Goal: Task Accomplishment & Management: Complete application form

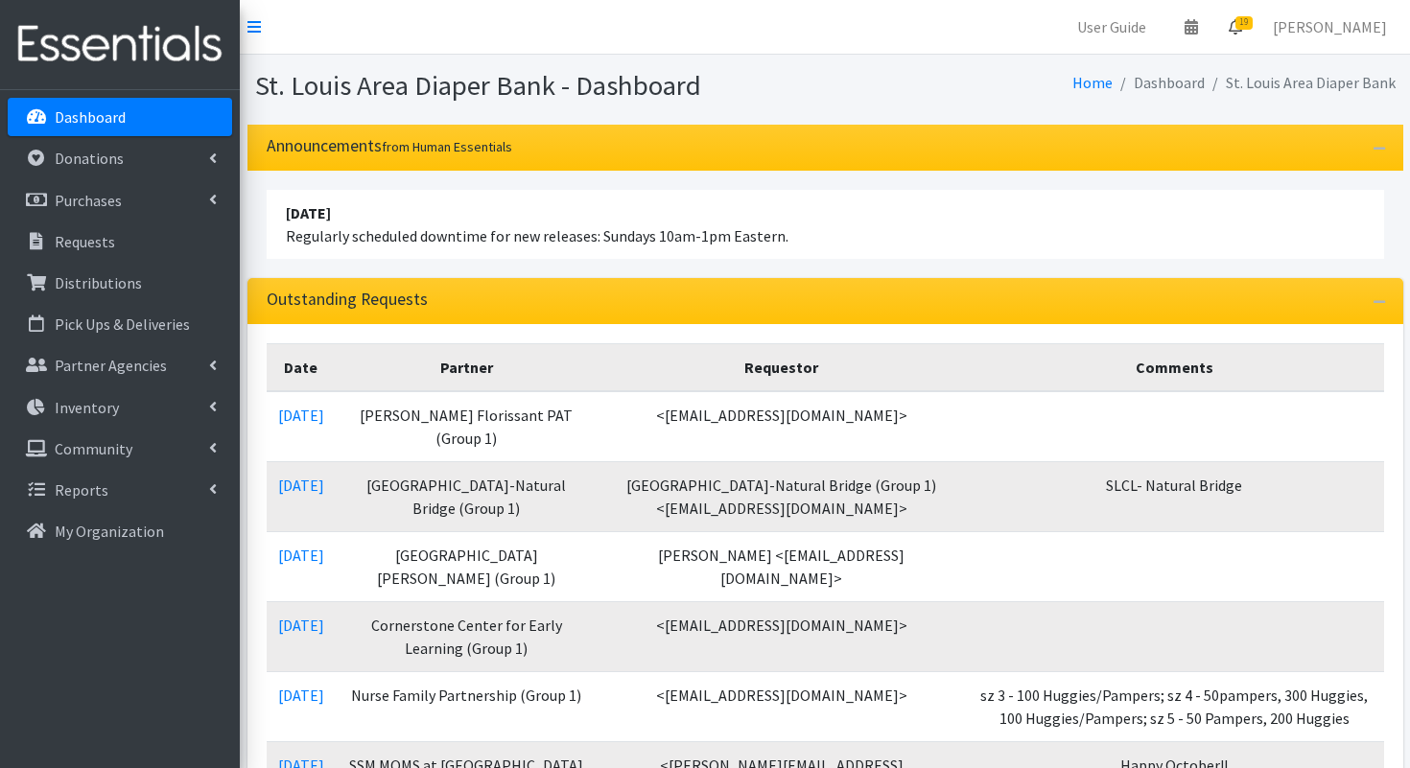
click at [1253, 25] on span "19" at bounding box center [1243, 22] width 17 height 13
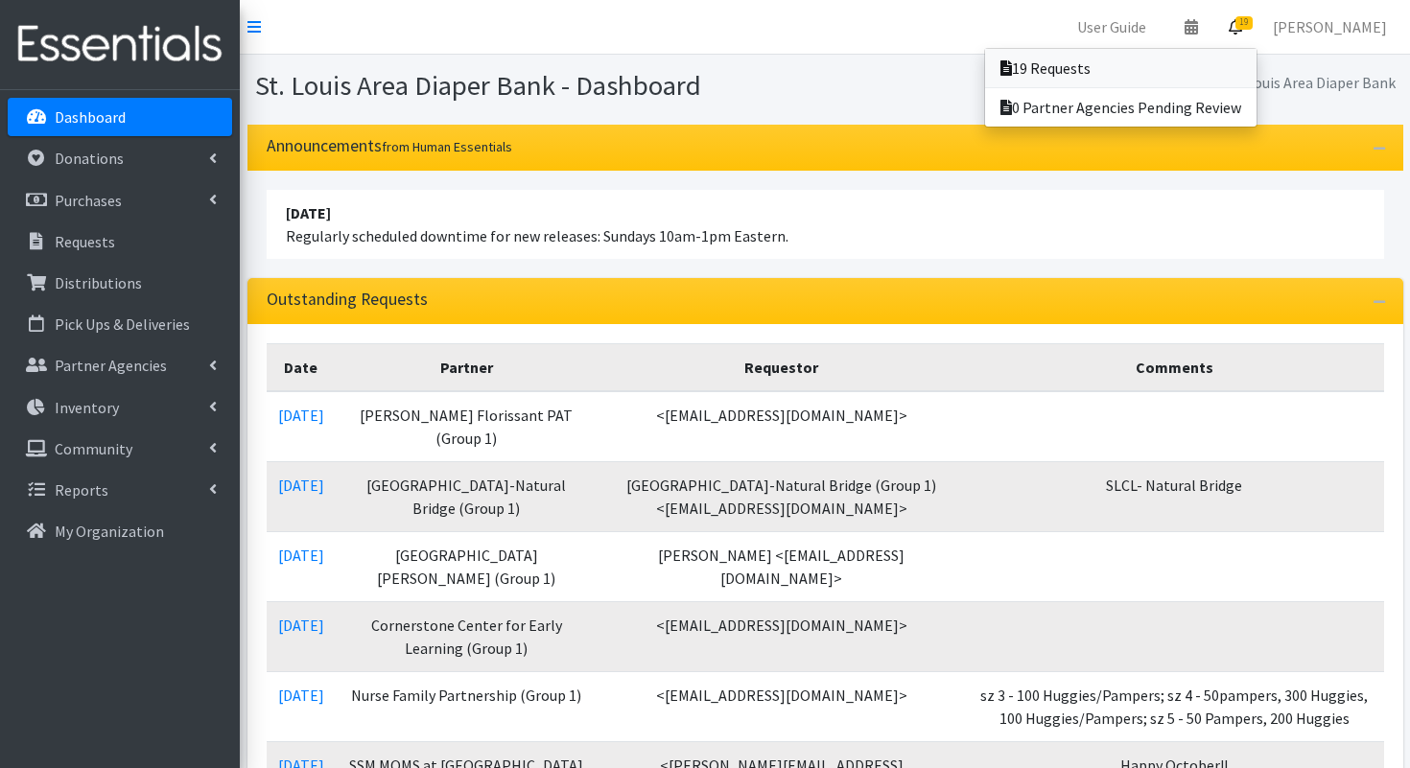
click at [1209, 67] on link "19 Requests" at bounding box center [1120, 68] width 271 height 38
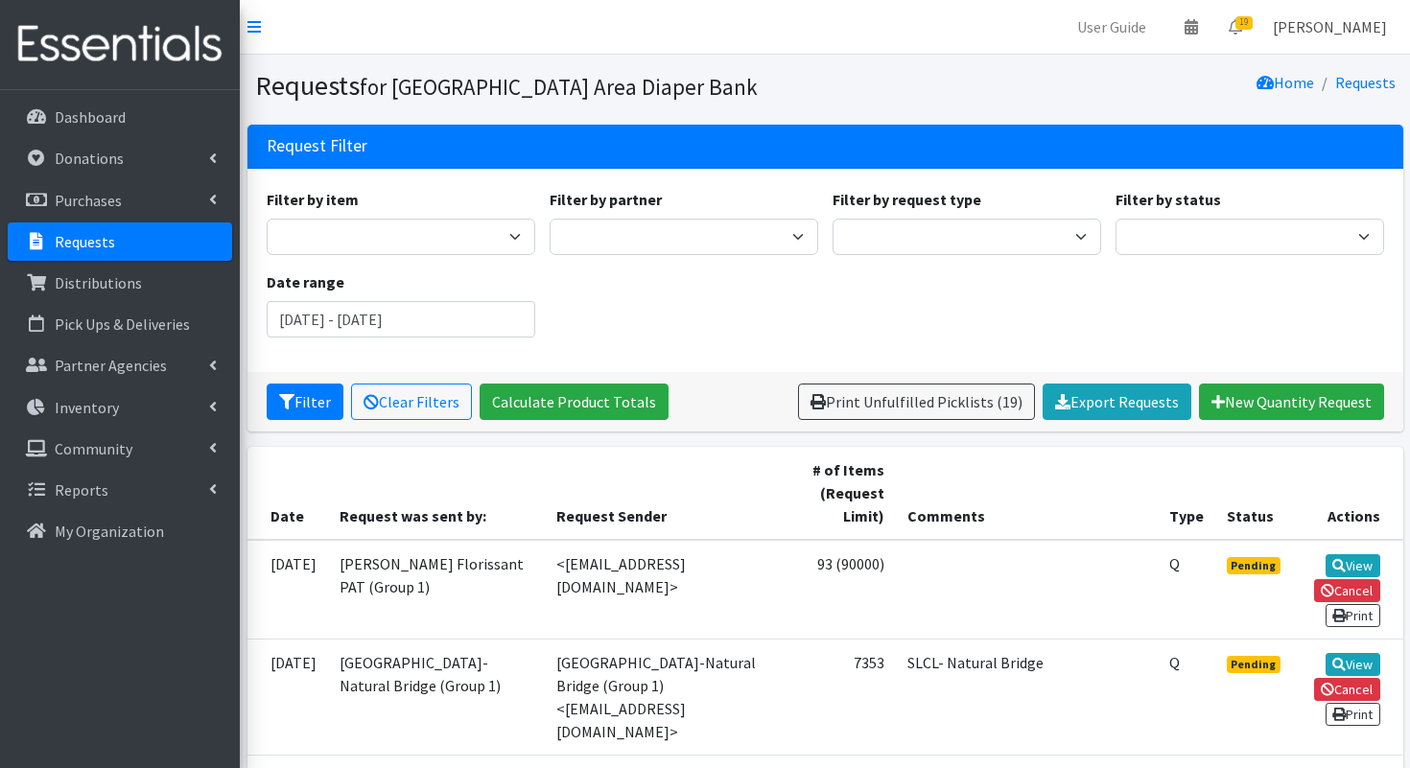
click at [1350, 32] on link "[PERSON_NAME]" at bounding box center [1330, 27] width 145 height 38
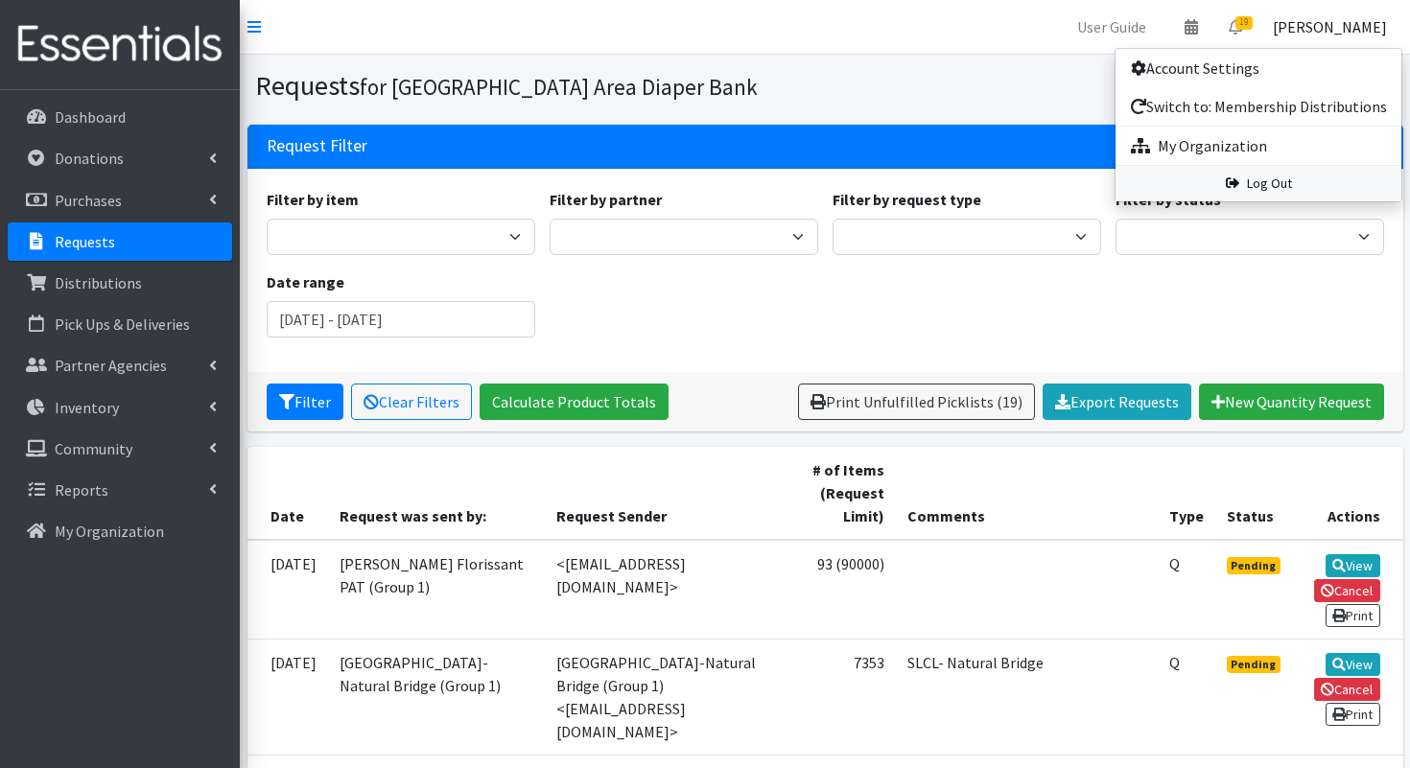
click at [1294, 191] on link "Log Out" at bounding box center [1259, 183] width 286 height 35
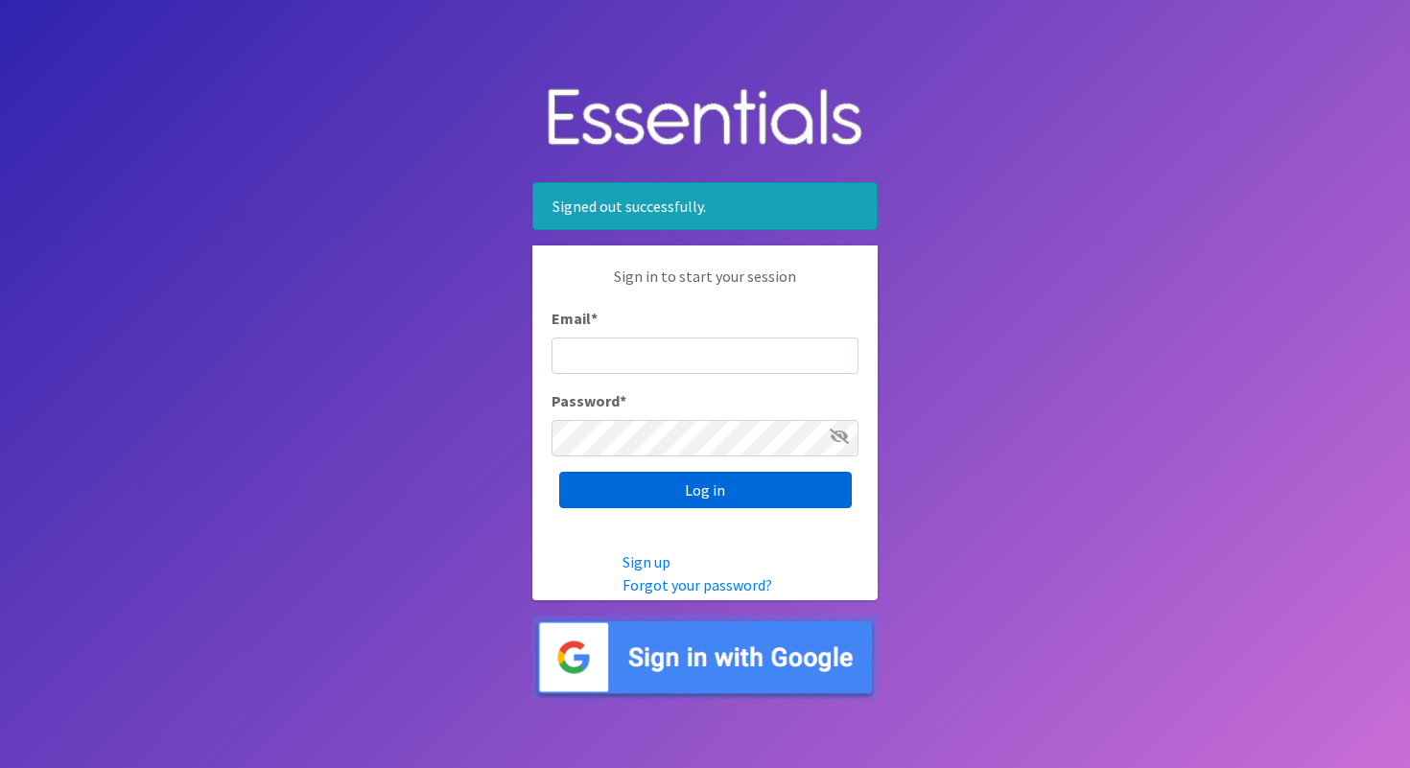
type input "hkramer@stldiaperbank.org"
click at [758, 492] on input "Log in" at bounding box center [705, 490] width 293 height 36
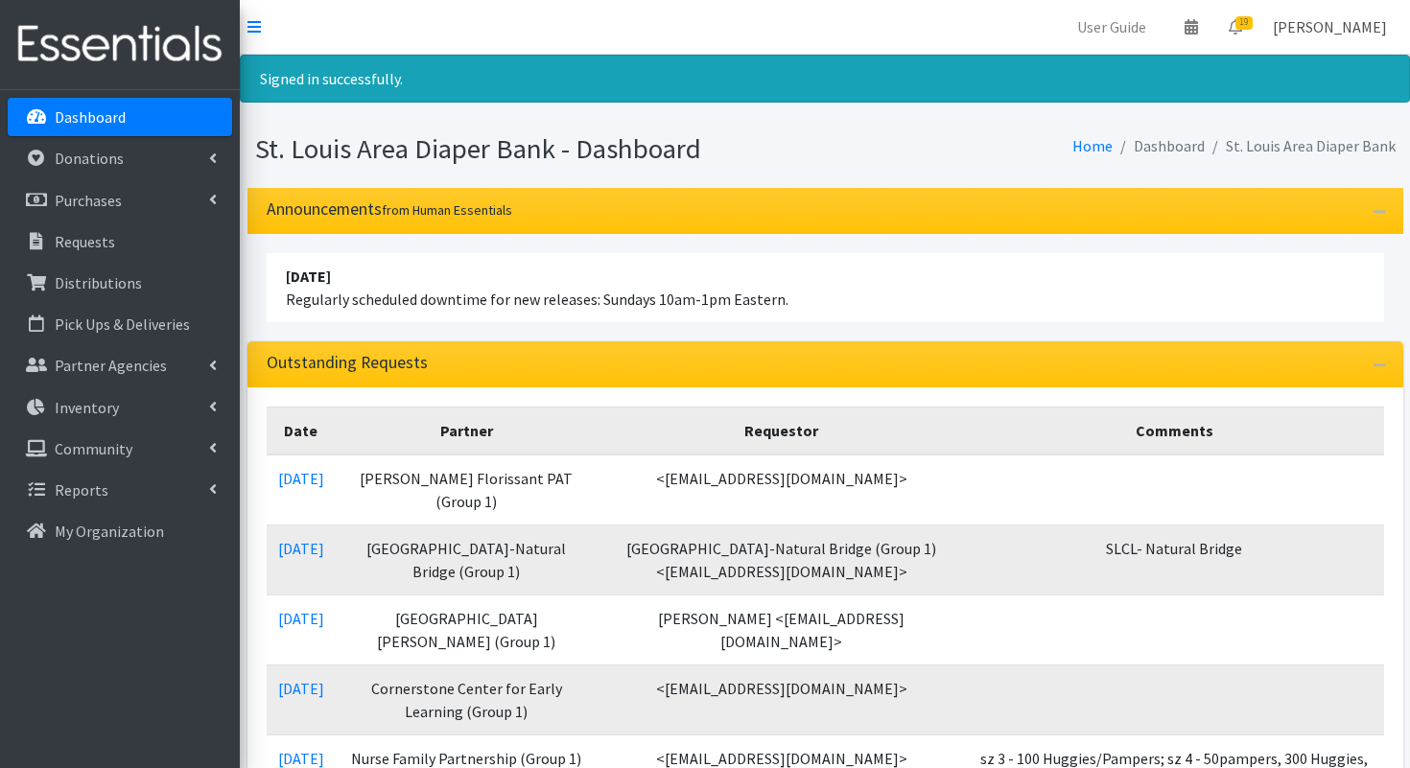
click at [1347, 24] on link "[PERSON_NAME]" at bounding box center [1330, 27] width 145 height 38
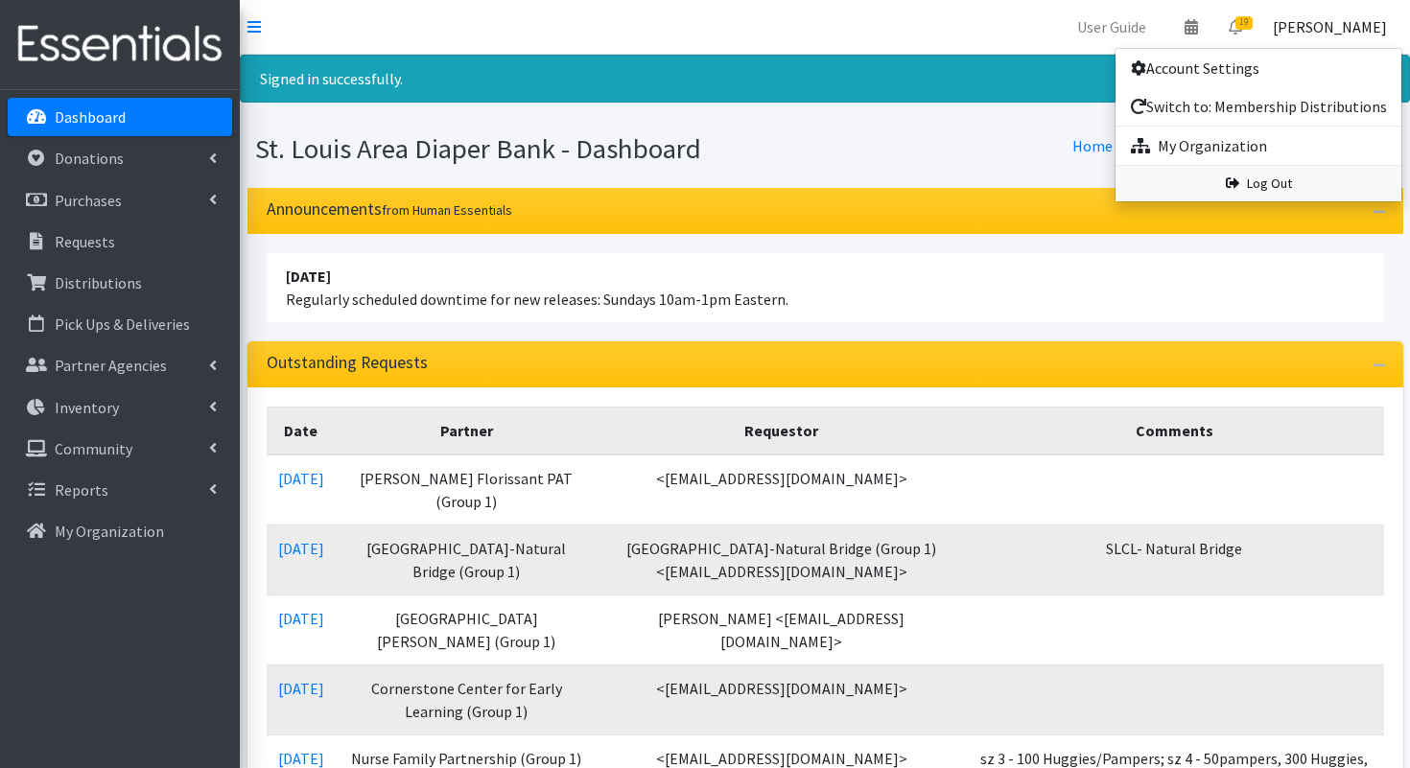
click at [1287, 183] on link "Log Out" at bounding box center [1259, 183] width 286 height 35
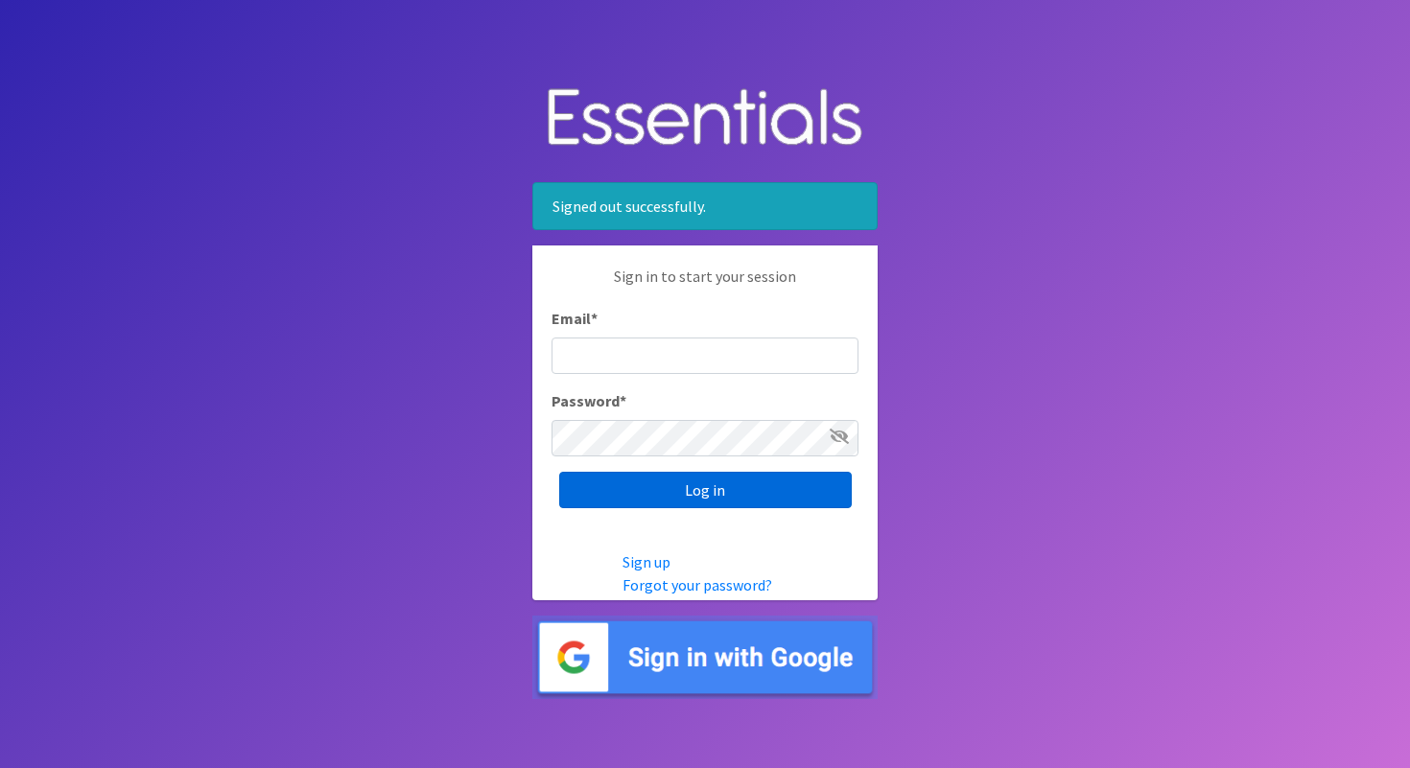
type input "hkramer@stldiaperbank.org"
click at [773, 491] on input "Log in" at bounding box center [705, 490] width 293 height 36
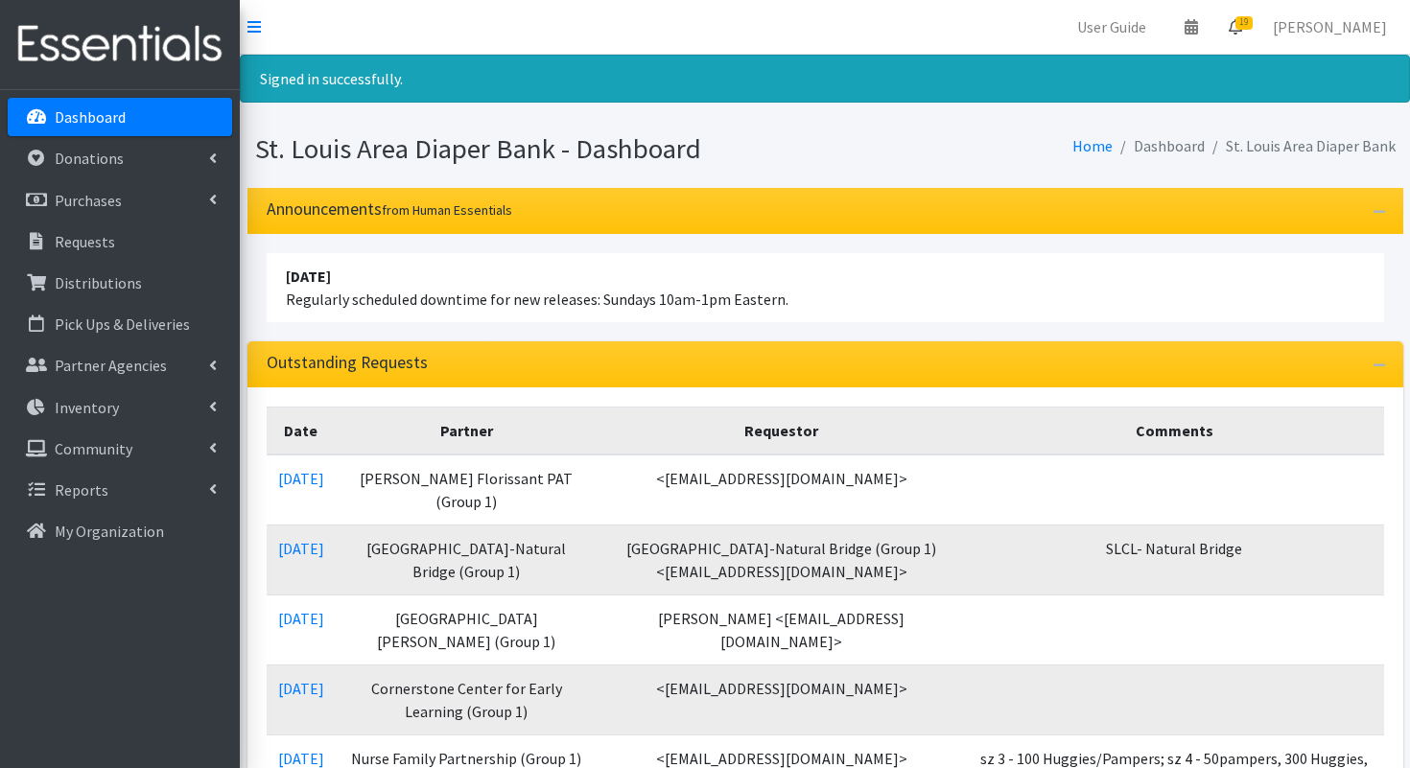
click at [1242, 33] on icon at bounding box center [1235, 26] width 13 height 15
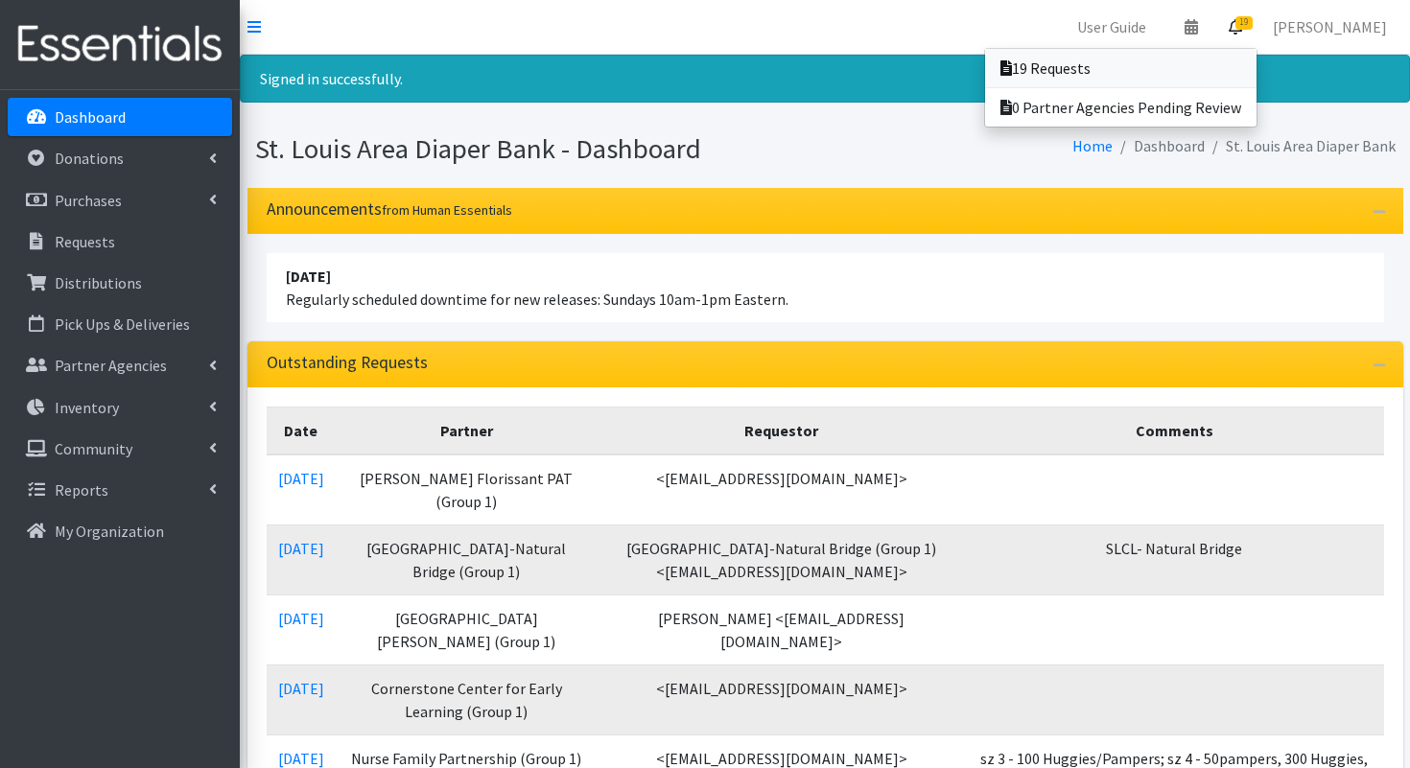
click at [1224, 64] on link "19 Requests" at bounding box center [1120, 68] width 271 height 38
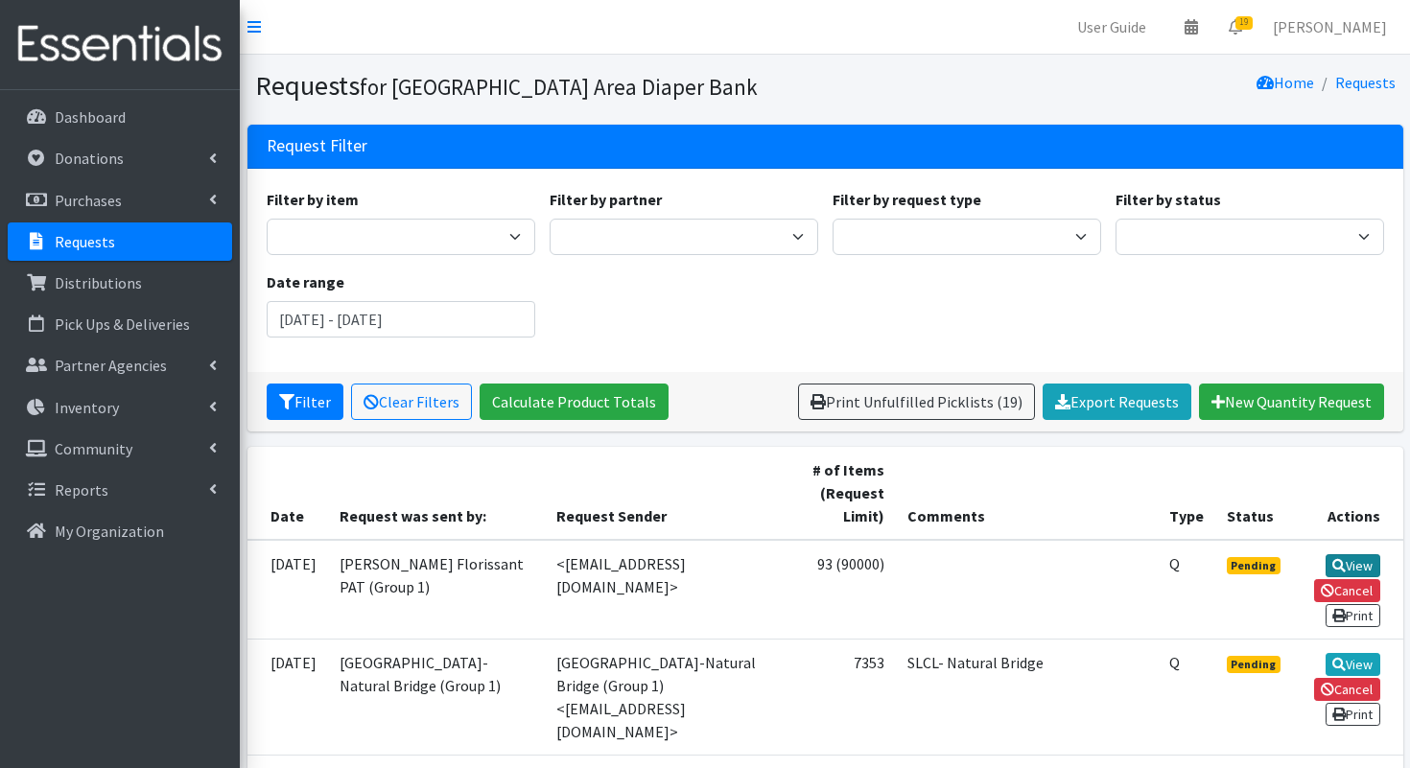
click at [1344, 567] on link "View" at bounding box center [1353, 565] width 55 height 23
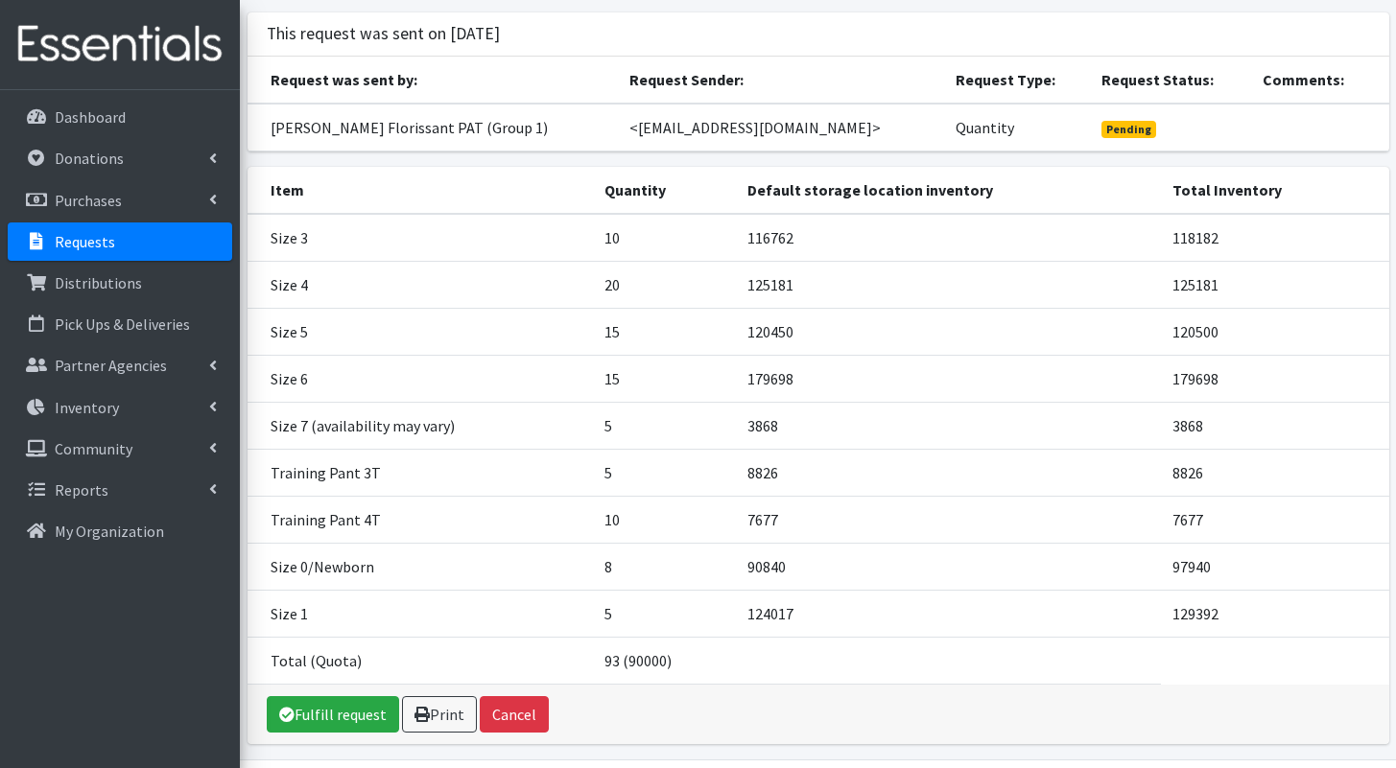
scroll to position [197, 0]
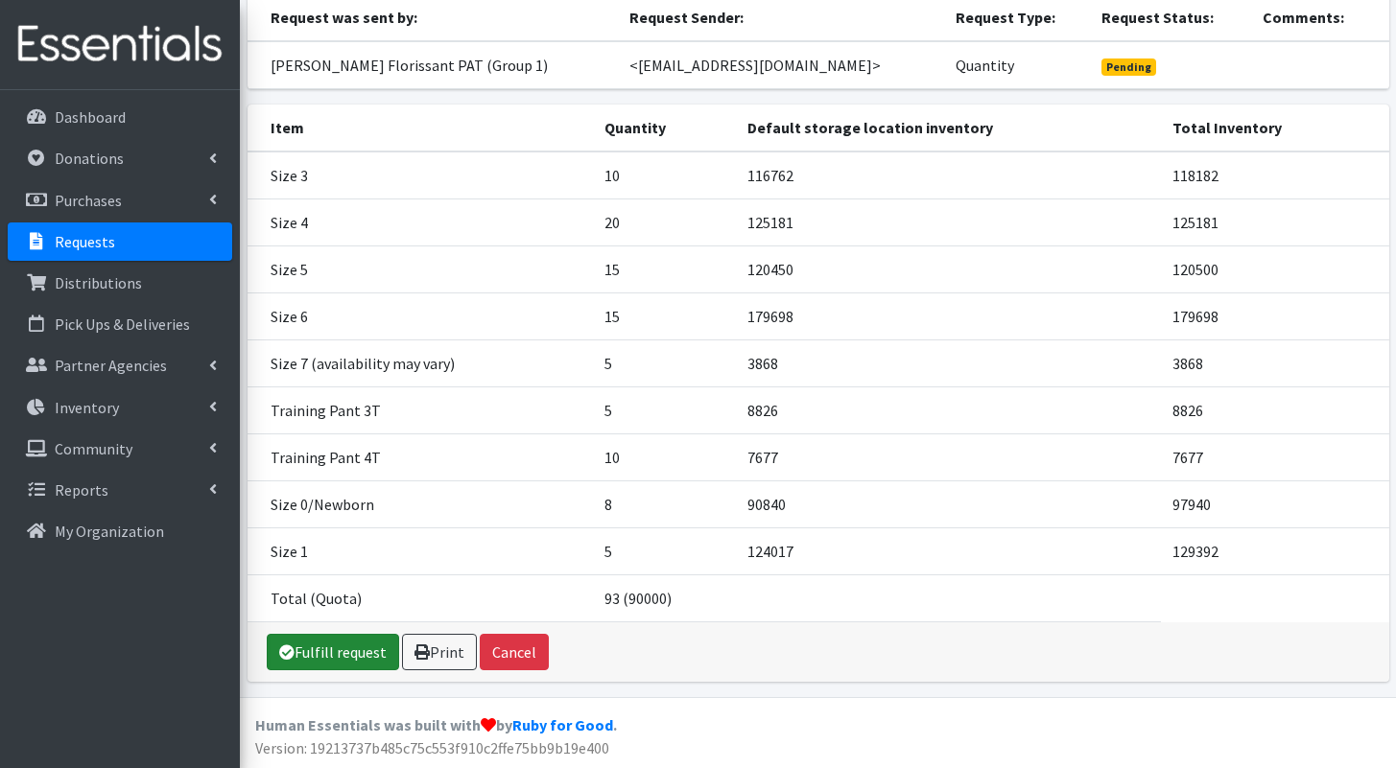
click at [324, 656] on link "Fulfill request" at bounding box center [333, 652] width 132 height 36
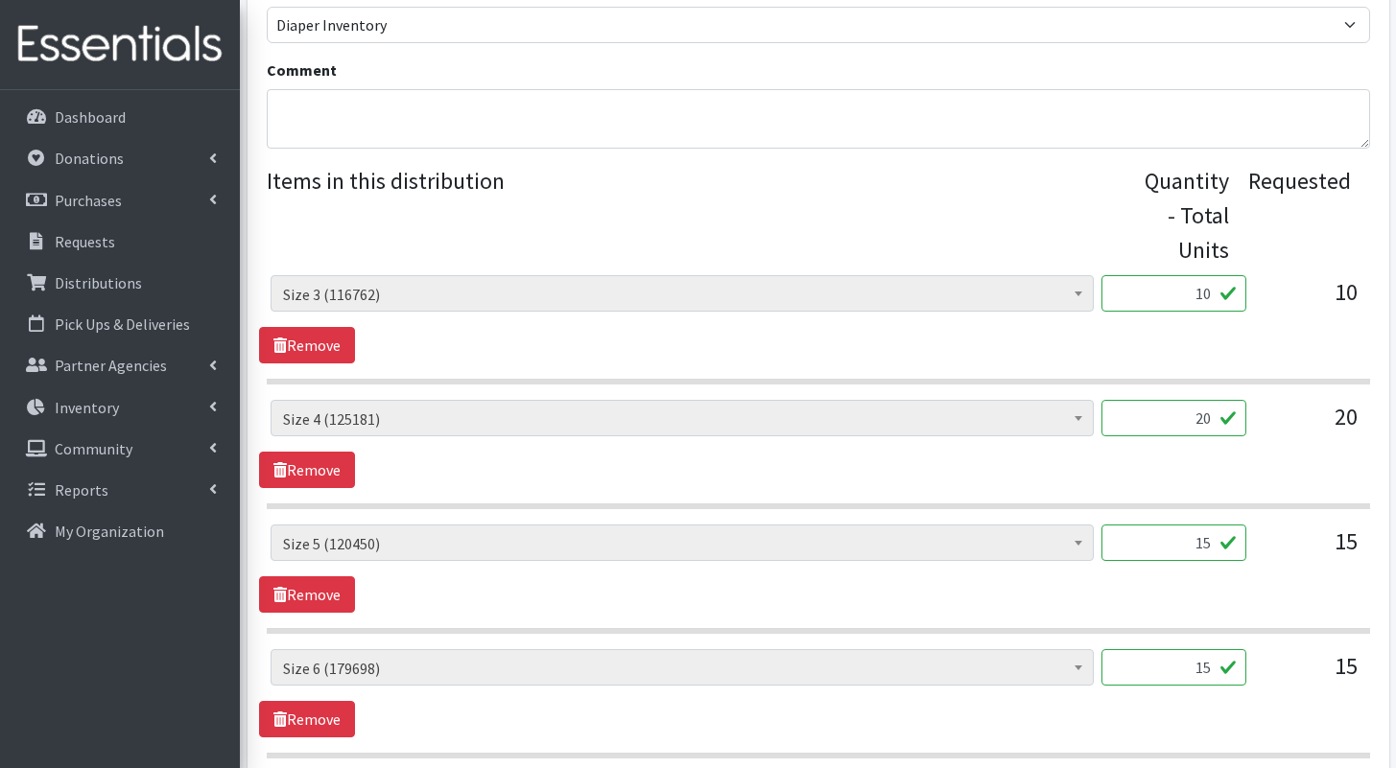
scroll to position [689, 0]
drag, startPoint x: 1190, startPoint y: 265, endPoint x: 1239, endPoint y: 265, distance: 48.9
click at [1239, 273] on input "10" at bounding box center [1173, 291] width 145 height 36
type input "250"
click at [1027, 341] on section "Period Supplies: Mixed Kits (order by bag) (331) Applicator-free tampon (8) BOR…" at bounding box center [818, 327] width 1103 height 109
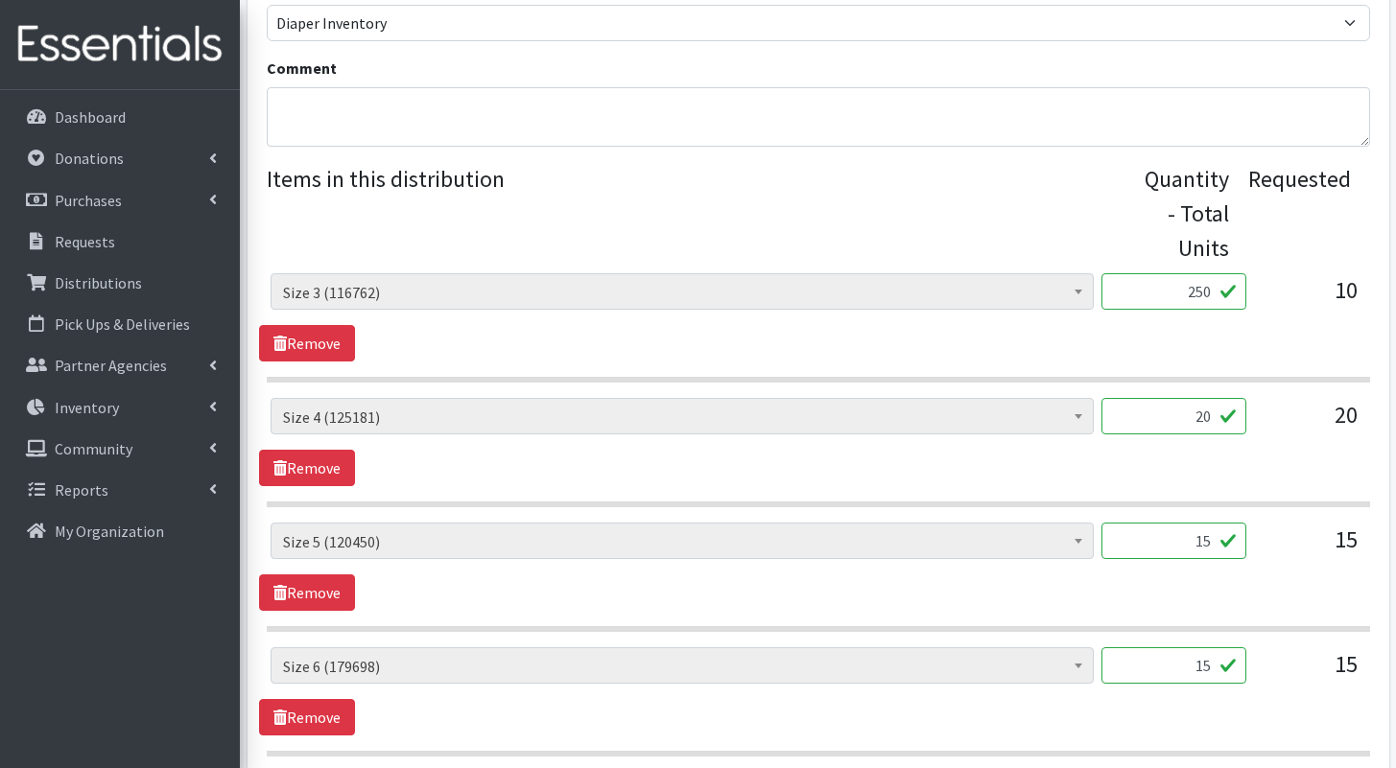
click at [1188, 398] on input "20" at bounding box center [1173, 416] width 145 height 36
drag, startPoint x: 1212, startPoint y: 388, endPoint x: 1193, endPoint y: 385, distance: 18.5
click at [1193, 398] on input "20" at bounding box center [1173, 416] width 145 height 36
click at [1200, 398] on input "20" at bounding box center [1173, 416] width 145 height 36
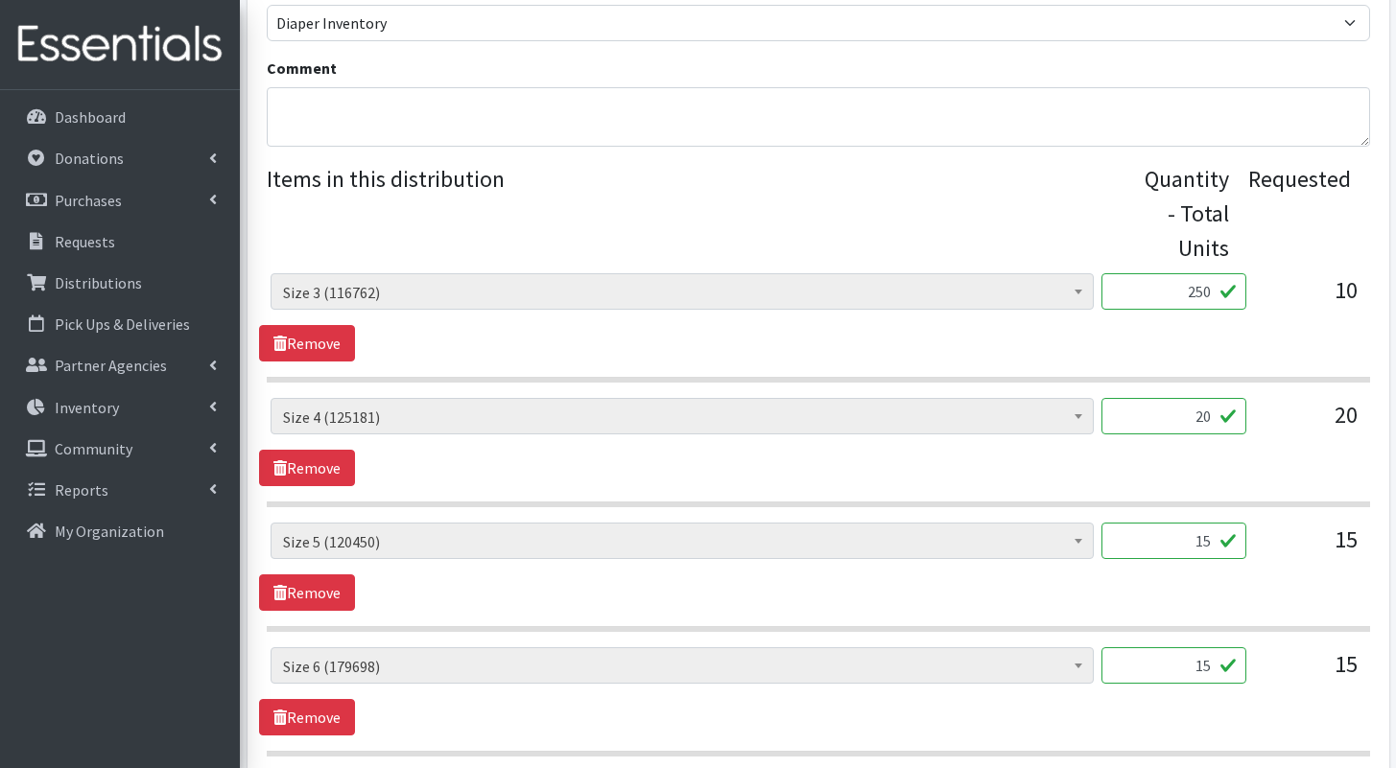
click at [1212, 398] on input "20" at bounding box center [1173, 416] width 145 height 36
type input "2"
type input "500"
click at [1207, 523] on input "15" at bounding box center [1173, 541] width 145 height 36
type input "1"
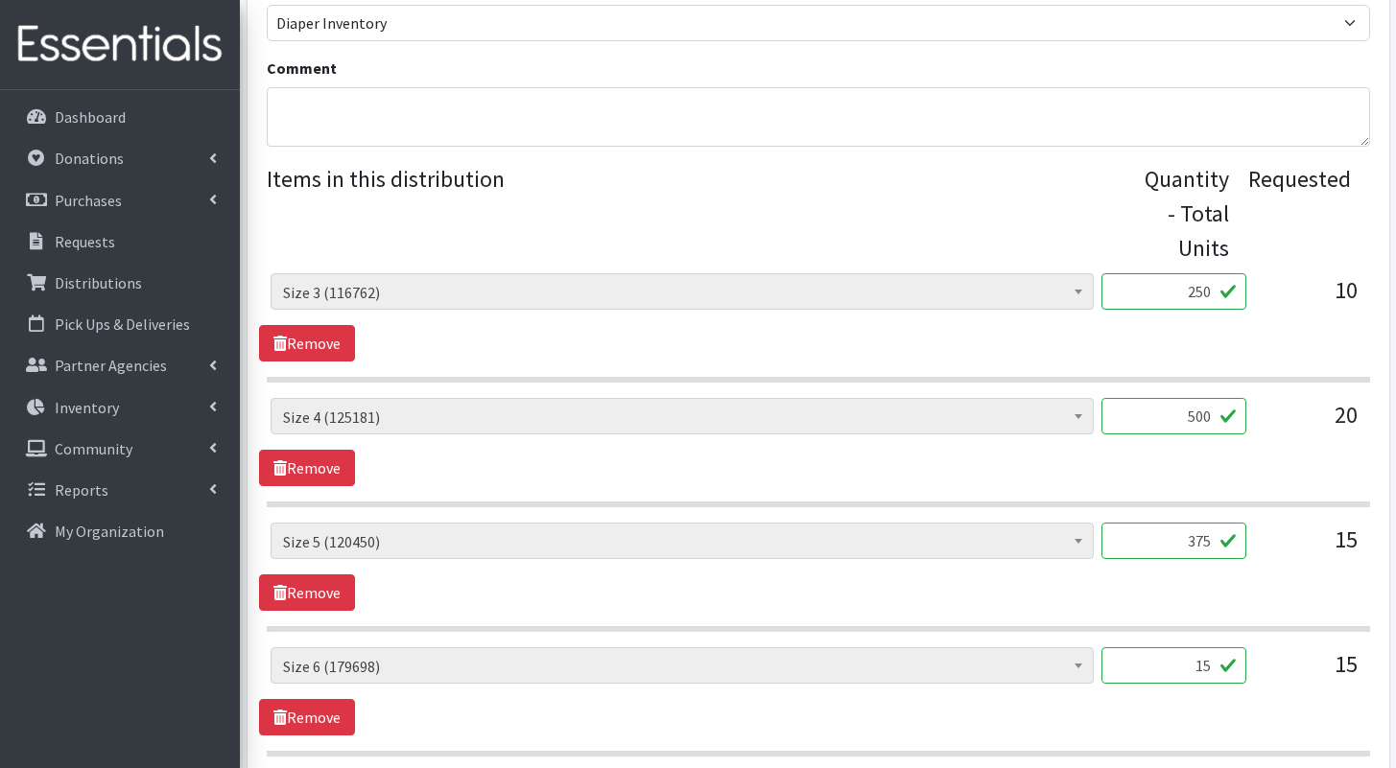
type input "375"
drag, startPoint x: 1192, startPoint y: 631, endPoint x: 1220, endPoint y: 635, distance: 28.1
click at [1220, 647] on input "15" at bounding box center [1173, 665] width 145 height 36
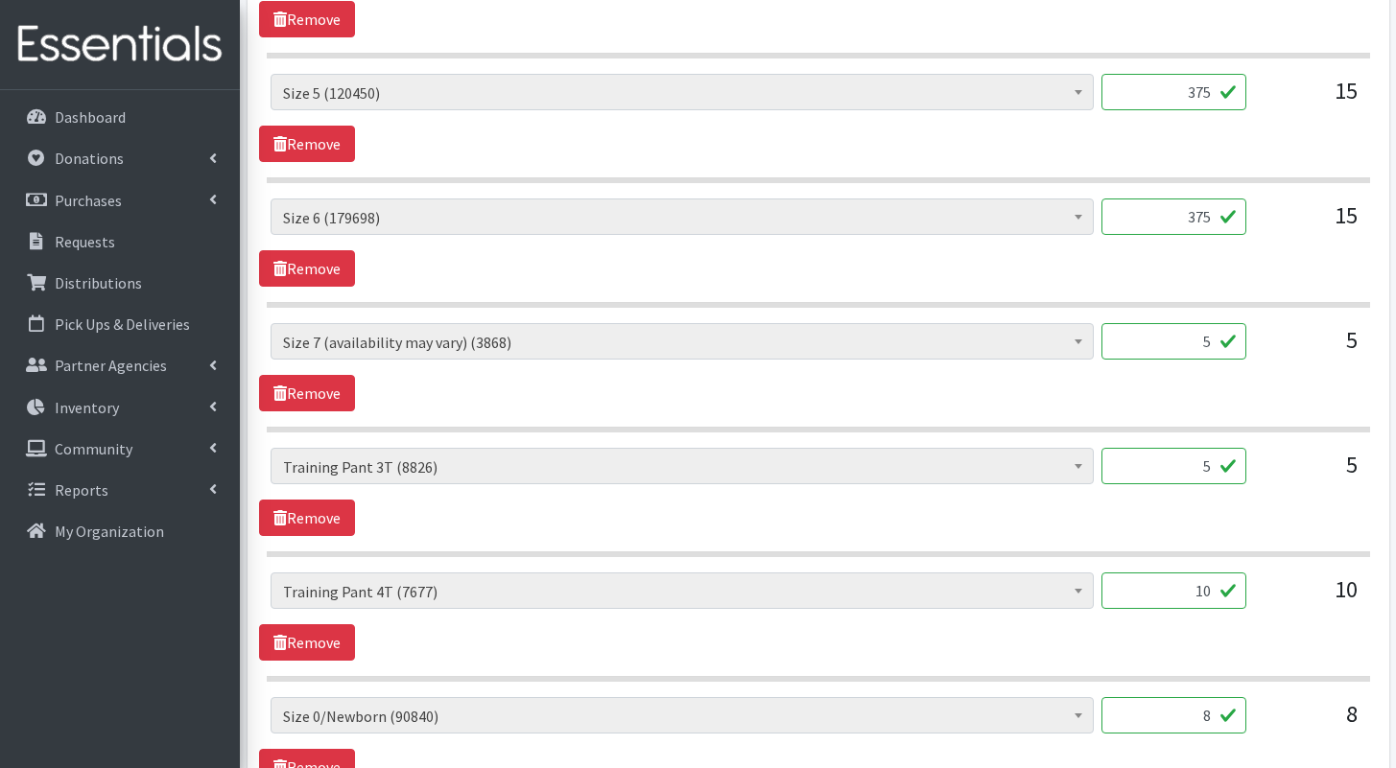
scroll to position [1129, 0]
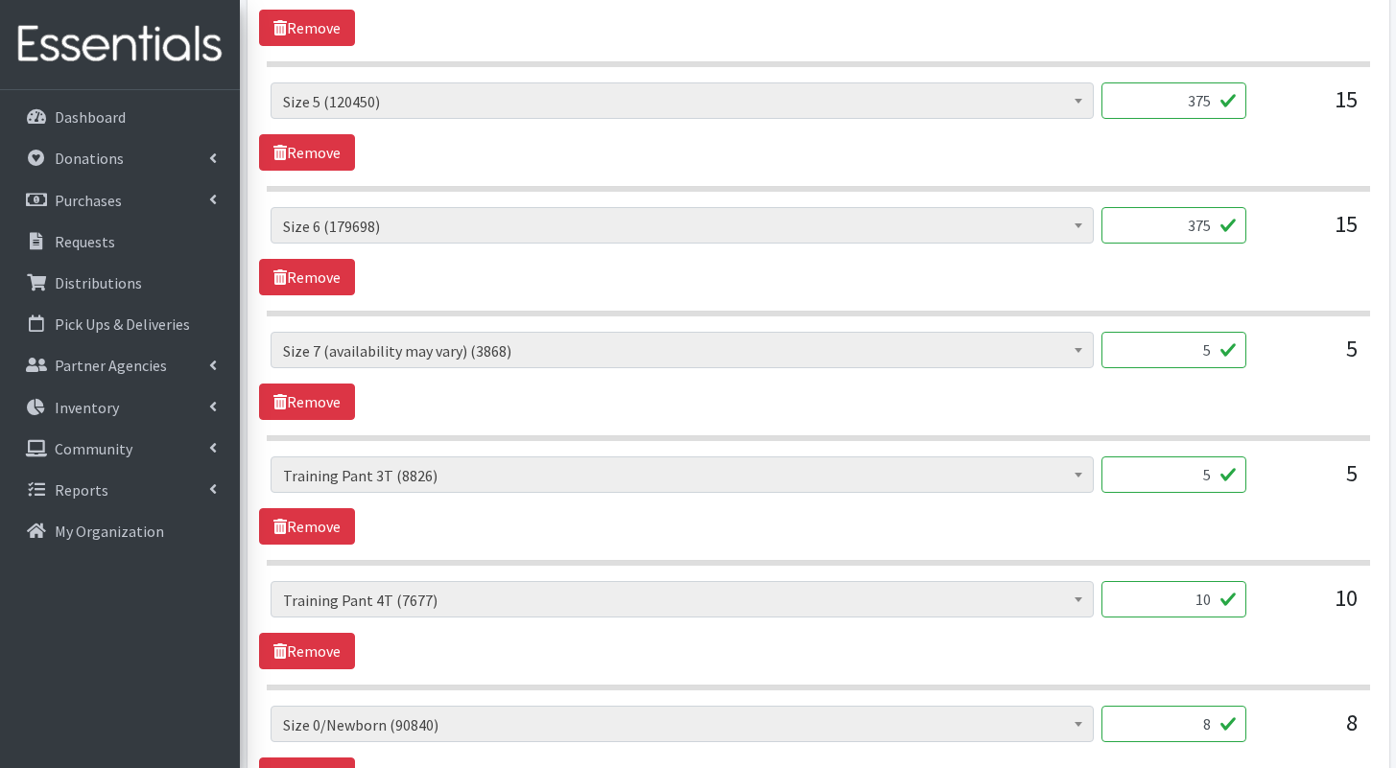
type input "375"
drag, startPoint x: 1198, startPoint y: 320, endPoint x: 1216, endPoint y: 321, distance: 18.3
click at [1216, 332] on input "5" at bounding box center [1173, 350] width 145 height 36
type input "125"
drag, startPoint x: 1190, startPoint y: 441, endPoint x: 1217, endPoint y: 444, distance: 27.0
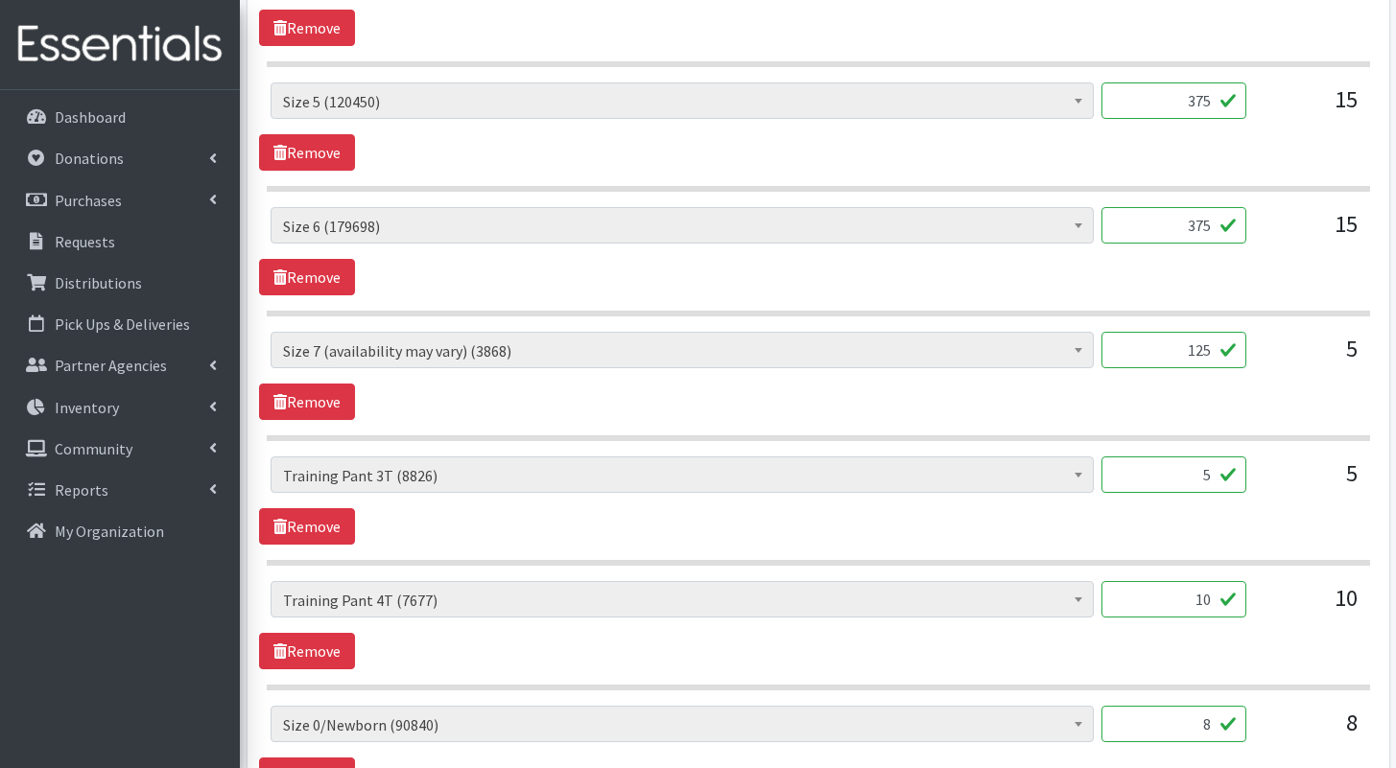
click at [1217, 457] on input "5" at bounding box center [1173, 475] width 145 height 36
type input "50"
click at [1206, 581] on input "10" at bounding box center [1173, 599] width 145 height 36
type input "100"
click at [1212, 706] on input "8" at bounding box center [1173, 724] width 145 height 36
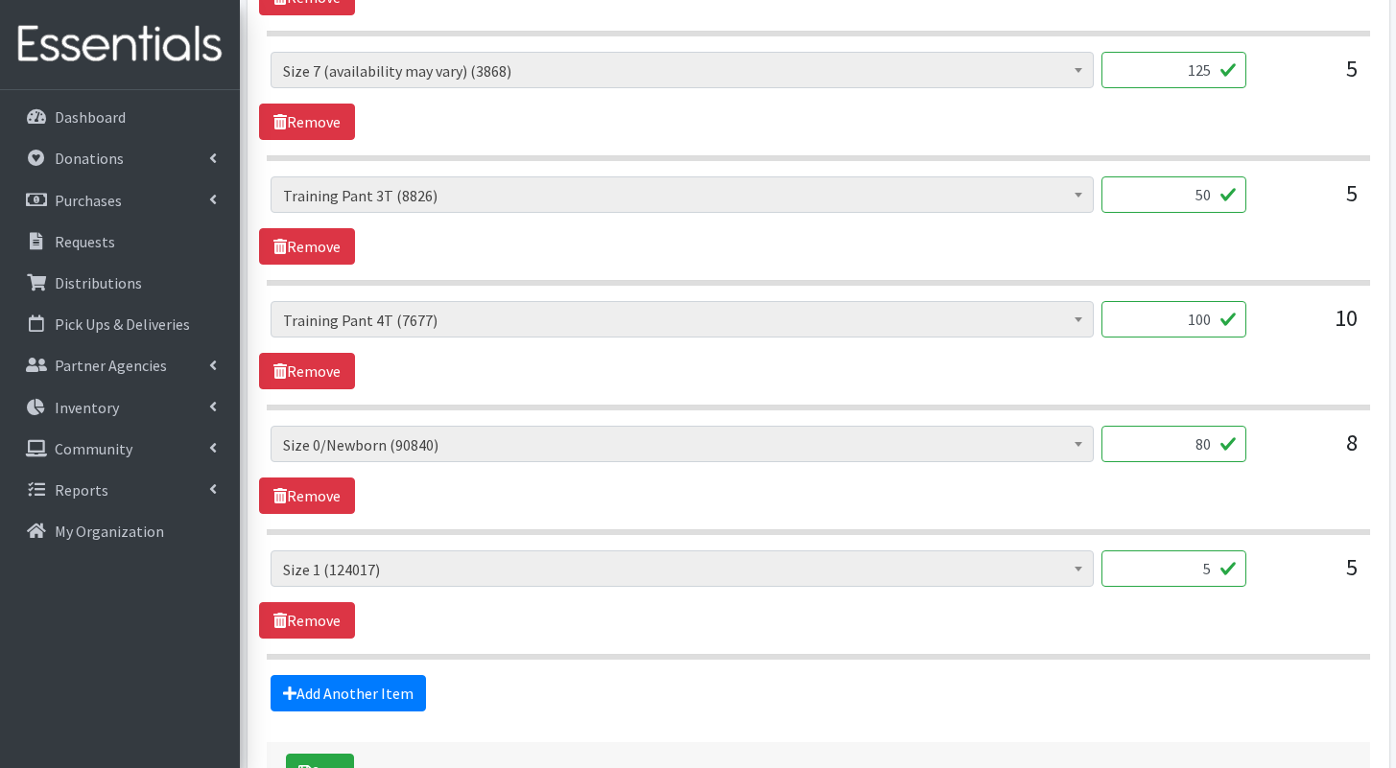
scroll to position [1406, 0]
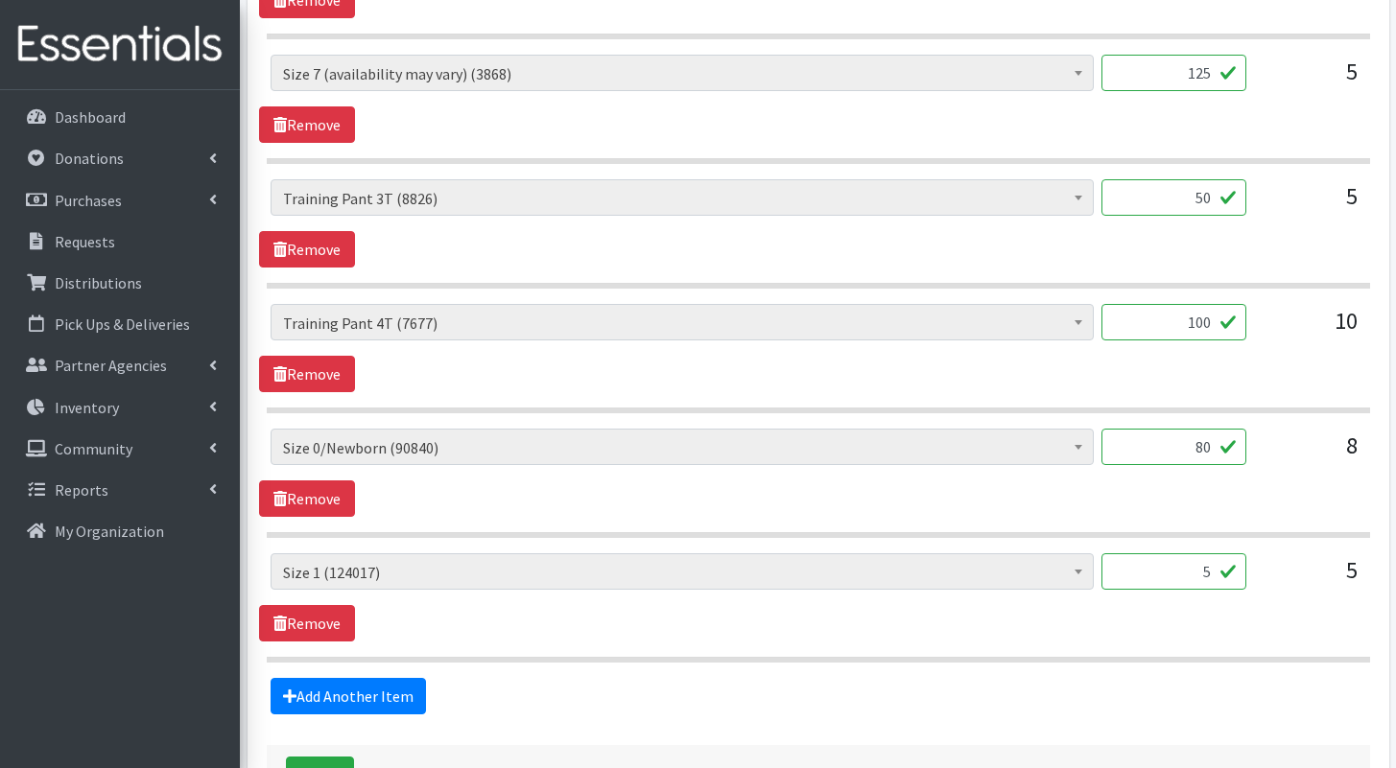
click at [1209, 553] on input "5" at bounding box center [1173, 571] width 145 height 36
drag, startPoint x: 1201, startPoint y: 541, endPoint x: 1215, endPoint y: 541, distance: 14.4
click at [1215, 553] on input "5" at bounding box center [1173, 571] width 145 height 36
drag, startPoint x: 1187, startPoint y: 412, endPoint x: 1213, endPoint y: 412, distance: 26.9
click at [1213, 429] on input "80" at bounding box center [1173, 447] width 145 height 36
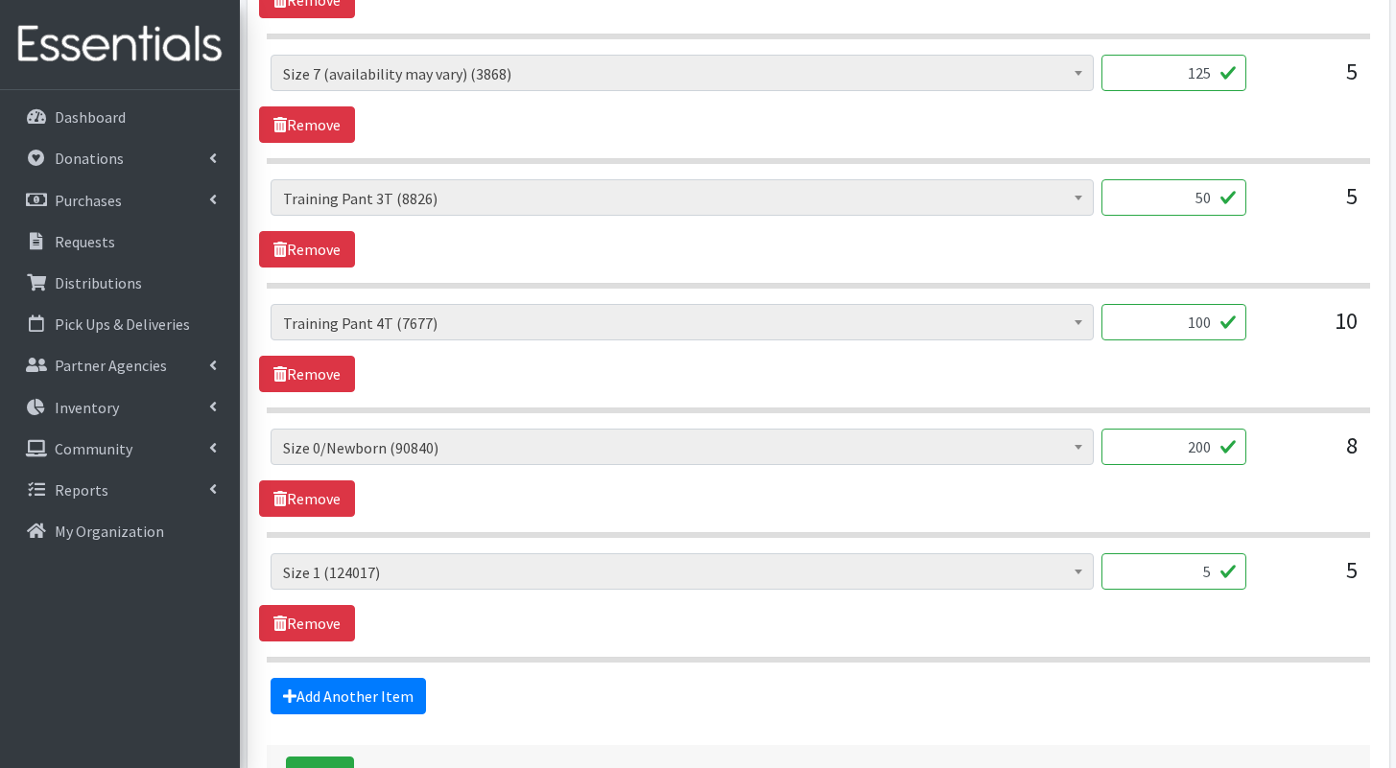
type input "200"
click at [1206, 553] on input "5" at bounding box center [1173, 571] width 145 height 36
type input "125"
click at [311, 757] on button "Save" at bounding box center [320, 775] width 68 height 36
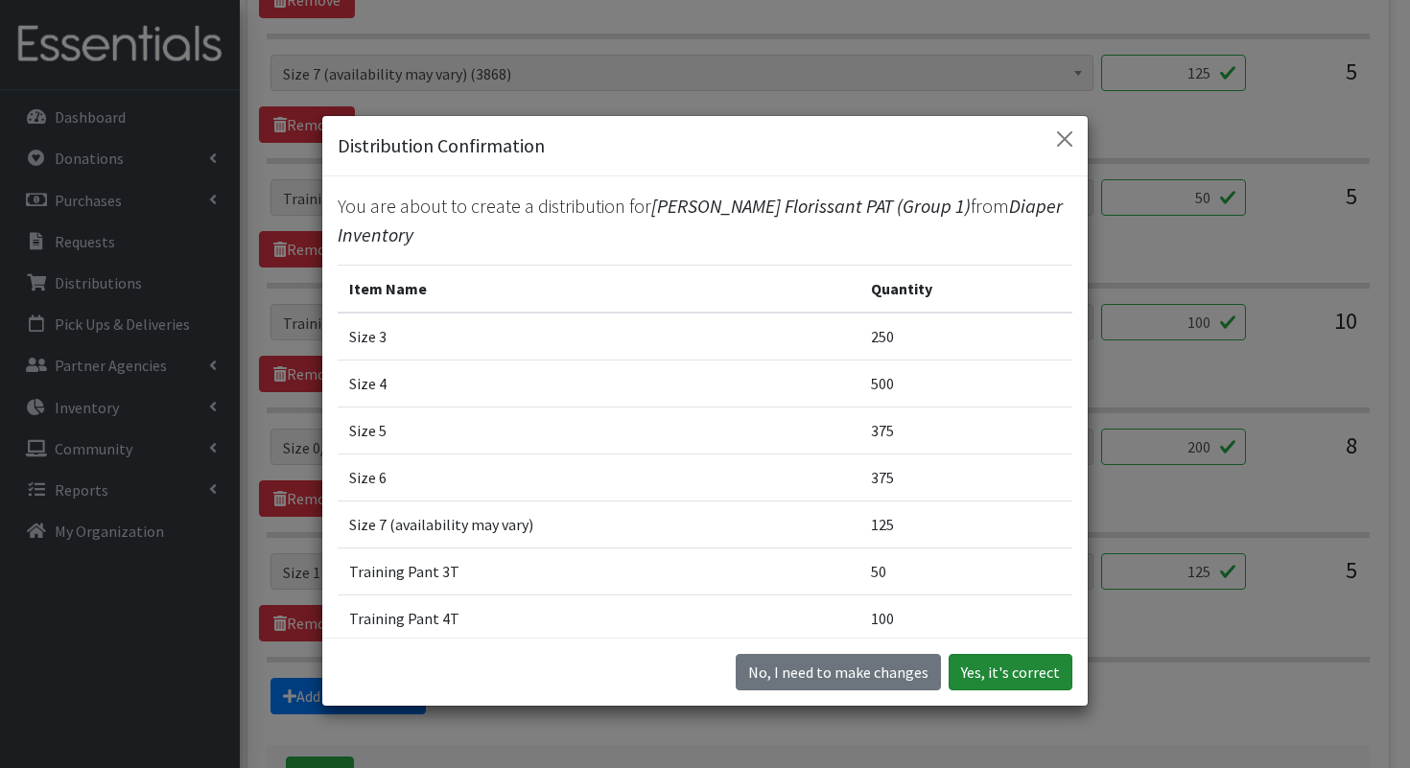
click at [1040, 660] on button "Yes, it's correct" at bounding box center [1011, 672] width 124 height 36
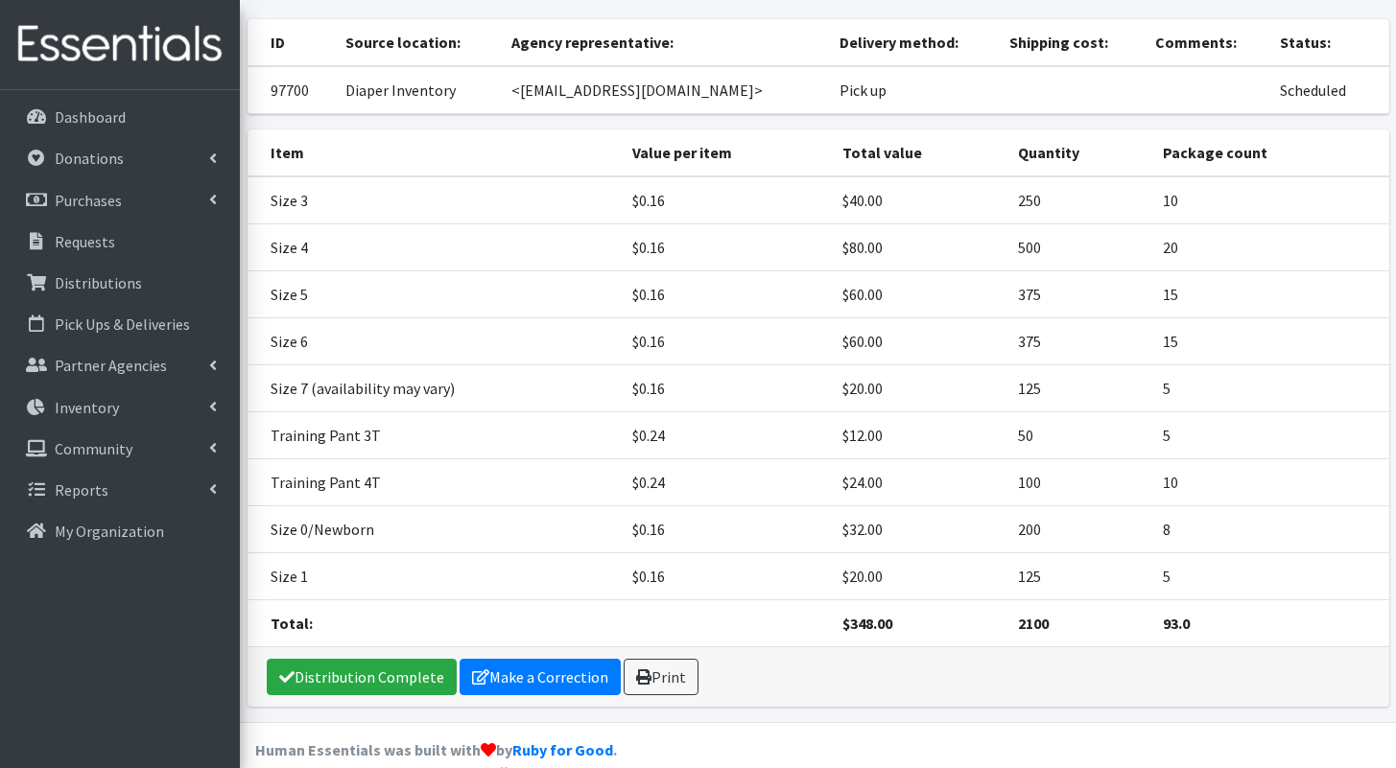
scroll to position [227, 0]
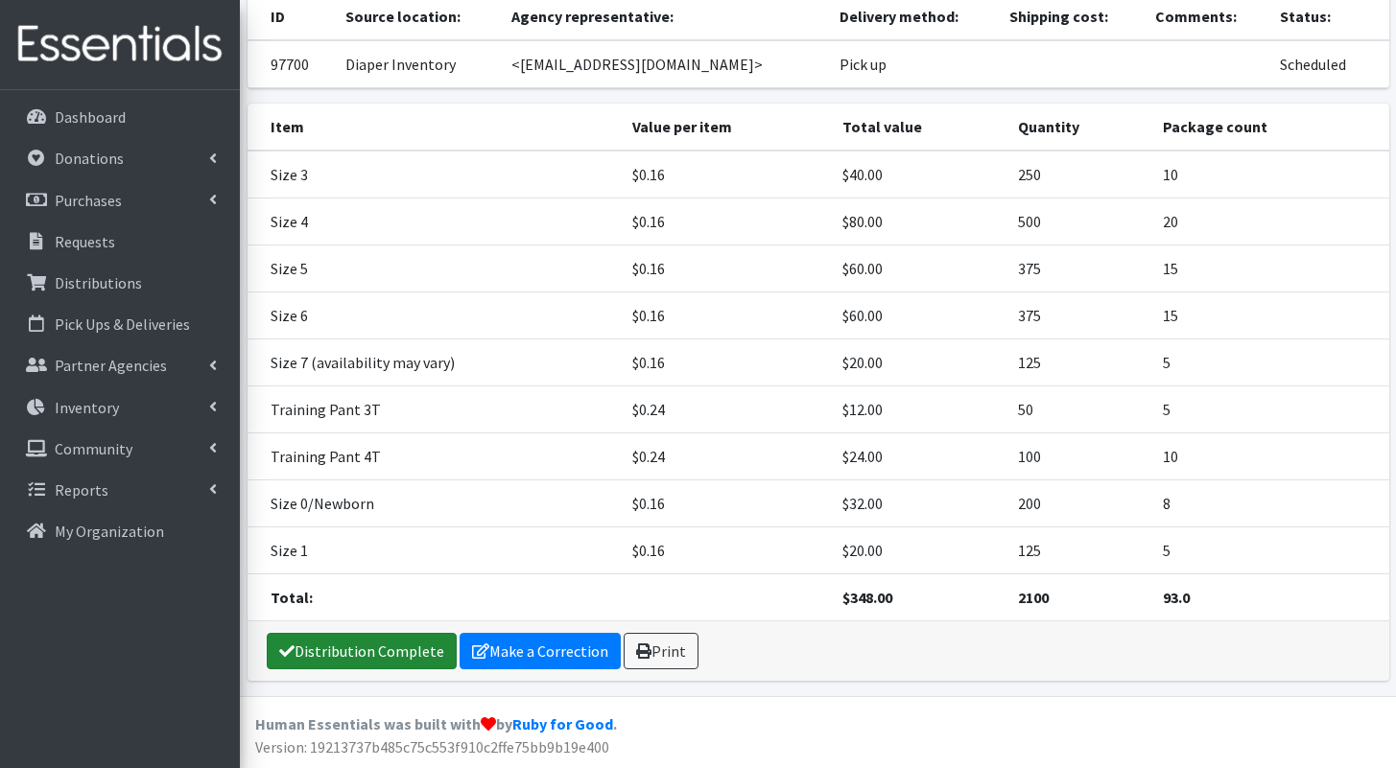
click at [342, 650] on link "Distribution Complete" at bounding box center [362, 651] width 190 height 36
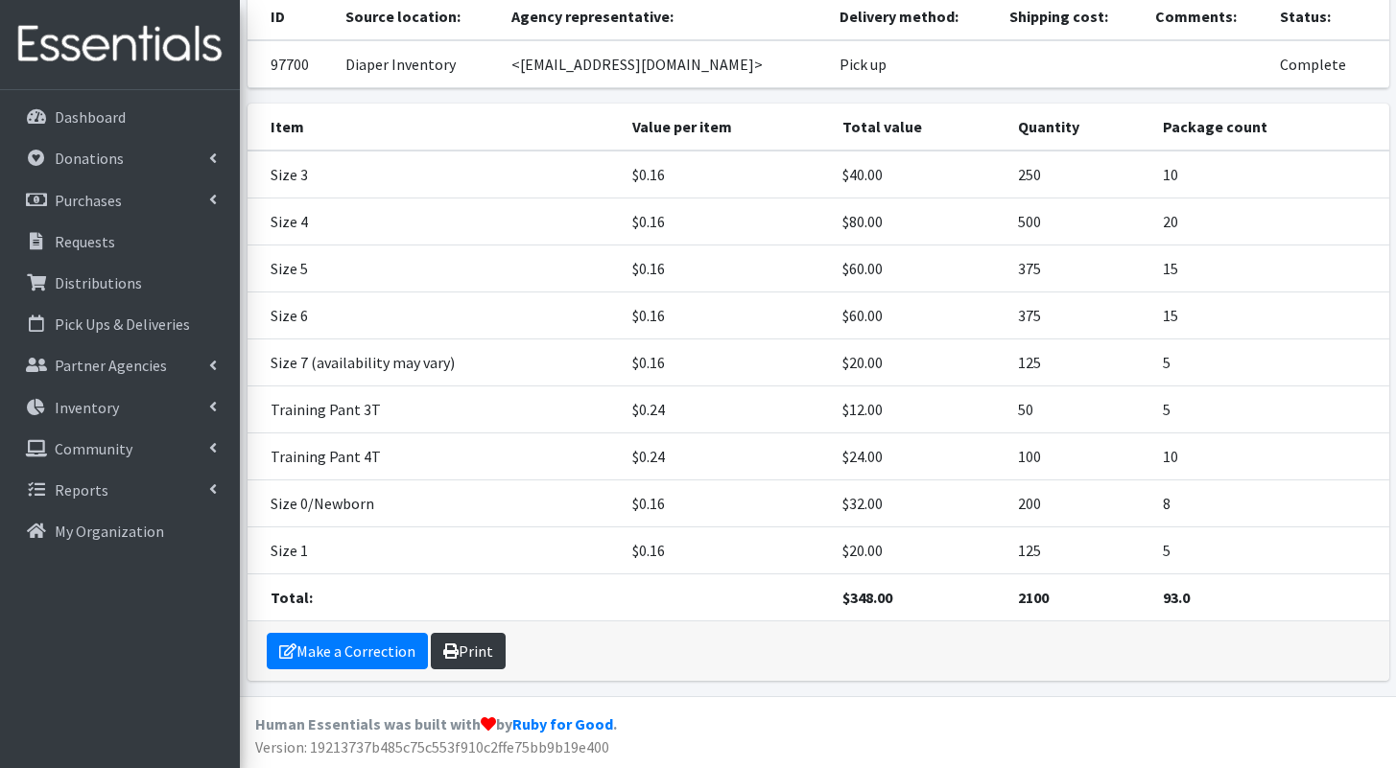
click at [459, 642] on link "Print" at bounding box center [468, 651] width 75 height 36
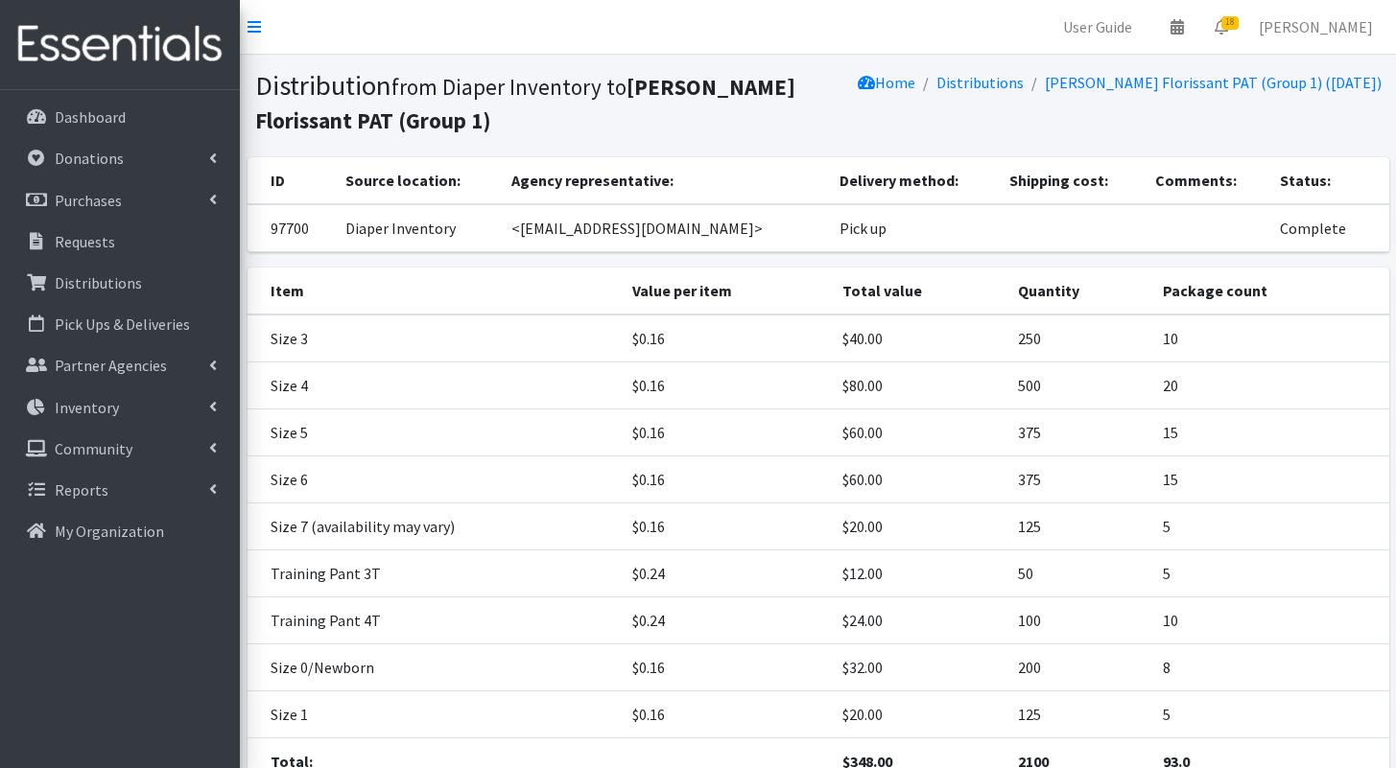
scroll to position [164, 0]
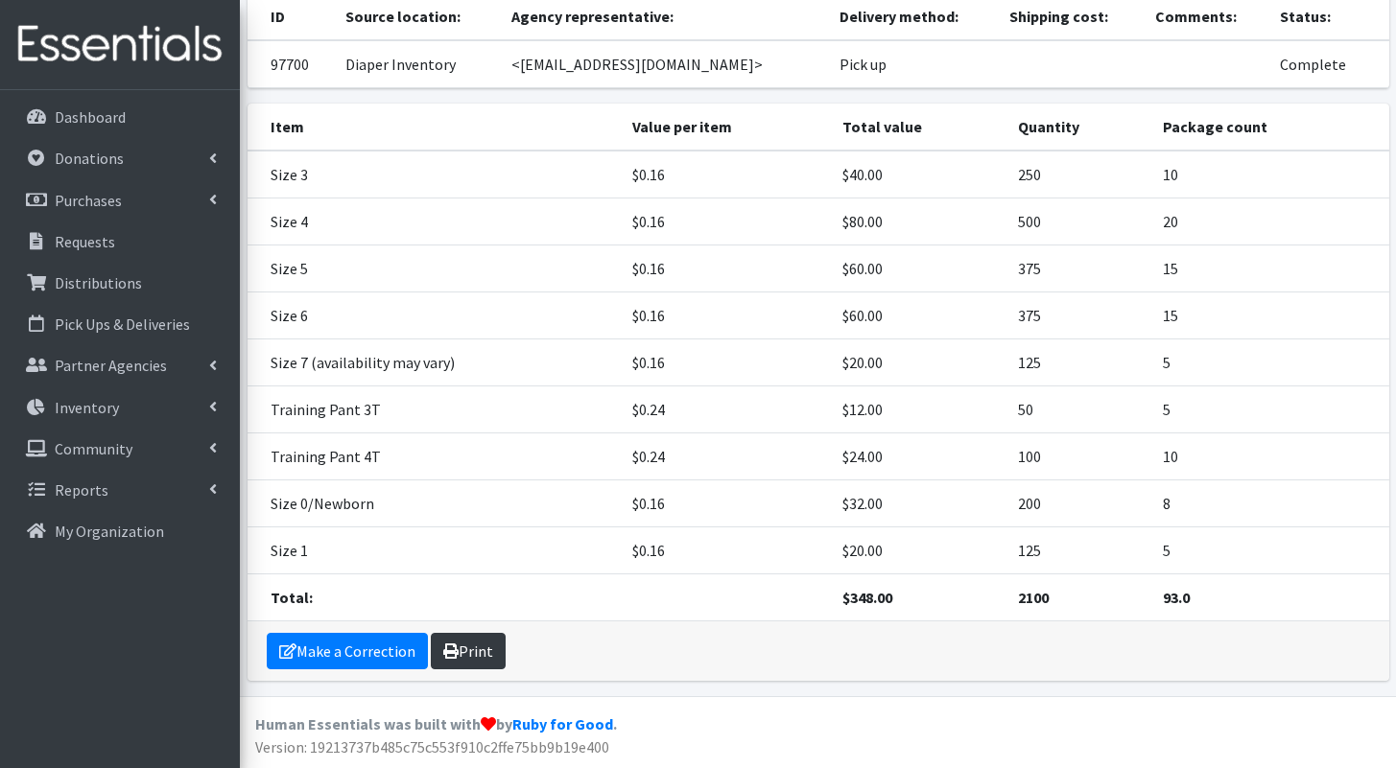
click at [483, 638] on link "Print" at bounding box center [468, 651] width 75 height 36
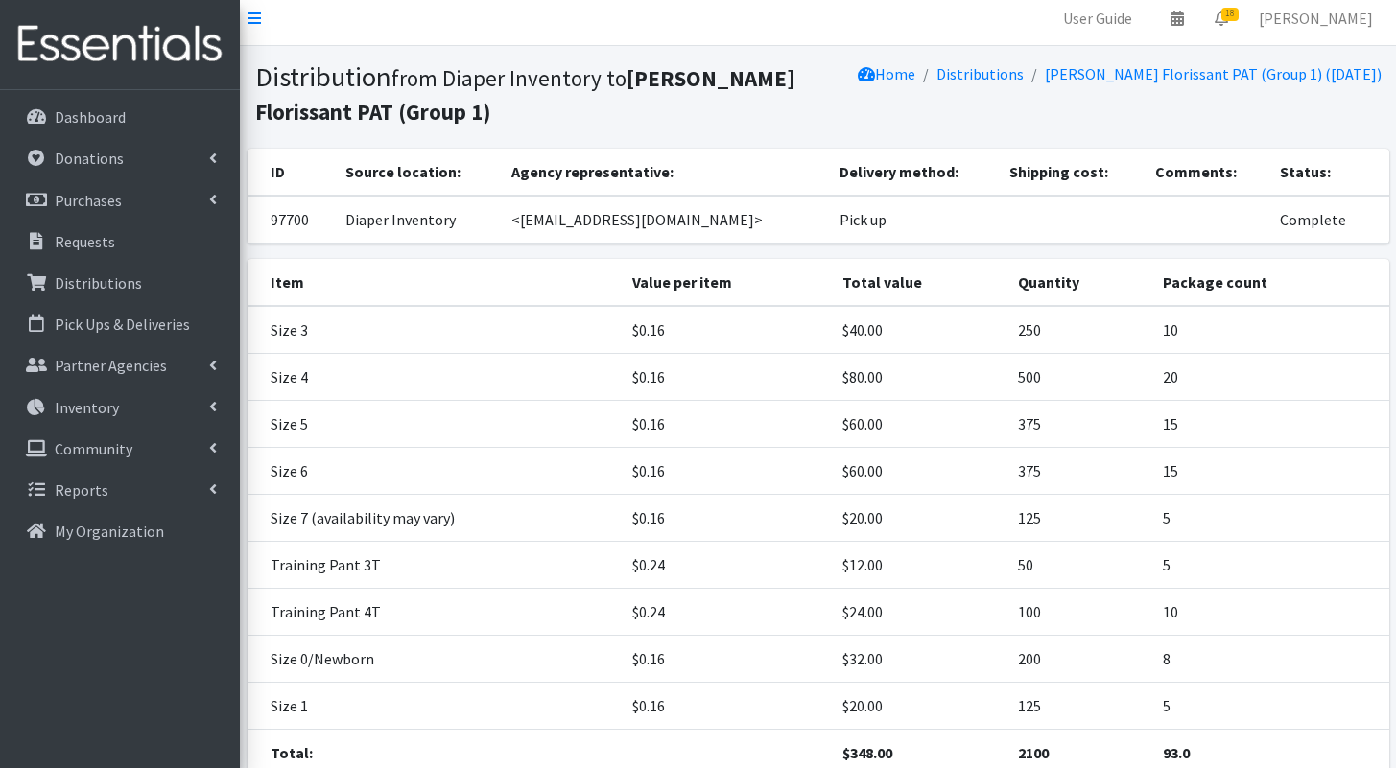
scroll to position [8, 0]
click at [1235, 13] on span "18" at bounding box center [1229, 15] width 17 height 13
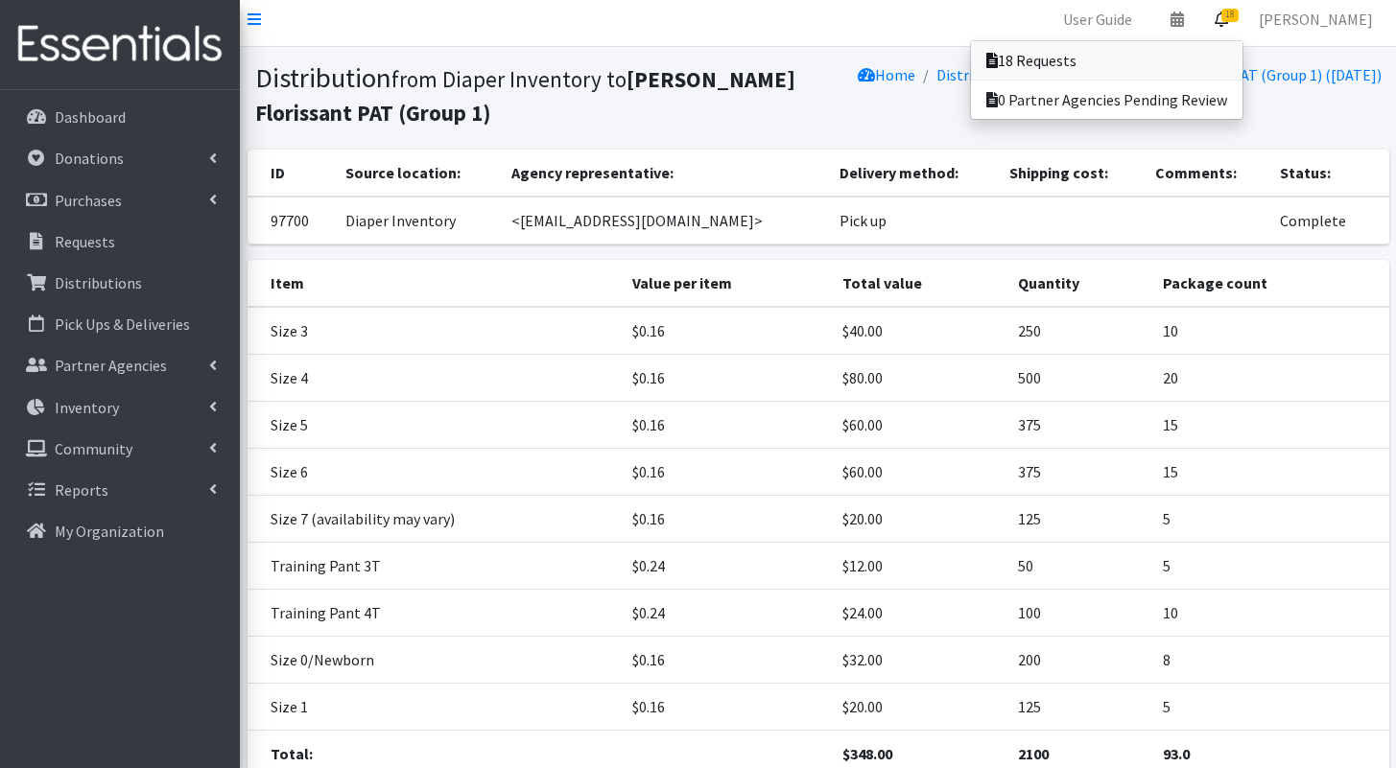
click at [1225, 45] on link "18 Requests" at bounding box center [1106, 60] width 271 height 38
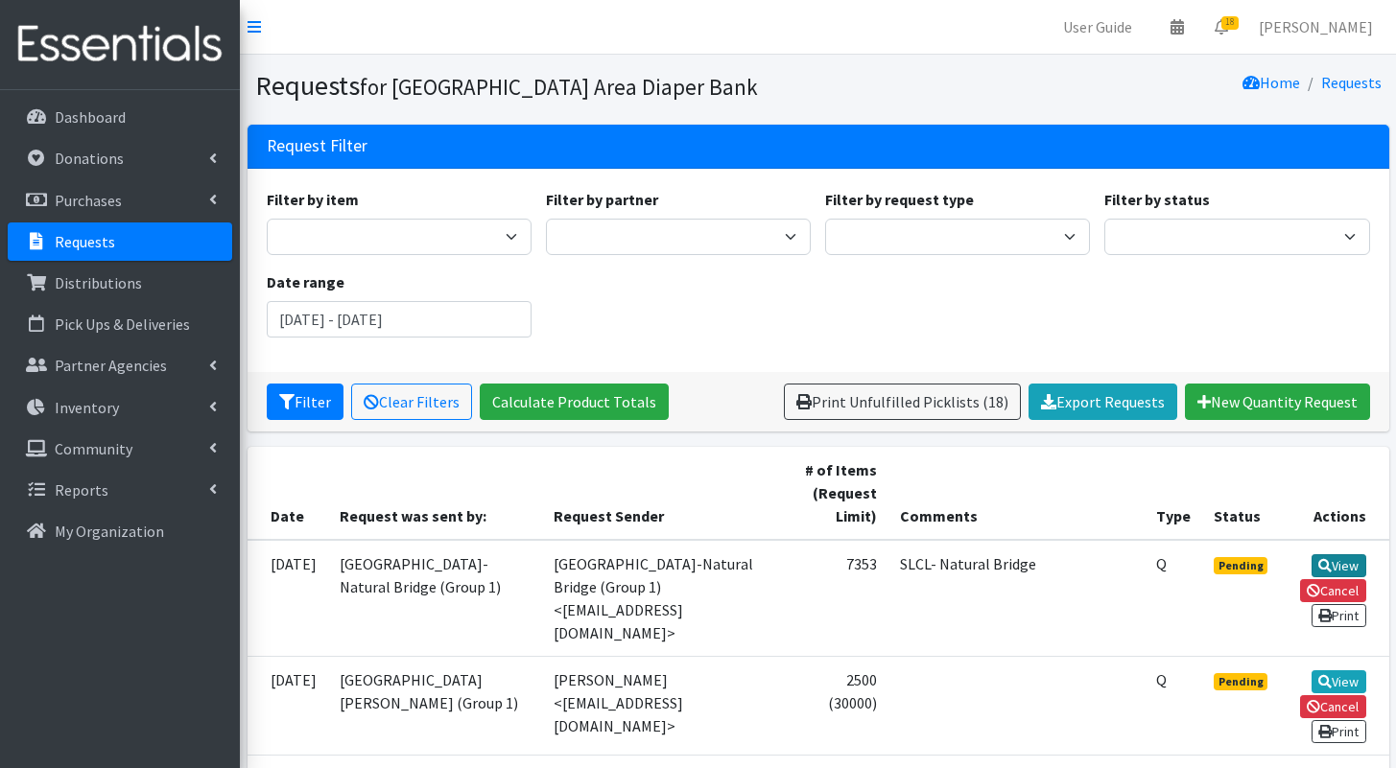
click at [1337, 562] on link "View" at bounding box center [1338, 565] width 55 height 23
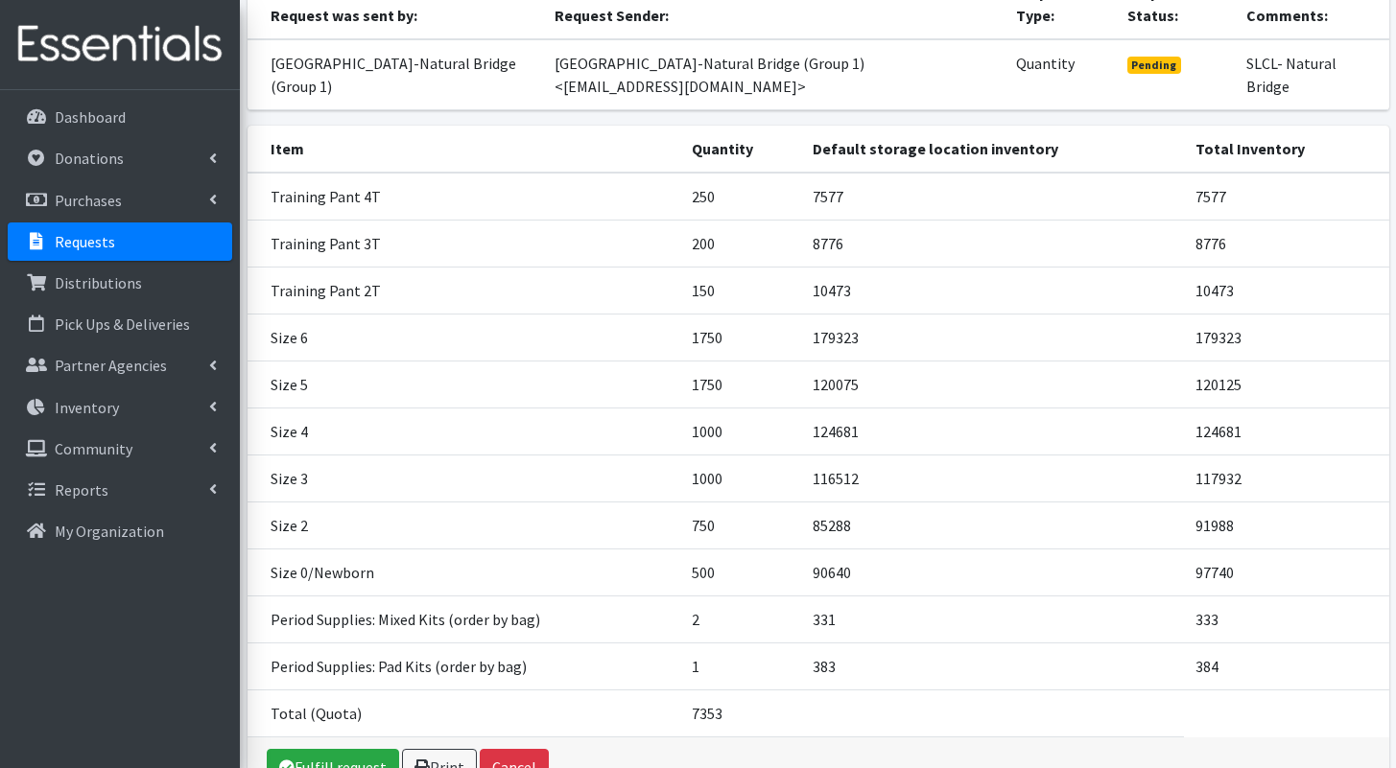
scroll to position [294, 0]
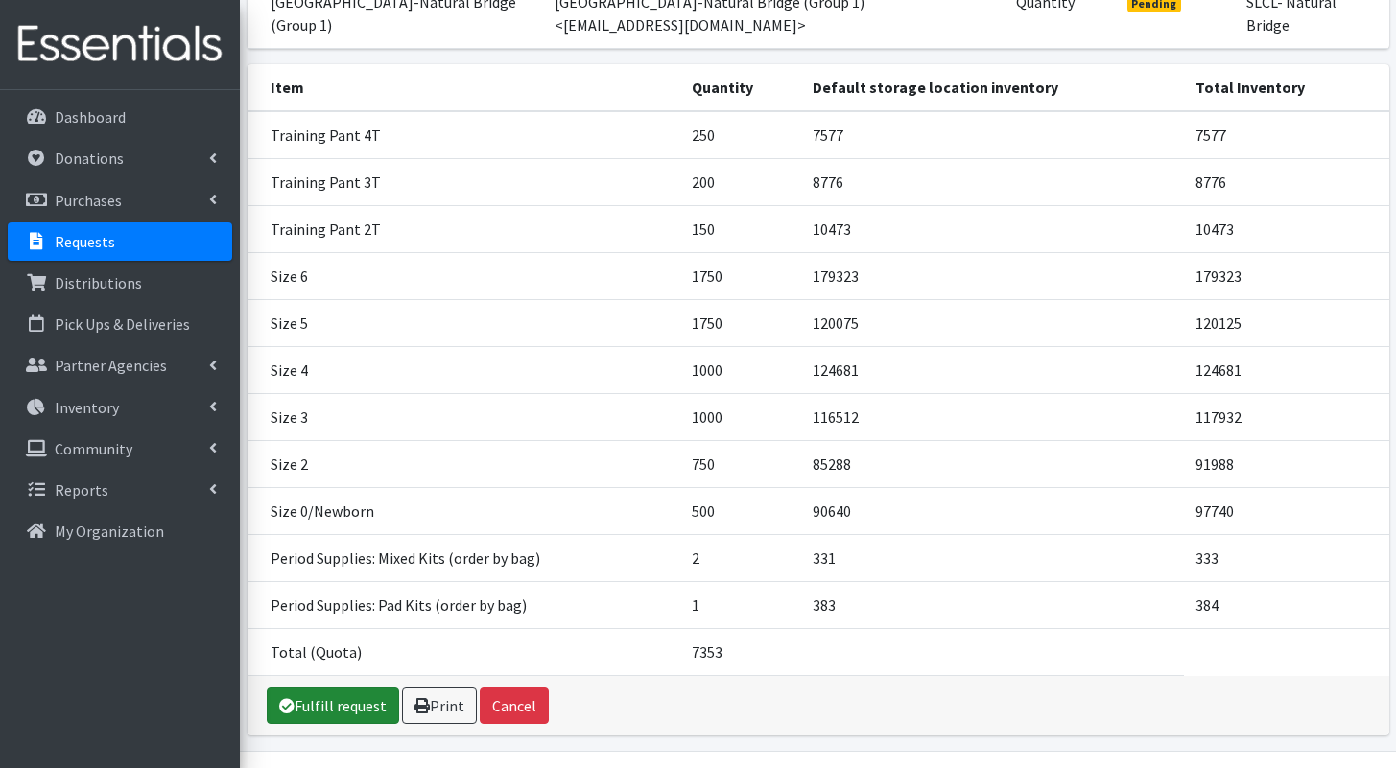
click at [336, 715] on link "Fulfill request" at bounding box center [333, 706] width 132 height 36
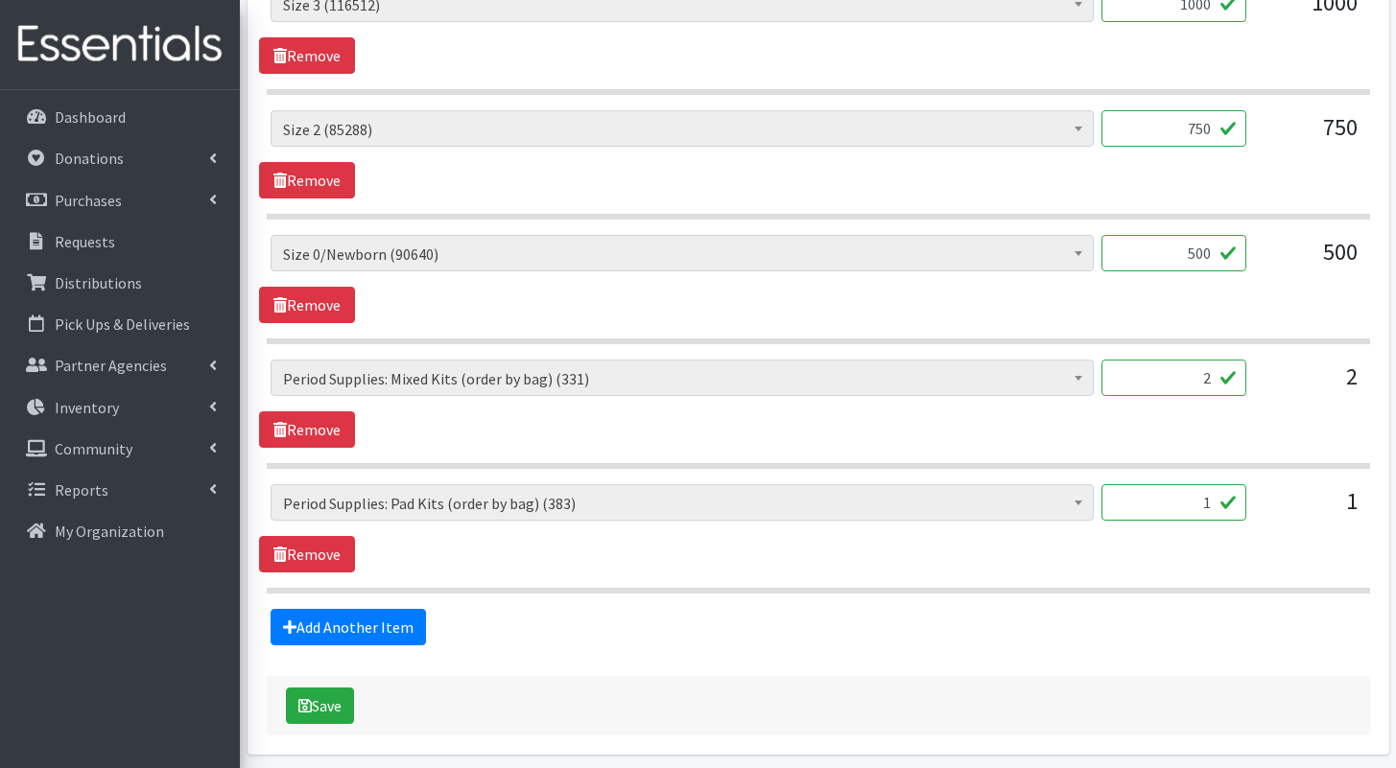
scroll to position [1765, 0]
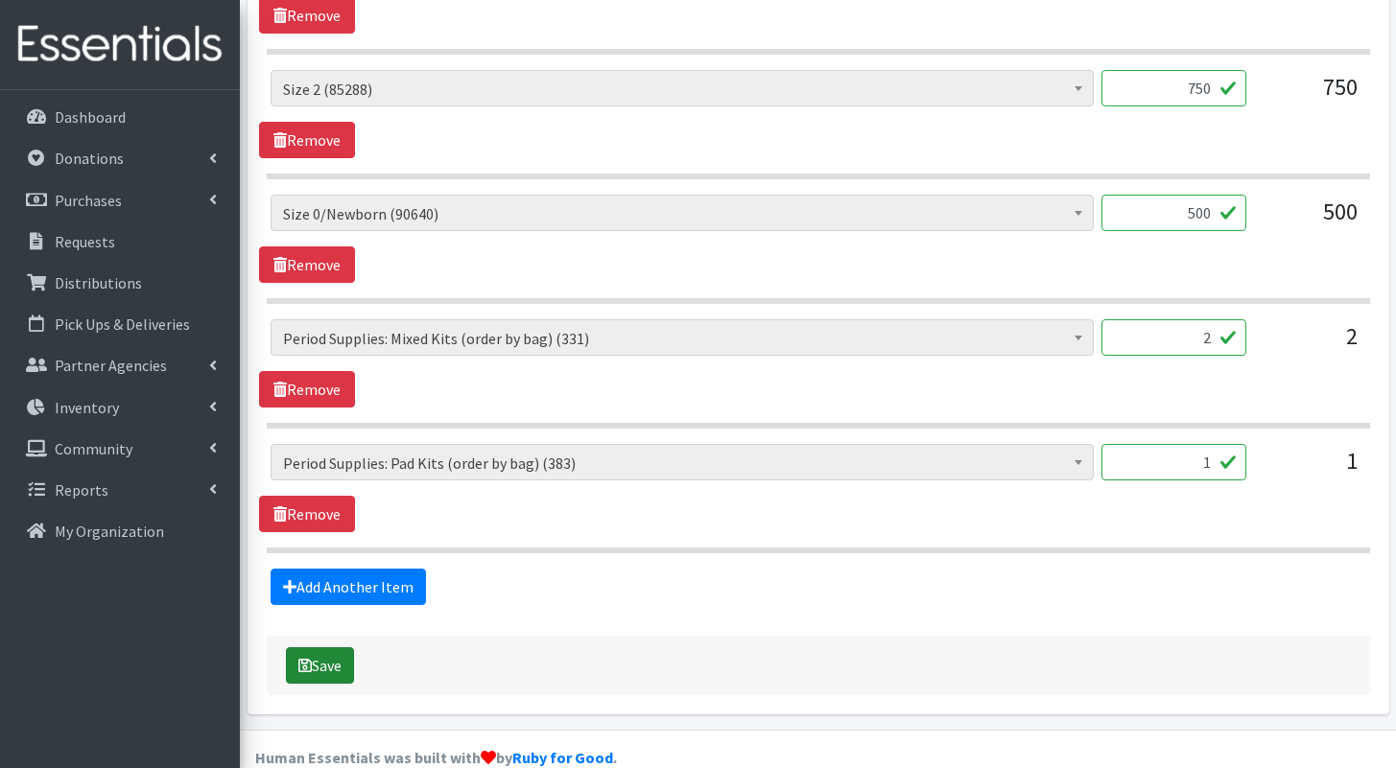
click at [325, 647] on button "Save" at bounding box center [320, 665] width 68 height 36
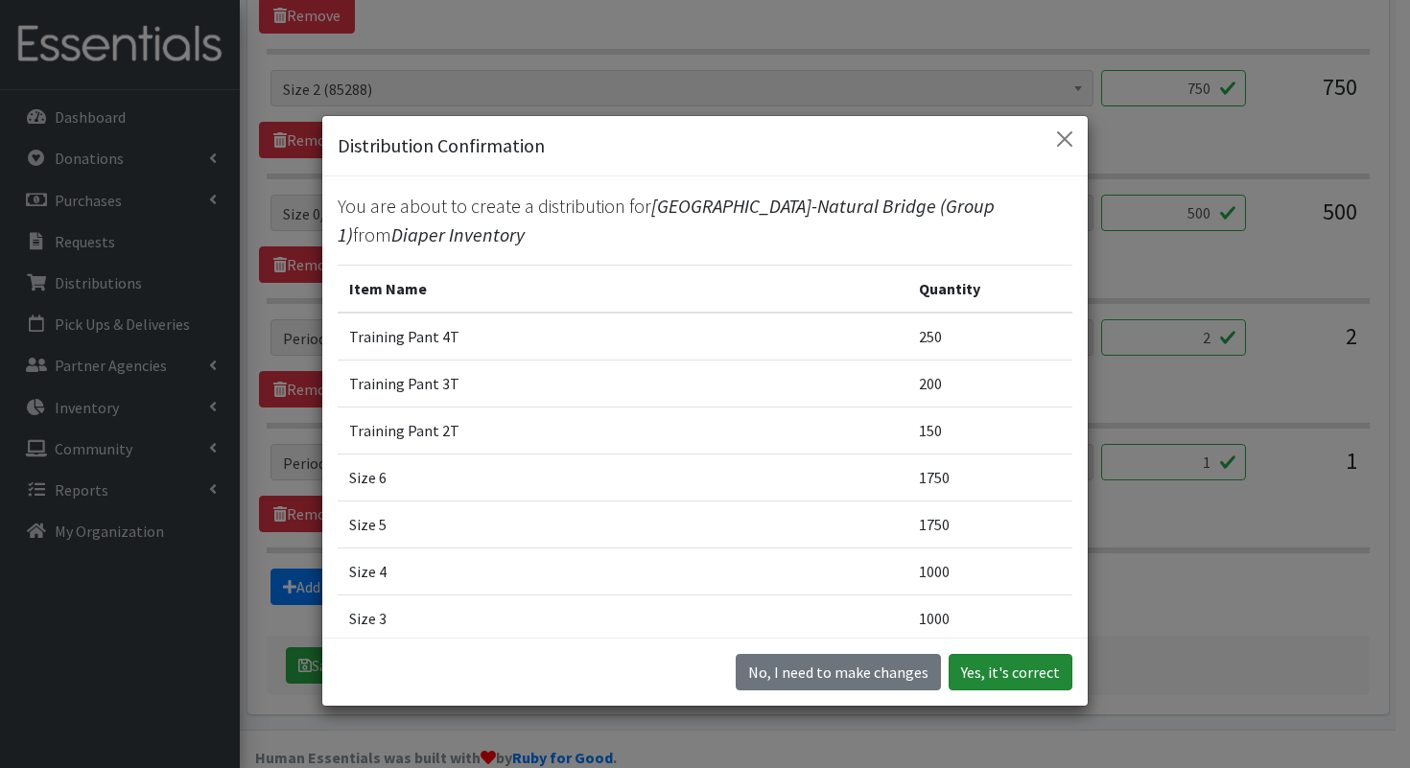
click at [982, 685] on button "Yes, it's correct" at bounding box center [1011, 672] width 124 height 36
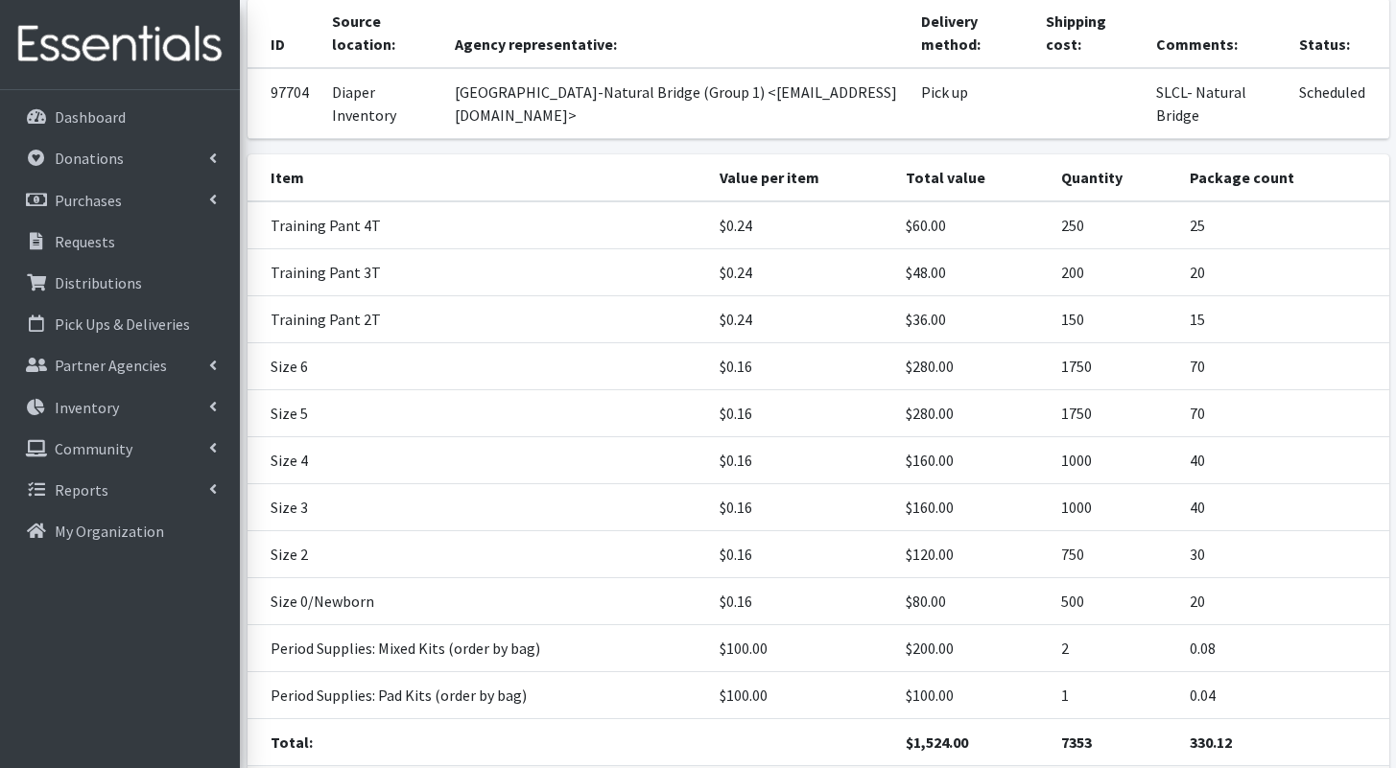
scroll to position [367, 0]
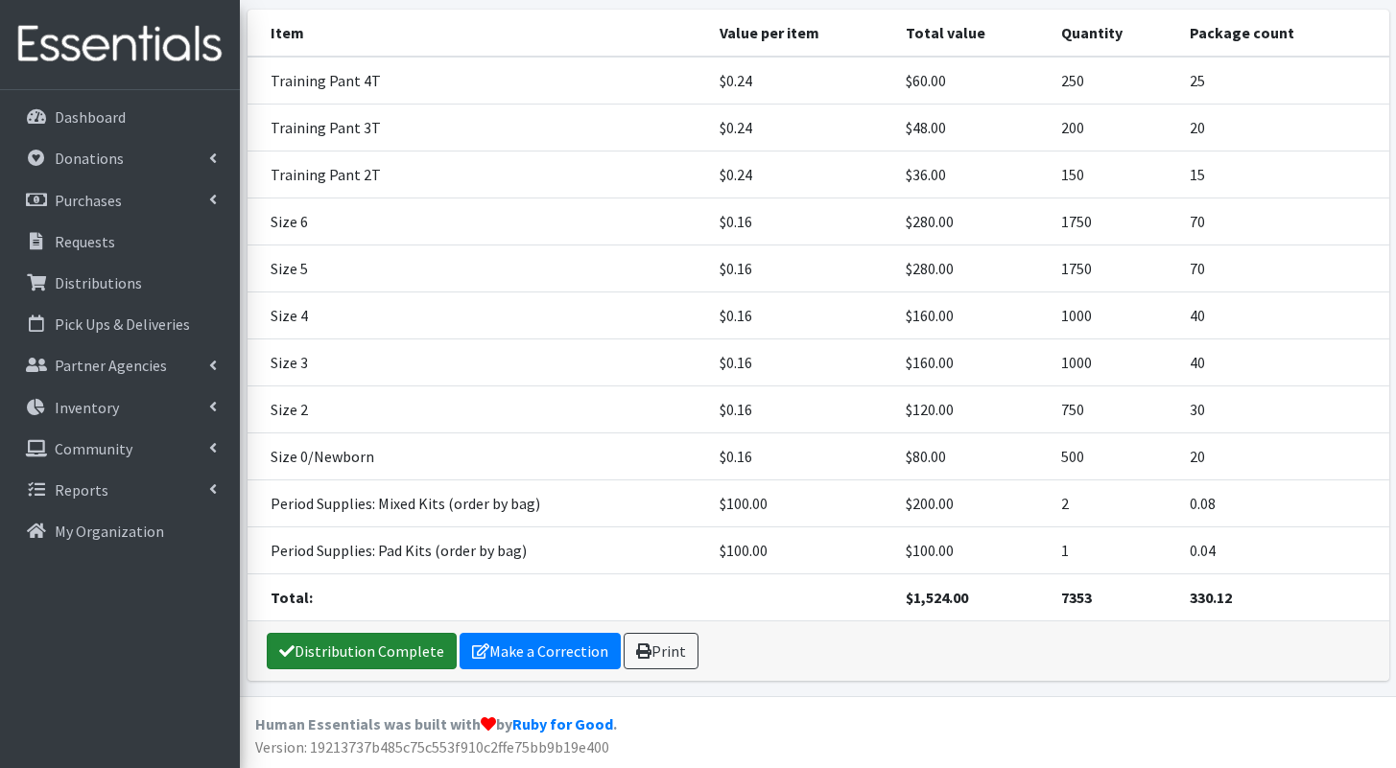
click at [412, 657] on link "Distribution Complete" at bounding box center [362, 651] width 190 height 36
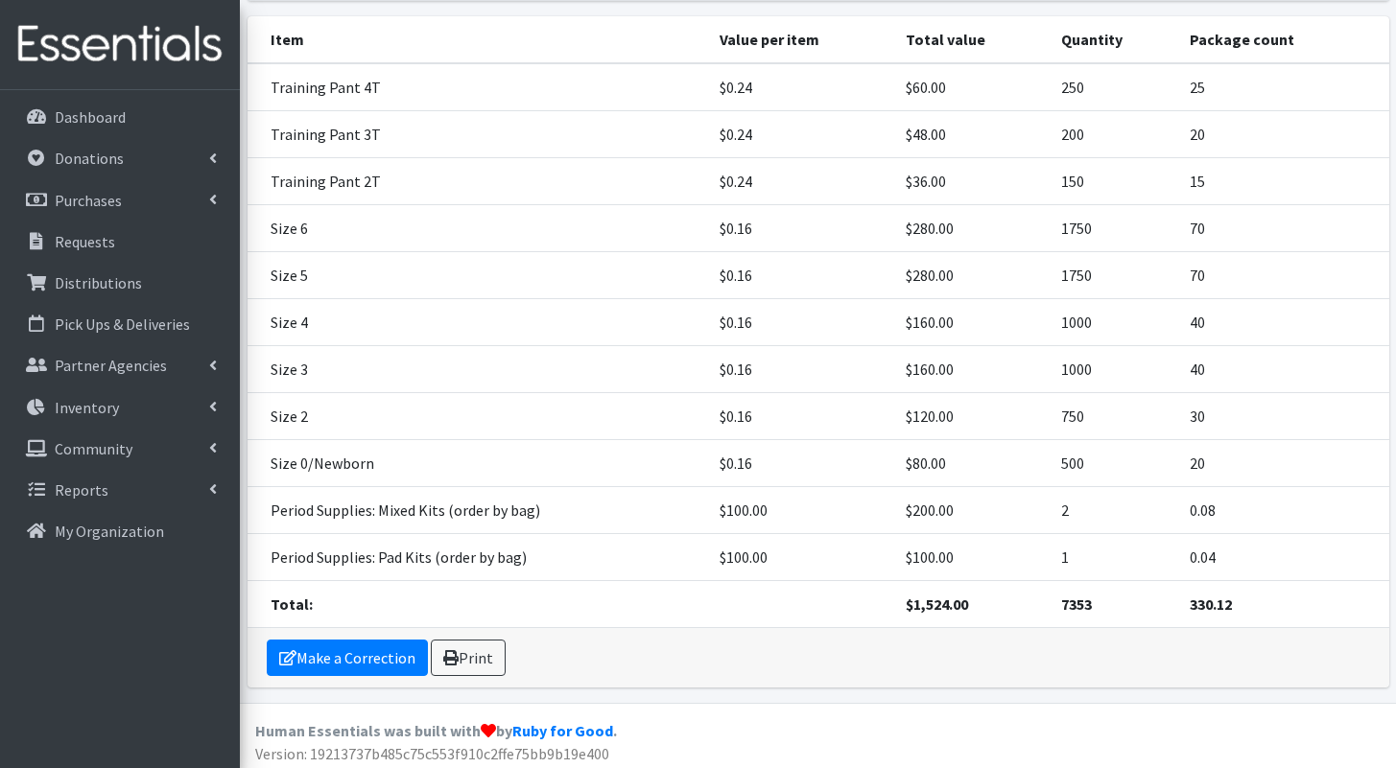
scroll to position [362, 0]
click at [493, 658] on link "Print" at bounding box center [468, 657] width 75 height 36
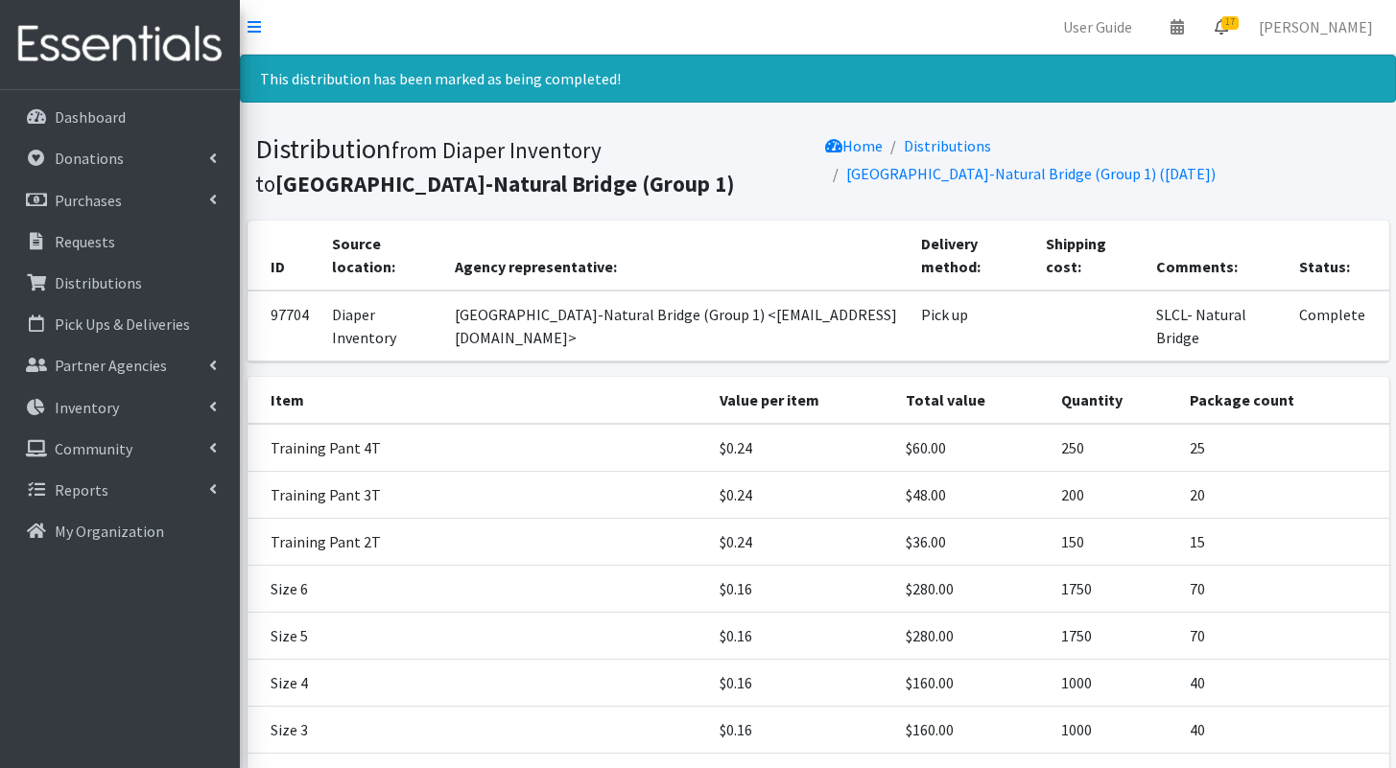
click at [1225, 27] on link "17" at bounding box center [1221, 27] width 44 height 38
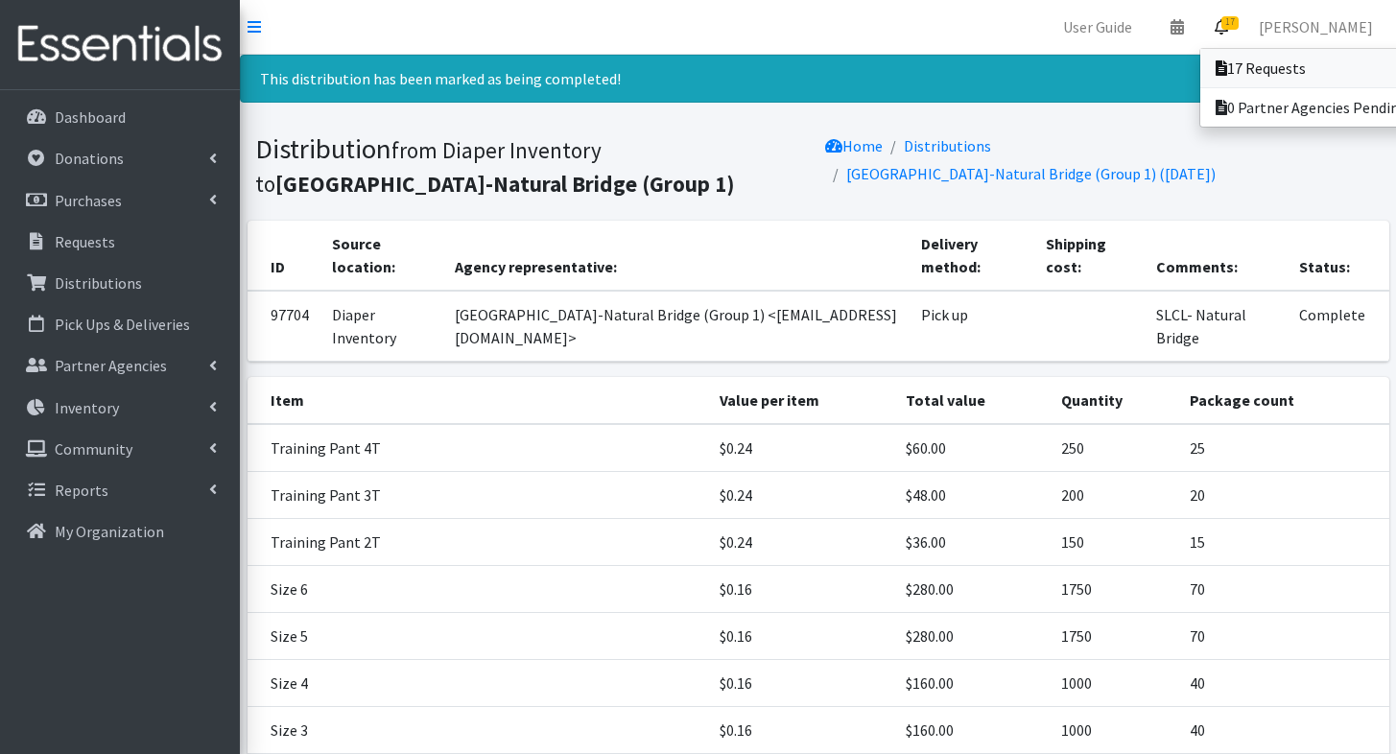
click at [1242, 75] on link "17 Requests" at bounding box center [1333, 68] width 267 height 38
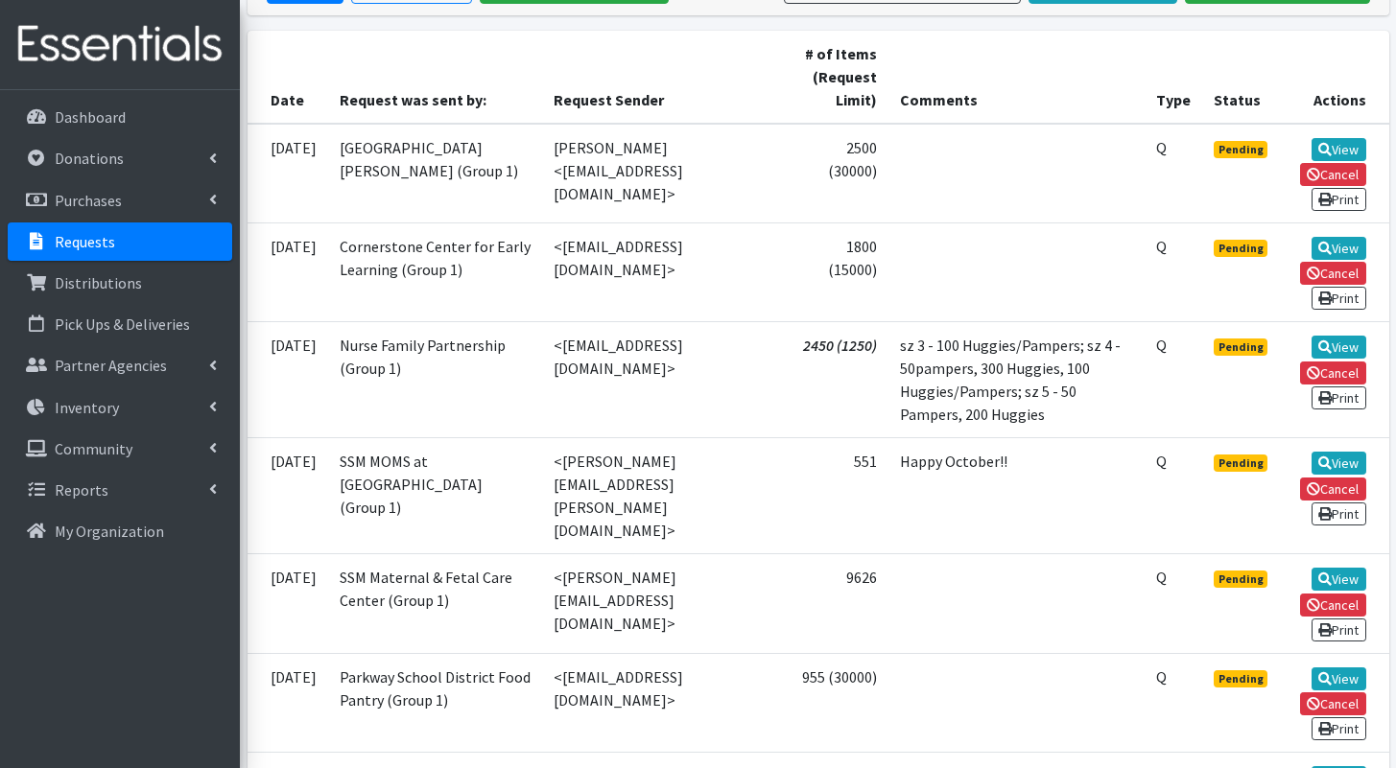
scroll to position [406, 0]
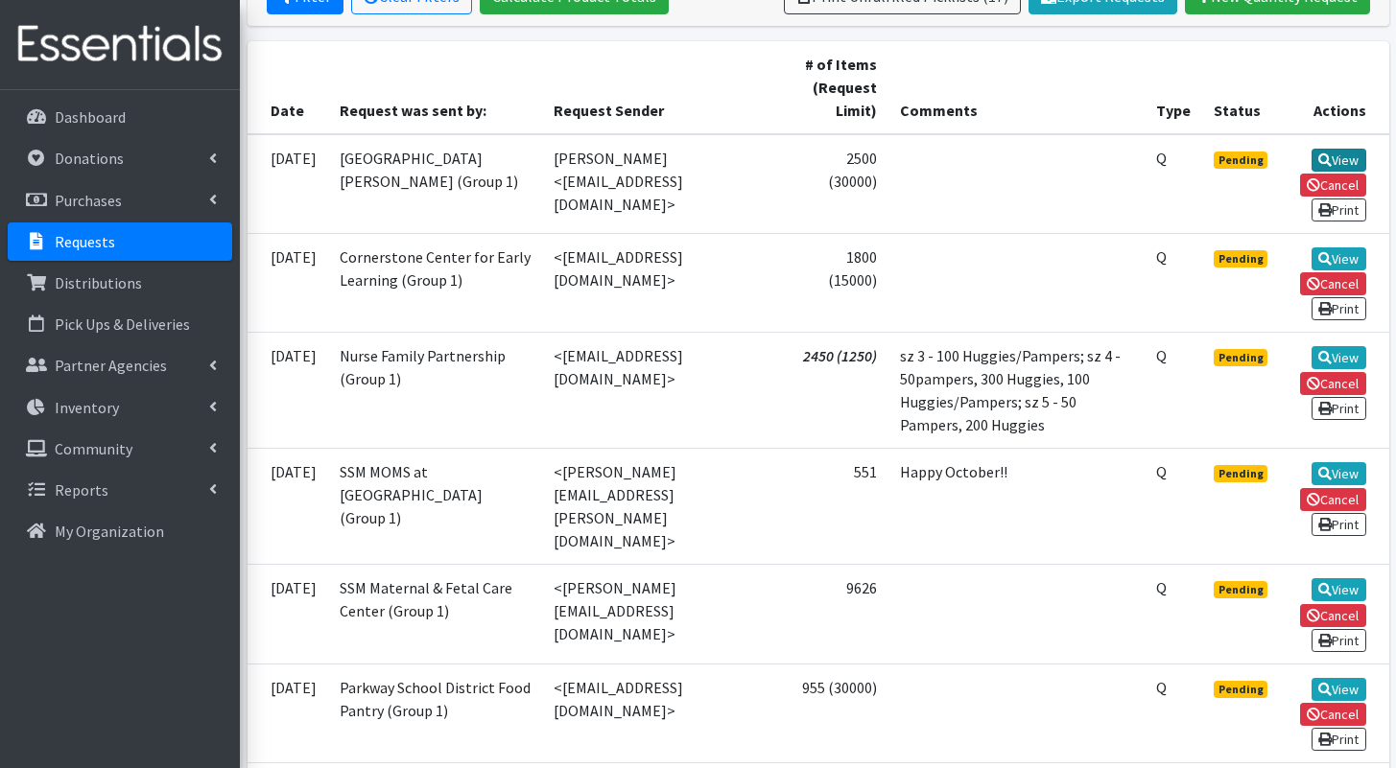
click at [1325, 153] on icon at bounding box center [1324, 159] width 13 height 13
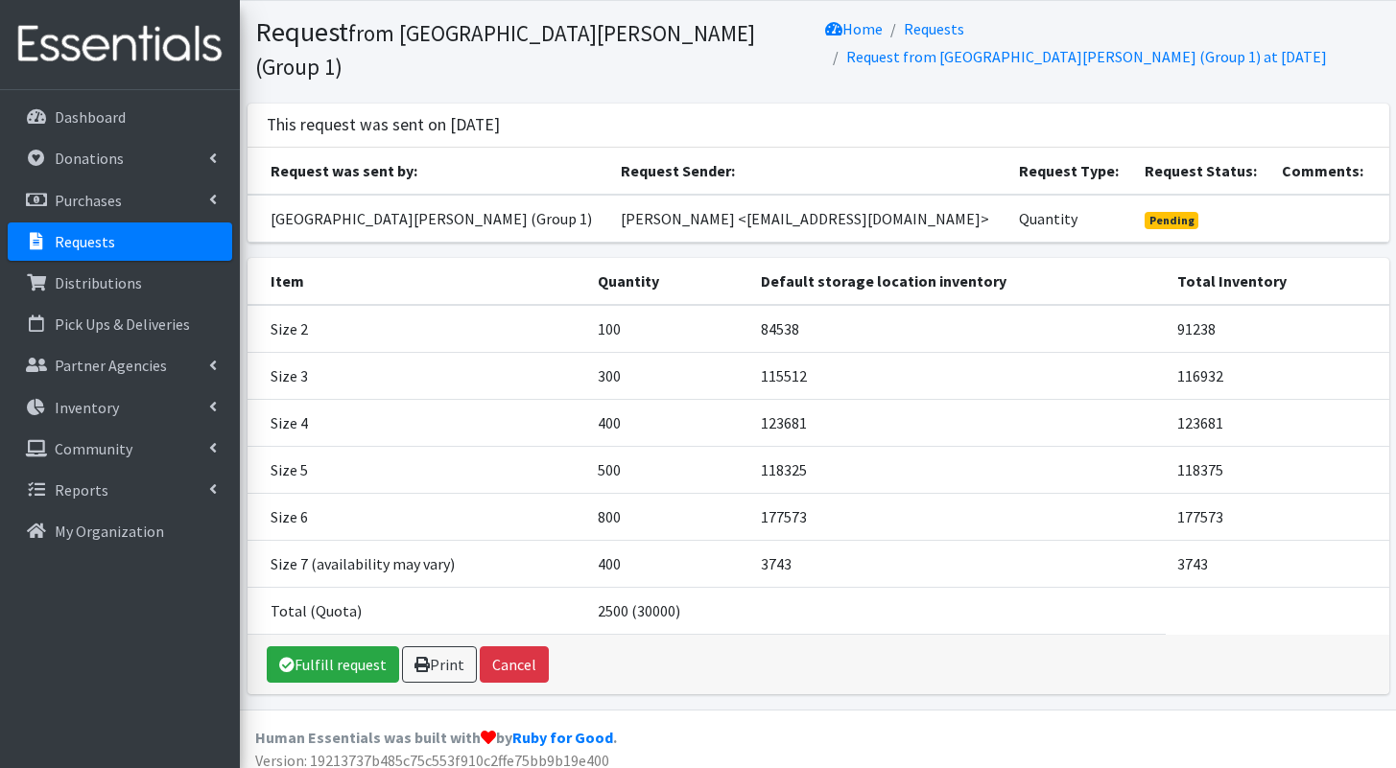
scroll to position [56, 0]
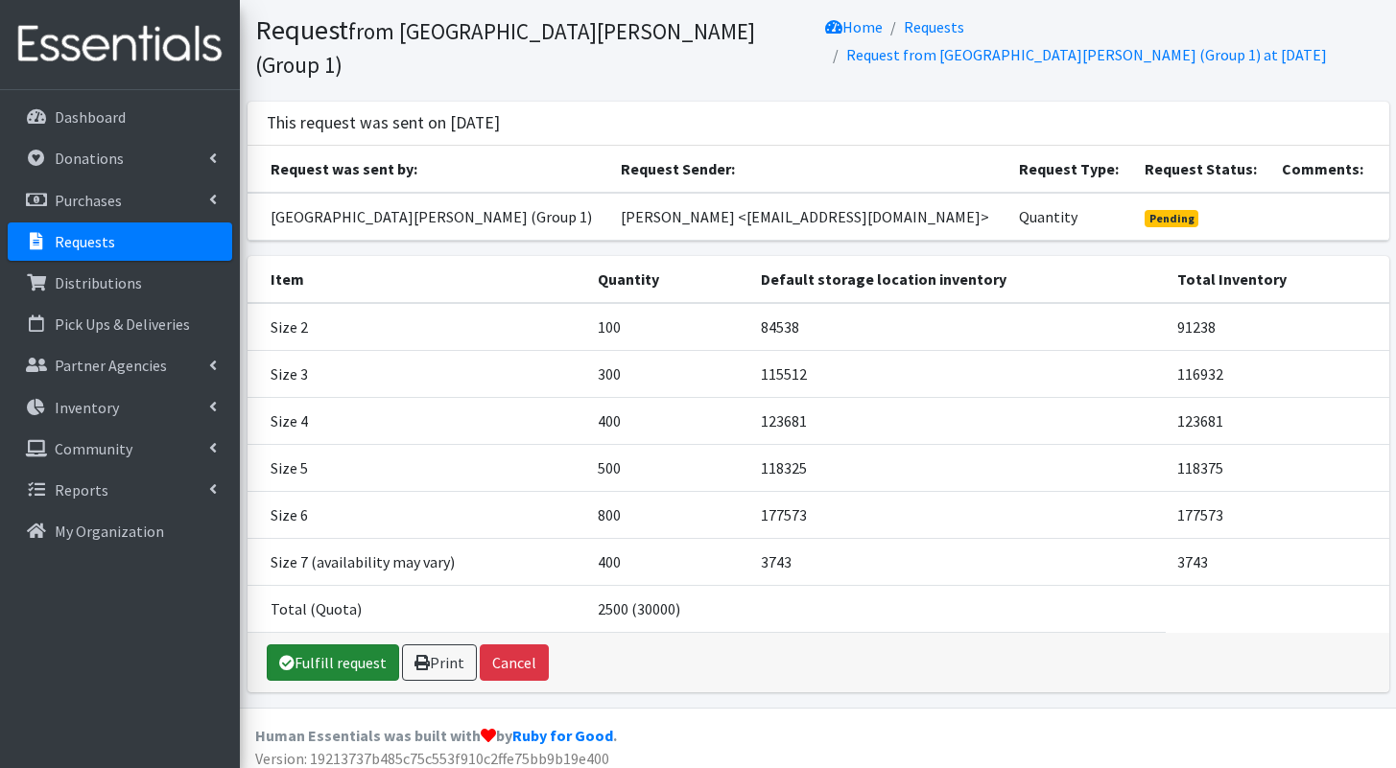
click at [334, 653] on link "Fulfill request" at bounding box center [333, 663] width 132 height 36
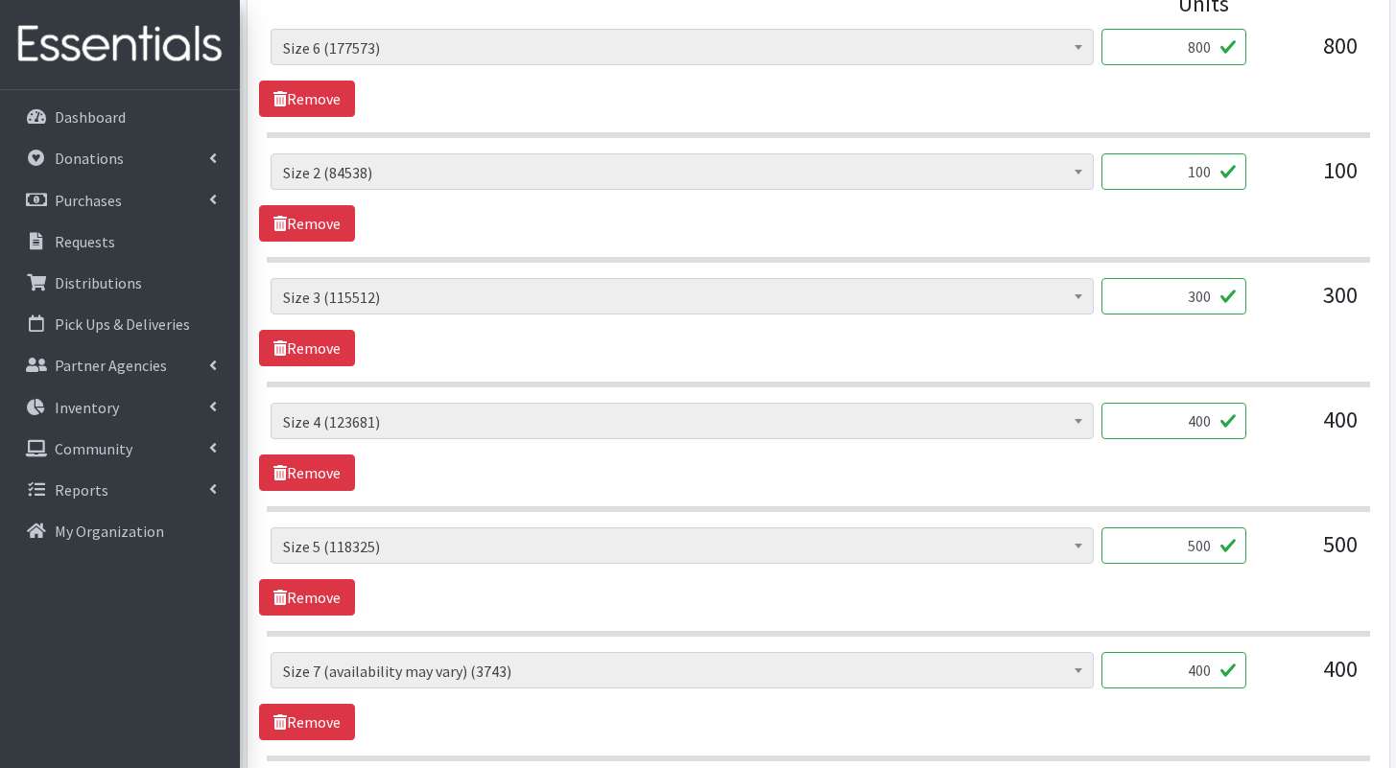
scroll to position [1141, 0]
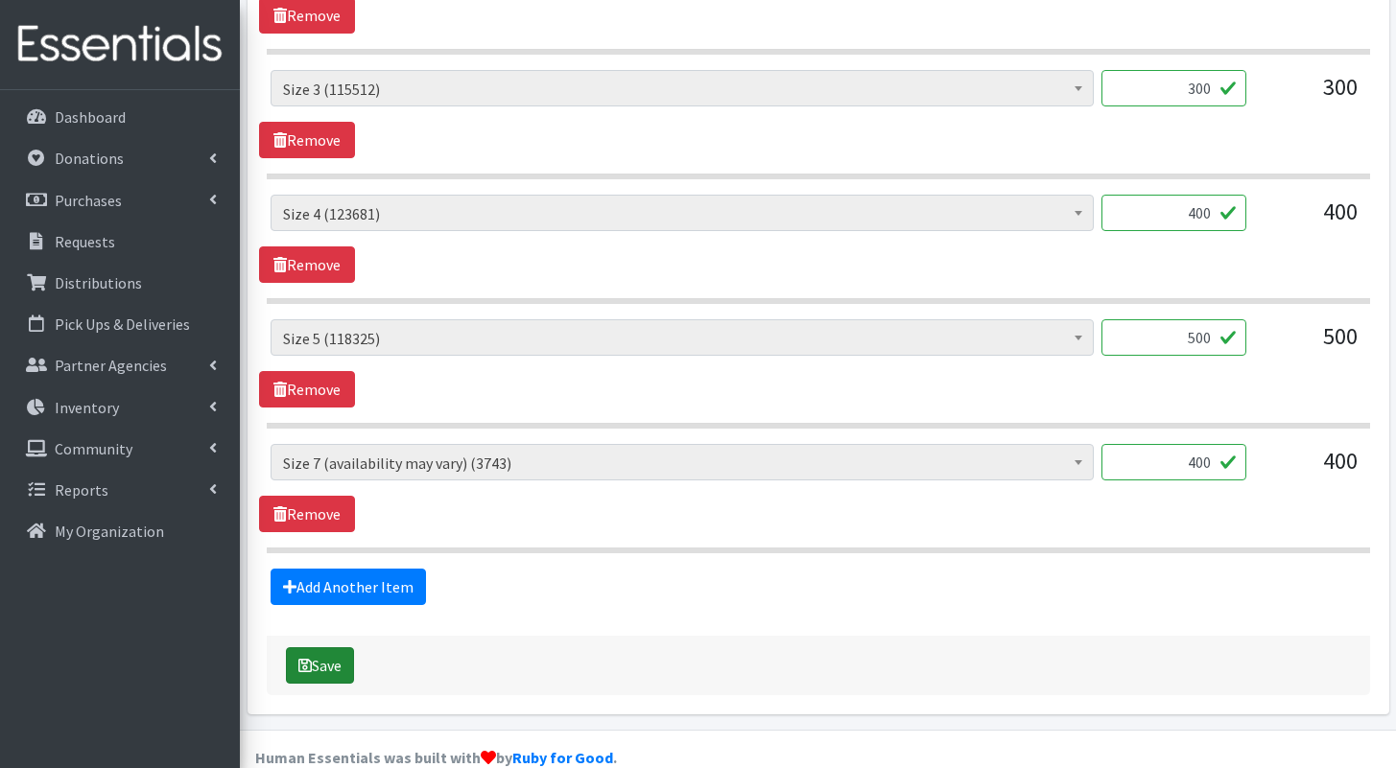
click at [334, 647] on button "Save" at bounding box center [320, 665] width 68 height 36
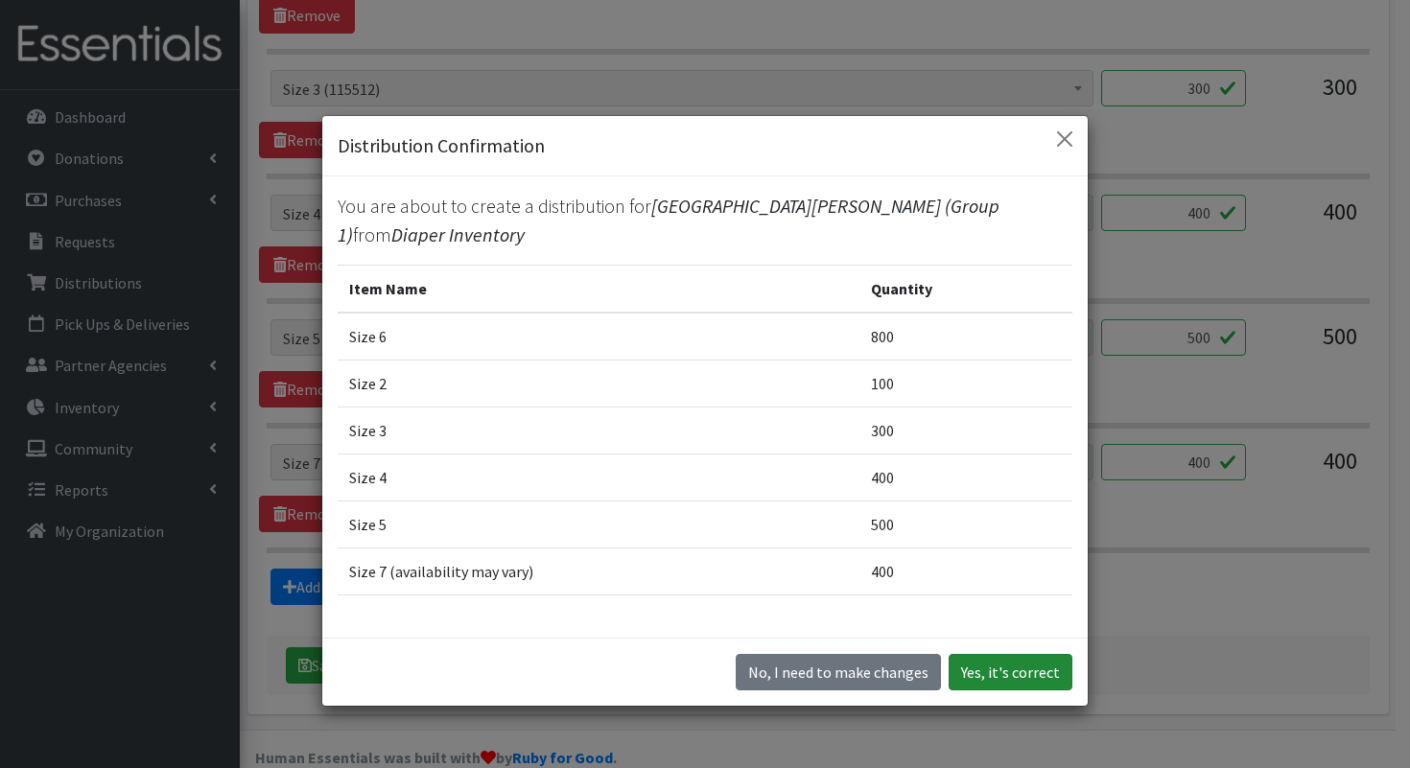
click at [993, 668] on button "Yes, it's correct" at bounding box center [1011, 672] width 124 height 36
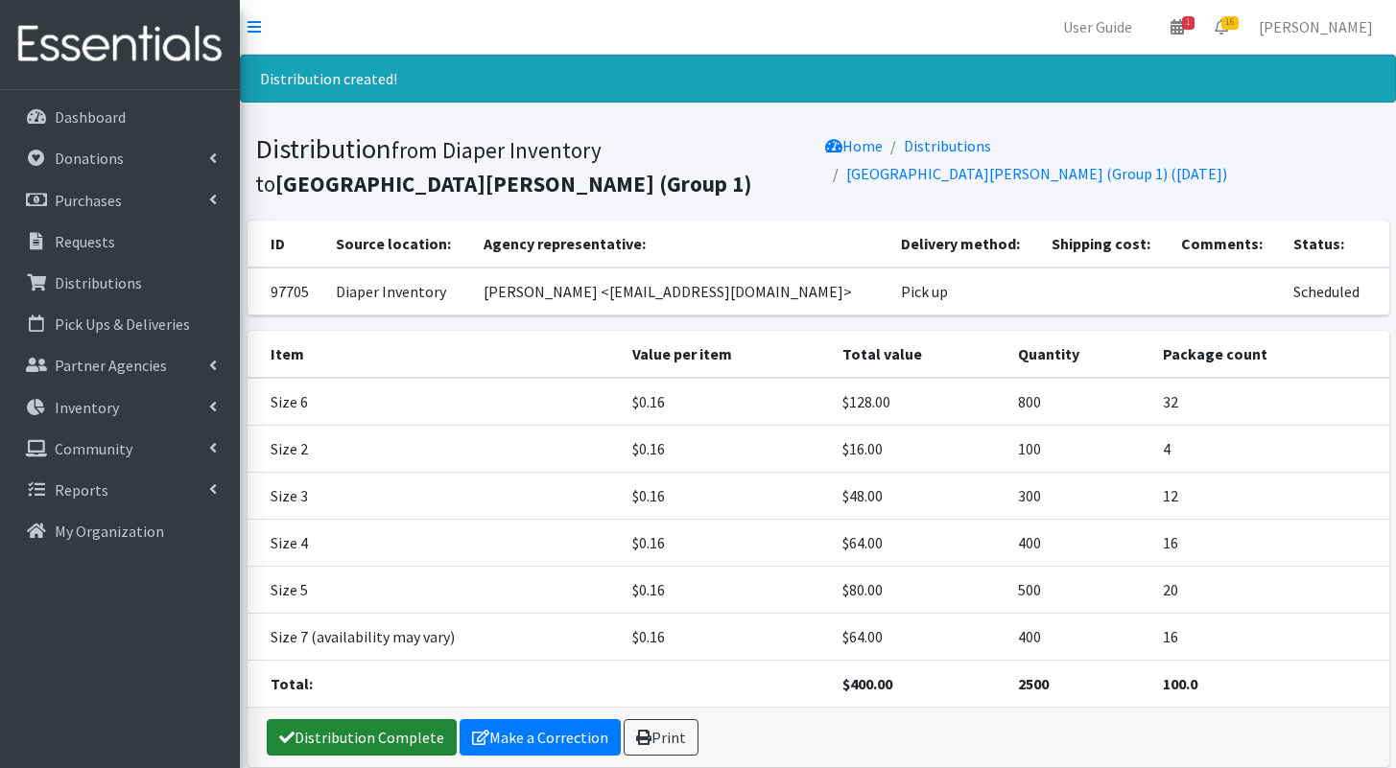
click at [388, 734] on link "Distribution Complete" at bounding box center [362, 737] width 190 height 36
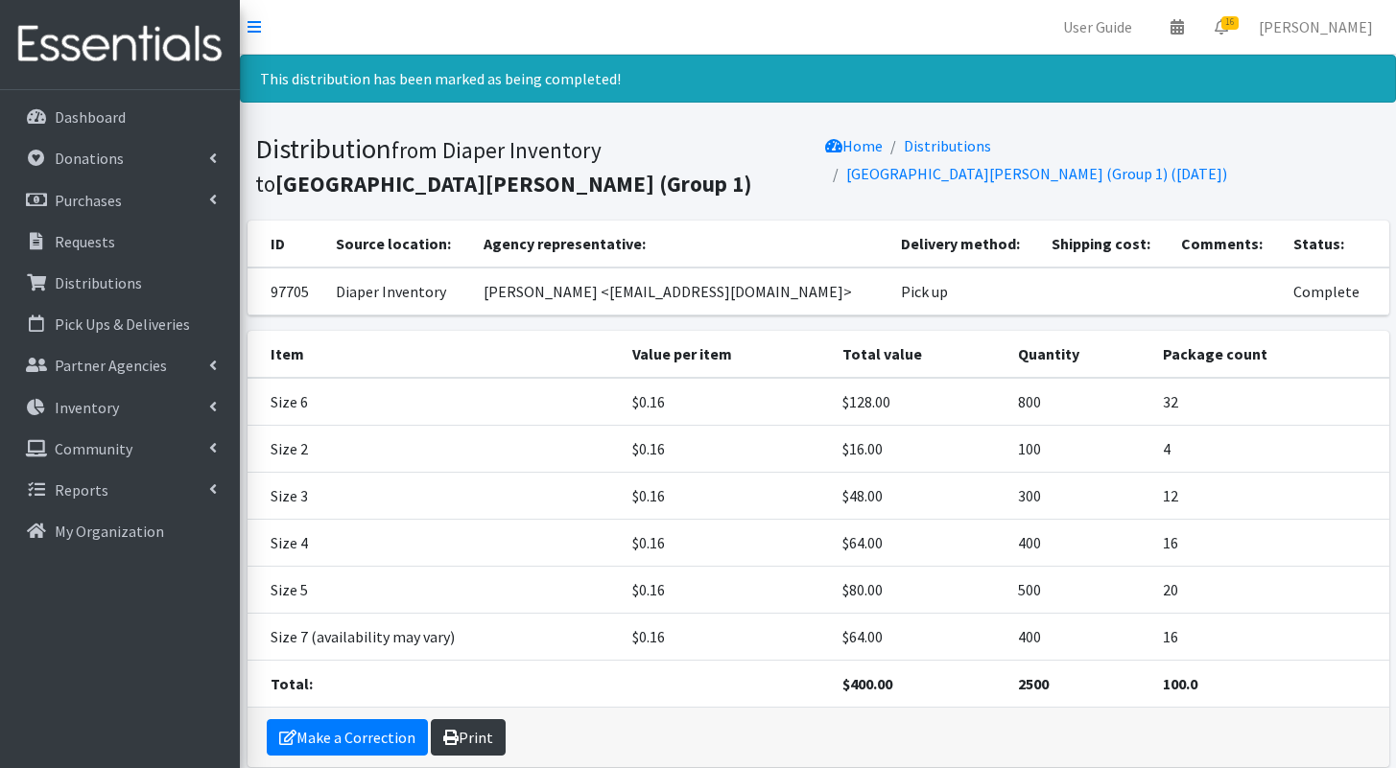
click at [462, 735] on link "Print" at bounding box center [468, 737] width 75 height 36
click at [1228, 32] on icon at bounding box center [1220, 26] width 13 height 15
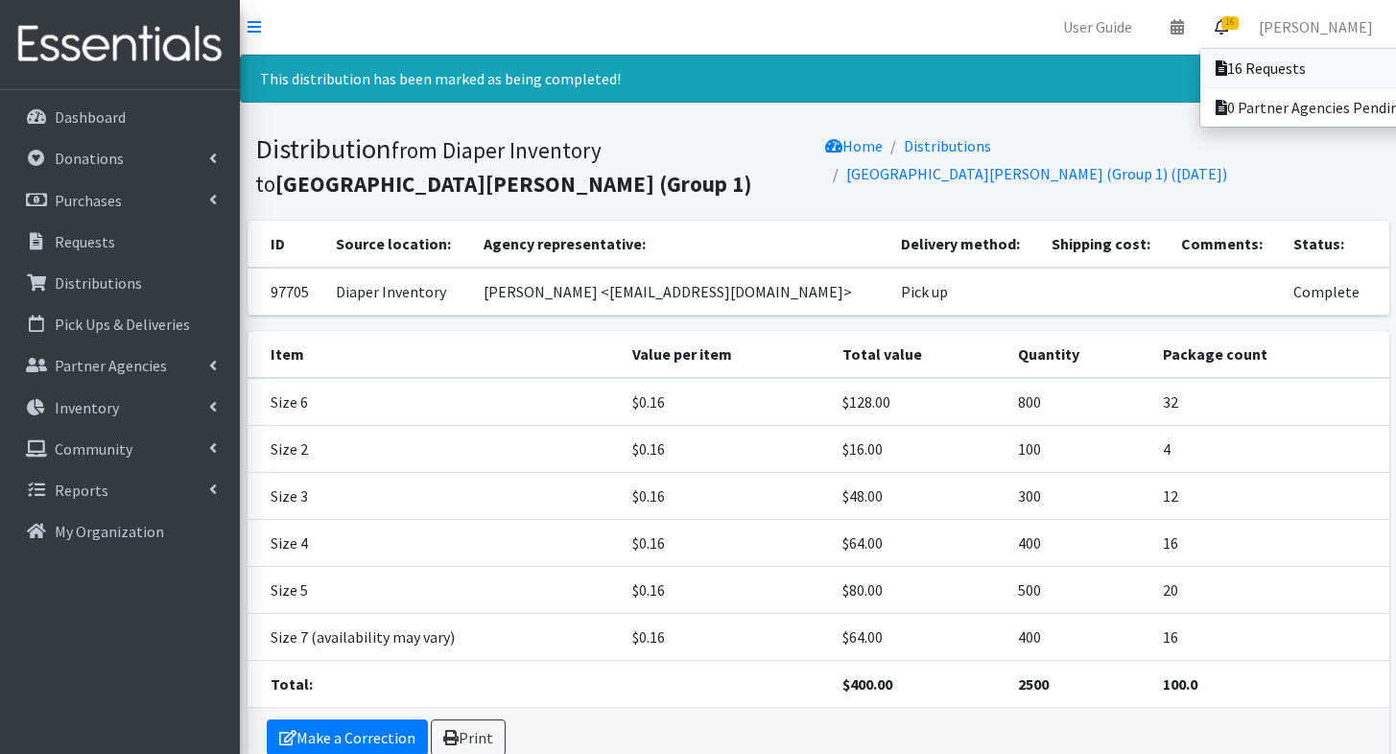
click at [1247, 69] on link "16 Requests" at bounding box center [1333, 68] width 267 height 38
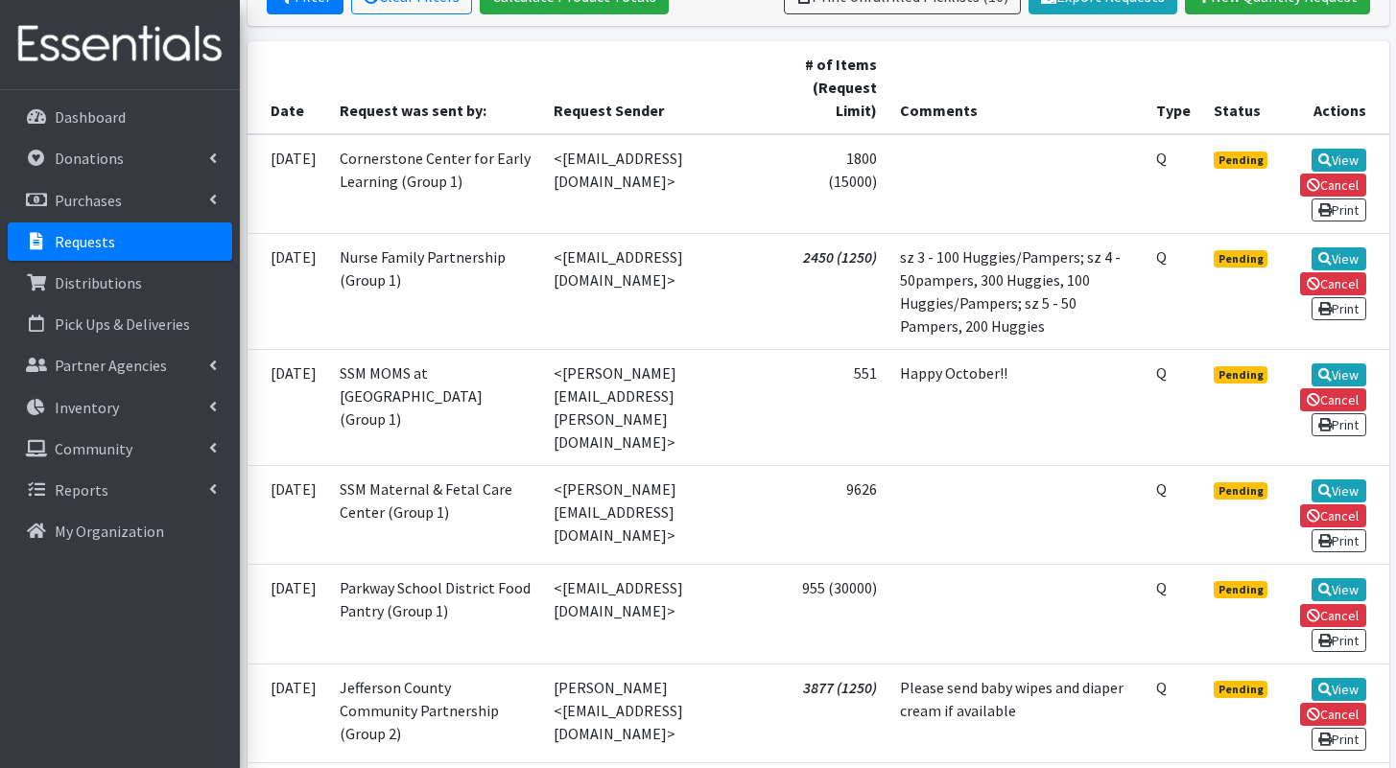
scroll to position [395, 0]
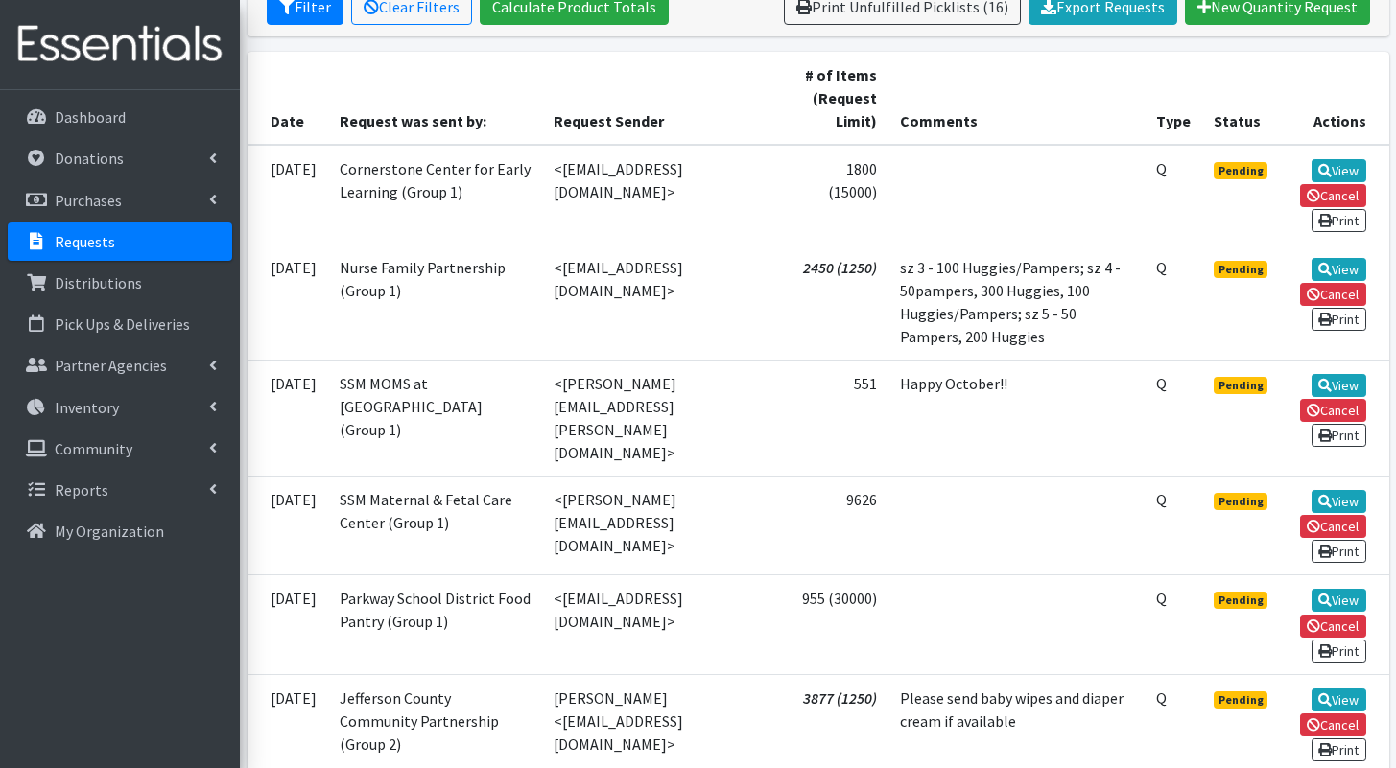
click at [1311, 149] on td "View Cancel Print" at bounding box center [1335, 195] width 106 height 100
click at [1312, 156] on td "View Cancel Print" at bounding box center [1335, 195] width 106 height 100
click at [1312, 159] on link "View" at bounding box center [1338, 170] width 55 height 23
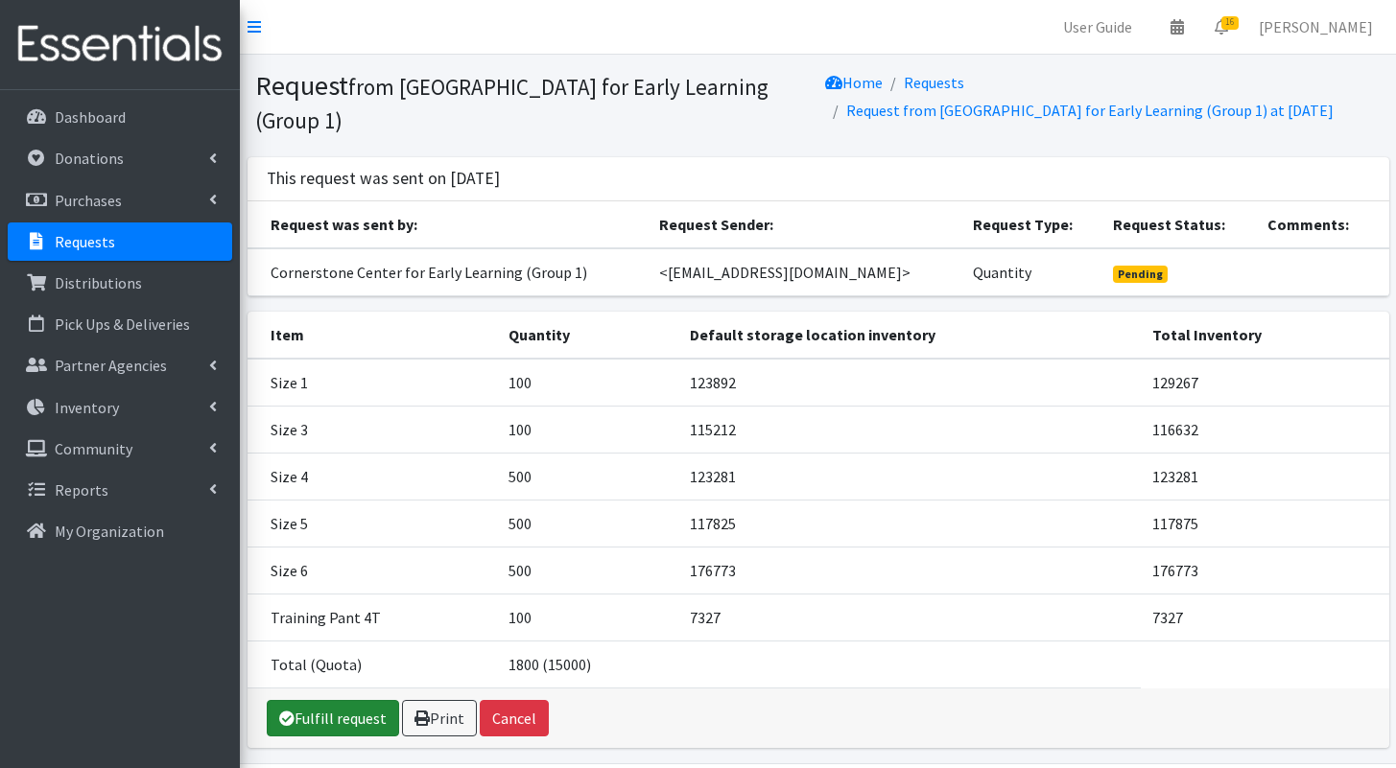
click at [325, 711] on link "Fulfill request" at bounding box center [333, 718] width 132 height 36
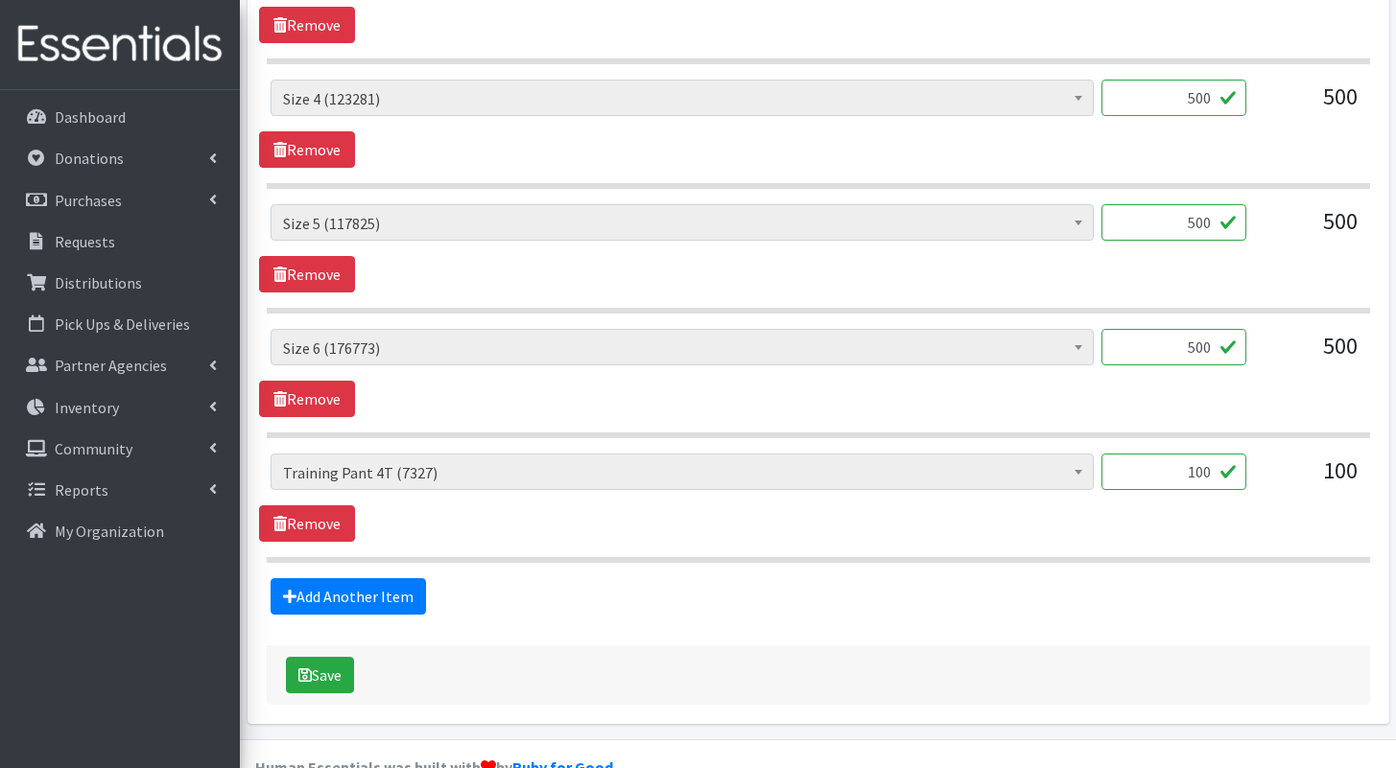
scroll to position [1141, 0]
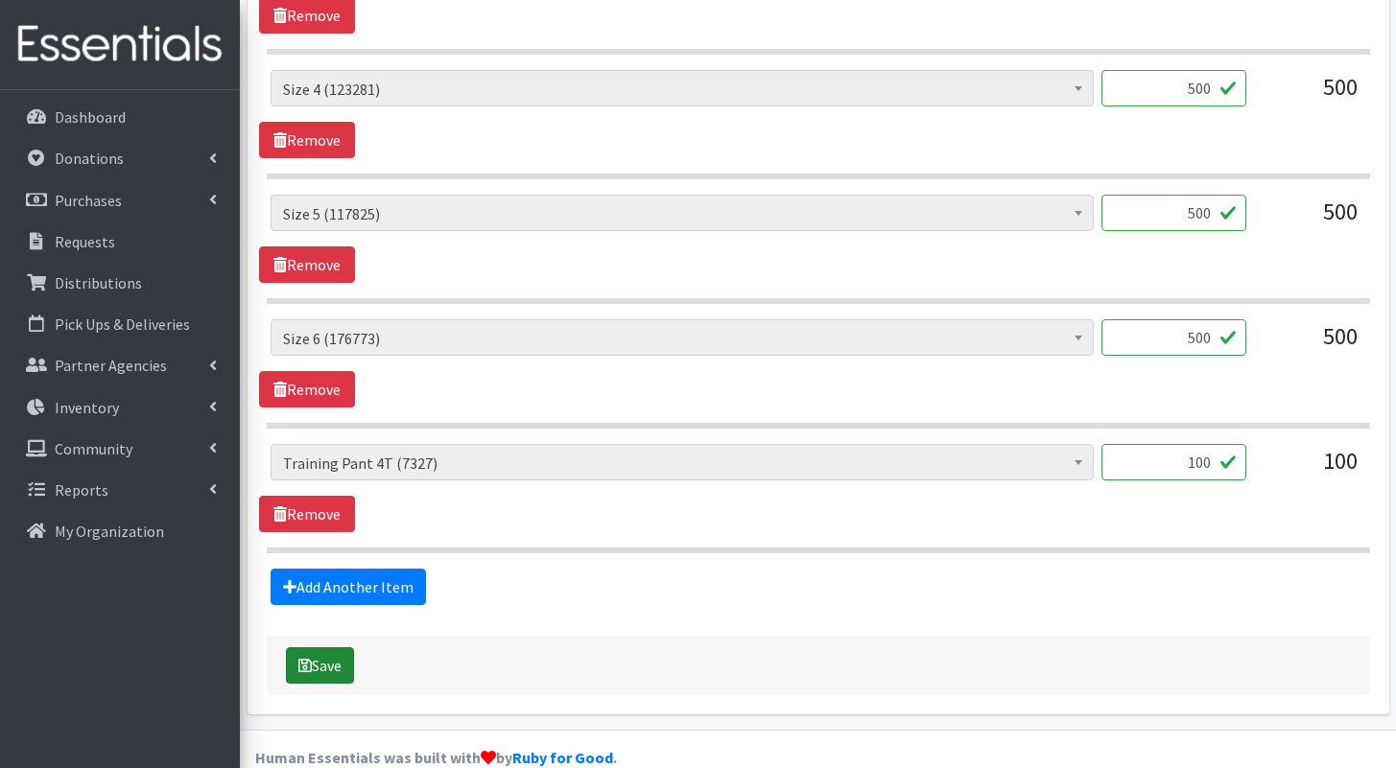
click at [298, 647] on button "Save" at bounding box center [320, 665] width 68 height 36
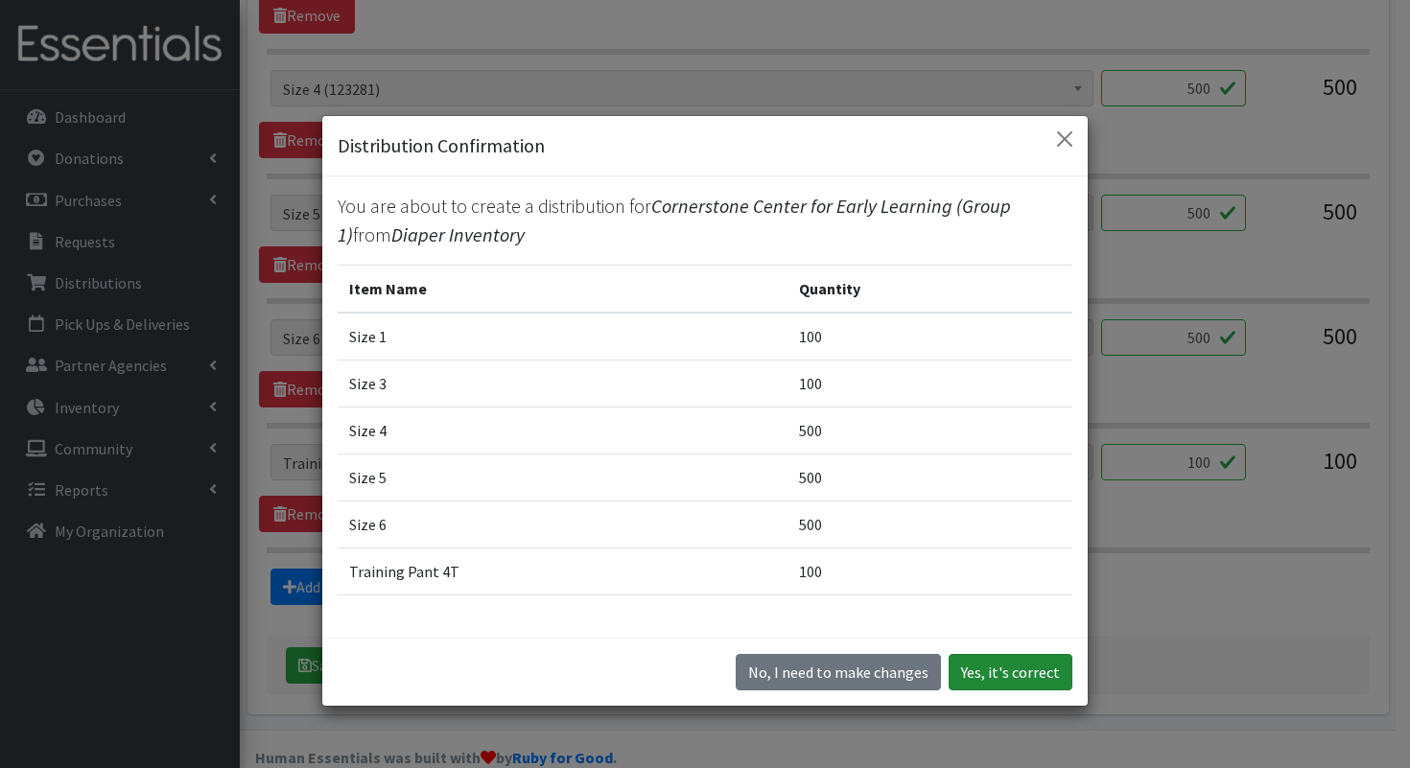
click at [1055, 669] on button "Yes, it's correct" at bounding box center [1011, 672] width 124 height 36
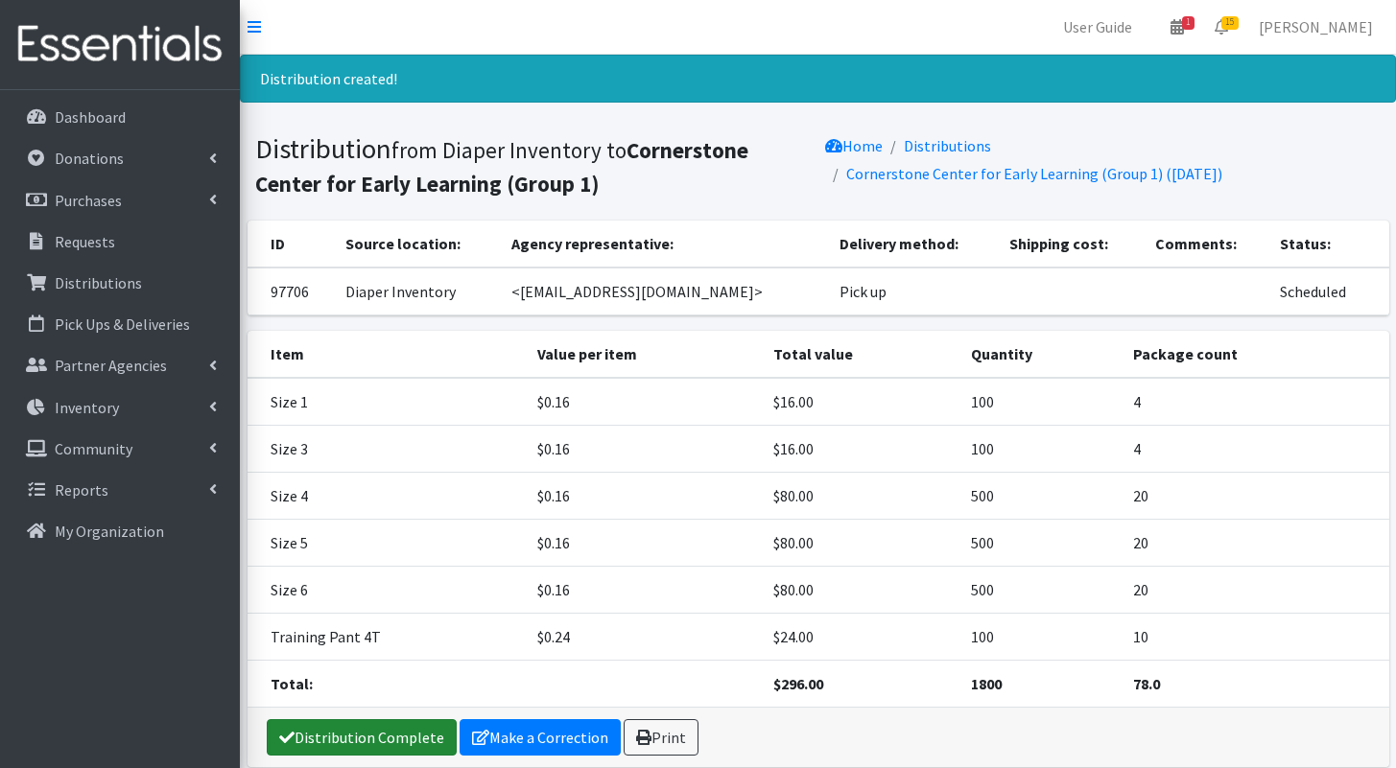
click at [419, 738] on link "Distribution Complete" at bounding box center [362, 737] width 190 height 36
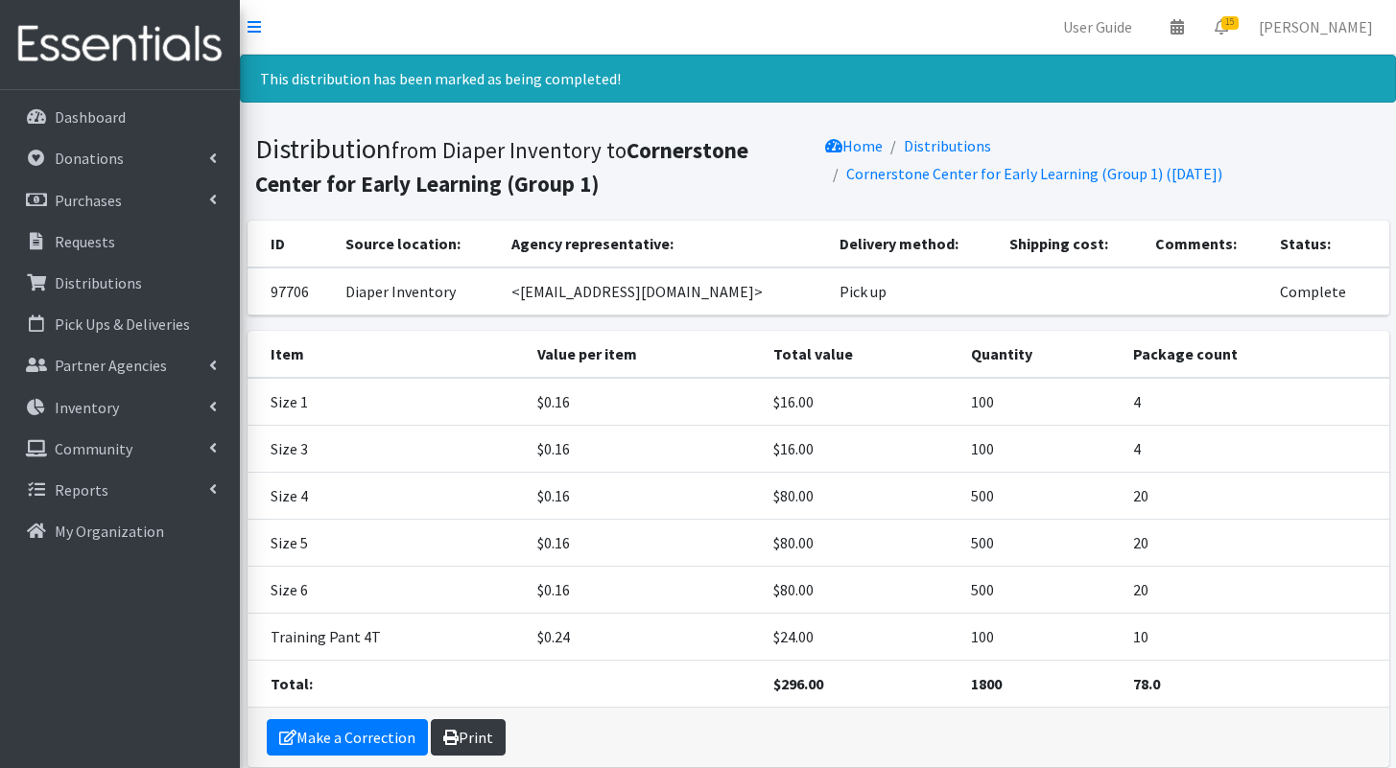
click at [485, 722] on link "Print" at bounding box center [468, 737] width 75 height 36
click at [1238, 27] on span "15" at bounding box center [1229, 22] width 17 height 13
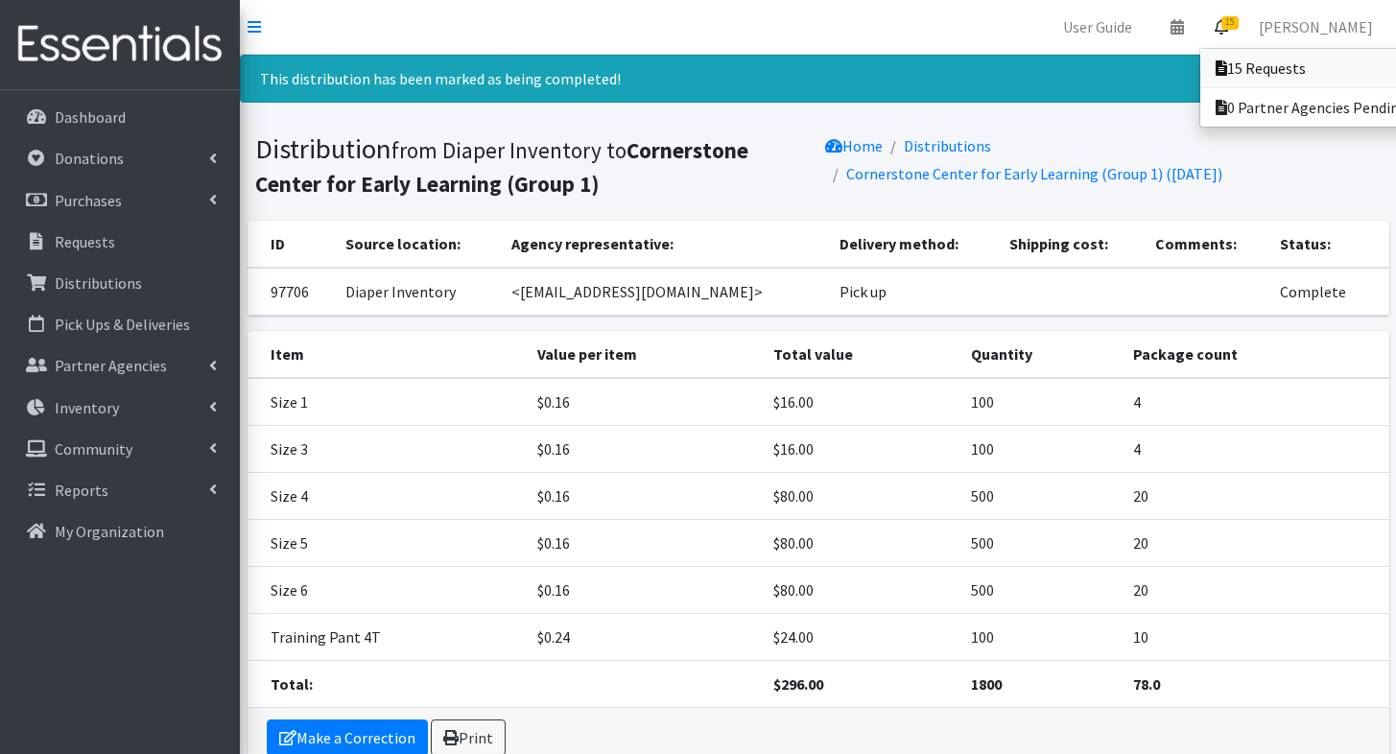
click at [1236, 52] on link "15 Requests" at bounding box center [1333, 68] width 267 height 38
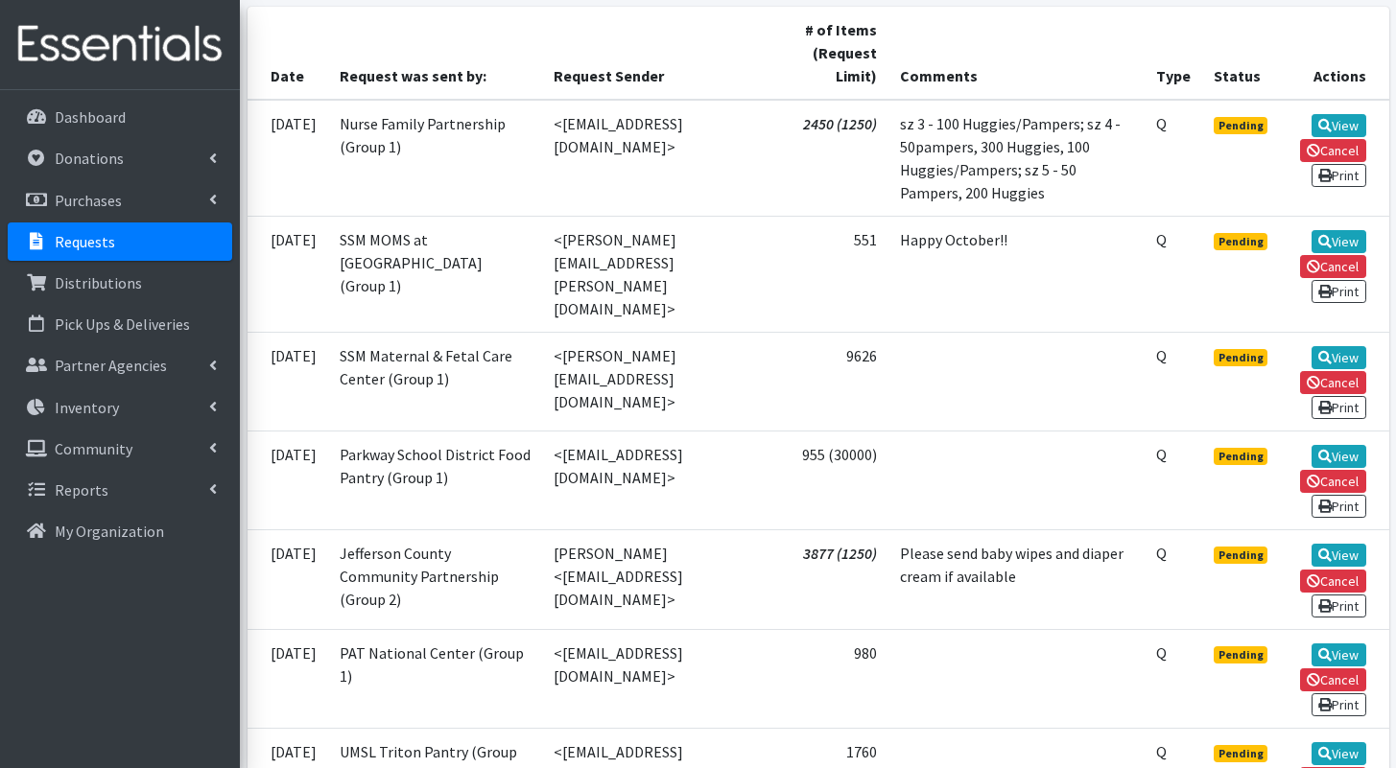
scroll to position [430, 0]
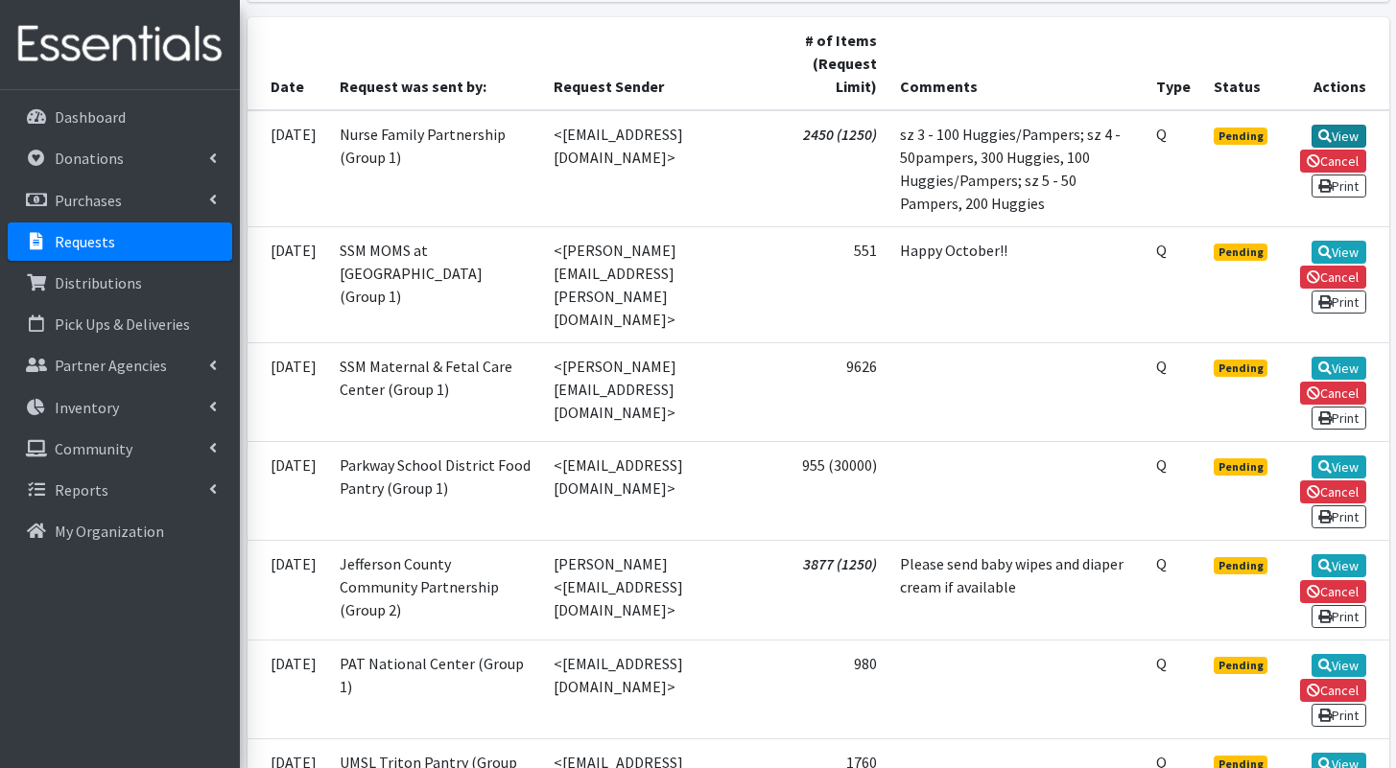
click at [1350, 131] on link "View" at bounding box center [1338, 136] width 55 height 23
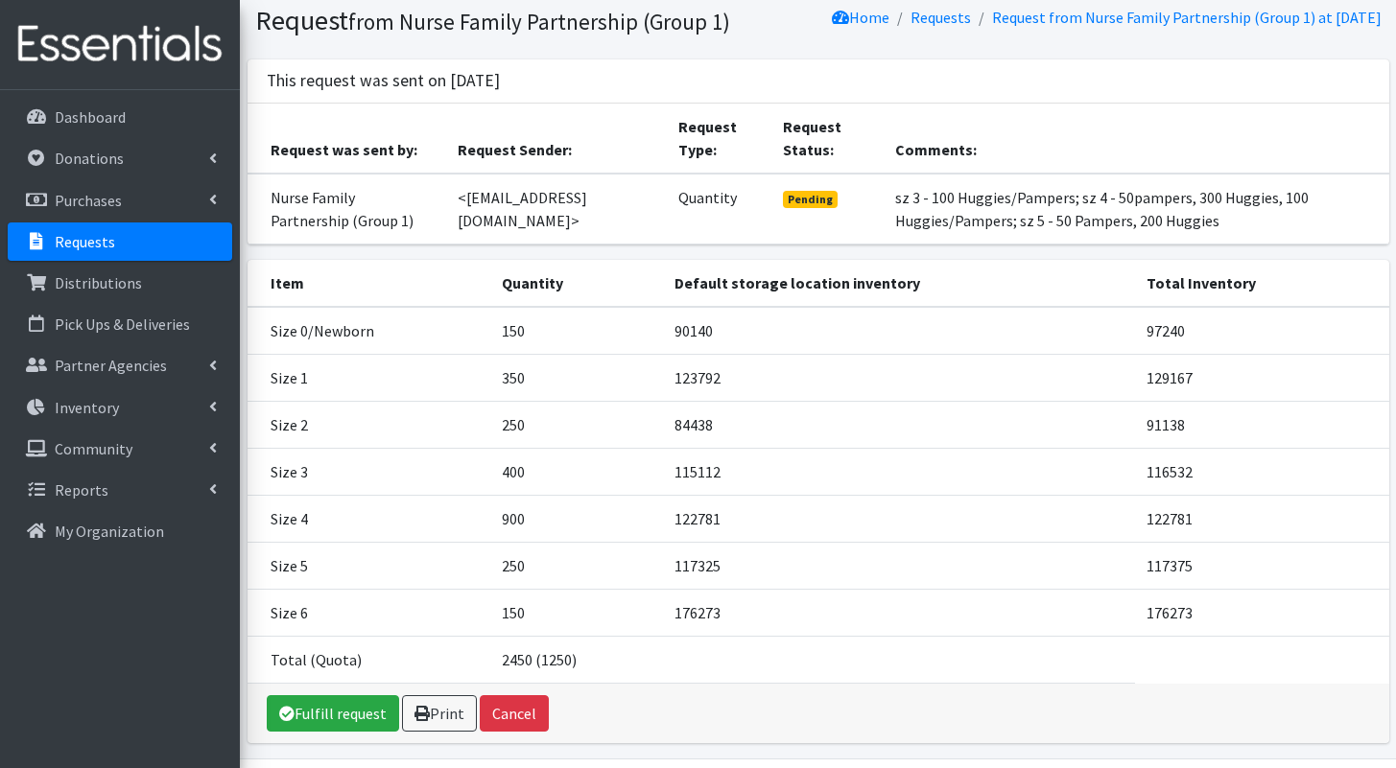
scroll to position [149, 0]
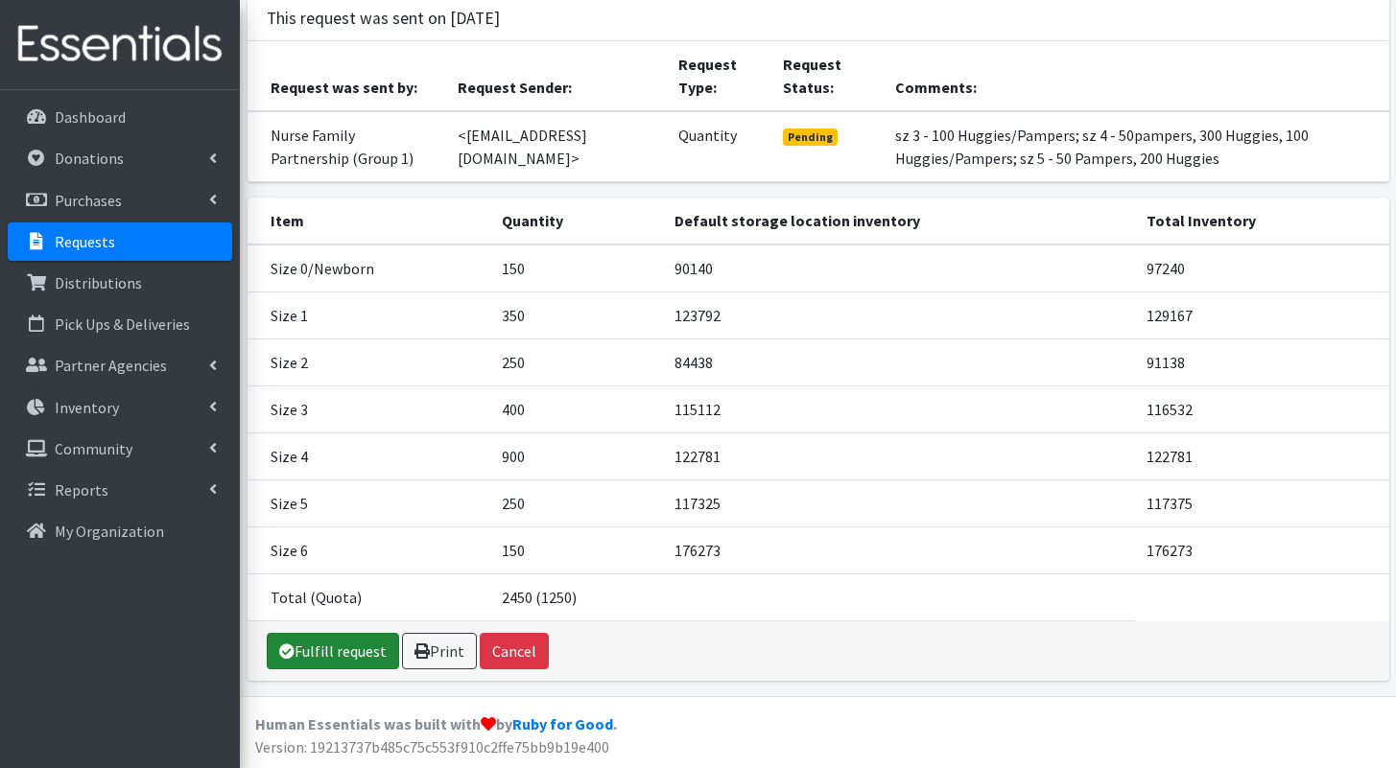
click at [326, 665] on link "Fulfill request" at bounding box center [333, 651] width 132 height 36
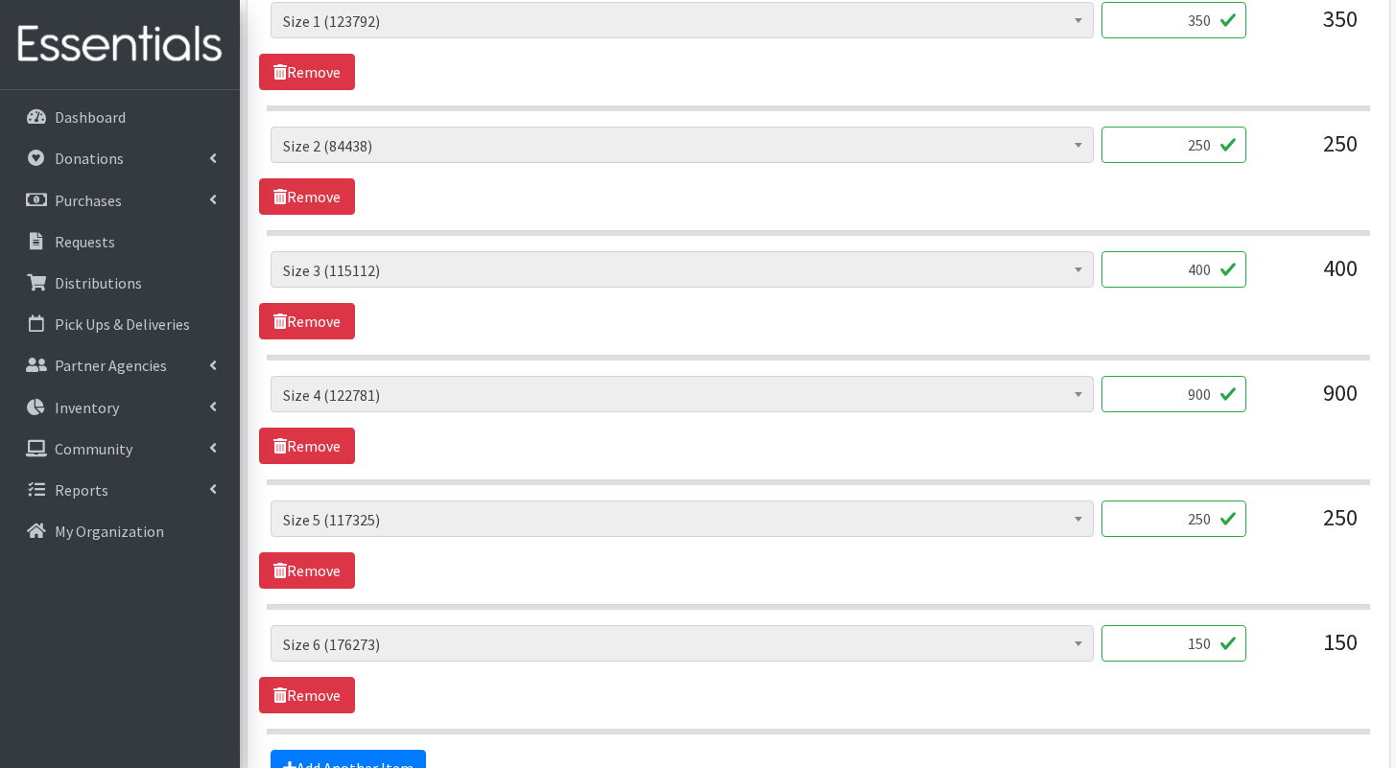
scroll to position [1266, 0]
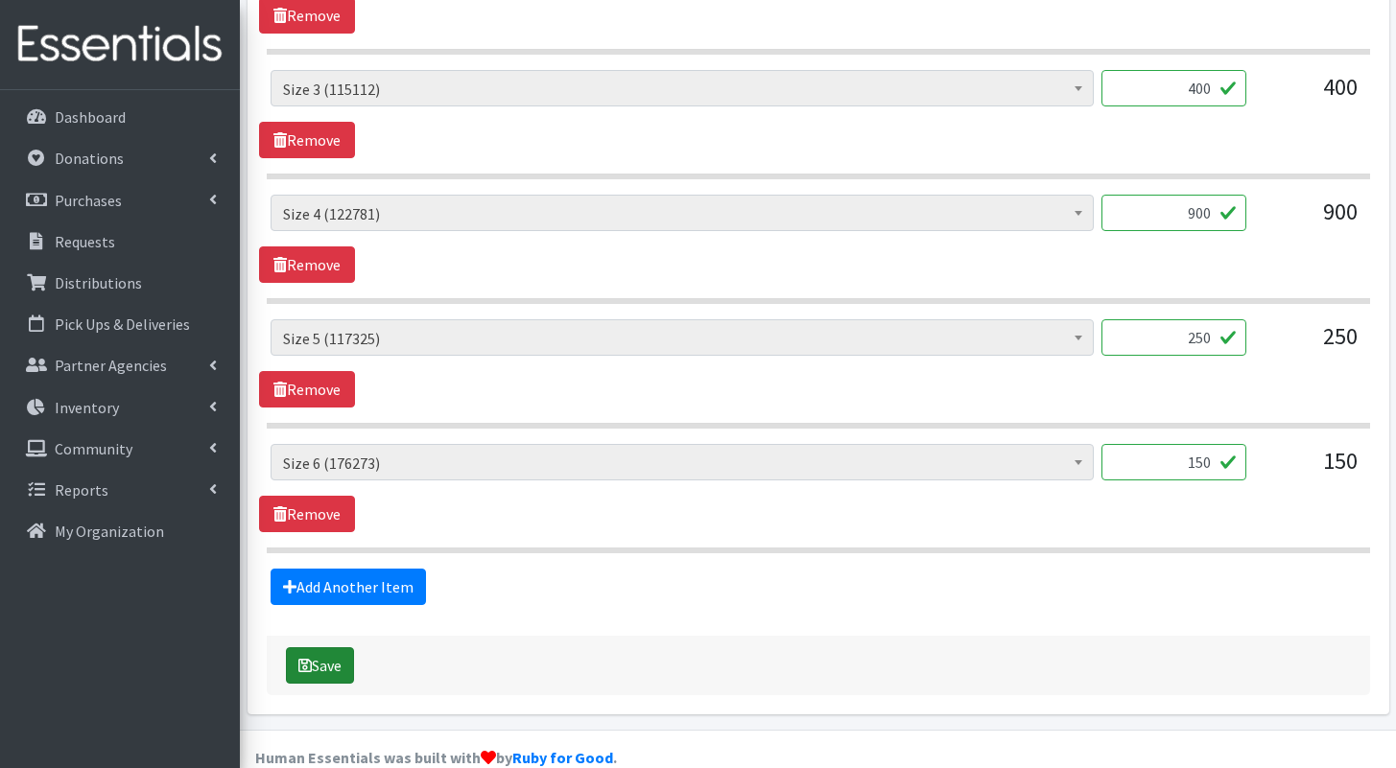
click at [352, 647] on button "Save" at bounding box center [320, 665] width 68 height 36
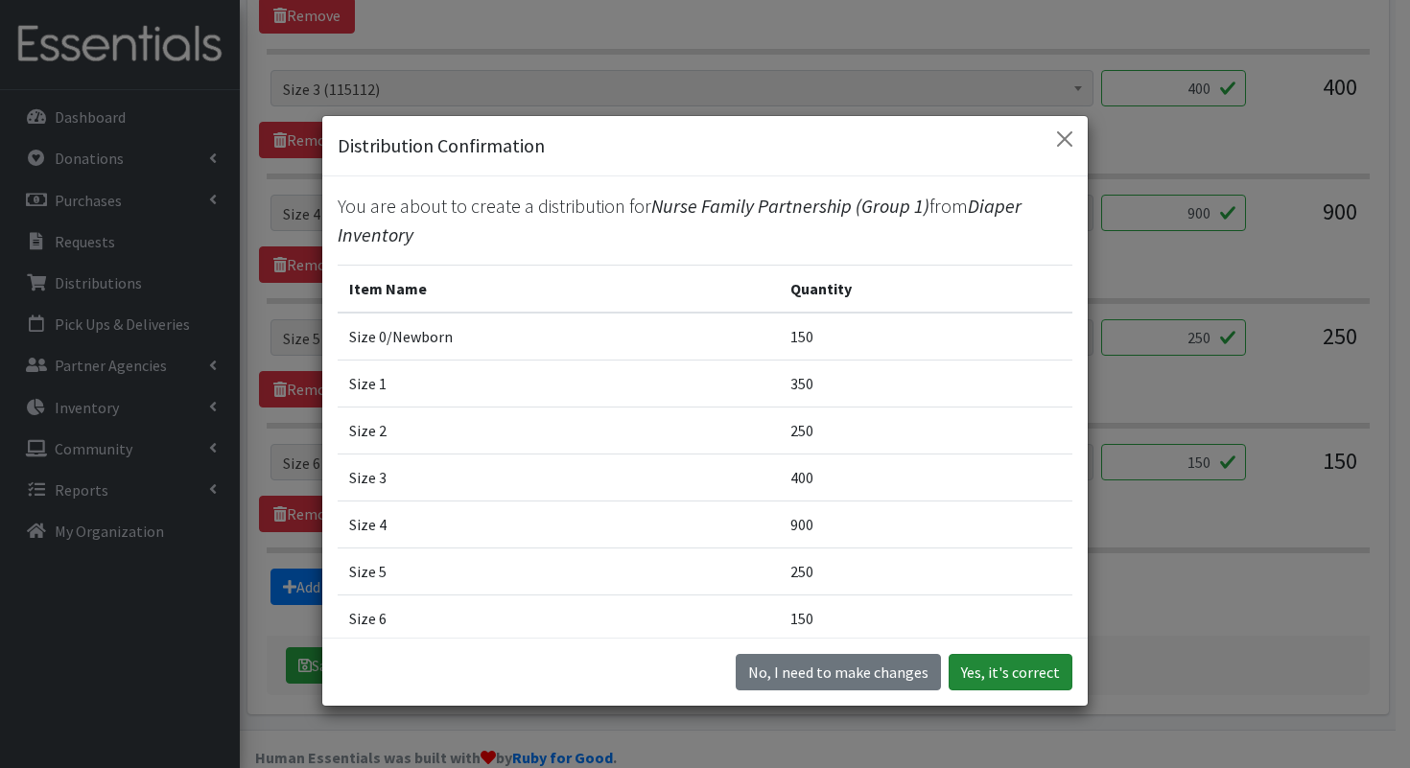
click at [1005, 665] on button "Yes, it's correct" at bounding box center [1011, 672] width 124 height 36
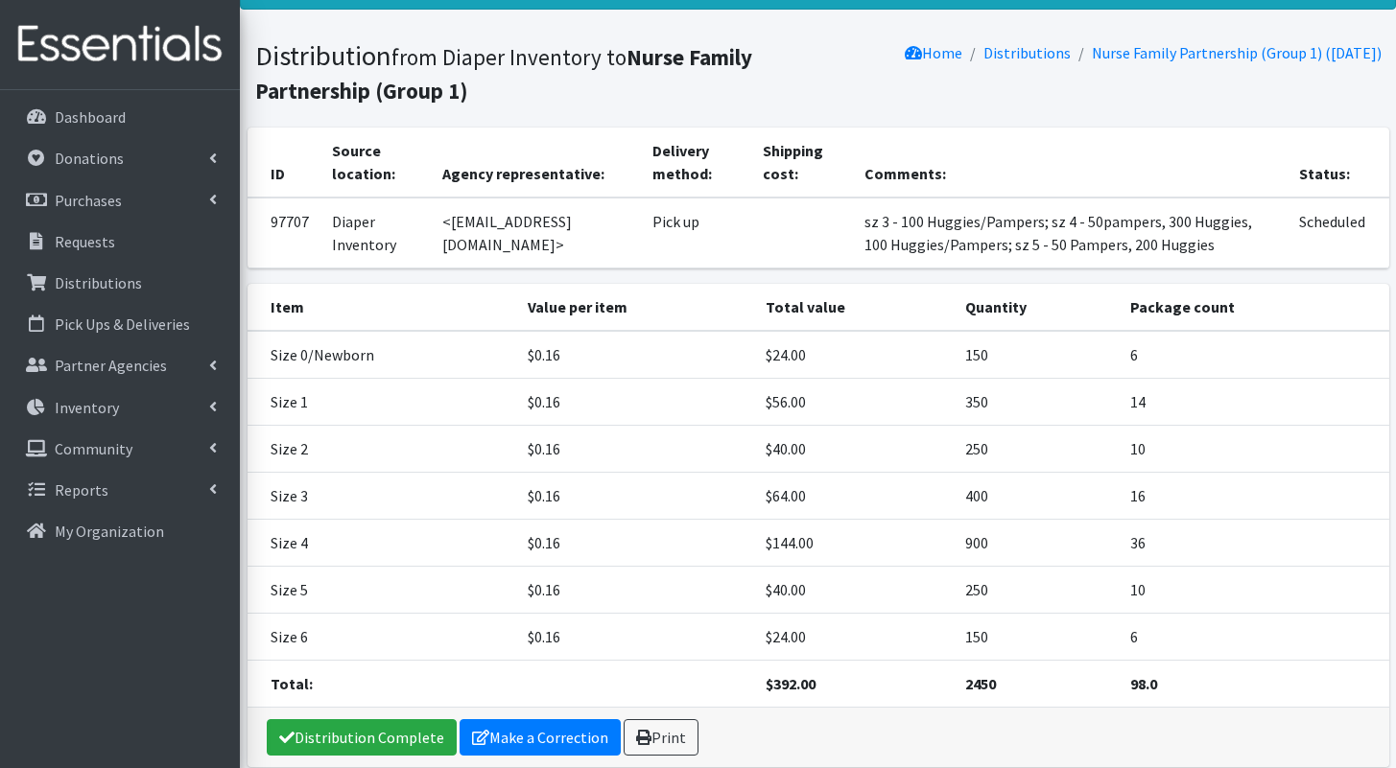
scroll to position [179, 0]
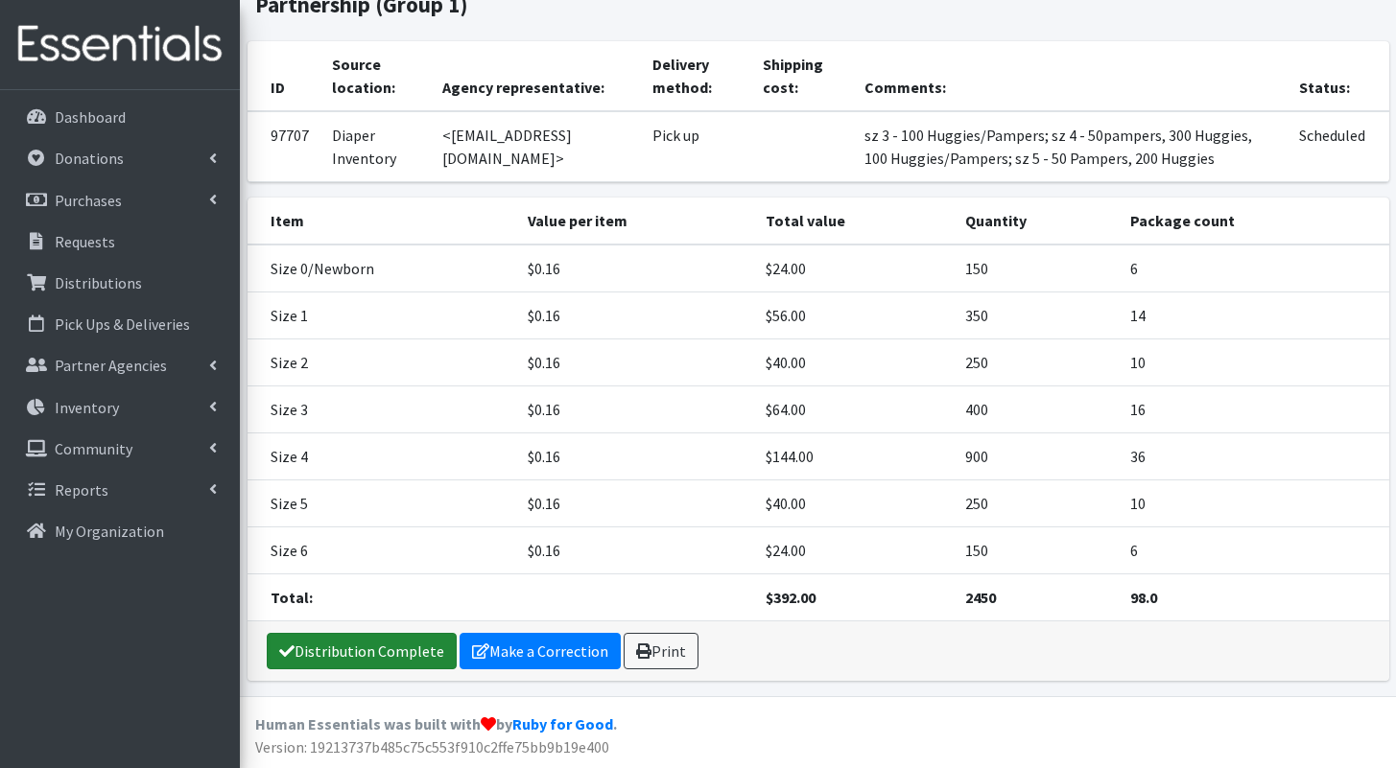
click at [379, 652] on link "Distribution Complete" at bounding box center [362, 651] width 190 height 36
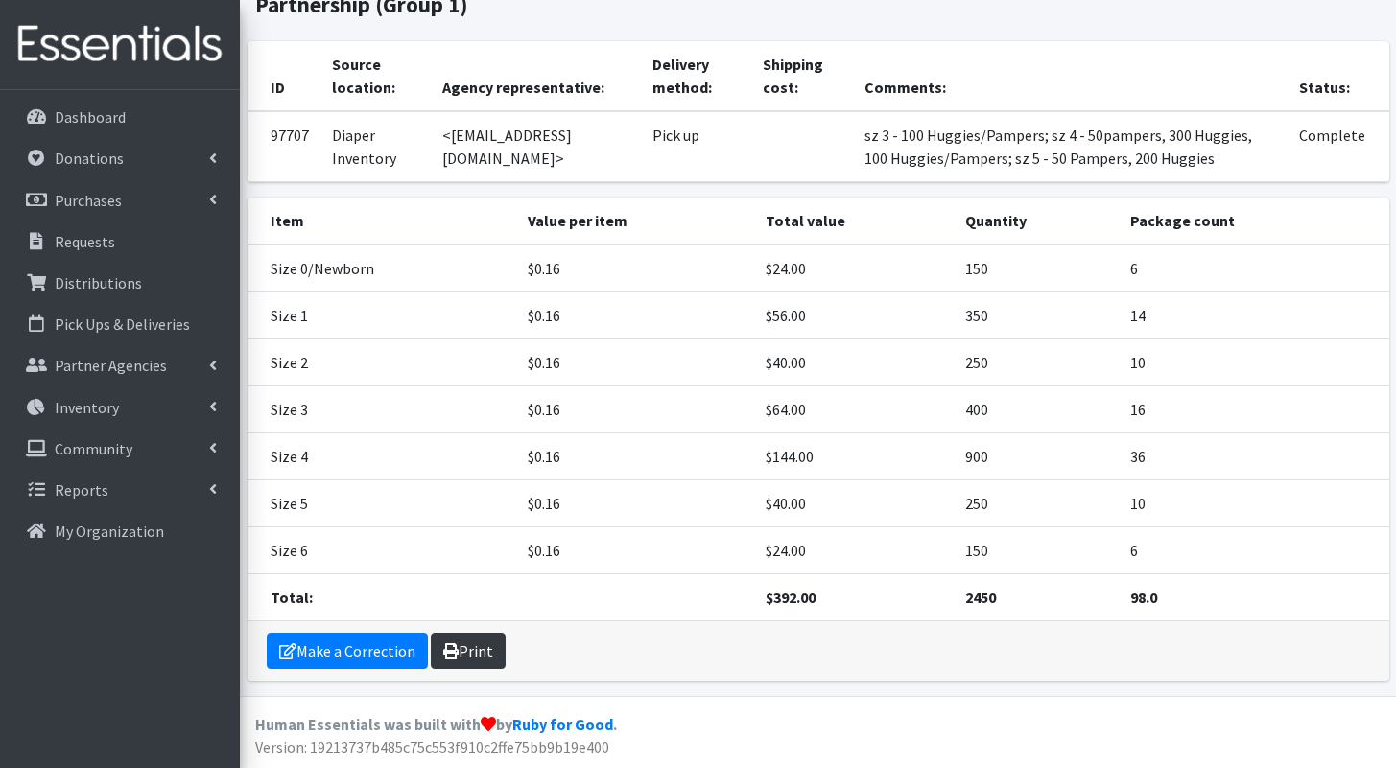
click at [469, 647] on link "Print" at bounding box center [468, 651] width 75 height 36
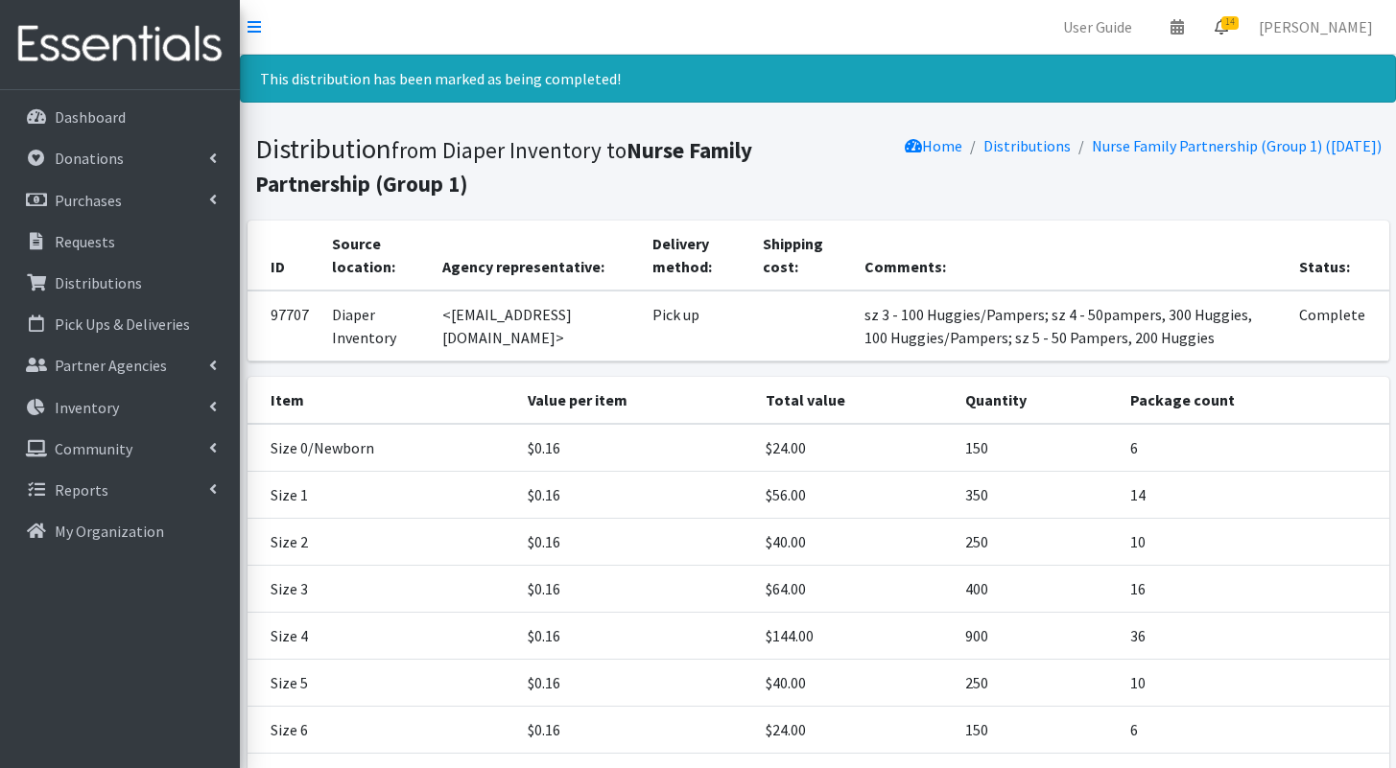
click at [1243, 29] on link "14" at bounding box center [1221, 27] width 44 height 38
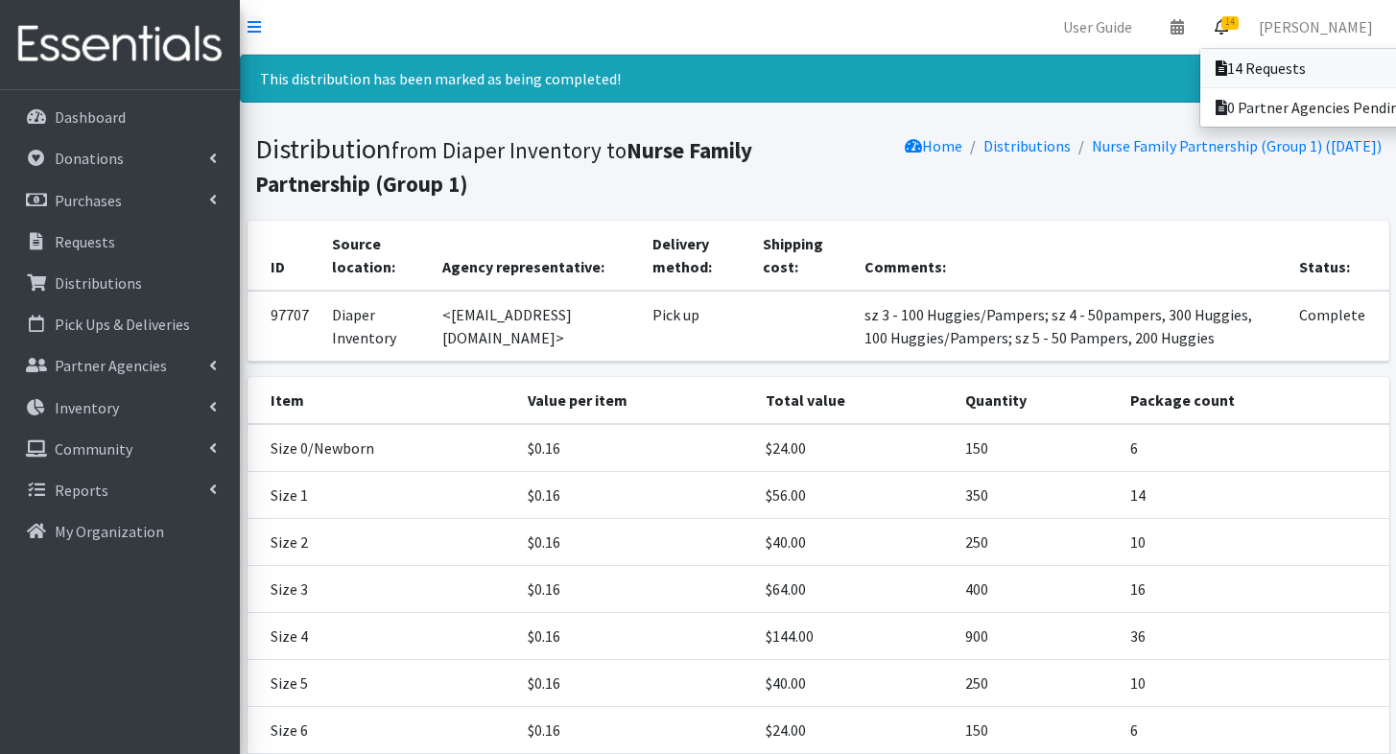
click at [1245, 53] on link "14 Requests" at bounding box center [1333, 68] width 267 height 38
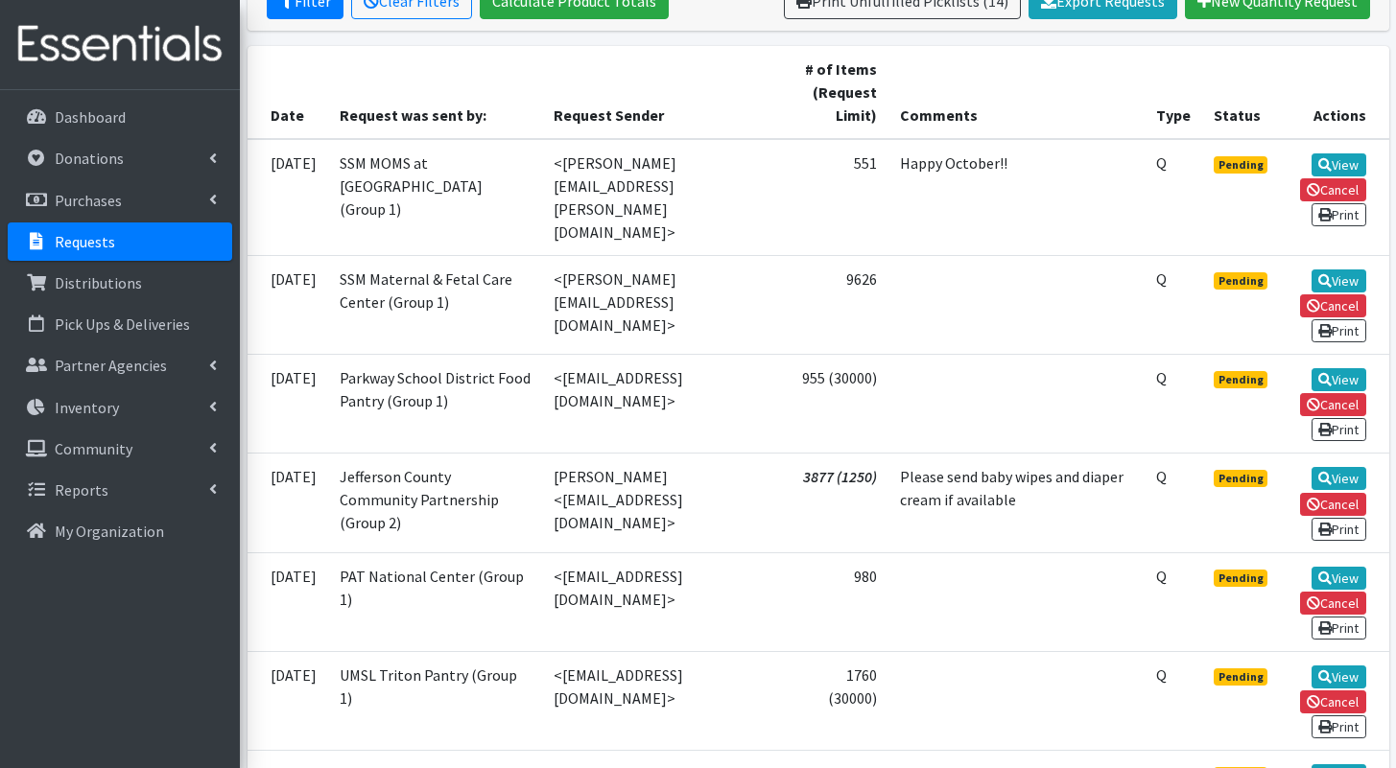
scroll to position [398, 0]
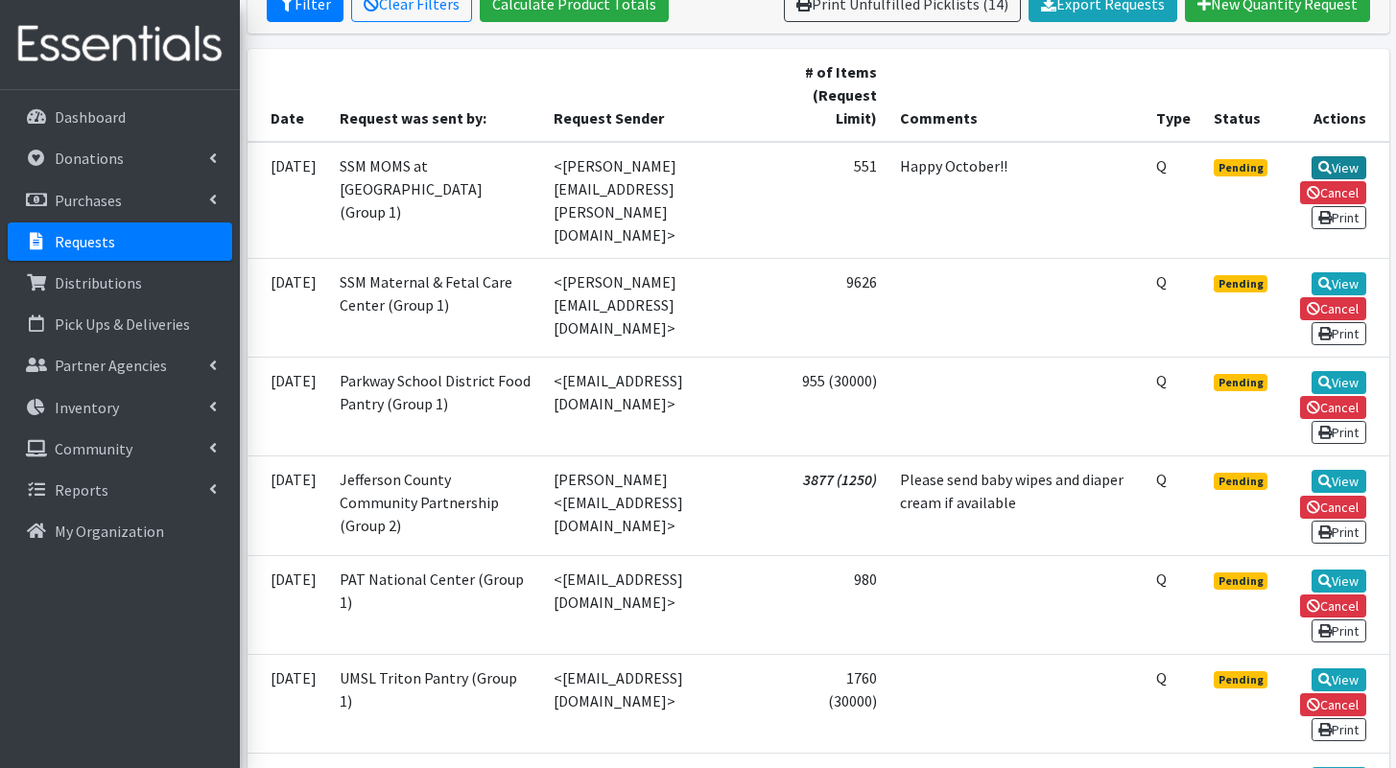
click at [1328, 165] on icon at bounding box center [1324, 167] width 13 height 13
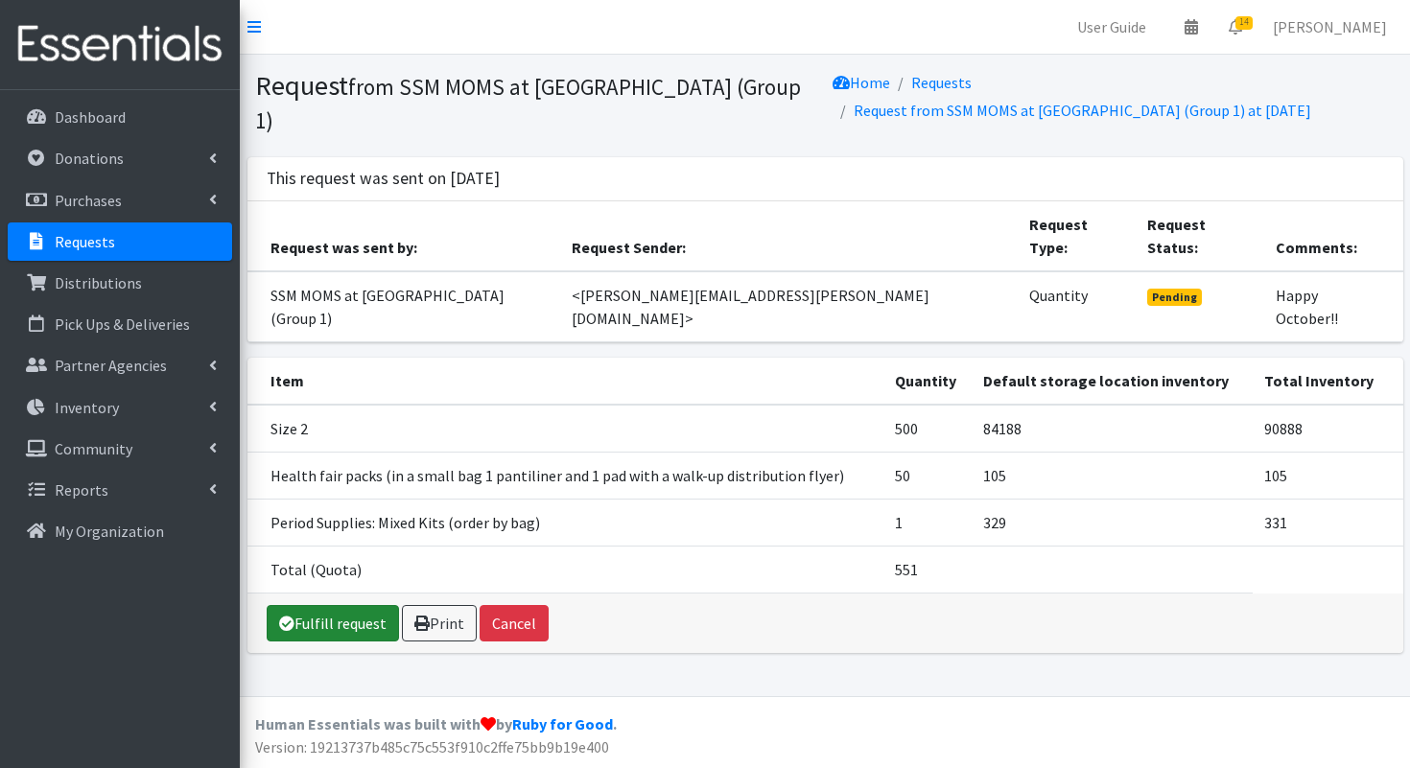
click at [353, 605] on link "Fulfill request" at bounding box center [333, 623] width 132 height 36
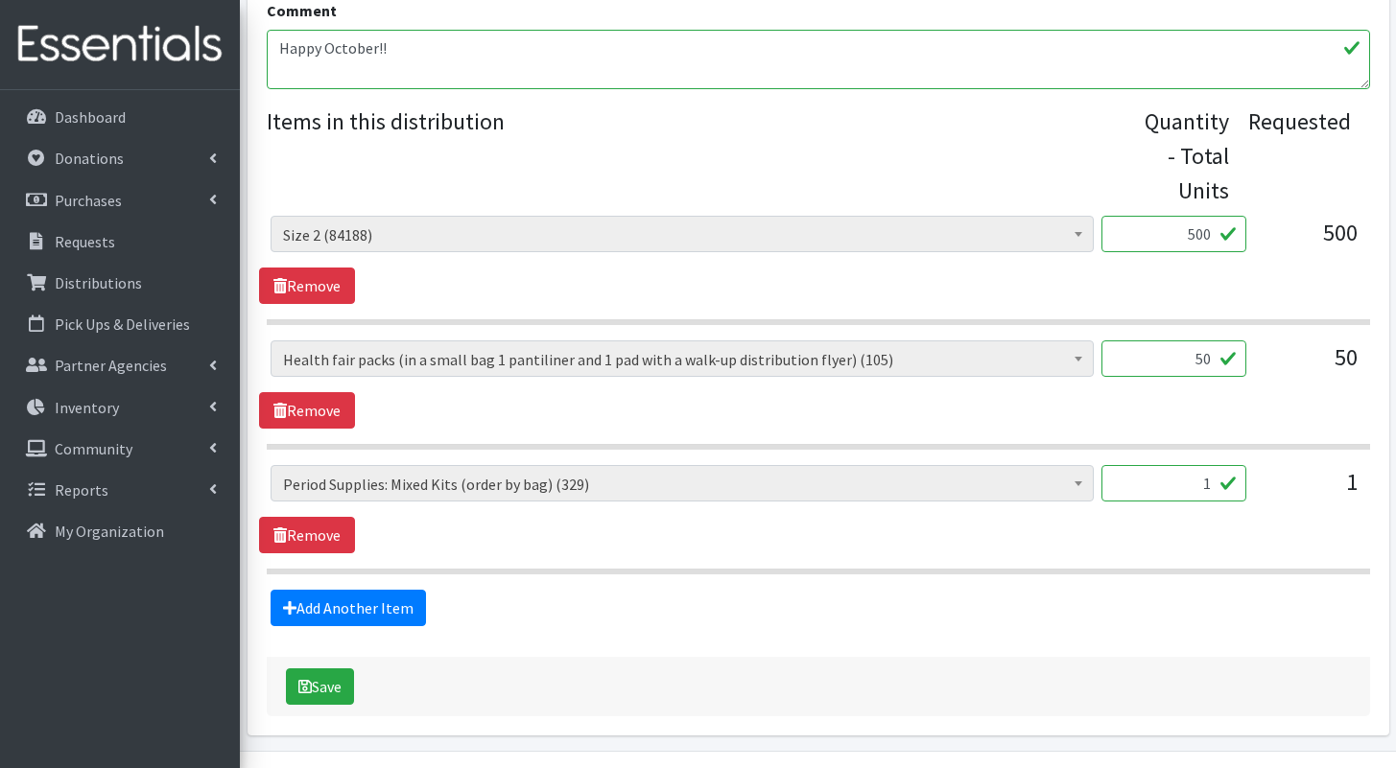
scroll to position [767, 0]
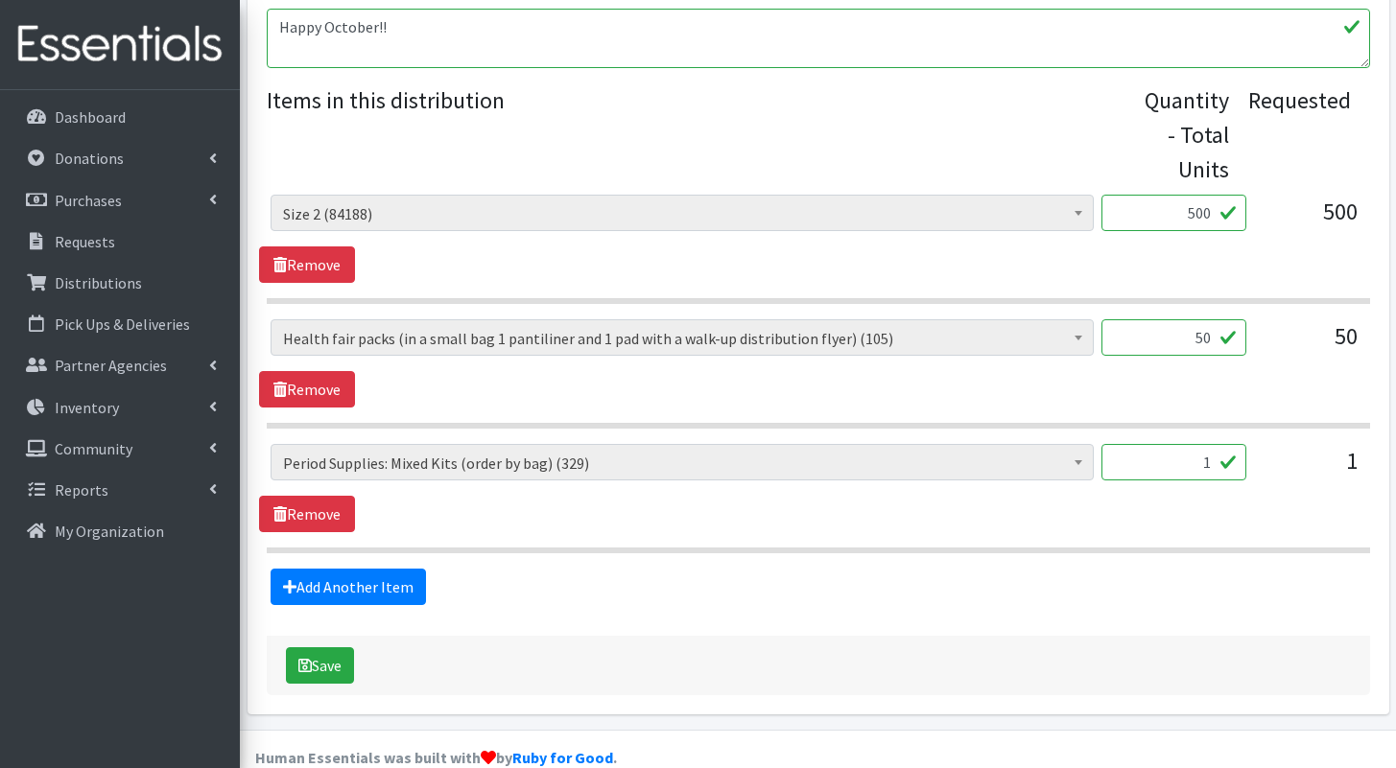
click at [1353, 319] on div "50" at bounding box center [1309, 345] width 96 height 52
click at [319, 647] on button "Save" at bounding box center [320, 665] width 68 height 36
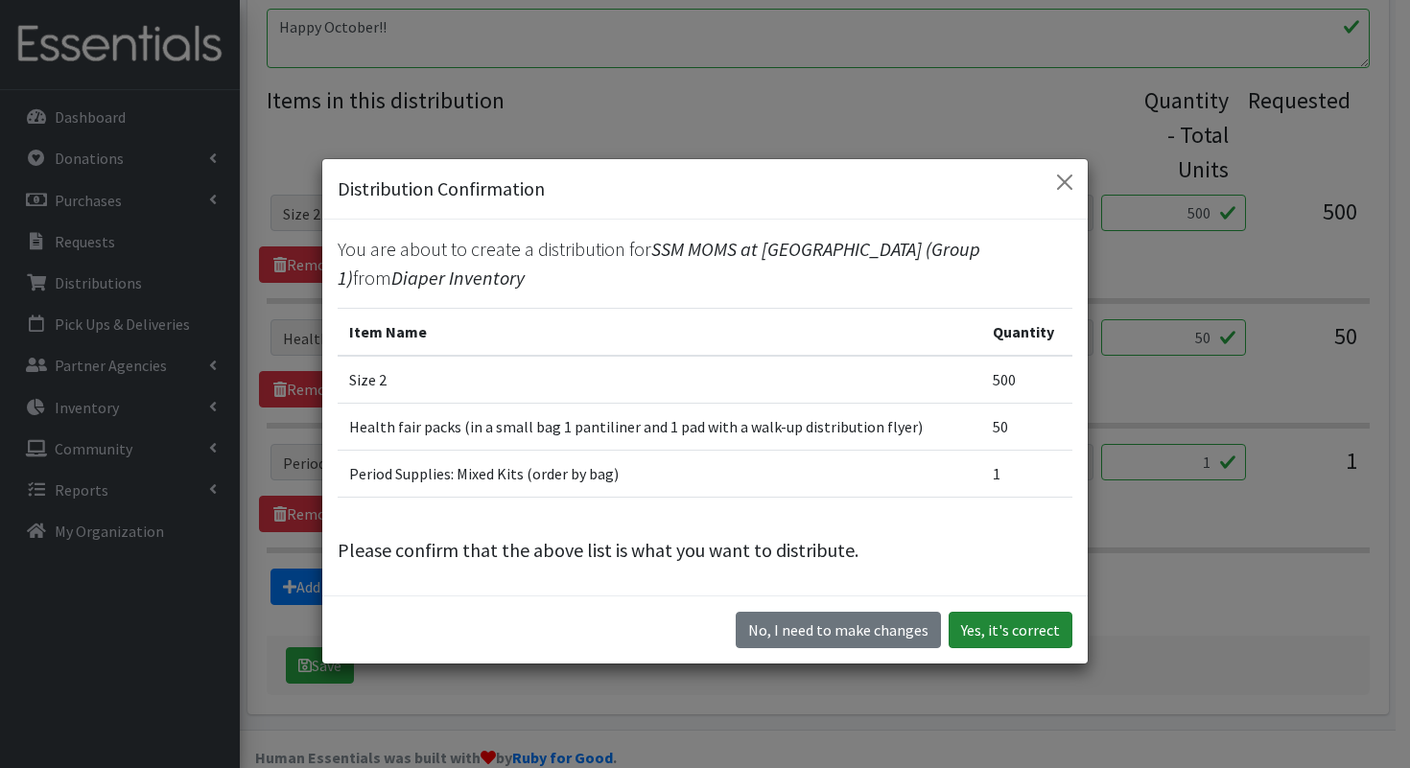
click at [1005, 632] on button "Yes, it's correct" at bounding box center [1011, 630] width 124 height 36
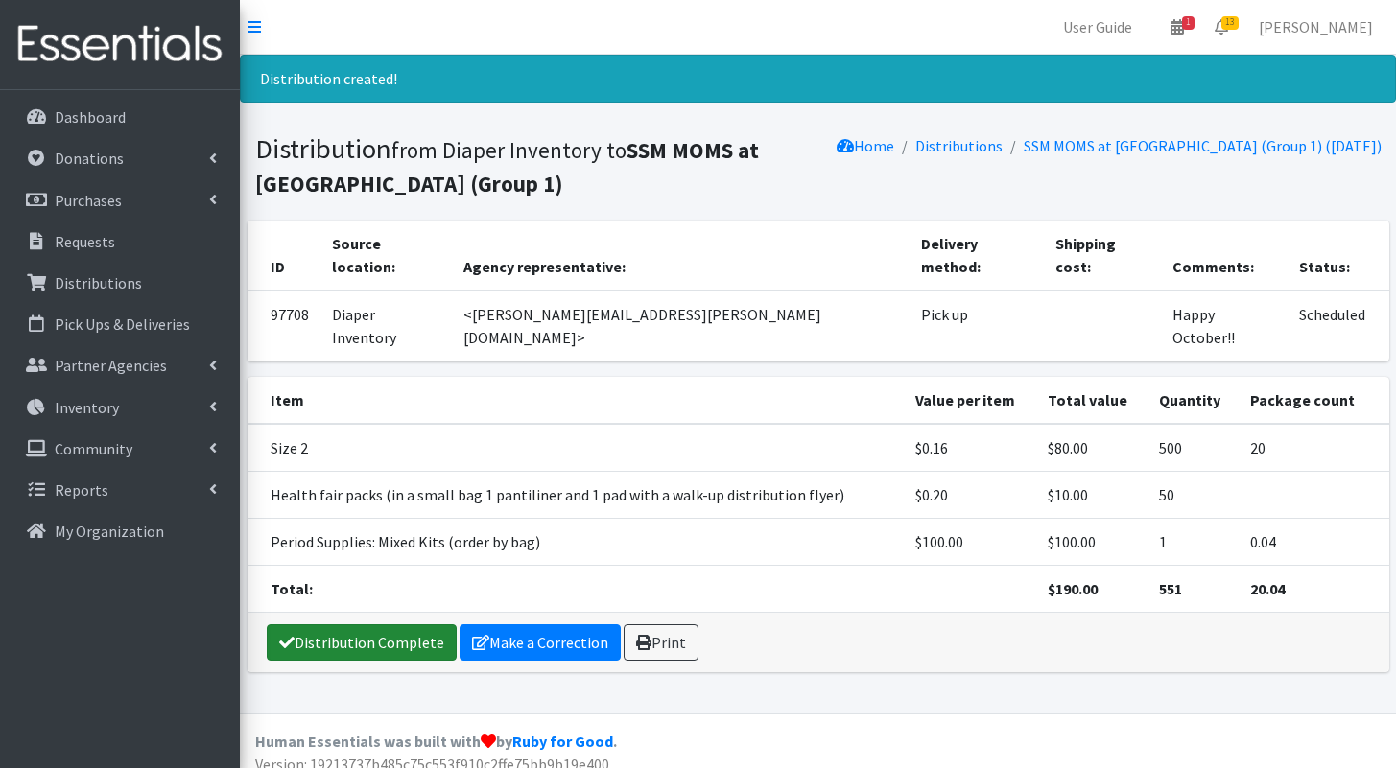
click at [371, 624] on link "Distribution Complete" at bounding box center [362, 642] width 190 height 36
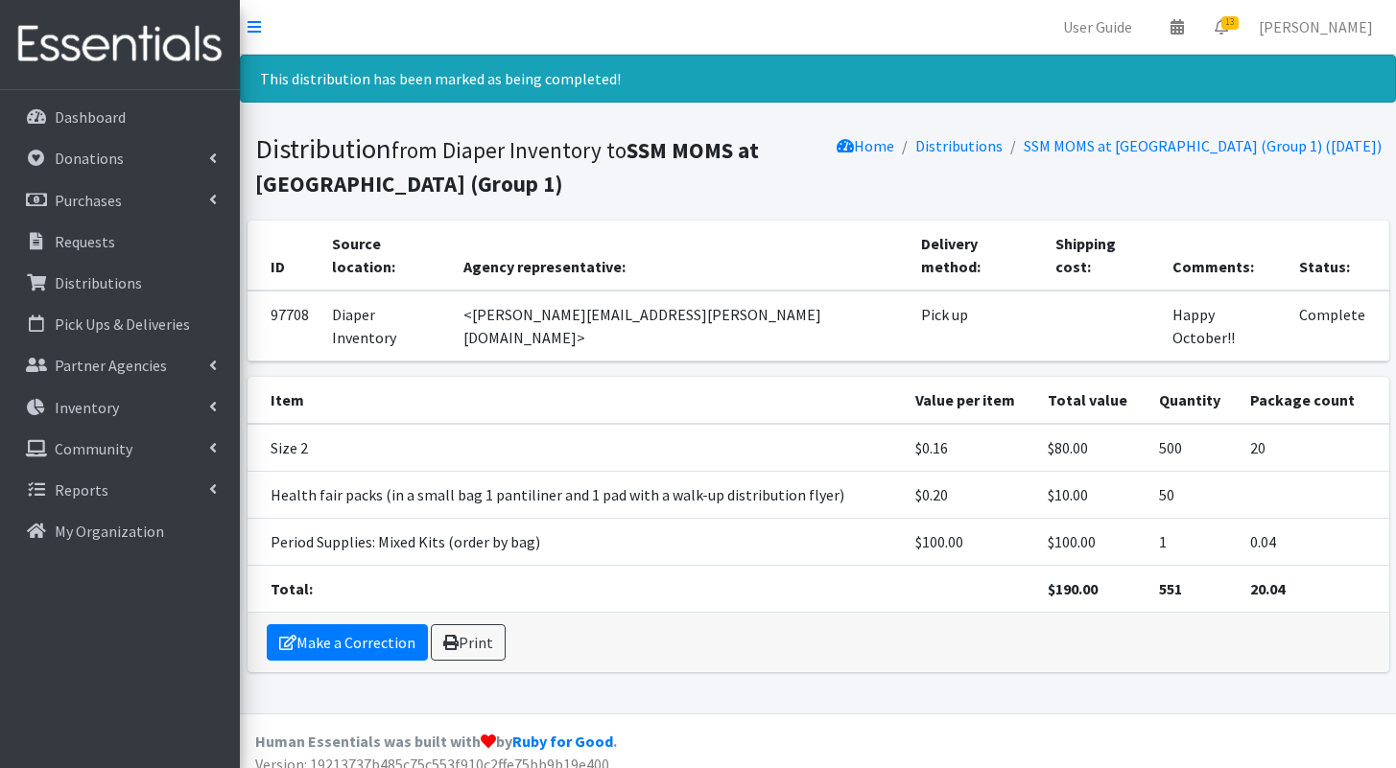
click at [944, 519] on td "$100.00" at bounding box center [970, 542] width 132 height 47
click at [464, 624] on link "Print" at bounding box center [468, 642] width 75 height 36
click at [1228, 30] on icon at bounding box center [1220, 26] width 13 height 15
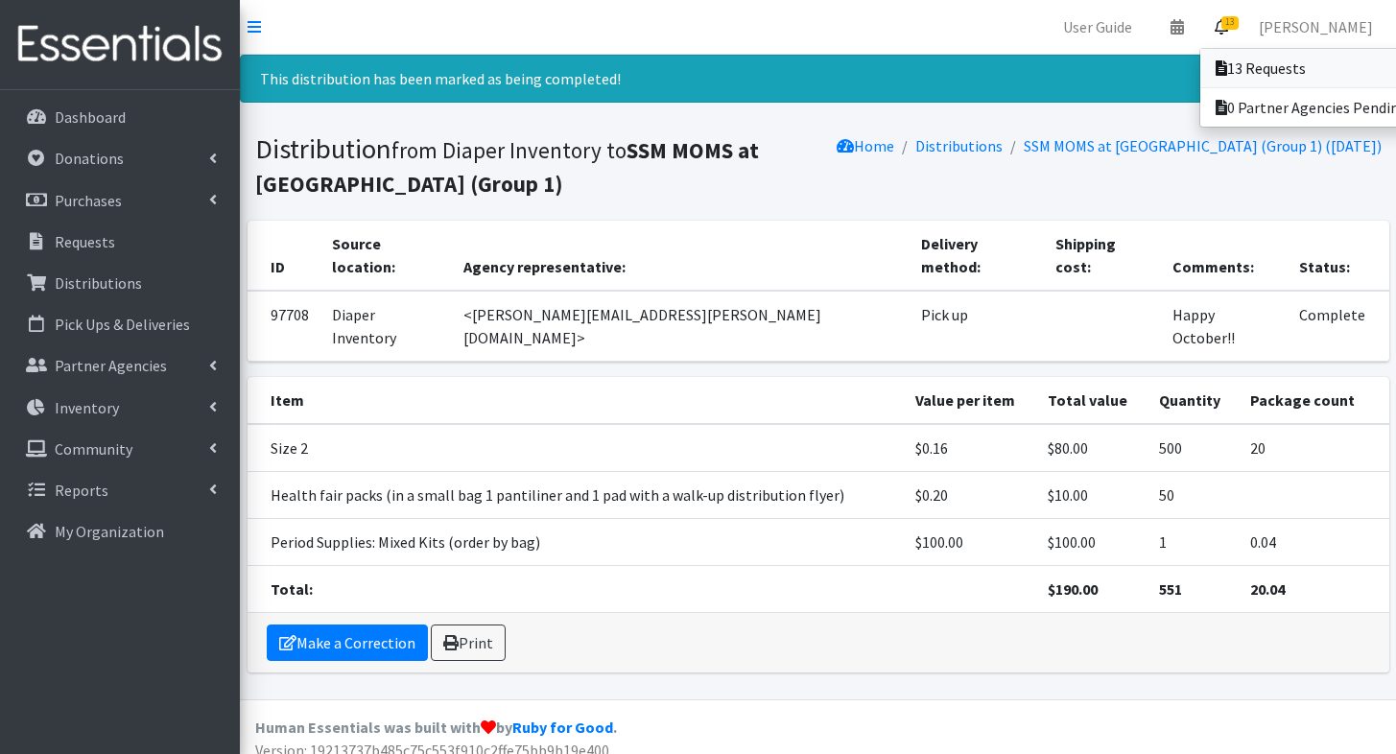
click at [1237, 55] on link "13 Requests" at bounding box center [1333, 68] width 267 height 38
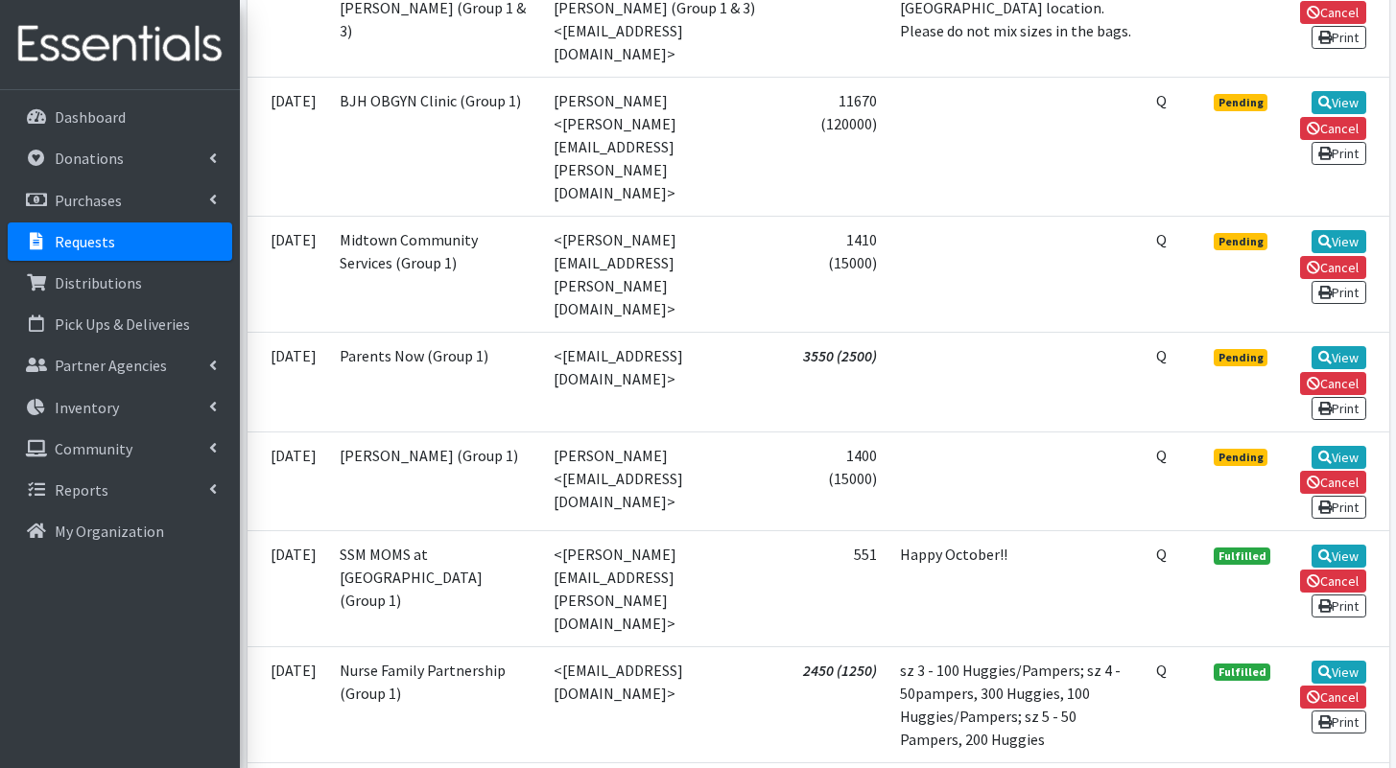
scroll to position [1347, 0]
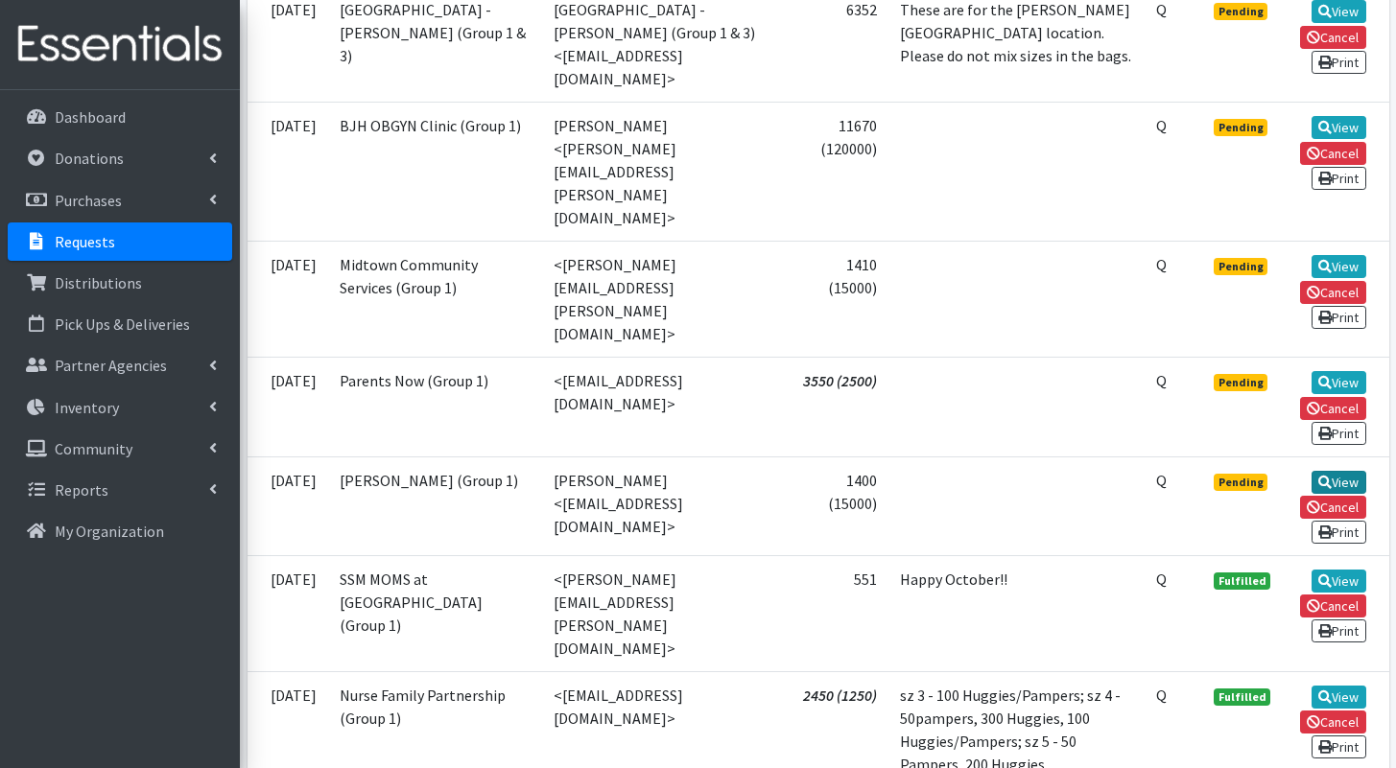
click at [1336, 471] on link "View" at bounding box center [1338, 482] width 55 height 23
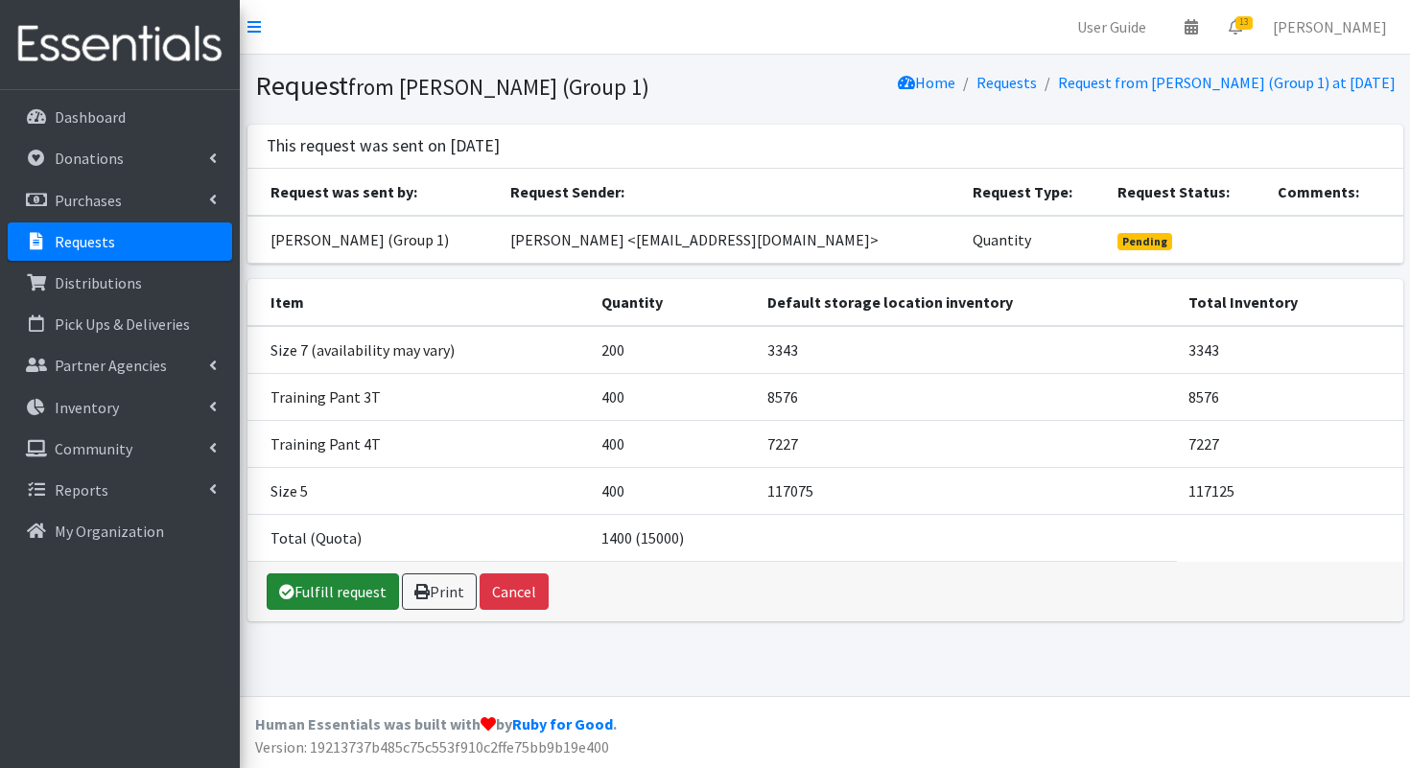
click at [344, 592] on link "Fulfill request" at bounding box center [333, 592] width 132 height 36
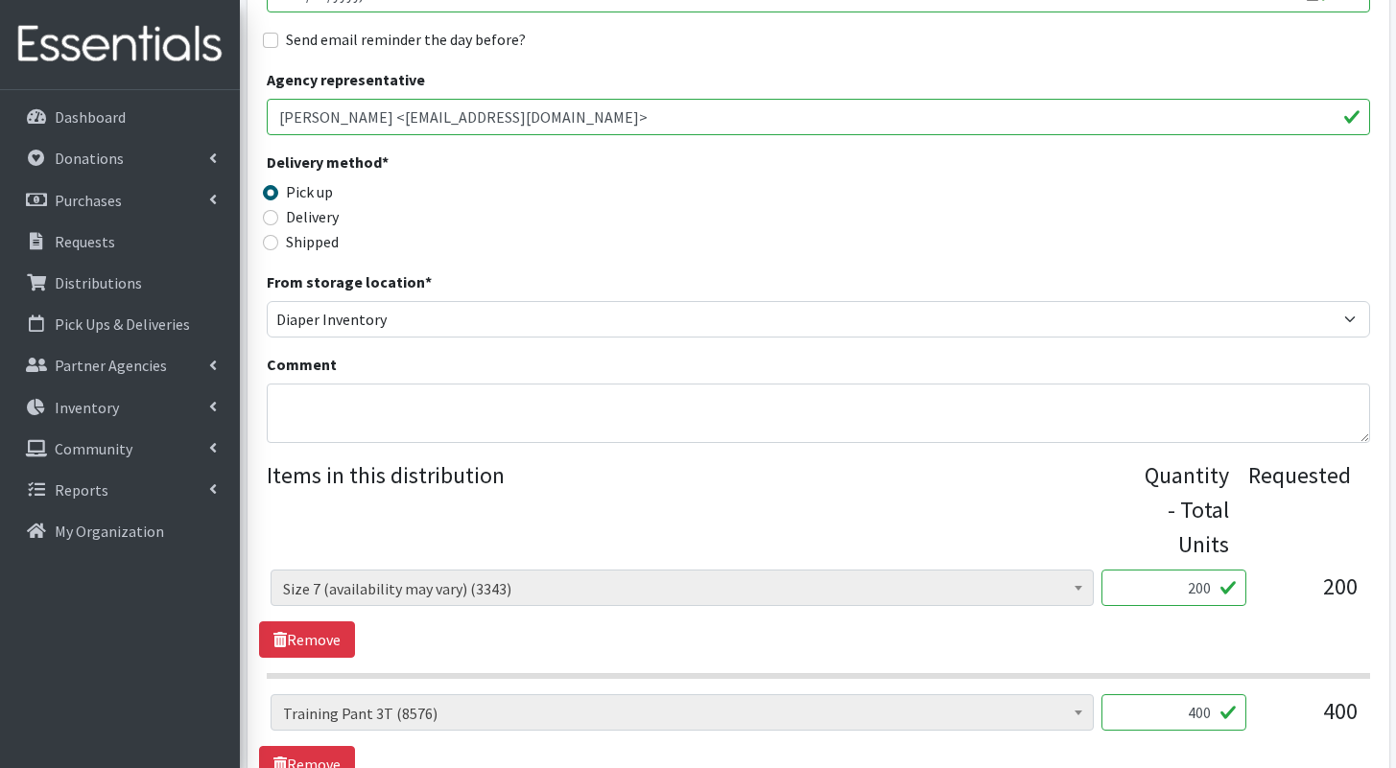
scroll to position [469, 0]
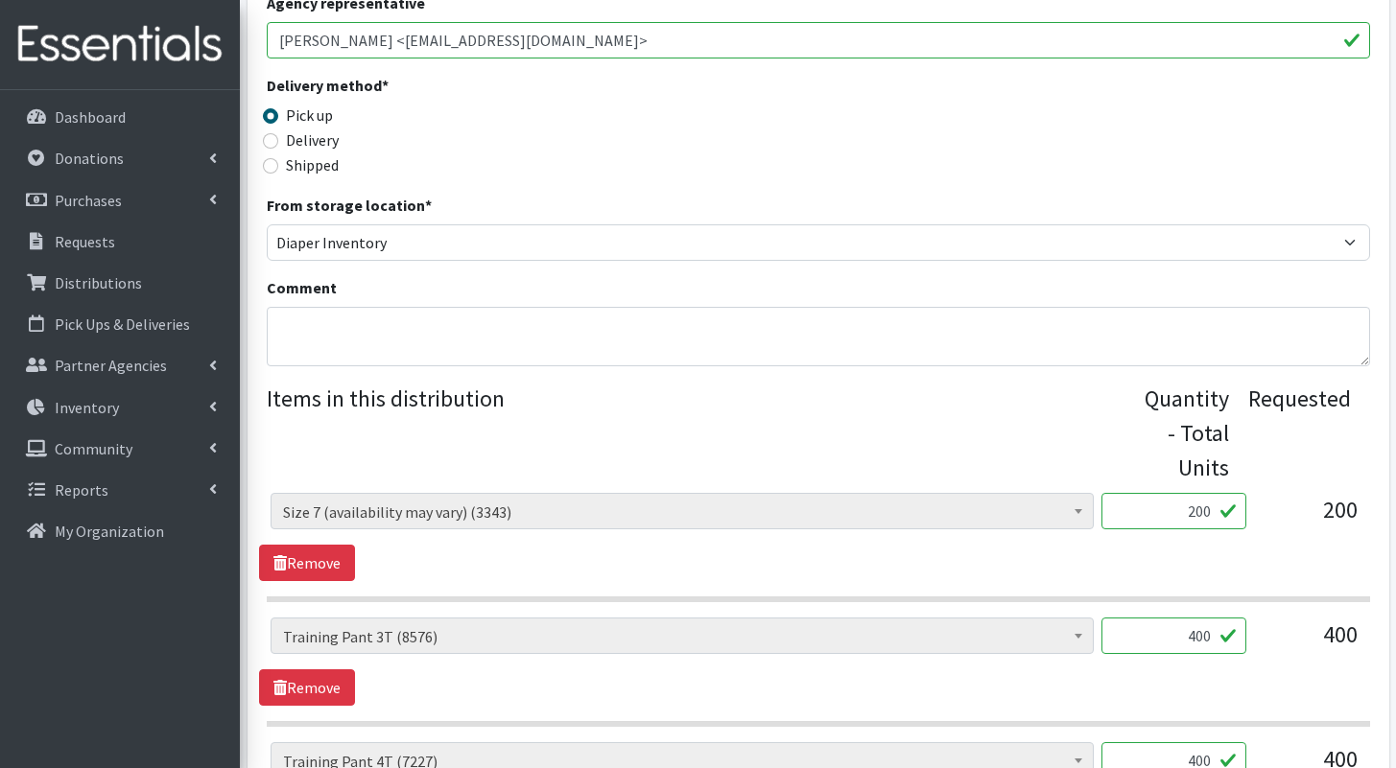
drag, startPoint x: 1190, startPoint y: 610, endPoint x: 1228, endPoint y: 615, distance: 37.7
click at [1228, 618] on input "400" at bounding box center [1173, 636] width 145 height 36
type input "300"
drag, startPoint x: 1187, startPoint y: 729, endPoint x: 1196, endPoint y: 730, distance: 9.6
click at [1196, 742] on input "400" at bounding box center [1173, 760] width 145 height 36
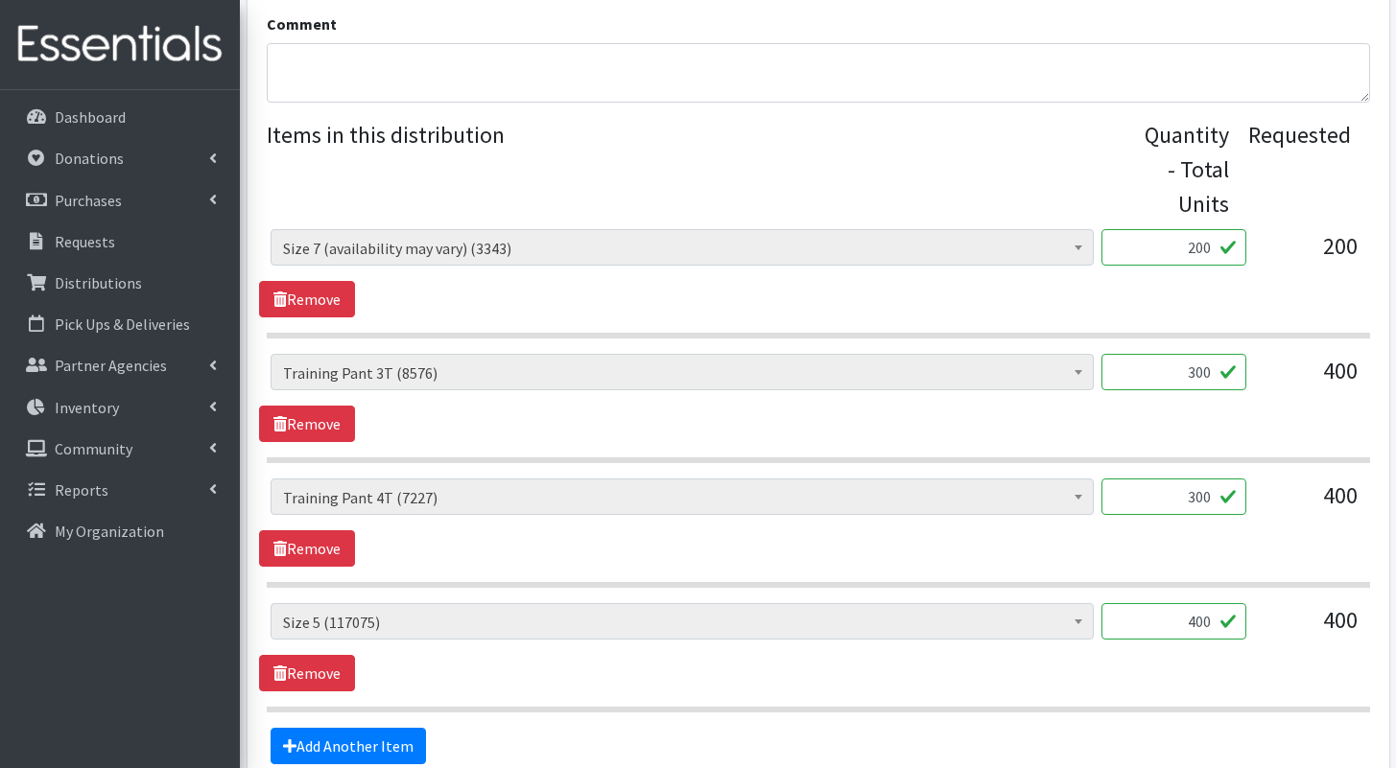
scroll to position [892, 0]
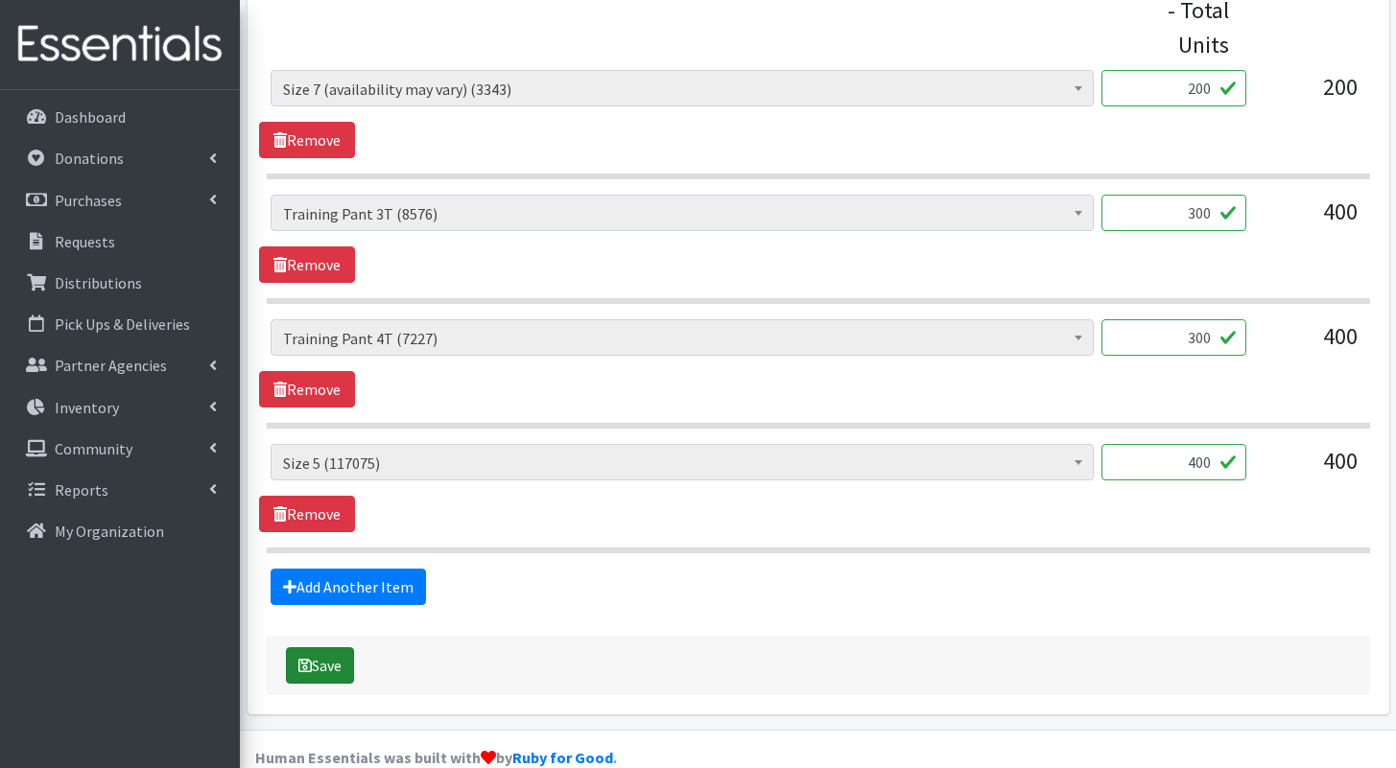
type input "300"
click at [331, 647] on button "Save" at bounding box center [320, 665] width 68 height 36
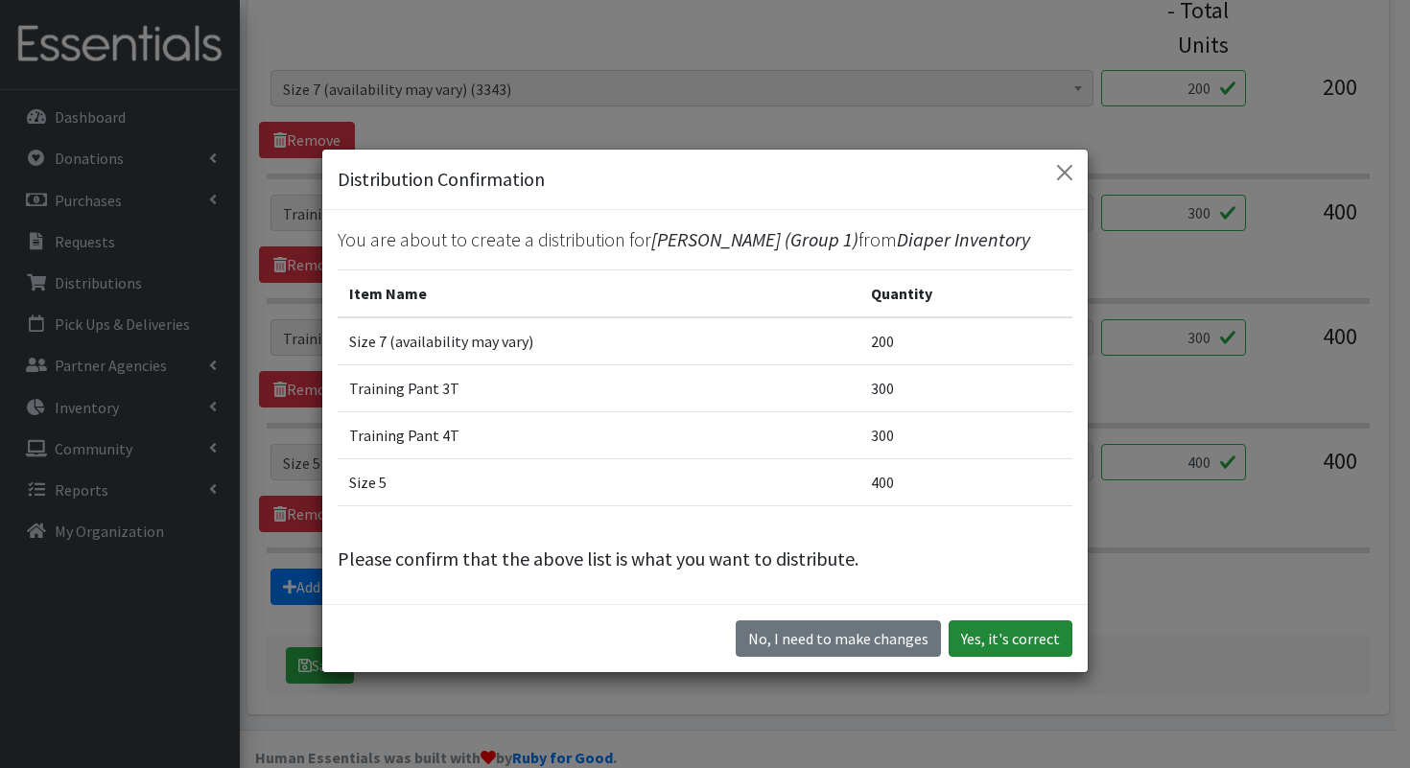
click at [1045, 644] on button "Yes, it's correct" at bounding box center [1011, 639] width 124 height 36
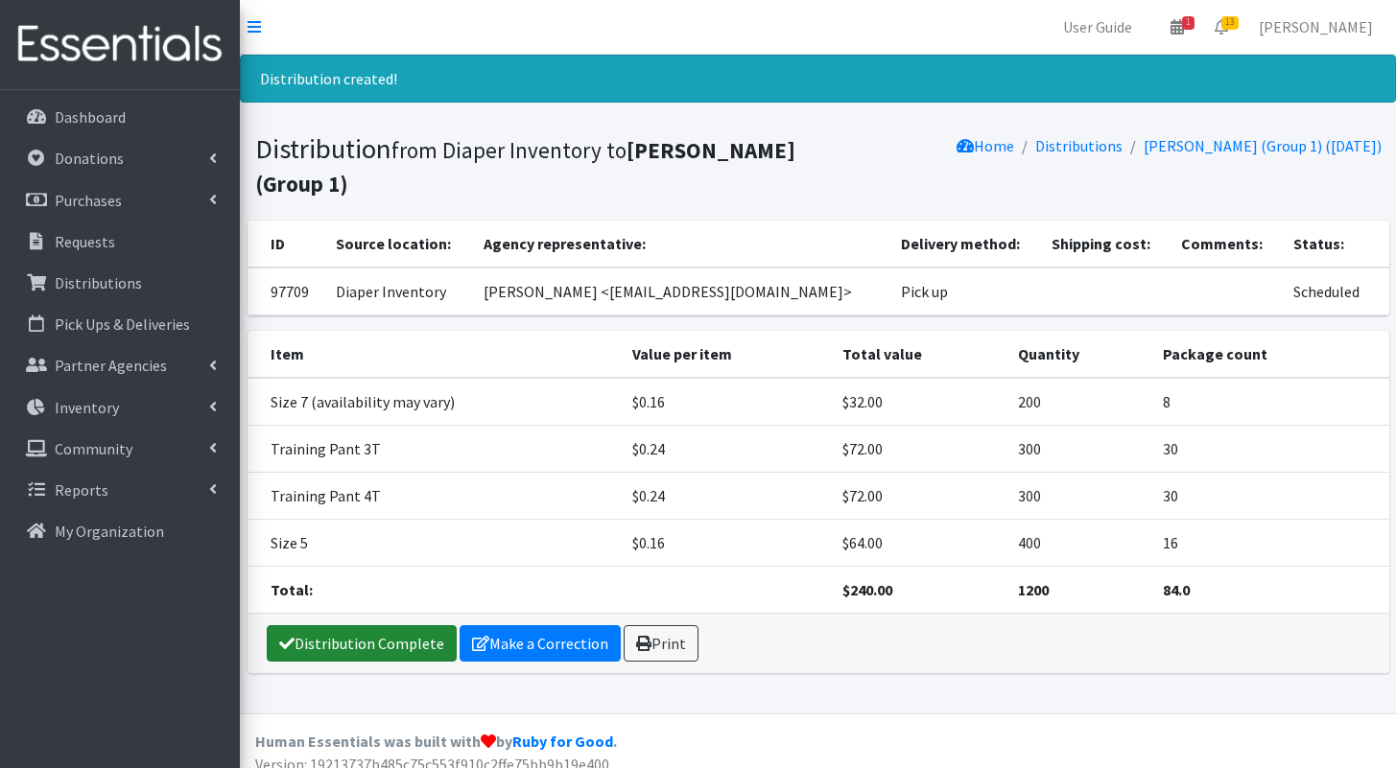
click at [353, 642] on link "Distribution Complete" at bounding box center [362, 643] width 190 height 36
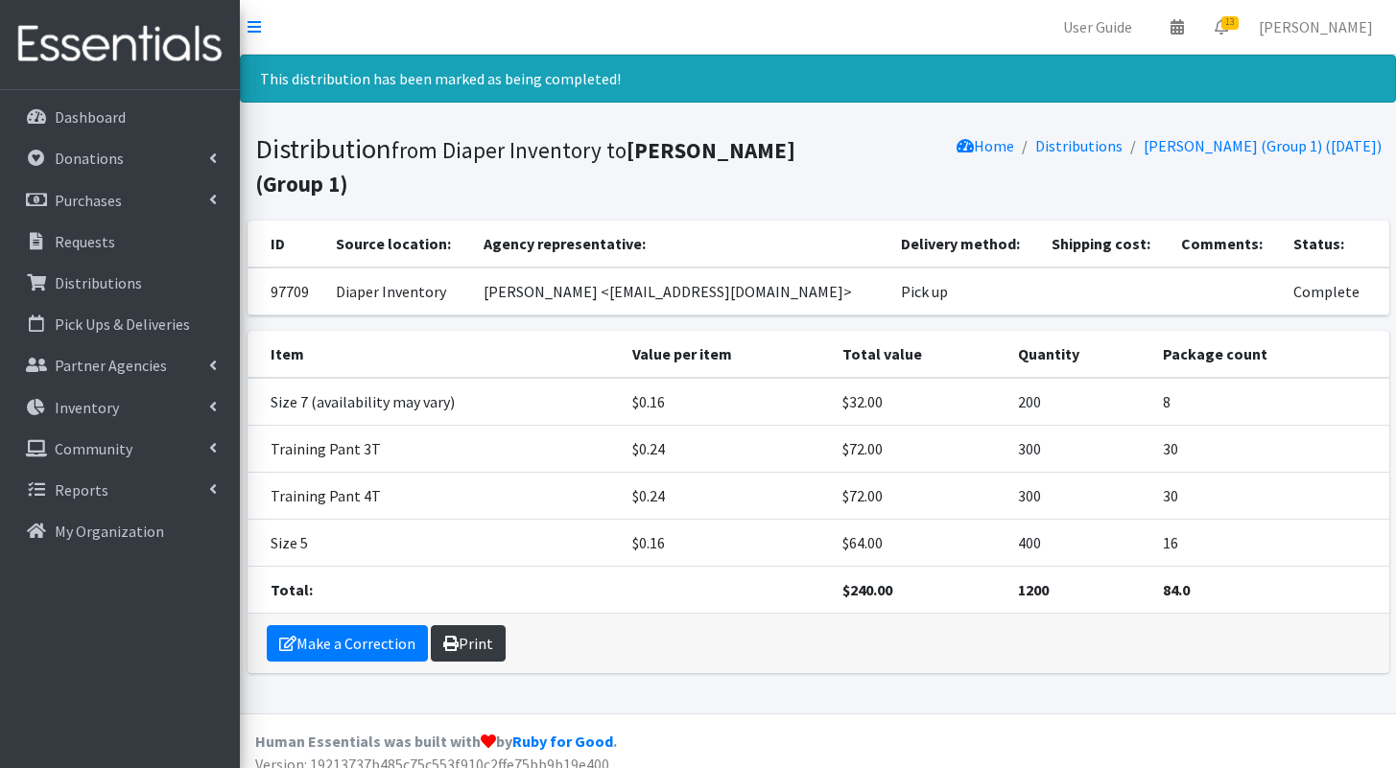
click at [452, 653] on link "Print" at bounding box center [468, 643] width 75 height 36
click at [1228, 30] on icon at bounding box center [1220, 26] width 13 height 15
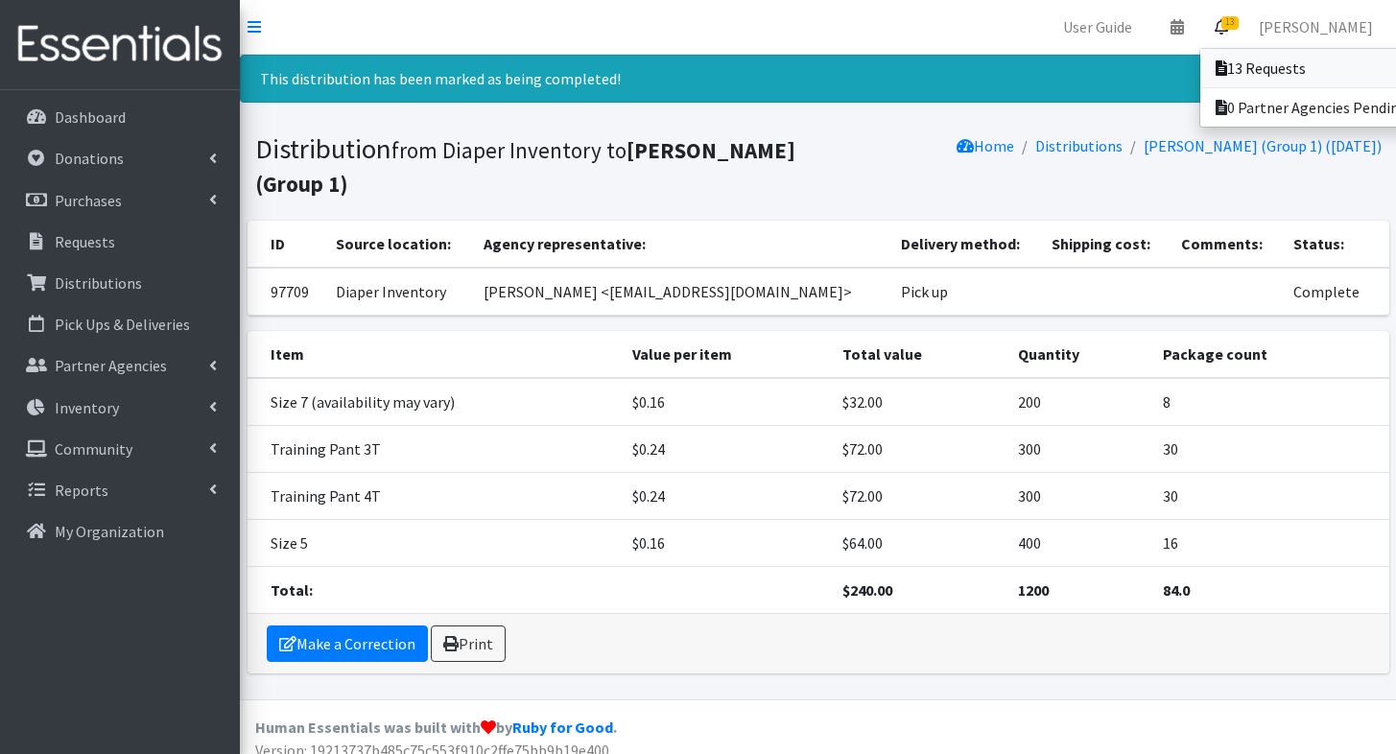
click at [1227, 64] on icon at bounding box center [1221, 67] width 12 height 15
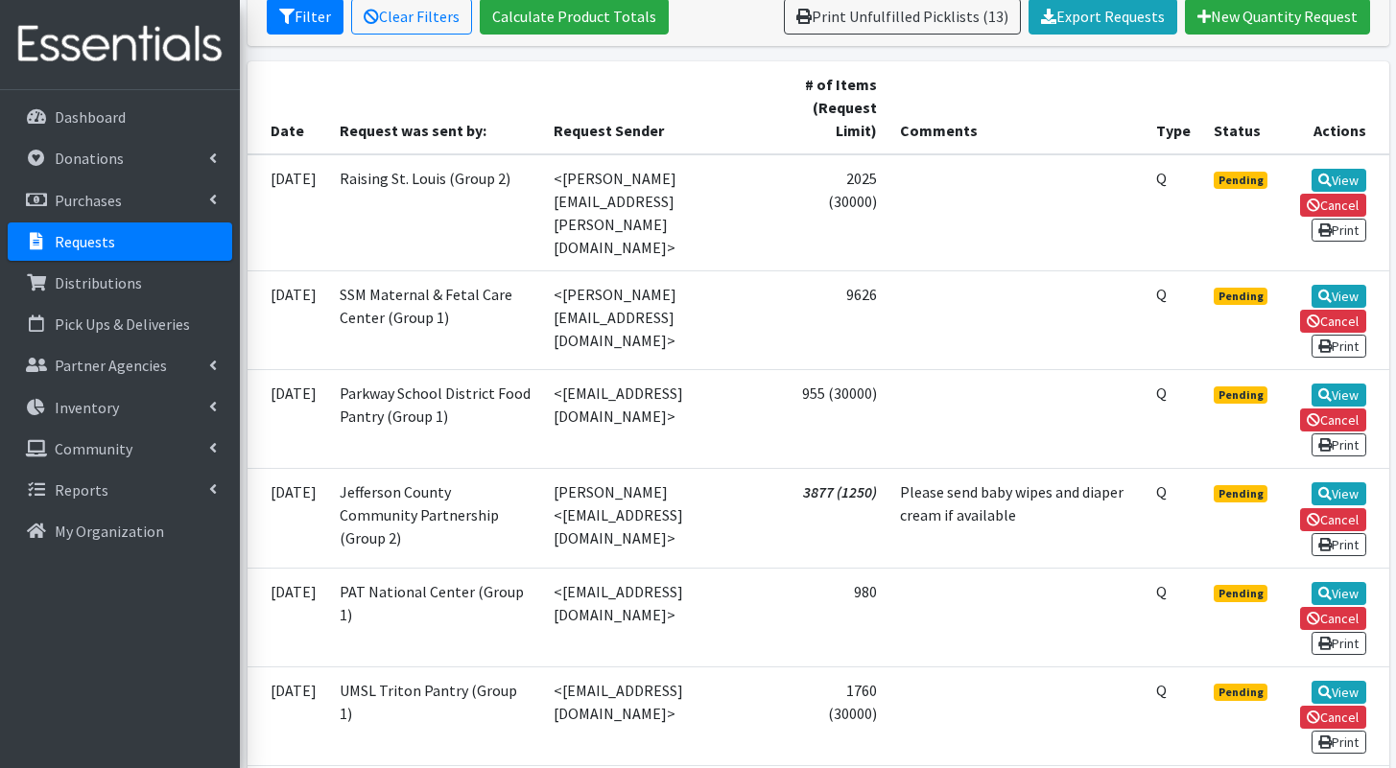
scroll to position [383, 0]
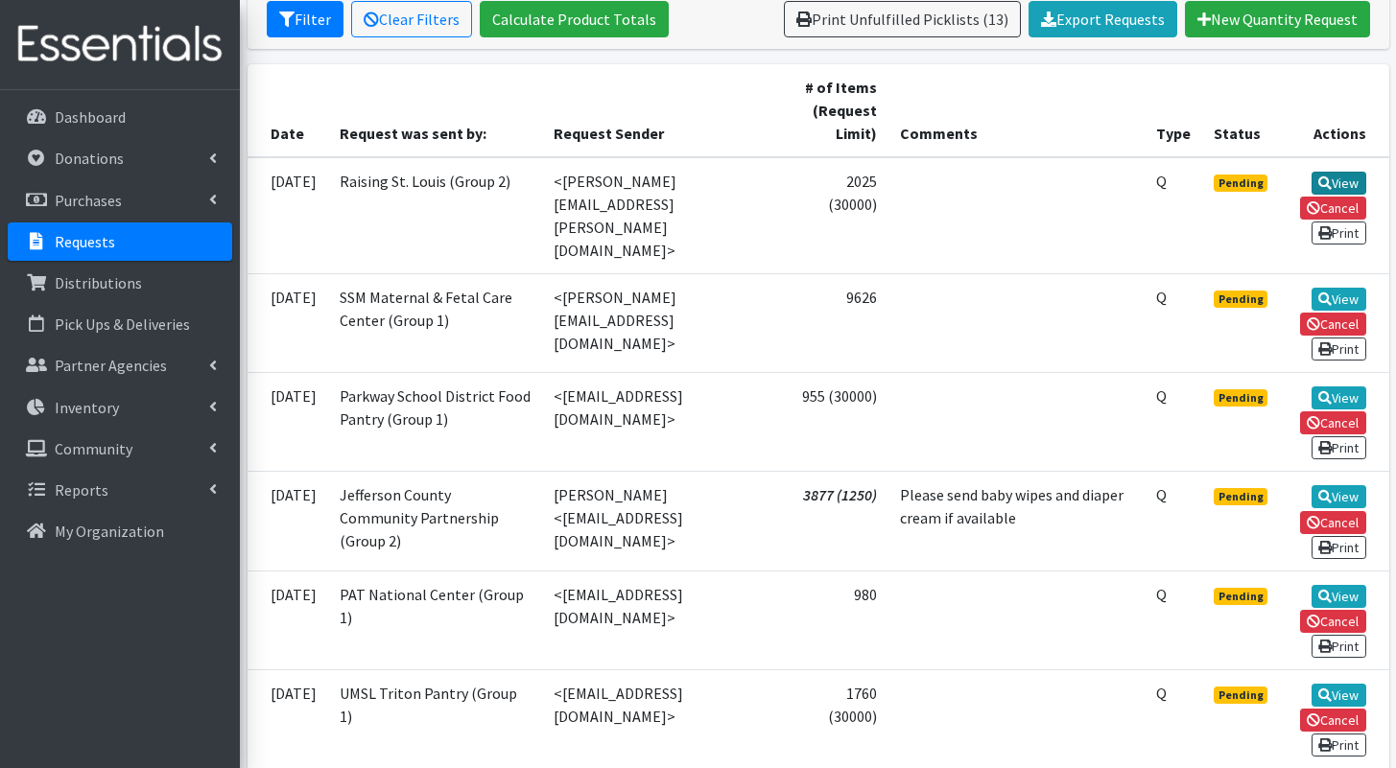
click at [1340, 182] on link "View" at bounding box center [1338, 183] width 55 height 23
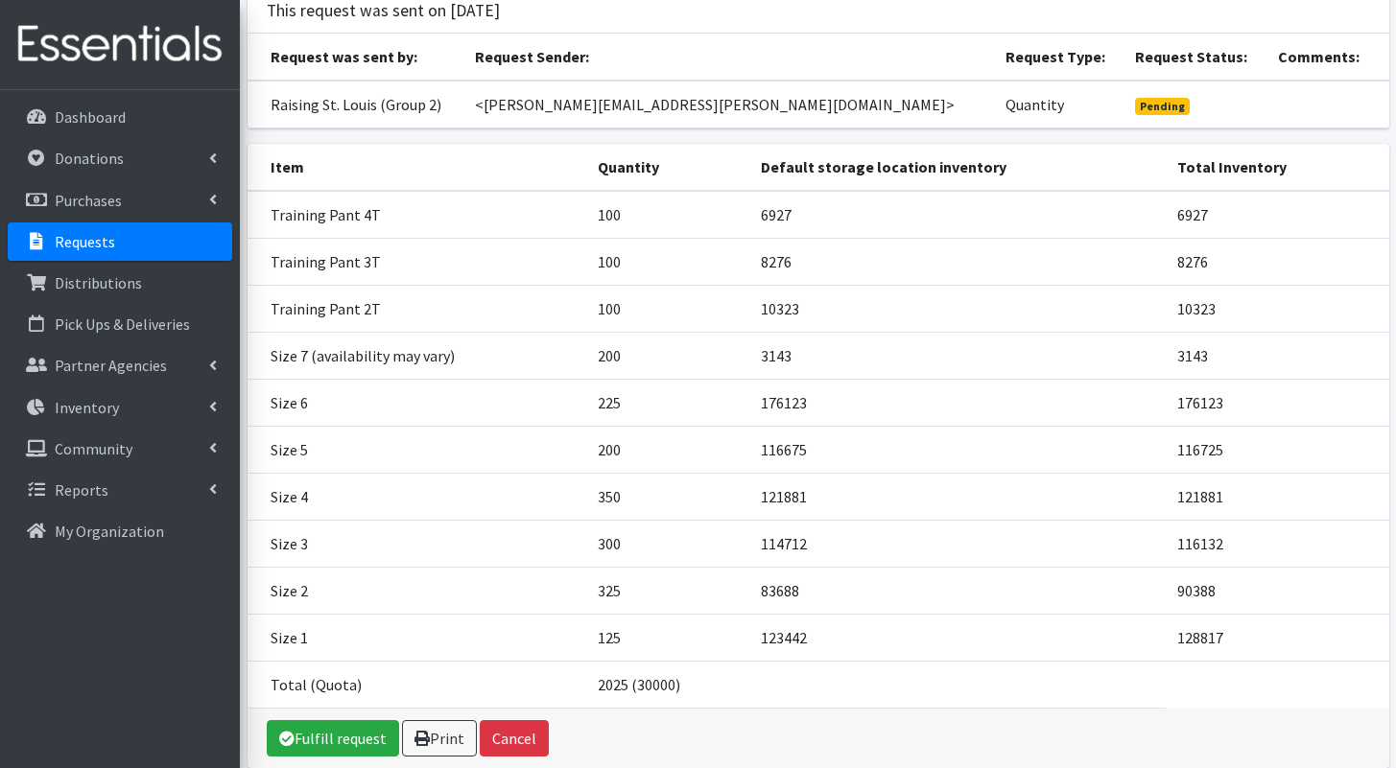
scroll to position [222, 0]
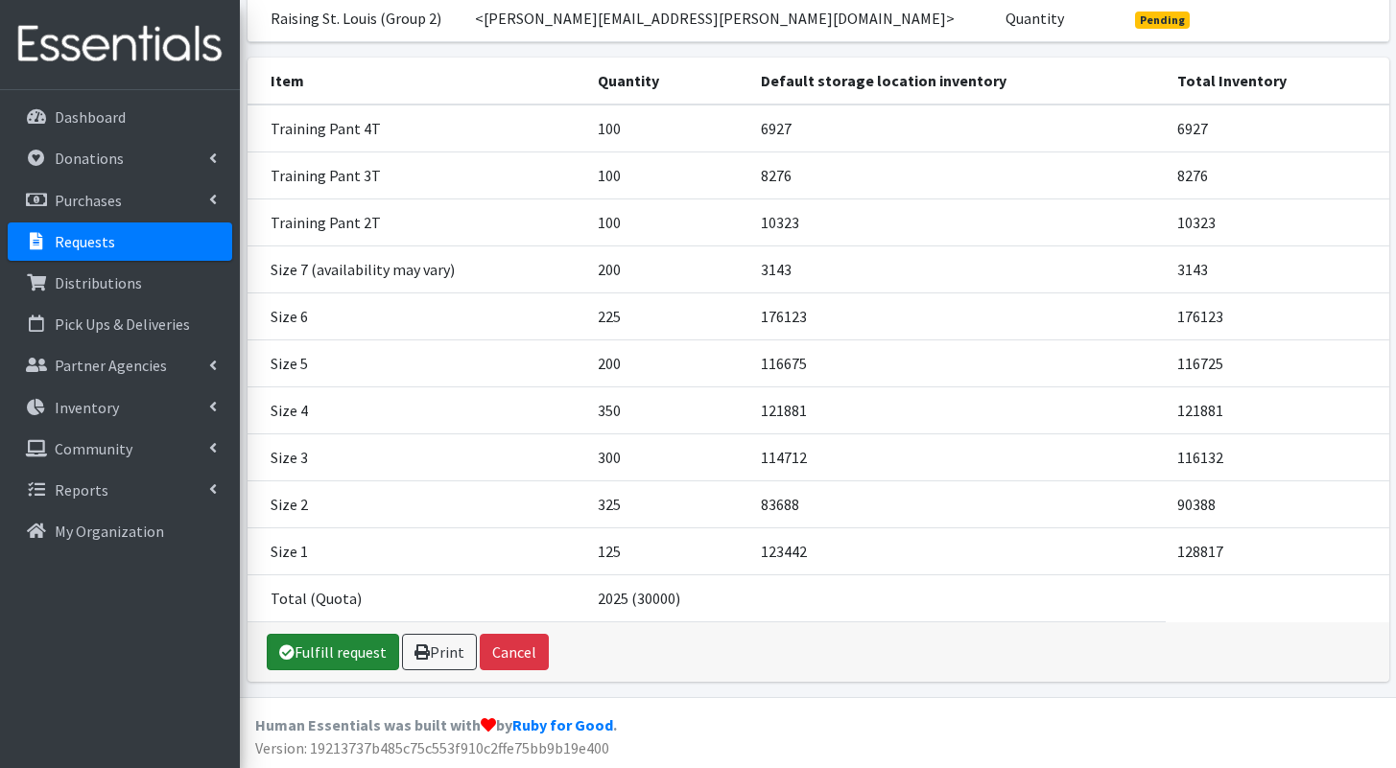
click at [315, 653] on link "Fulfill request" at bounding box center [333, 652] width 132 height 36
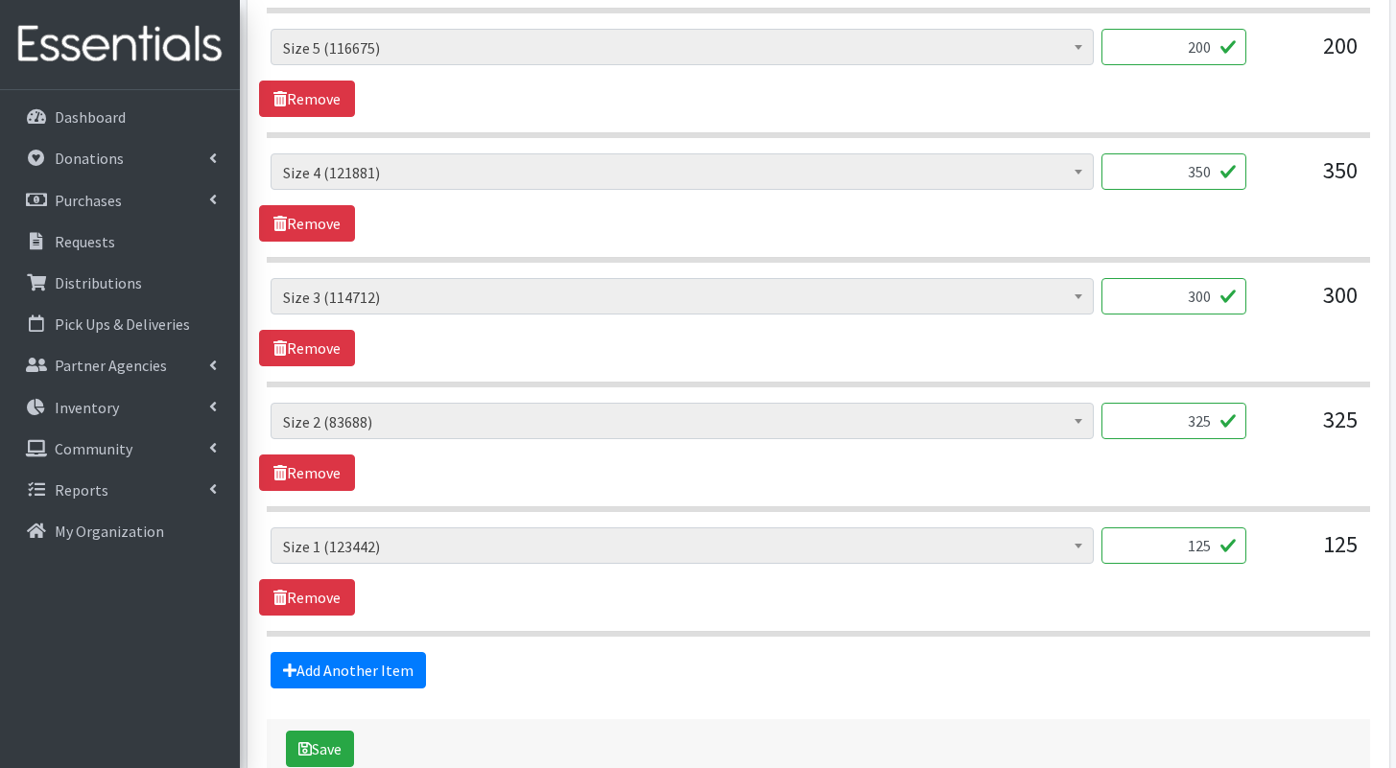
scroll to position [1634, 0]
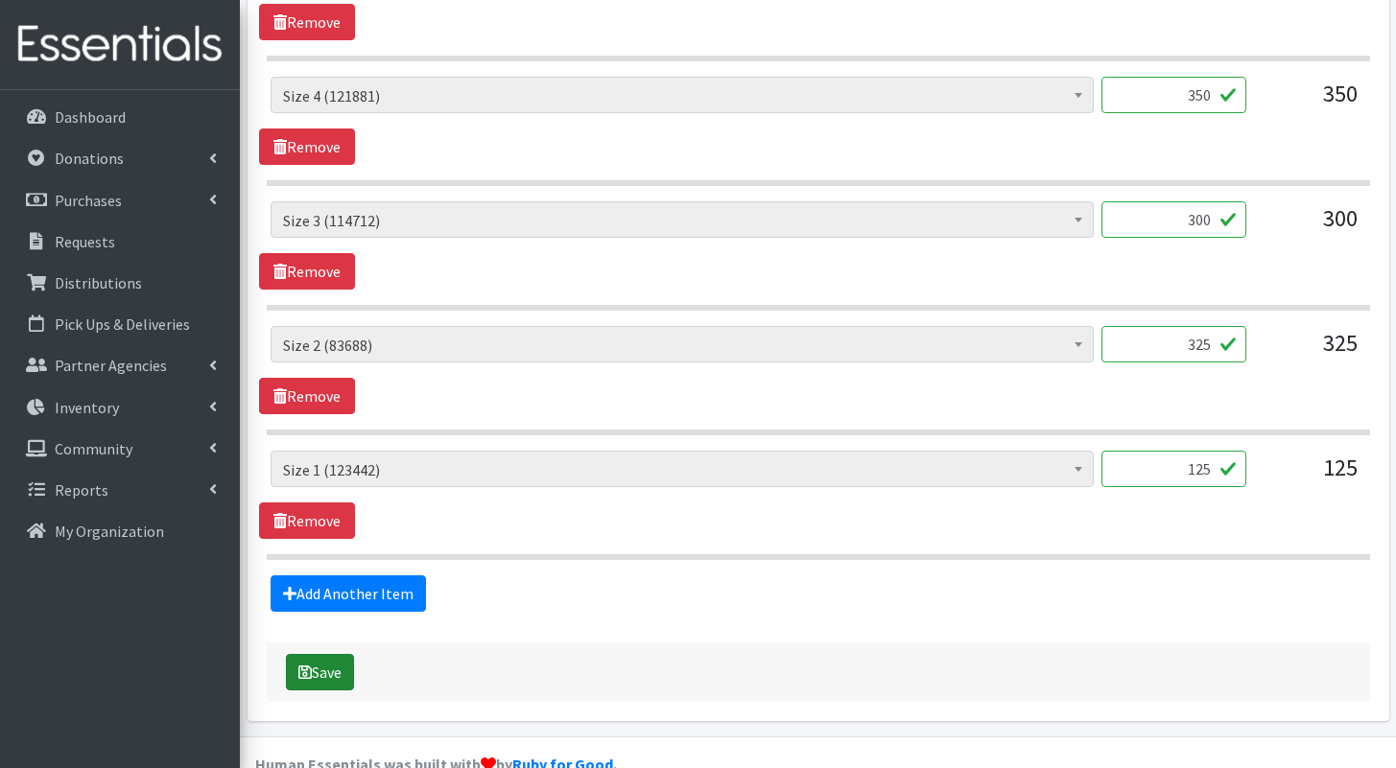
click at [339, 654] on button "Save" at bounding box center [320, 672] width 68 height 36
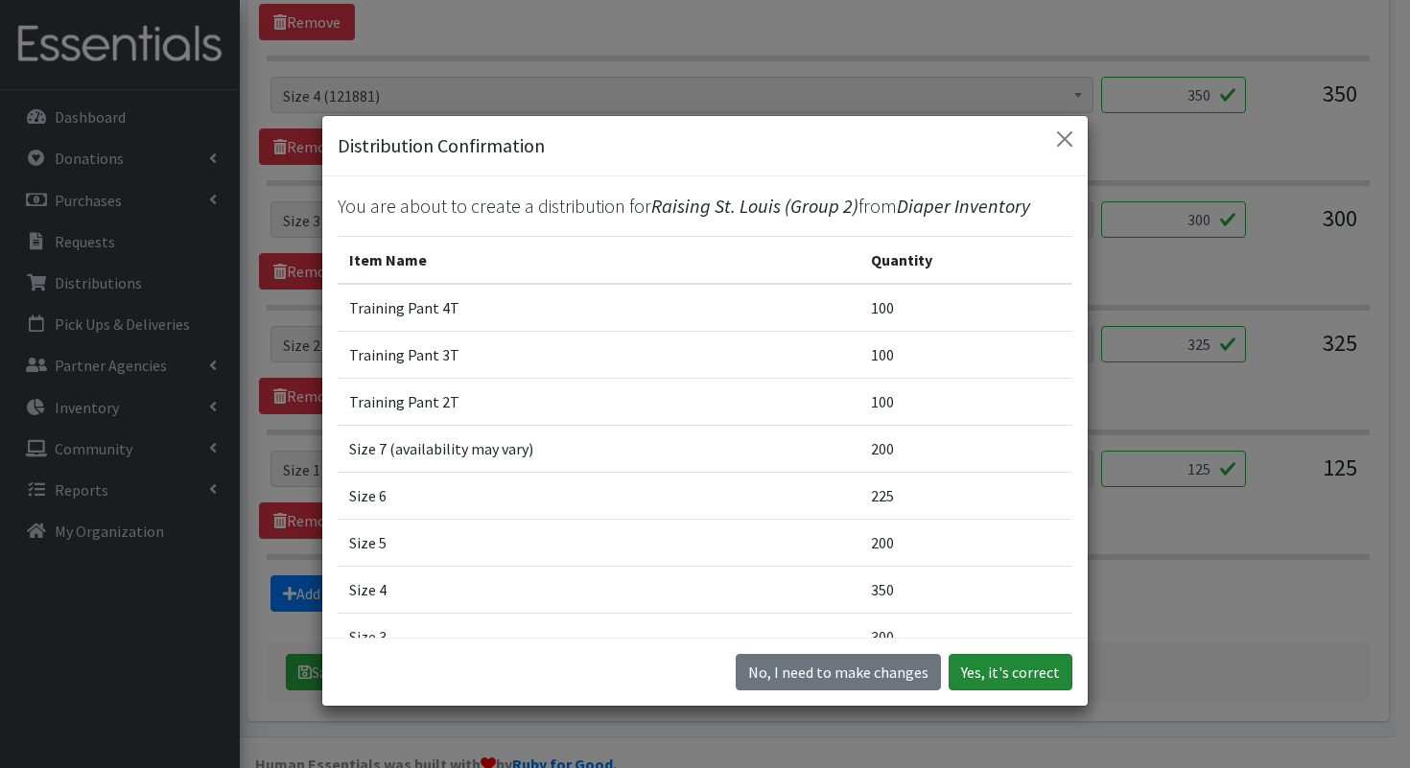
click at [1008, 659] on button "Yes, it's correct" at bounding box center [1011, 672] width 124 height 36
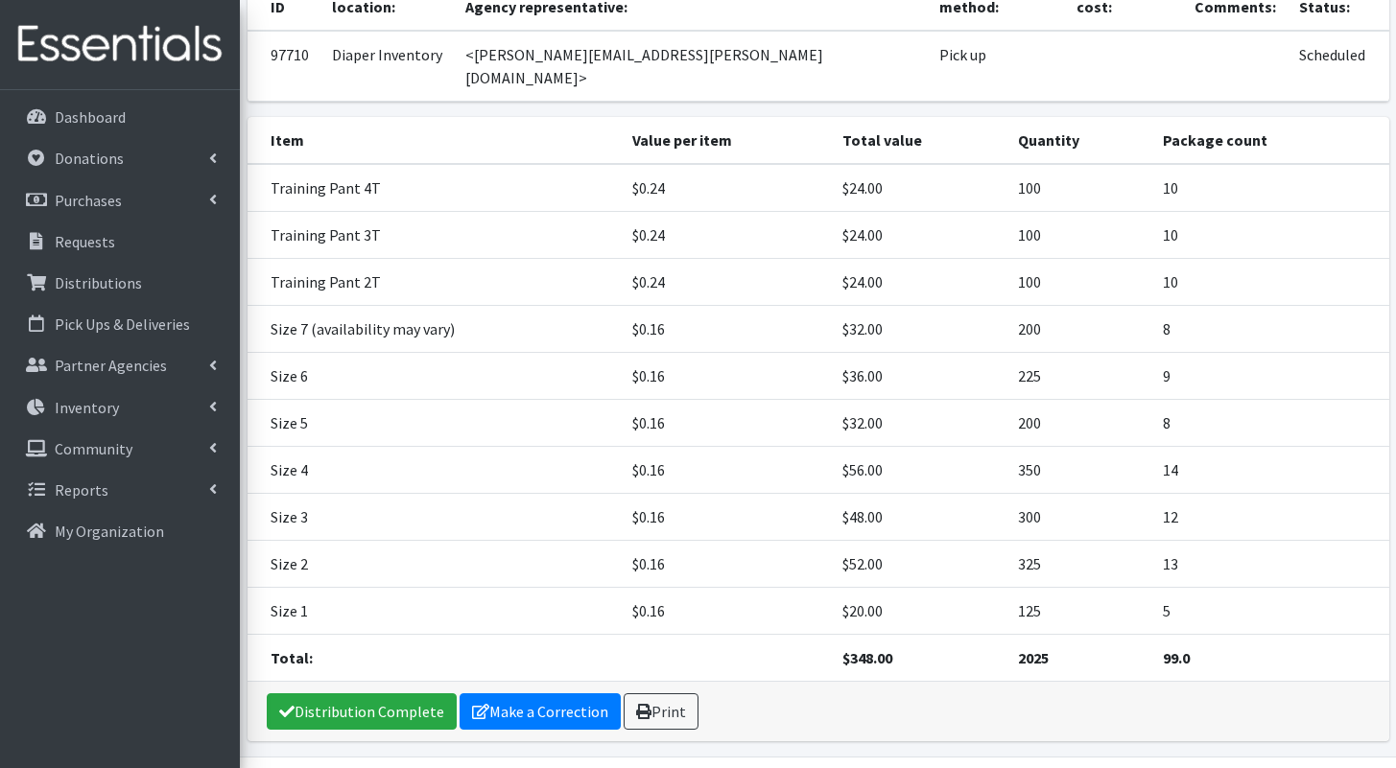
scroll to position [274, 0]
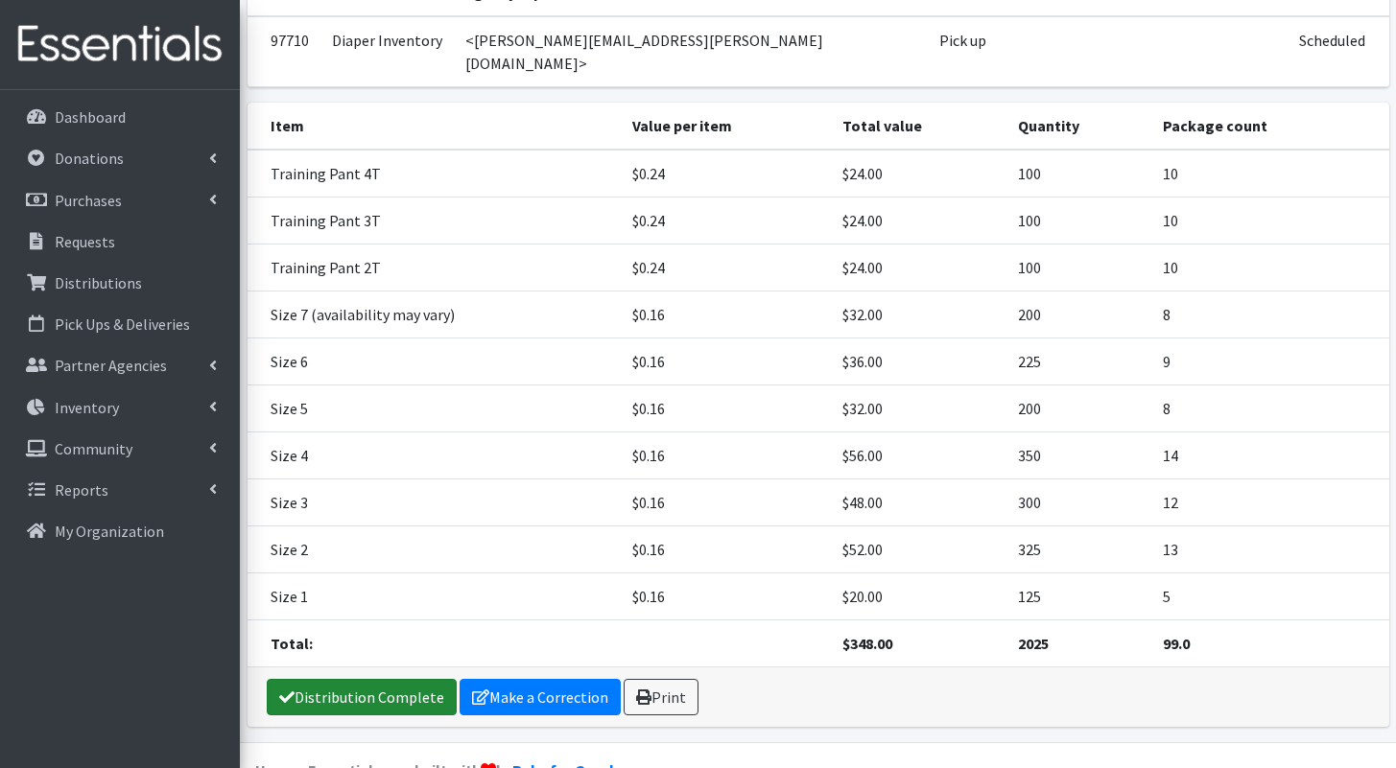
click at [368, 679] on link "Distribution Complete" at bounding box center [362, 697] width 190 height 36
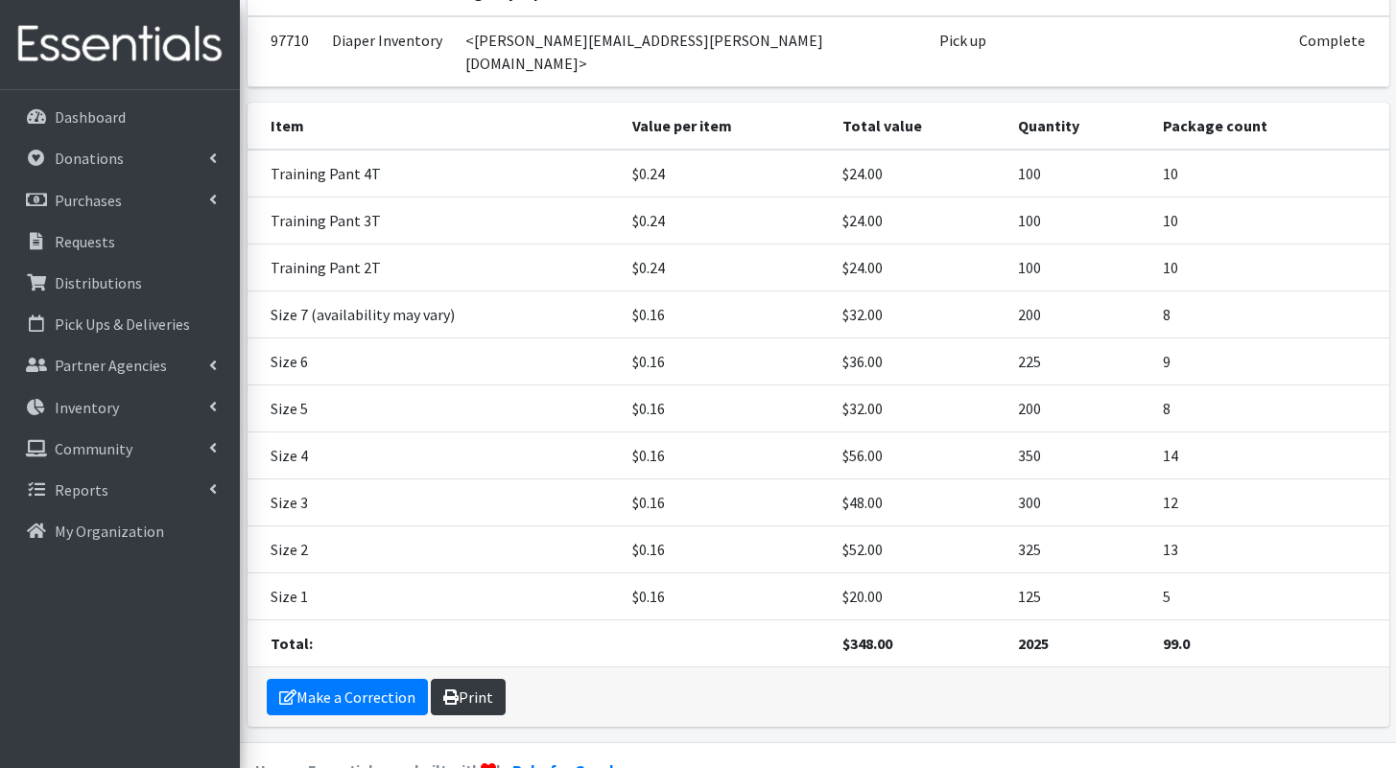
click at [461, 679] on link "Print" at bounding box center [468, 697] width 75 height 36
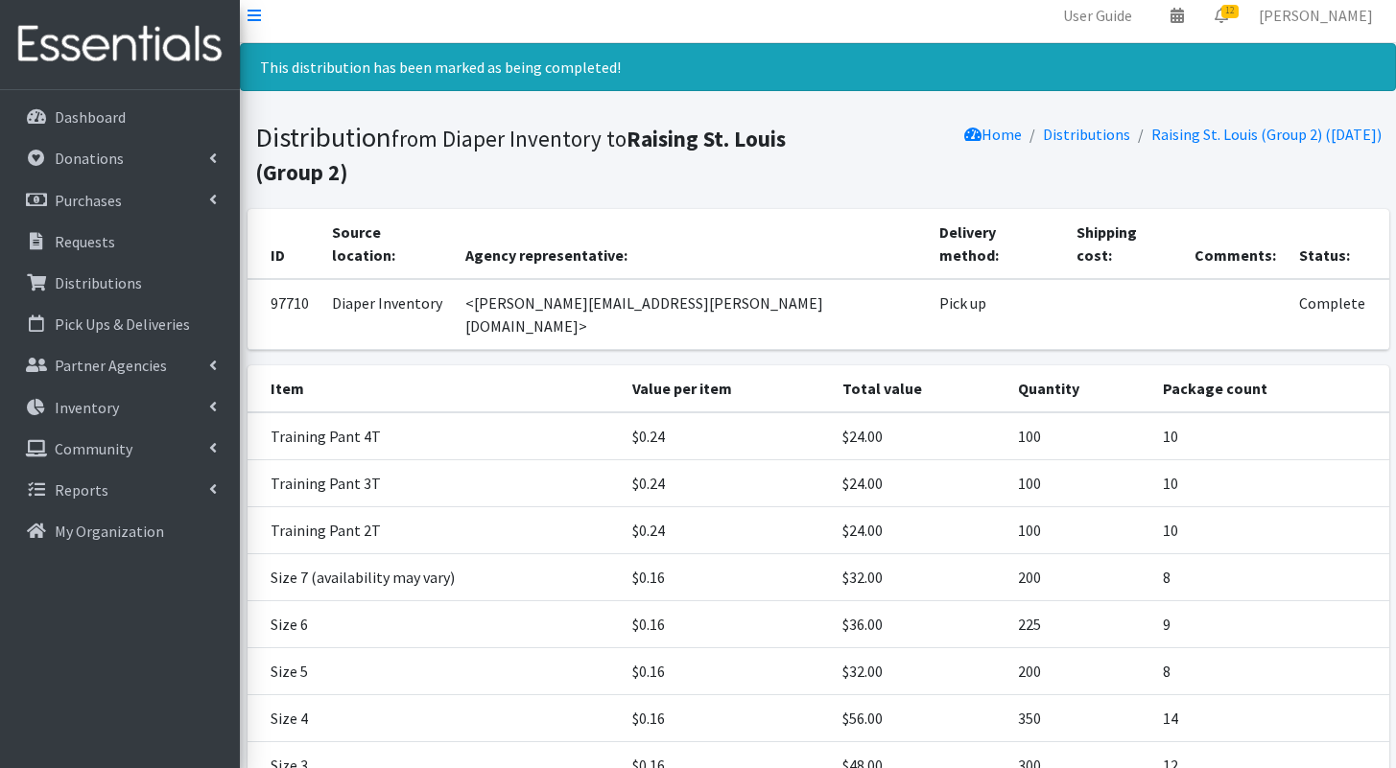
scroll to position [7, 0]
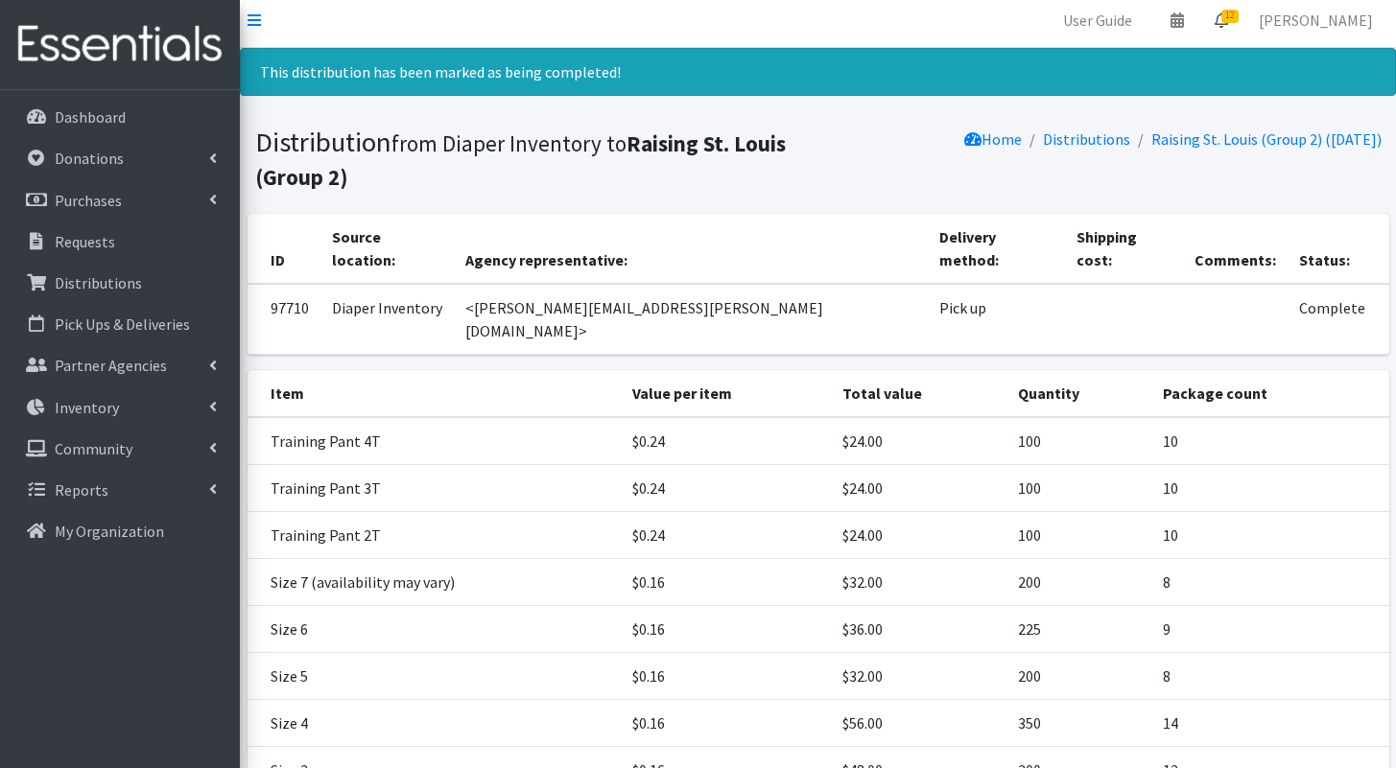
click at [1238, 13] on span "12" at bounding box center [1229, 16] width 17 height 13
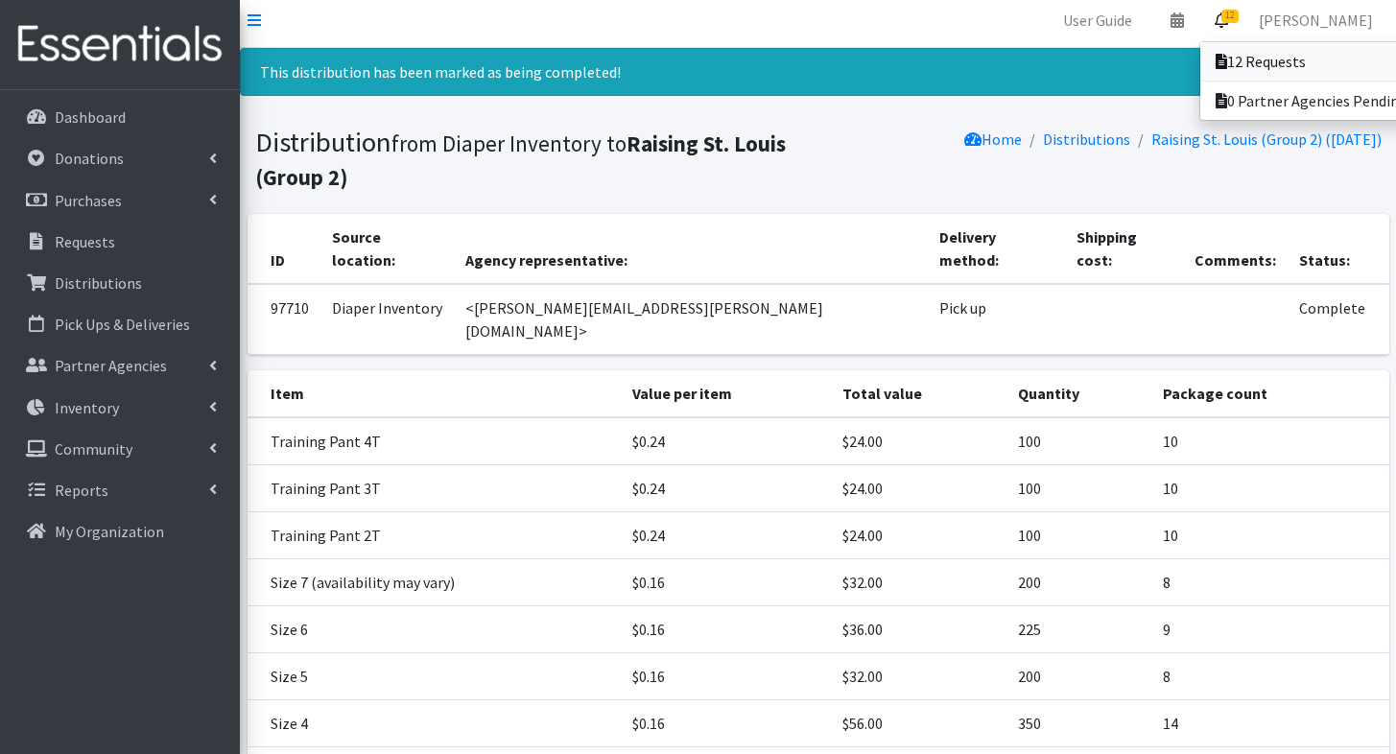
click at [1248, 60] on link "12 Requests" at bounding box center [1333, 61] width 267 height 38
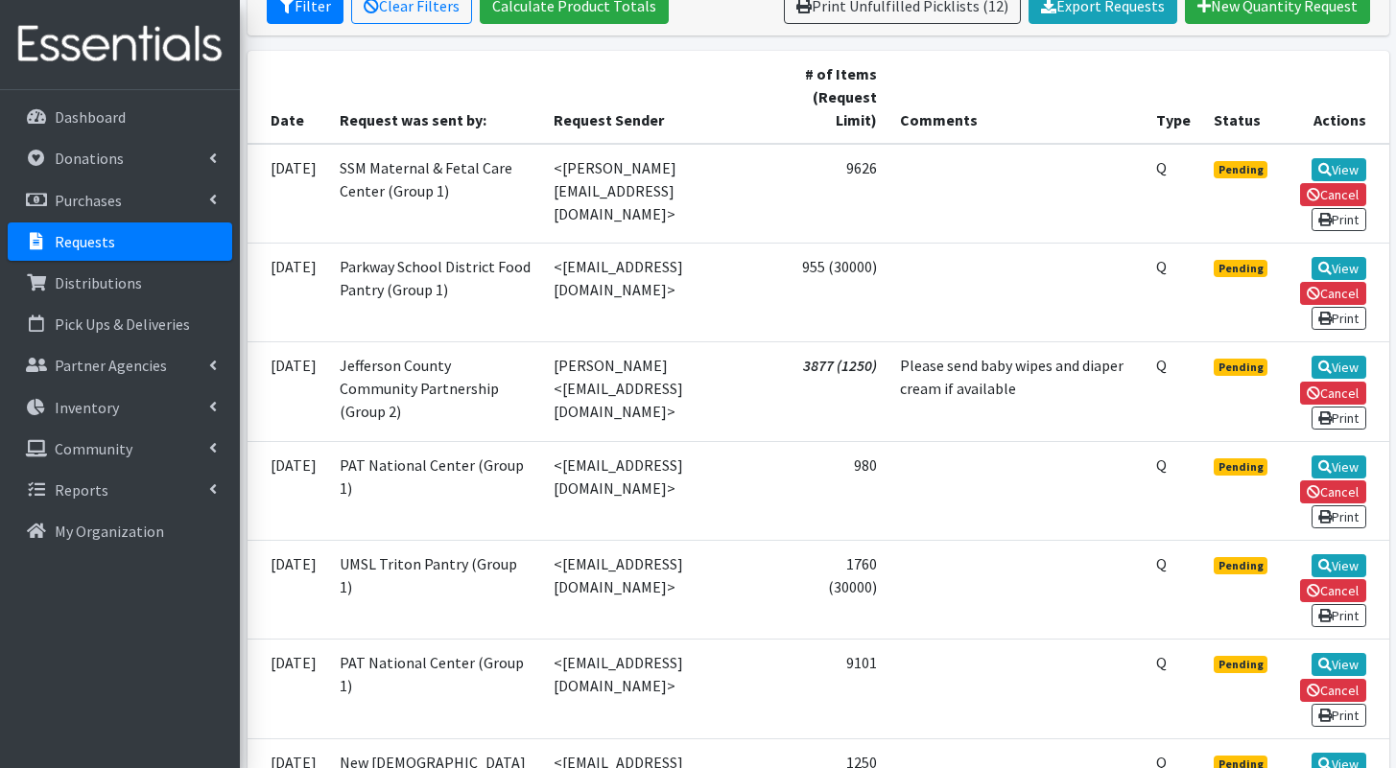
scroll to position [411, 0]
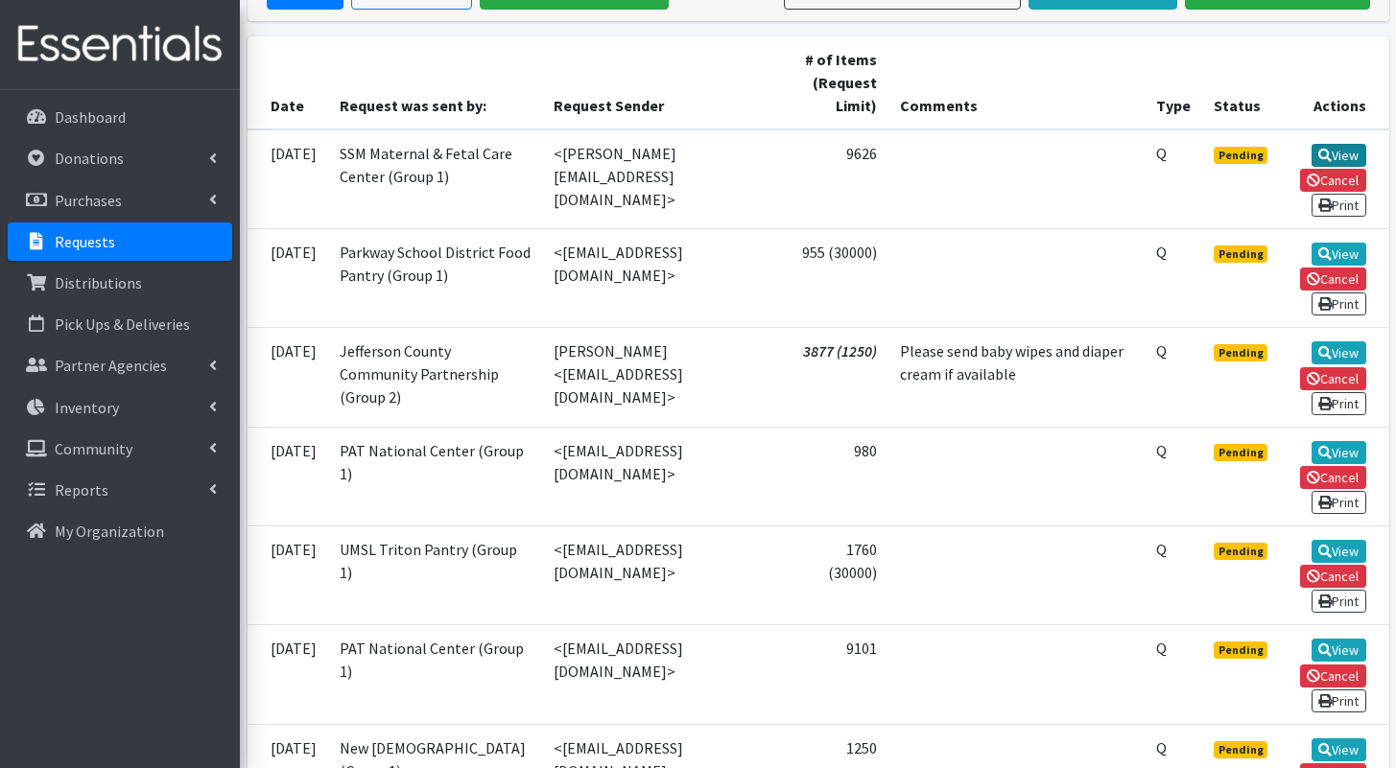
click at [1319, 149] on icon at bounding box center [1324, 155] width 13 height 13
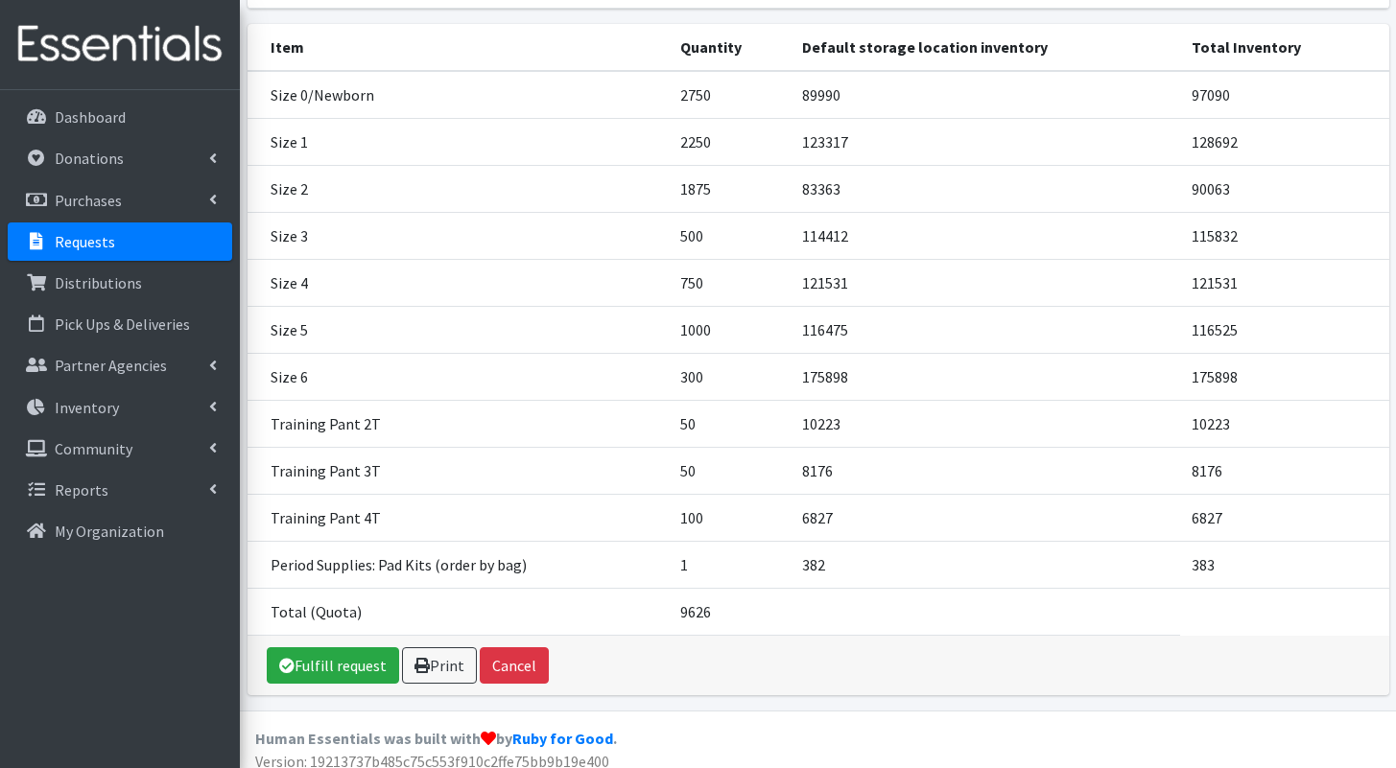
scroll to position [289, 0]
click at [360, 652] on link "Fulfill request" at bounding box center [333, 665] width 132 height 36
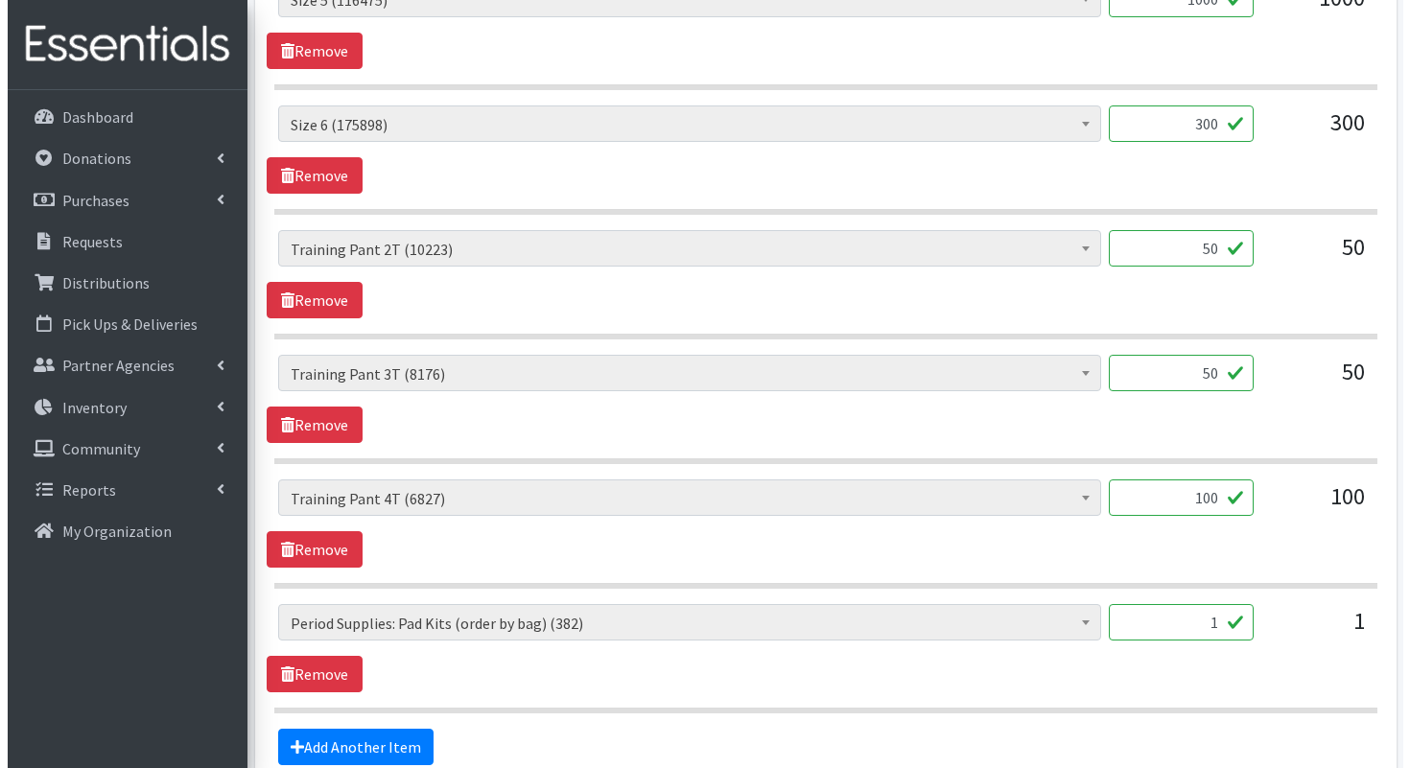
scroll to position [1765, 0]
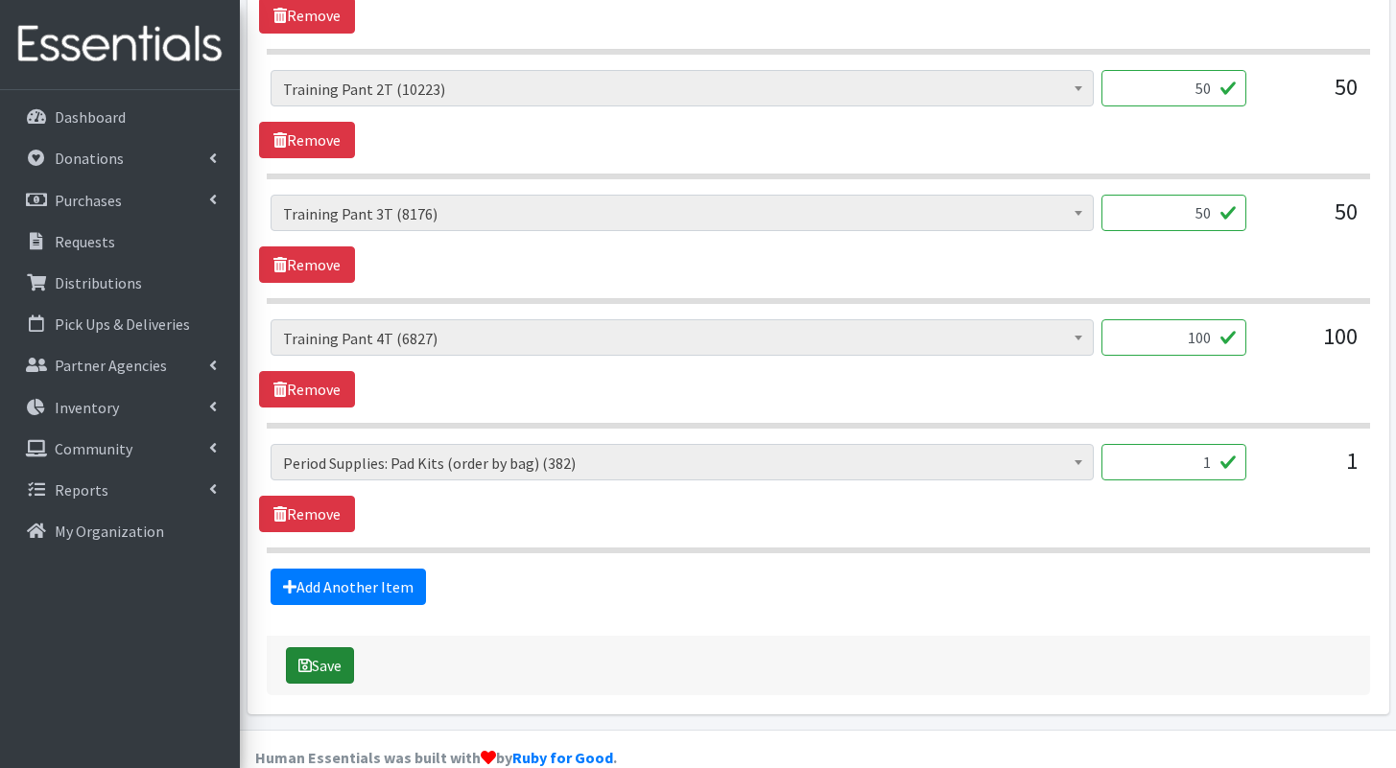
click at [333, 647] on button "Save" at bounding box center [320, 665] width 68 height 36
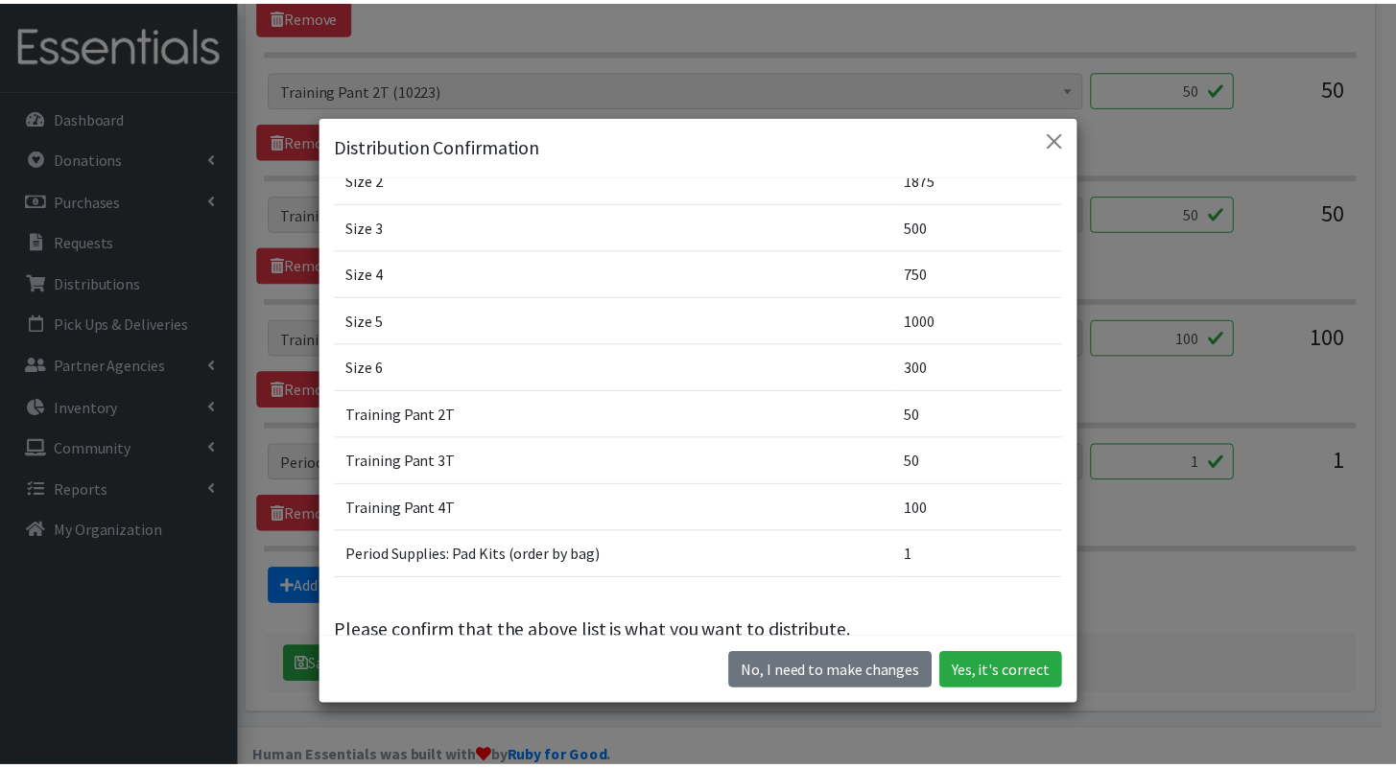
scroll to position [291, 0]
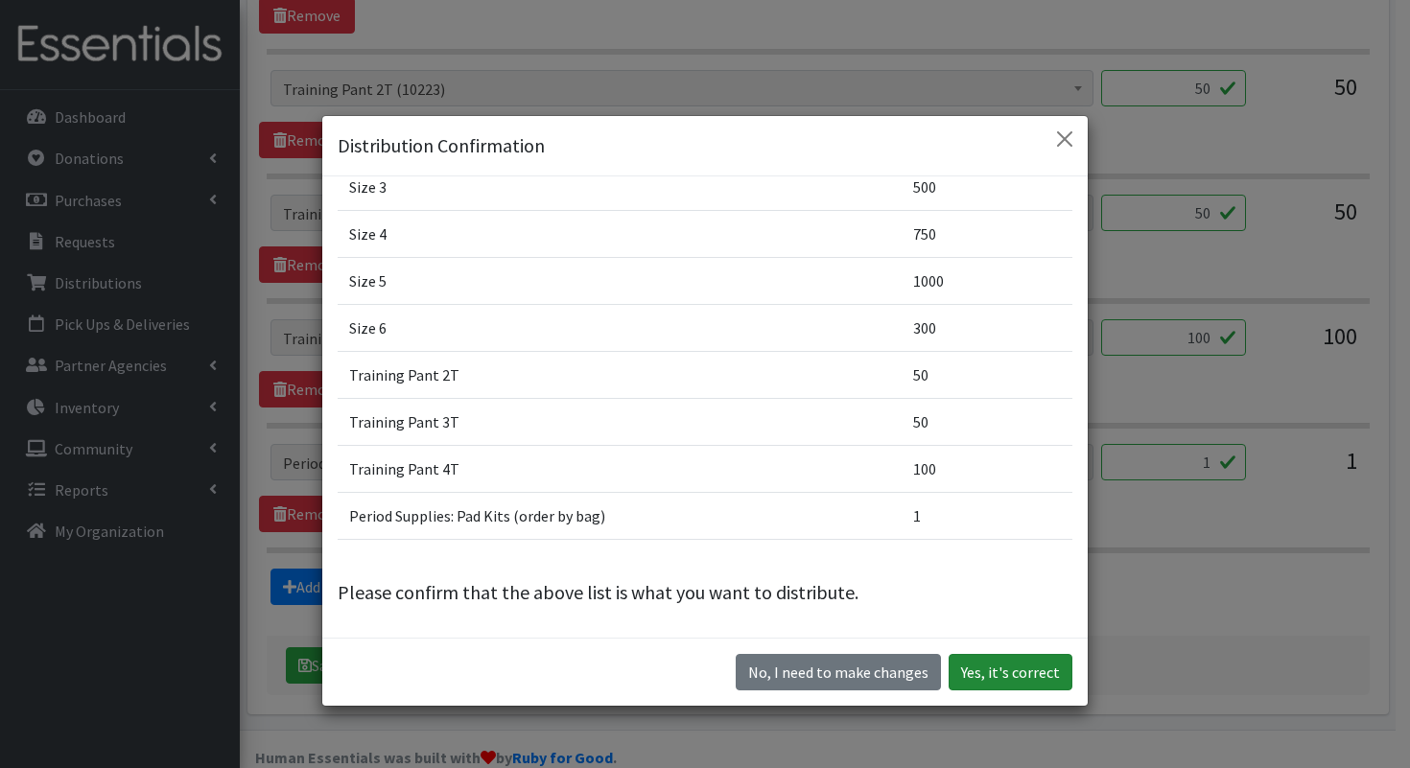
click at [1012, 657] on button "Yes, it's correct" at bounding box center [1011, 672] width 124 height 36
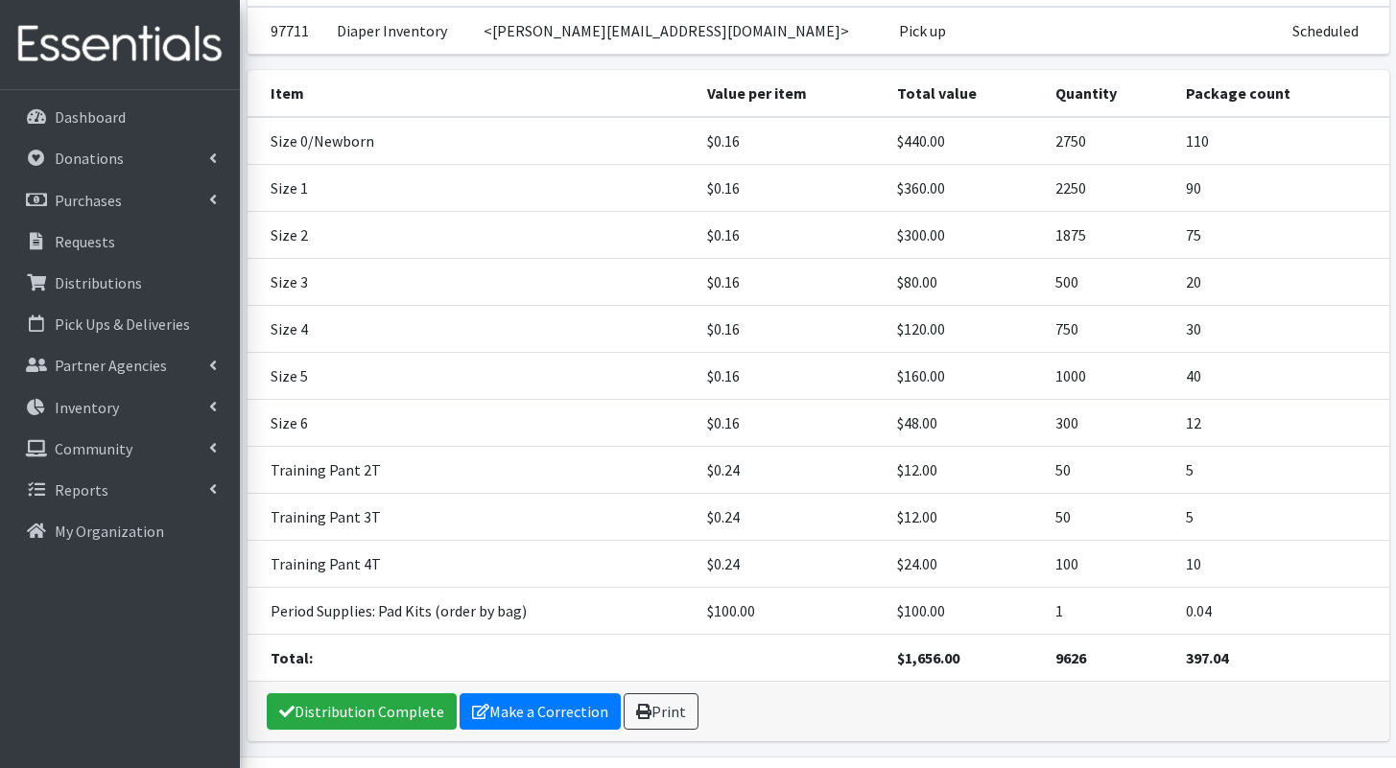
scroll to position [266, 0]
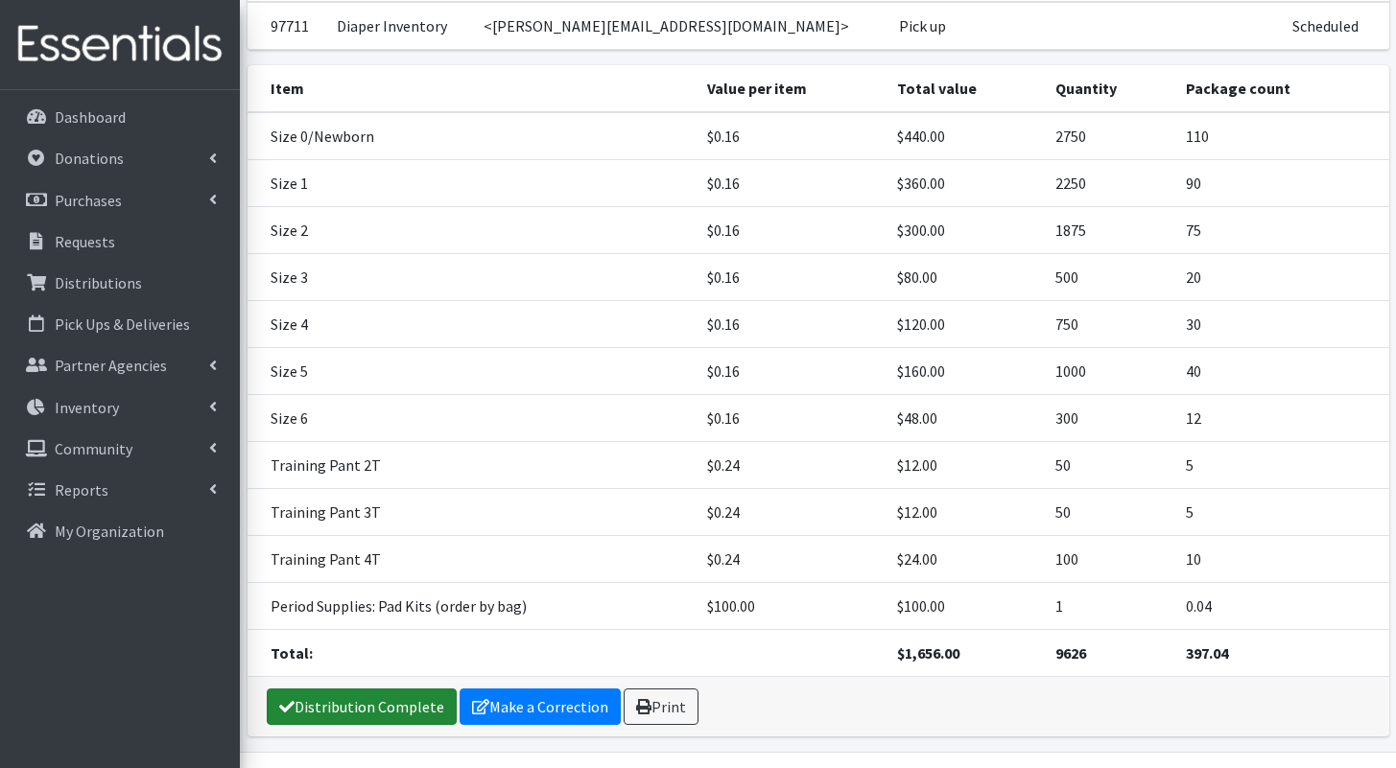
click at [400, 691] on link "Distribution Complete" at bounding box center [362, 707] width 190 height 36
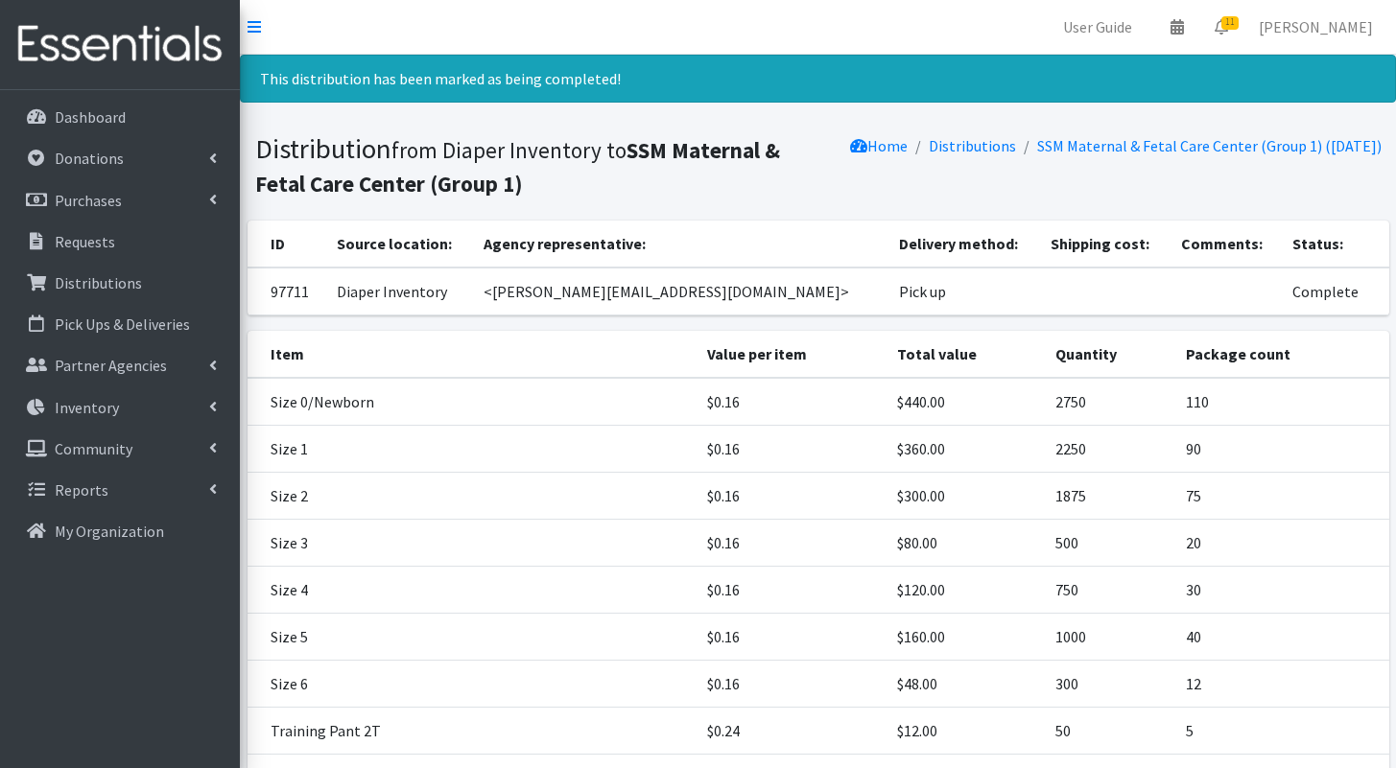
scroll to position [321, 0]
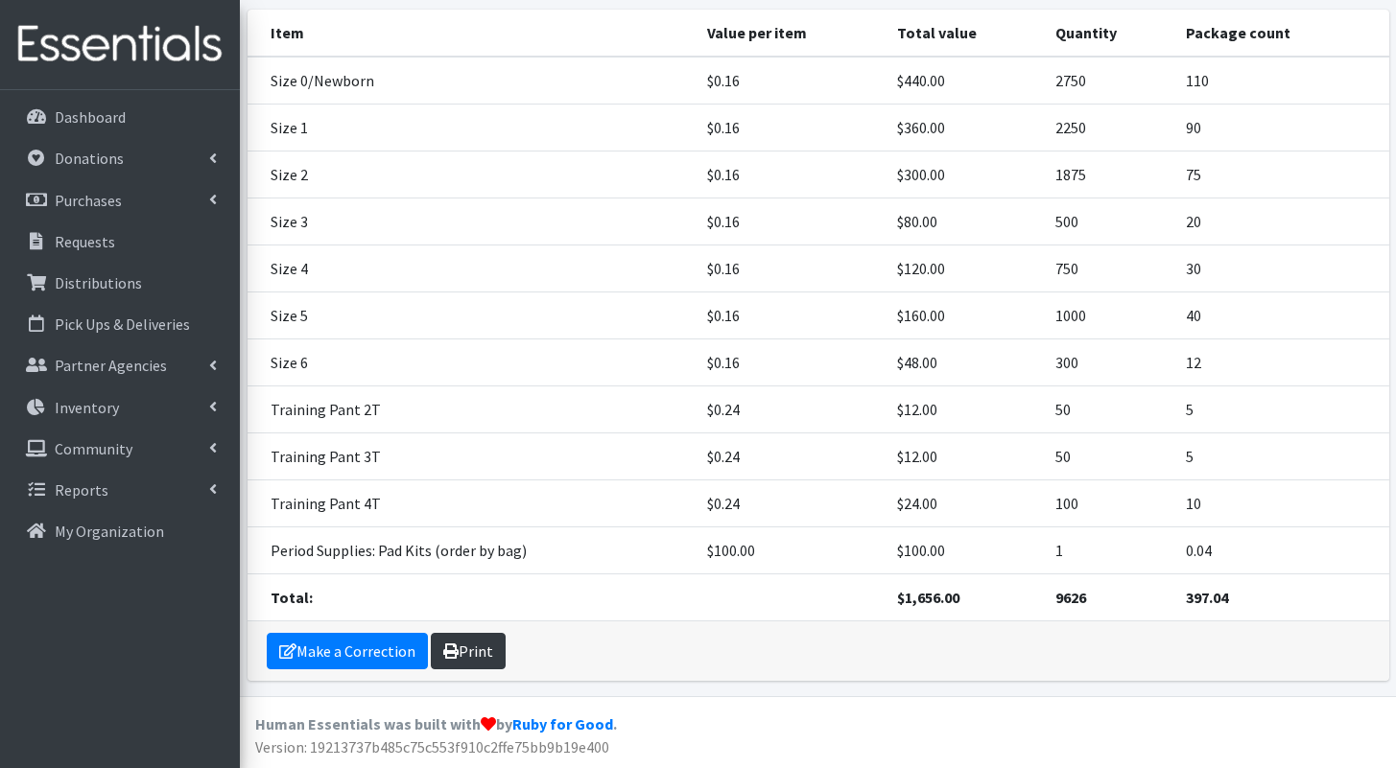
click at [477, 656] on link "Print" at bounding box center [468, 651] width 75 height 36
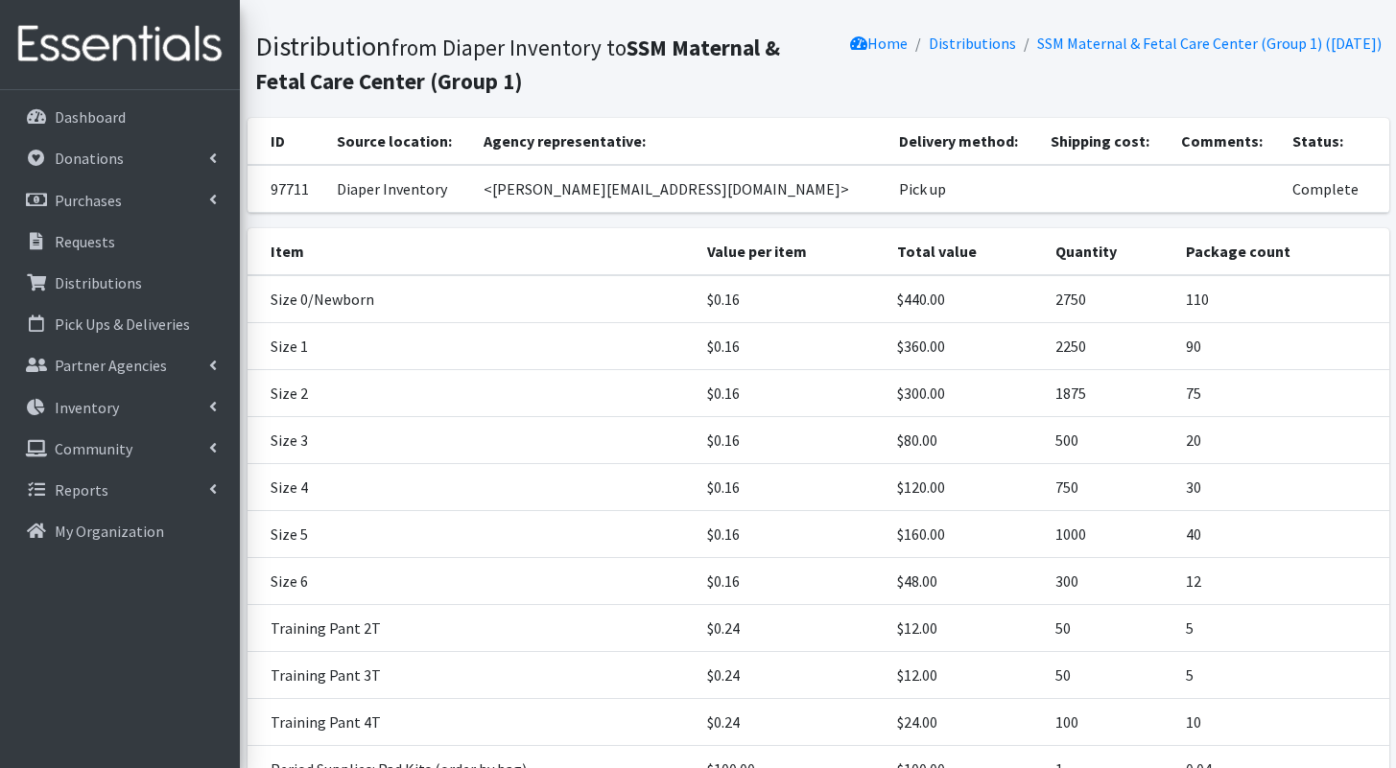
scroll to position [0, 0]
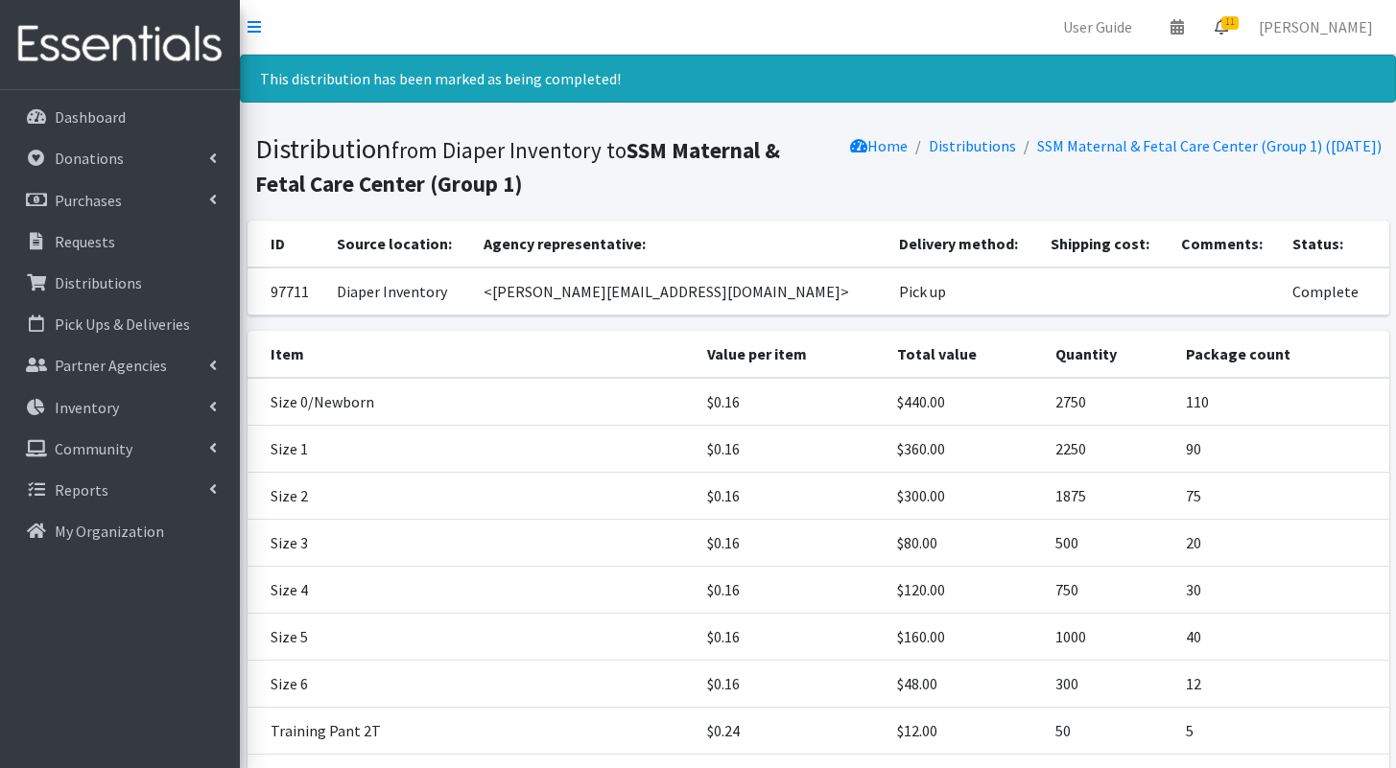
click at [1228, 30] on icon at bounding box center [1220, 26] width 13 height 15
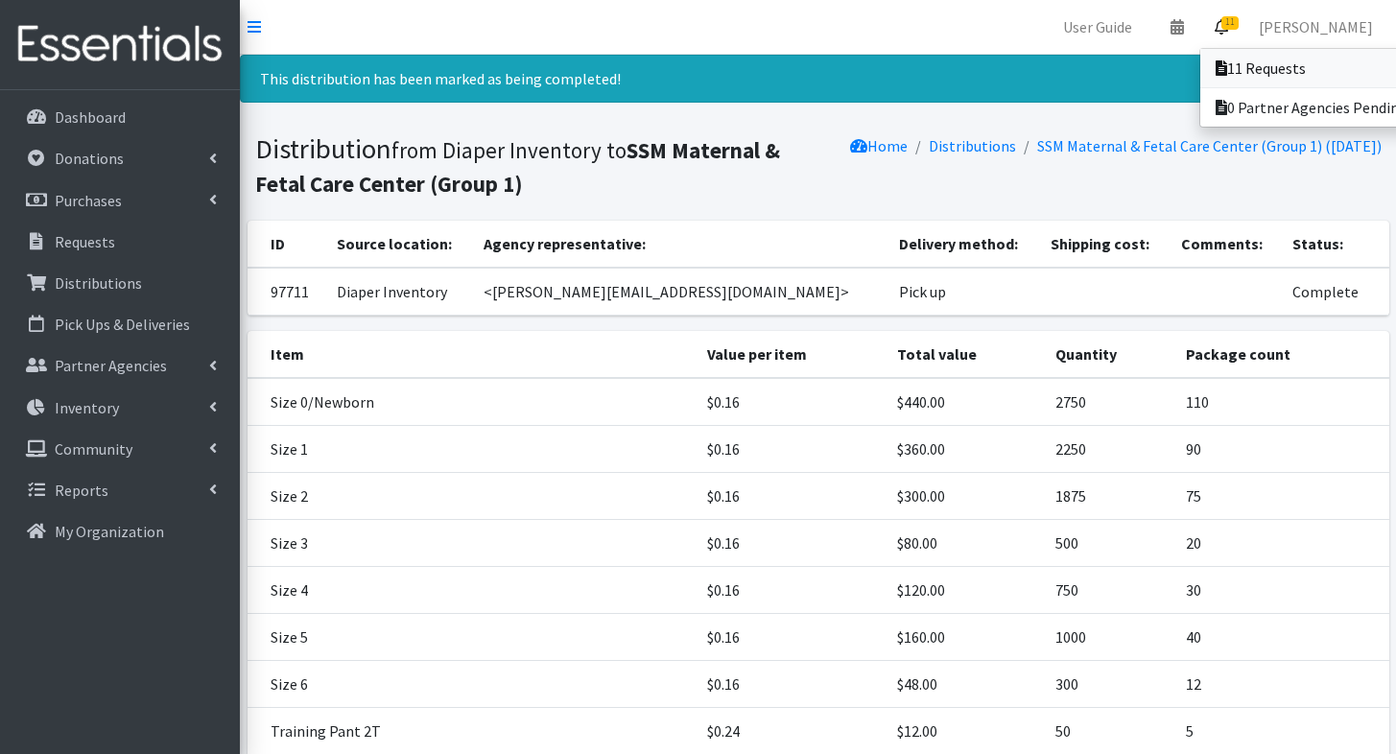
click at [1248, 78] on link "11 Requests" at bounding box center [1333, 68] width 267 height 38
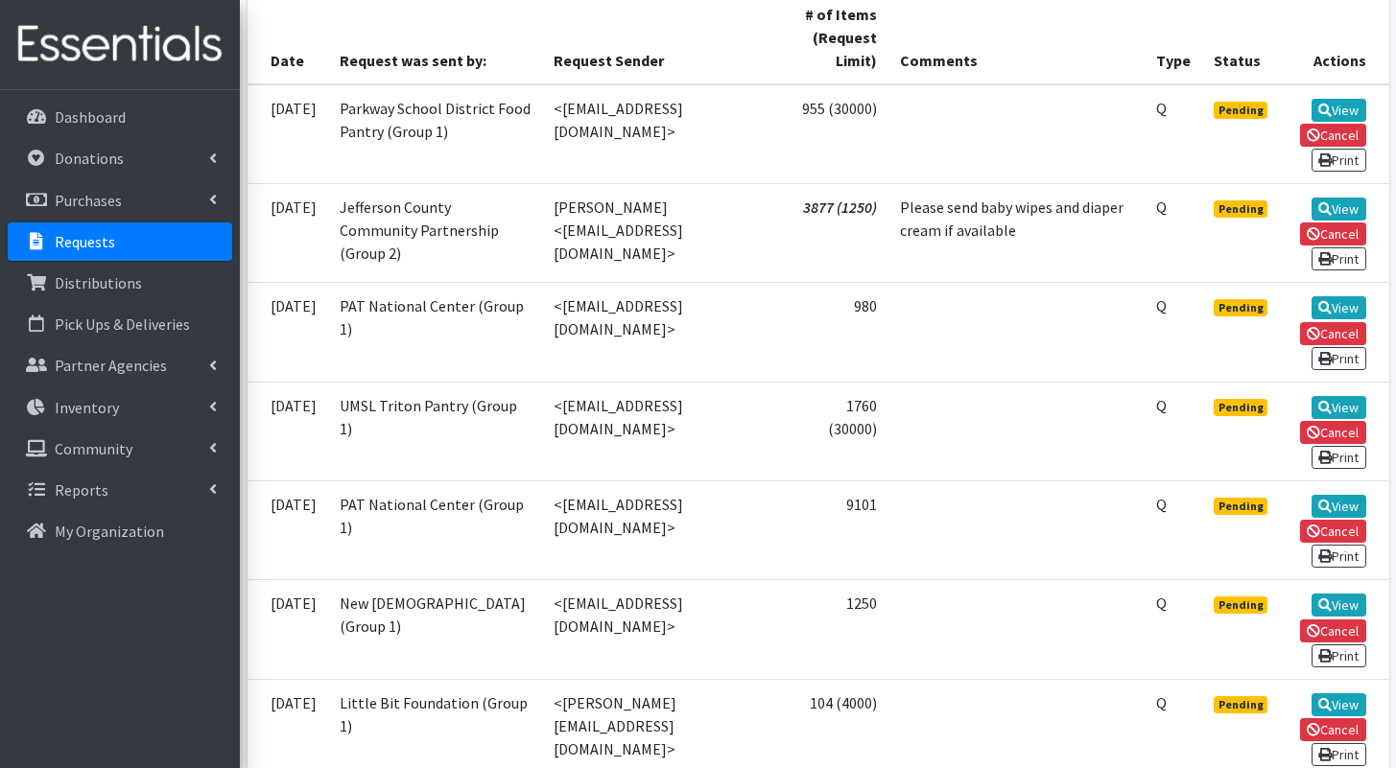
scroll to position [452, 0]
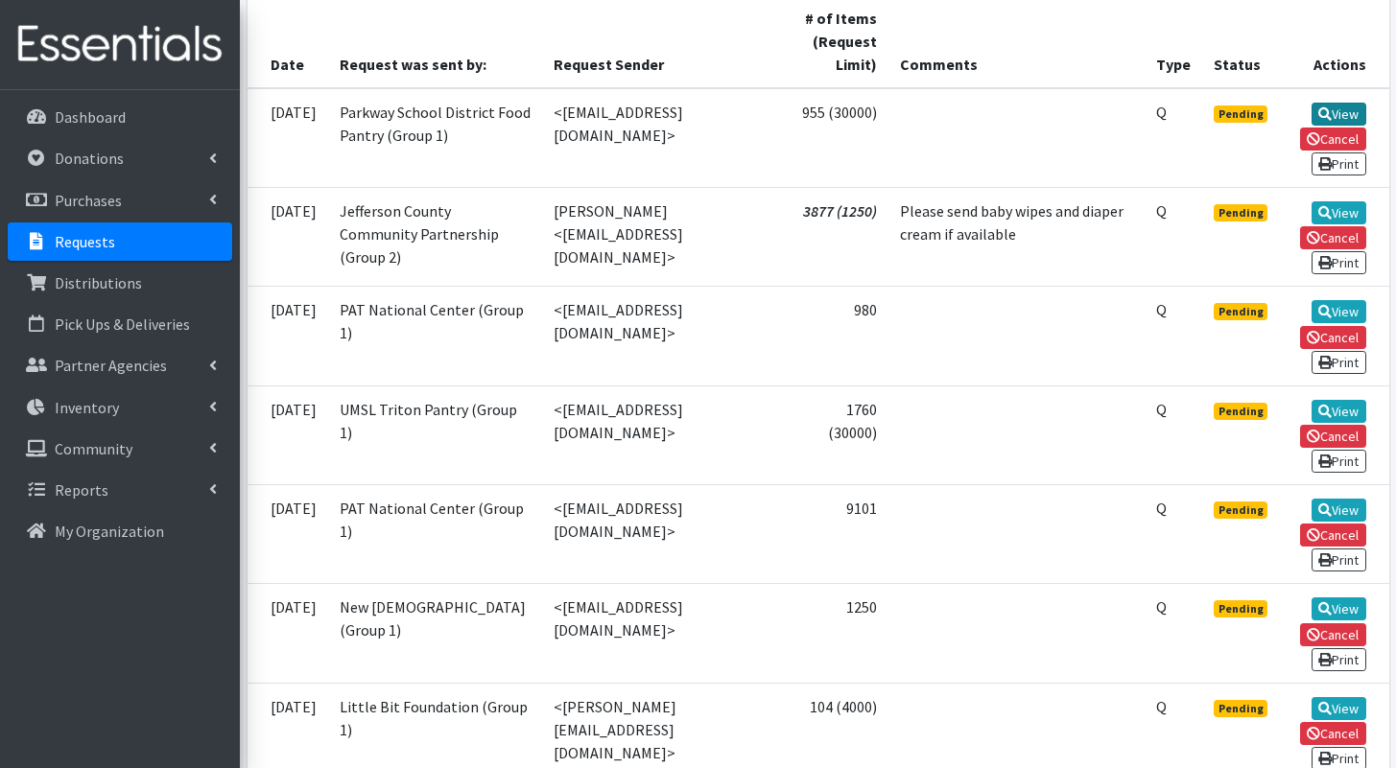
click at [1333, 109] on link "View" at bounding box center [1338, 114] width 55 height 23
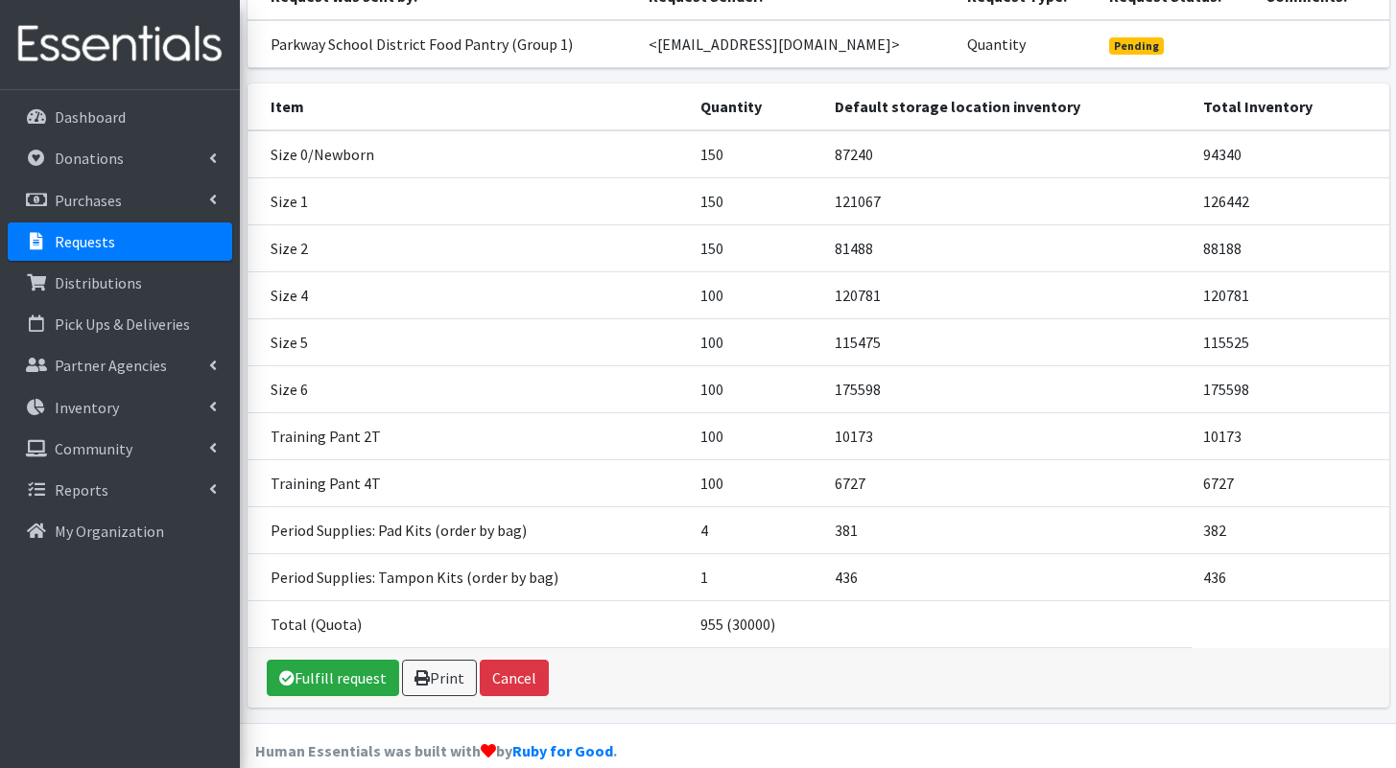
scroll to position [255, 0]
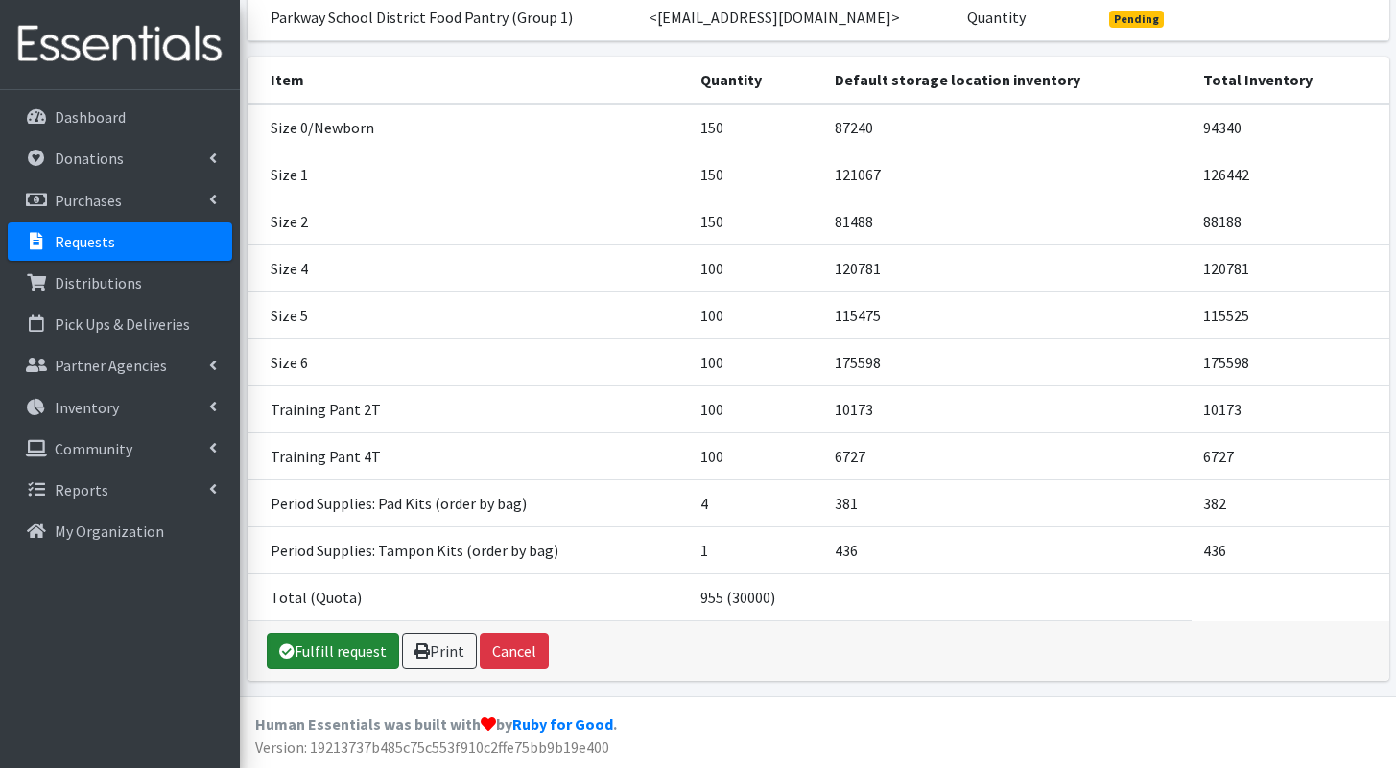
click at [314, 645] on link "Fulfill request" at bounding box center [333, 651] width 132 height 36
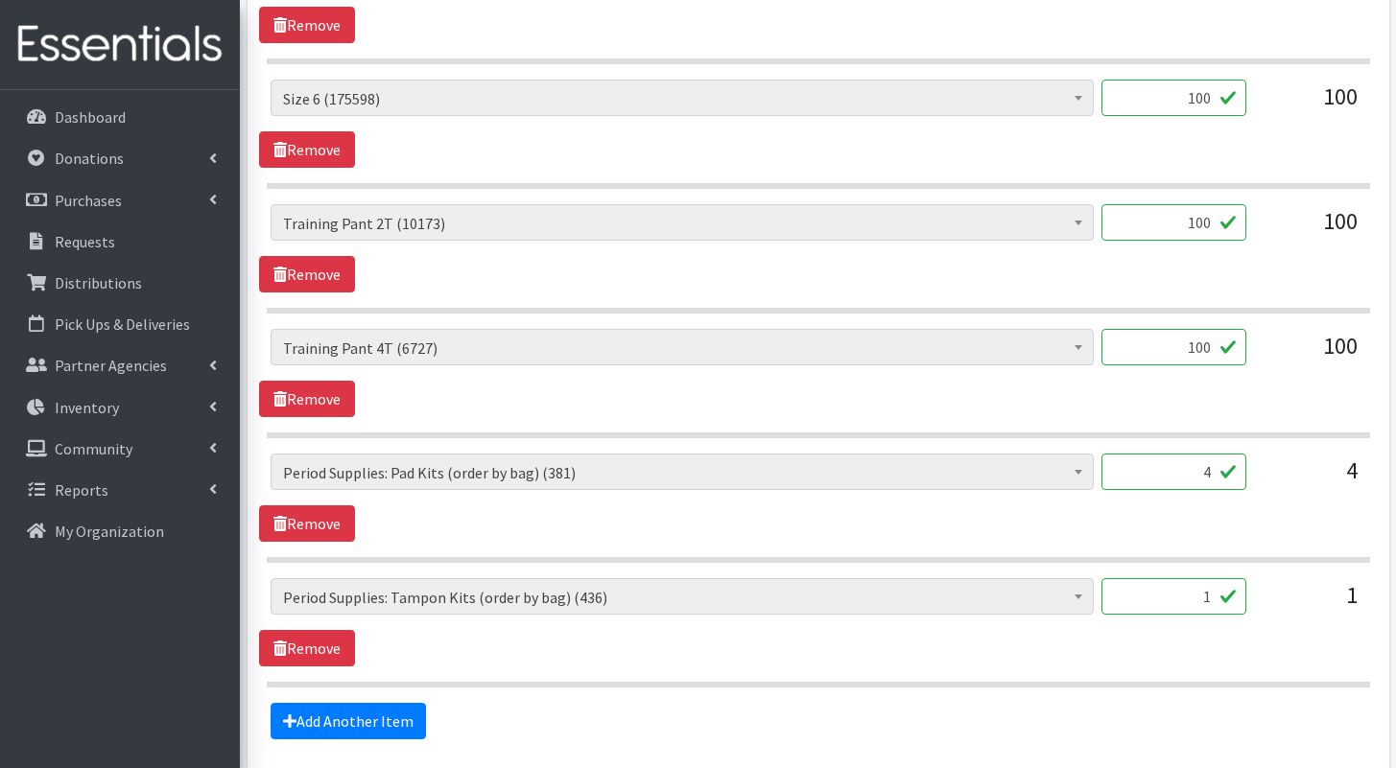
scroll to position [1640, 0]
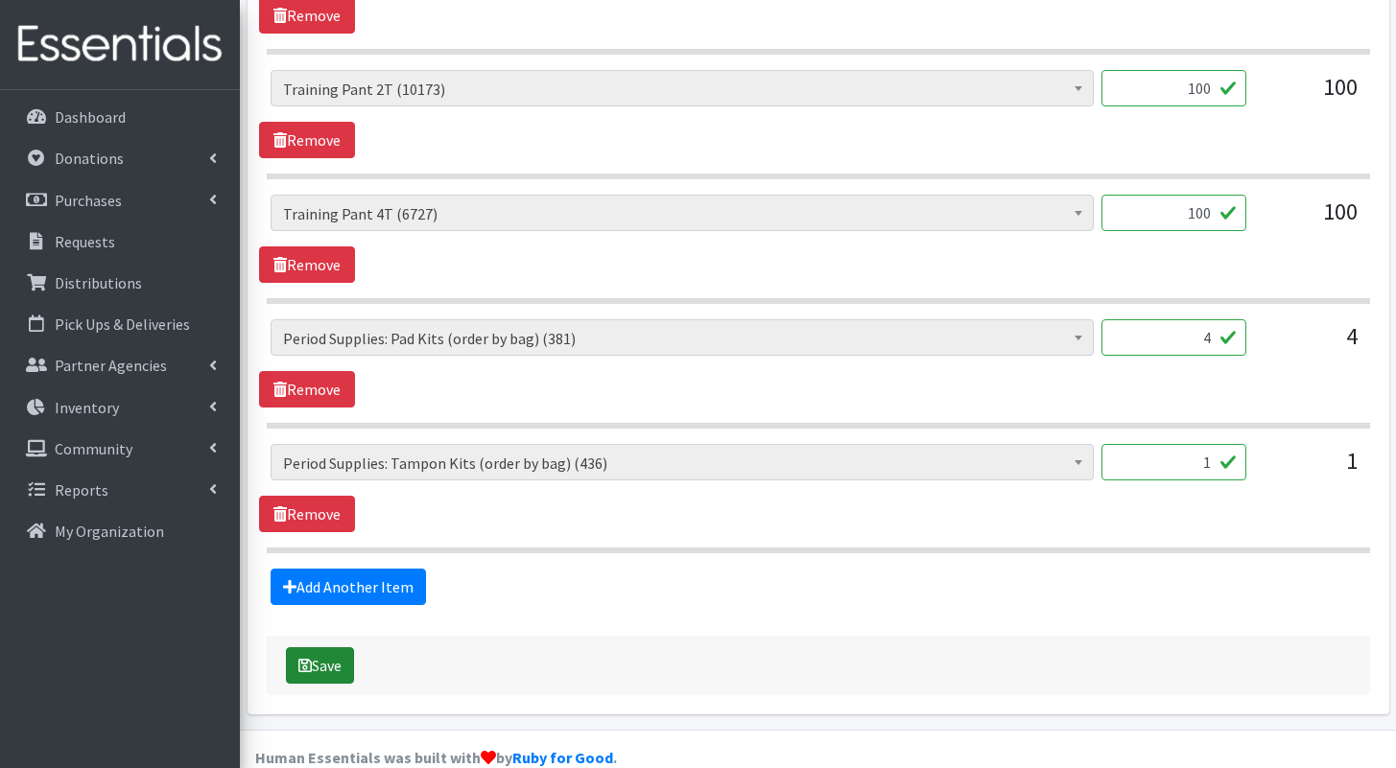
click at [310, 658] on icon "submit" at bounding box center [304, 665] width 13 height 15
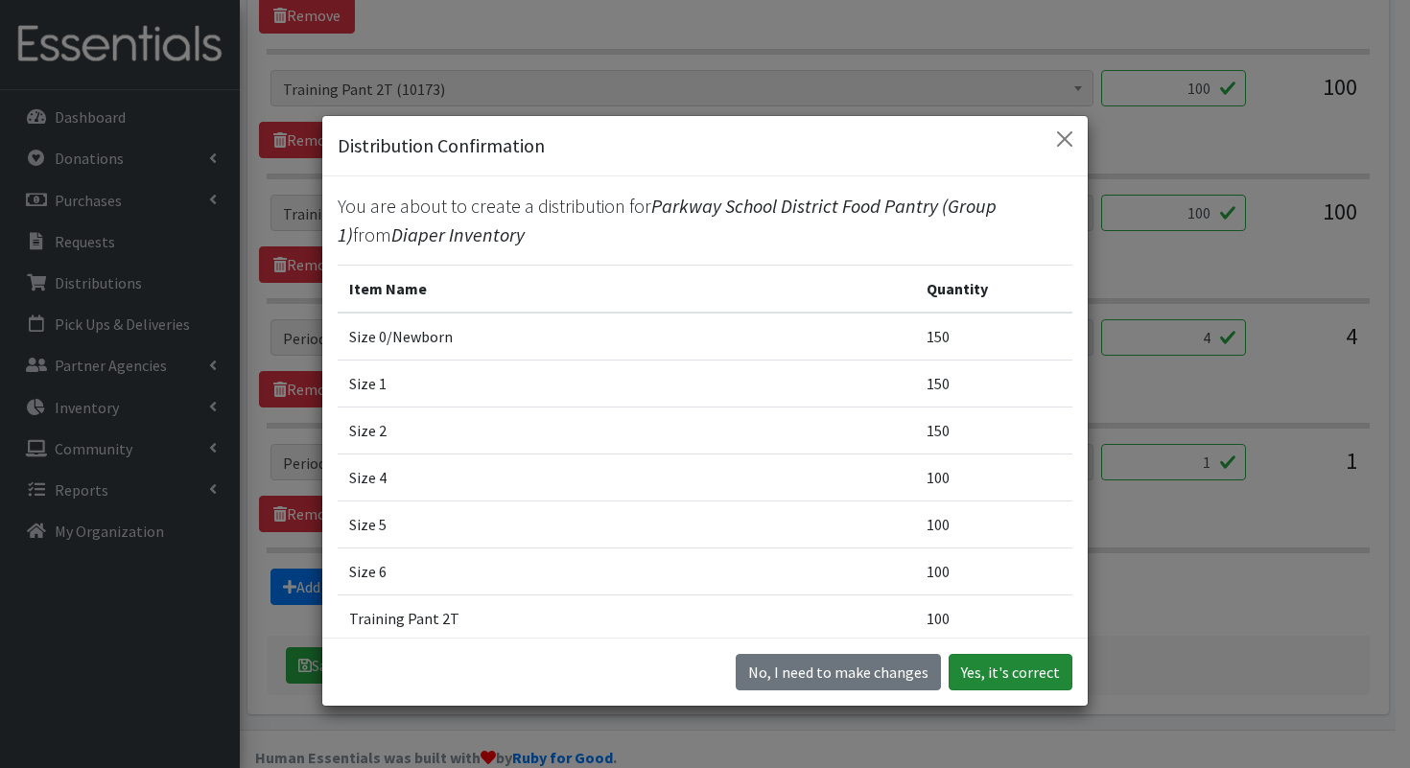
click at [1000, 673] on button "Yes, it's correct" at bounding box center [1011, 672] width 124 height 36
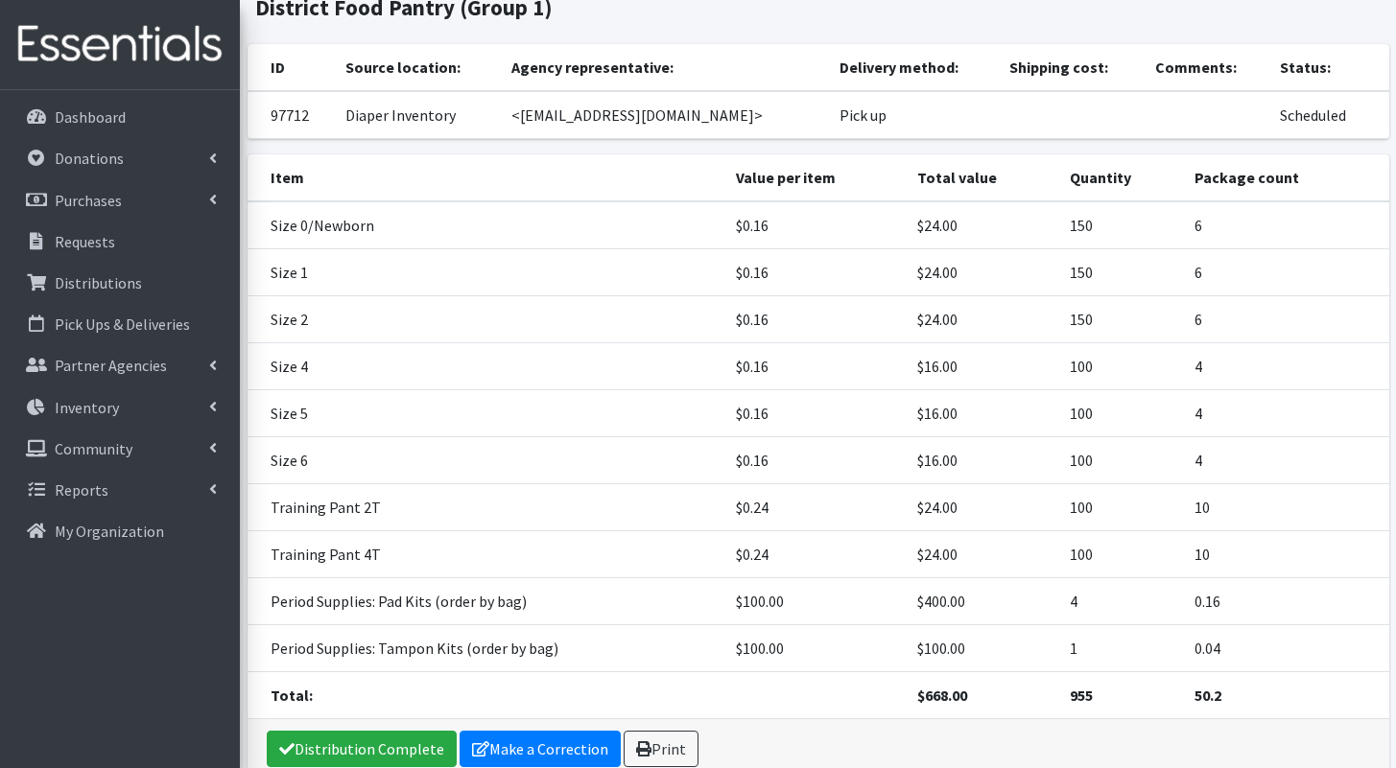
scroll to position [274, 0]
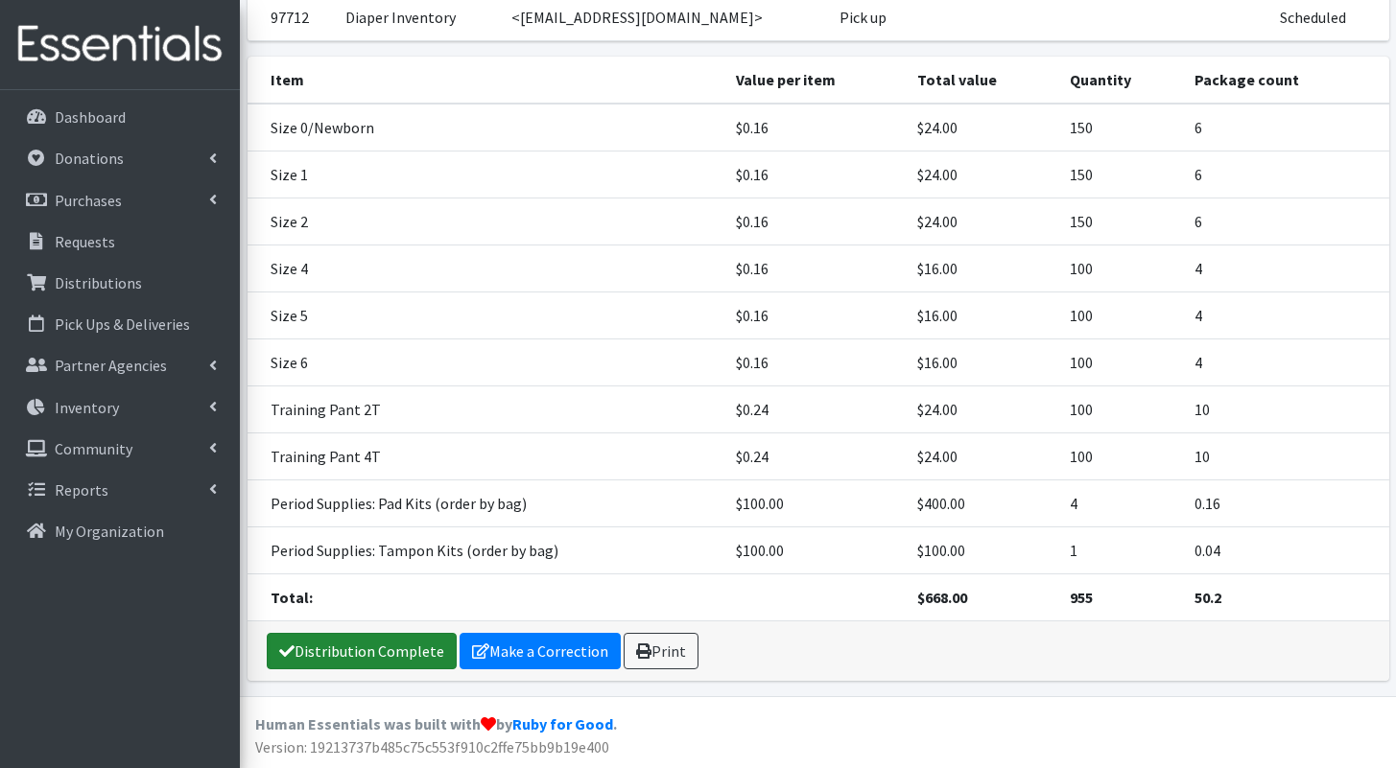
click at [429, 651] on link "Distribution Complete" at bounding box center [362, 651] width 190 height 36
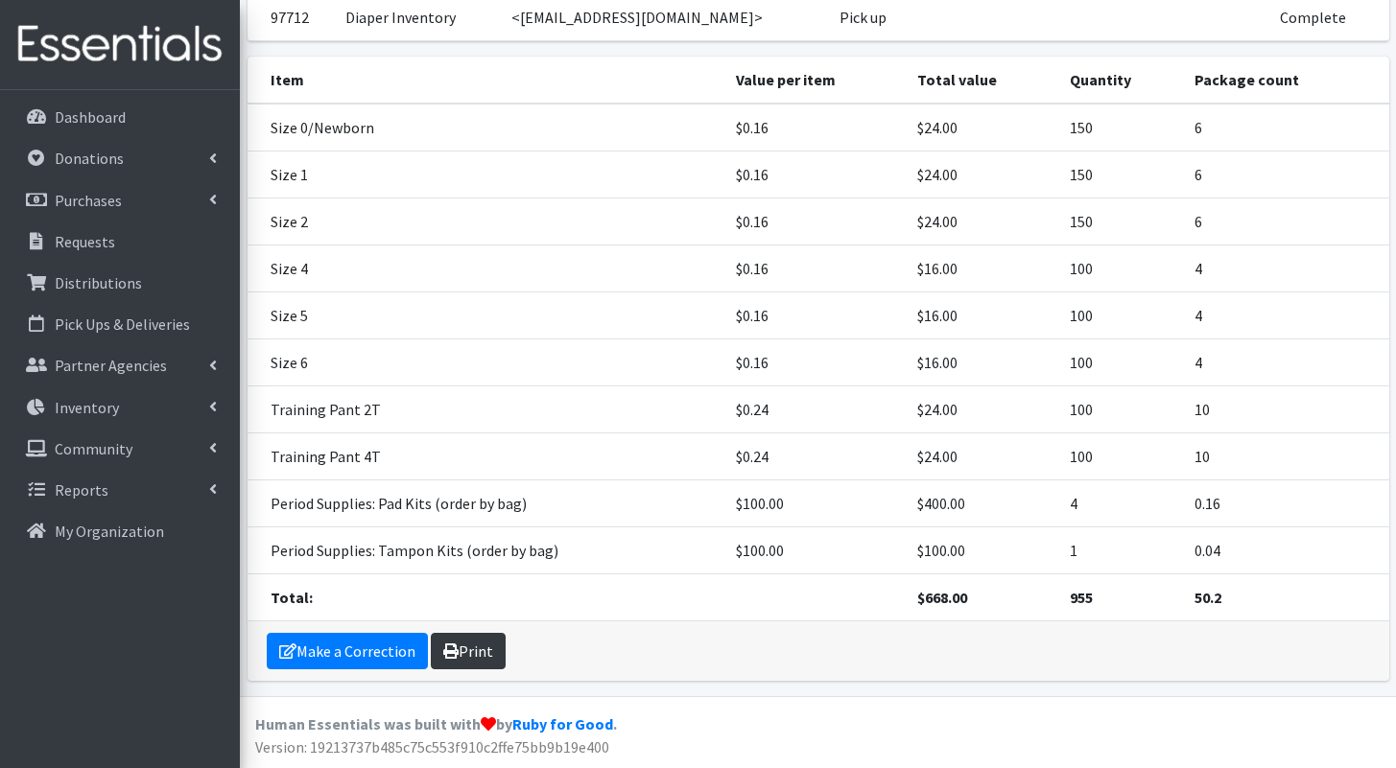
click at [477, 648] on link "Print" at bounding box center [468, 651] width 75 height 36
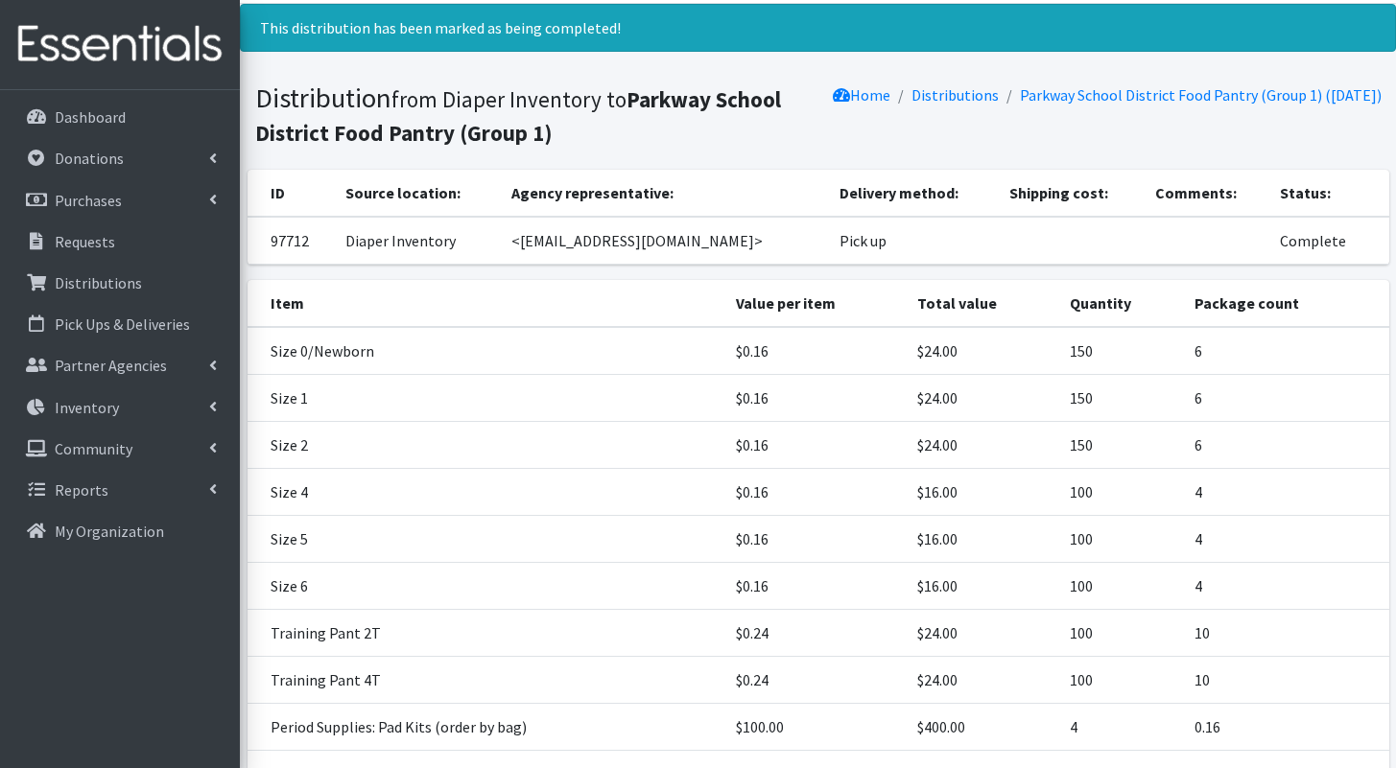
scroll to position [0, 0]
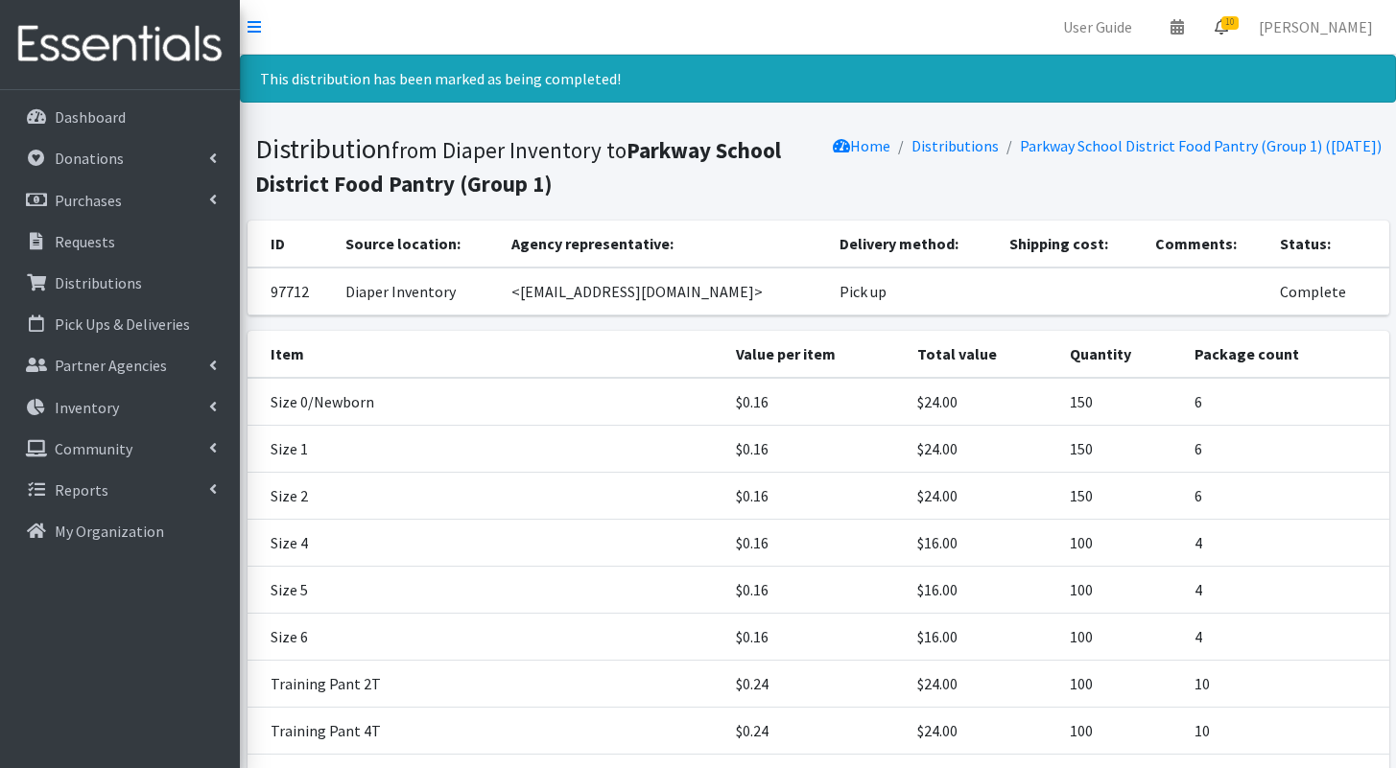
click at [1237, 27] on span "10" at bounding box center [1229, 22] width 17 height 13
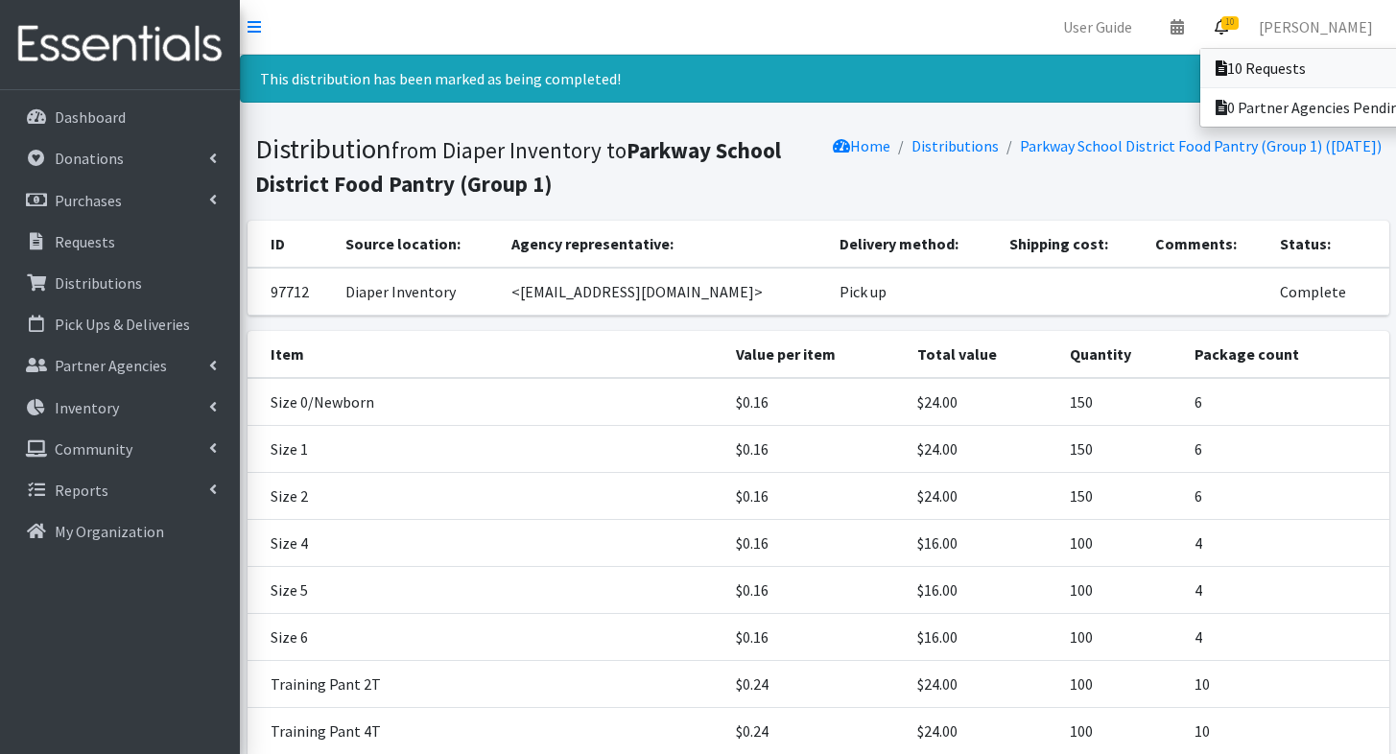
click at [1227, 74] on icon at bounding box center [1221, 67] width 12 height 15
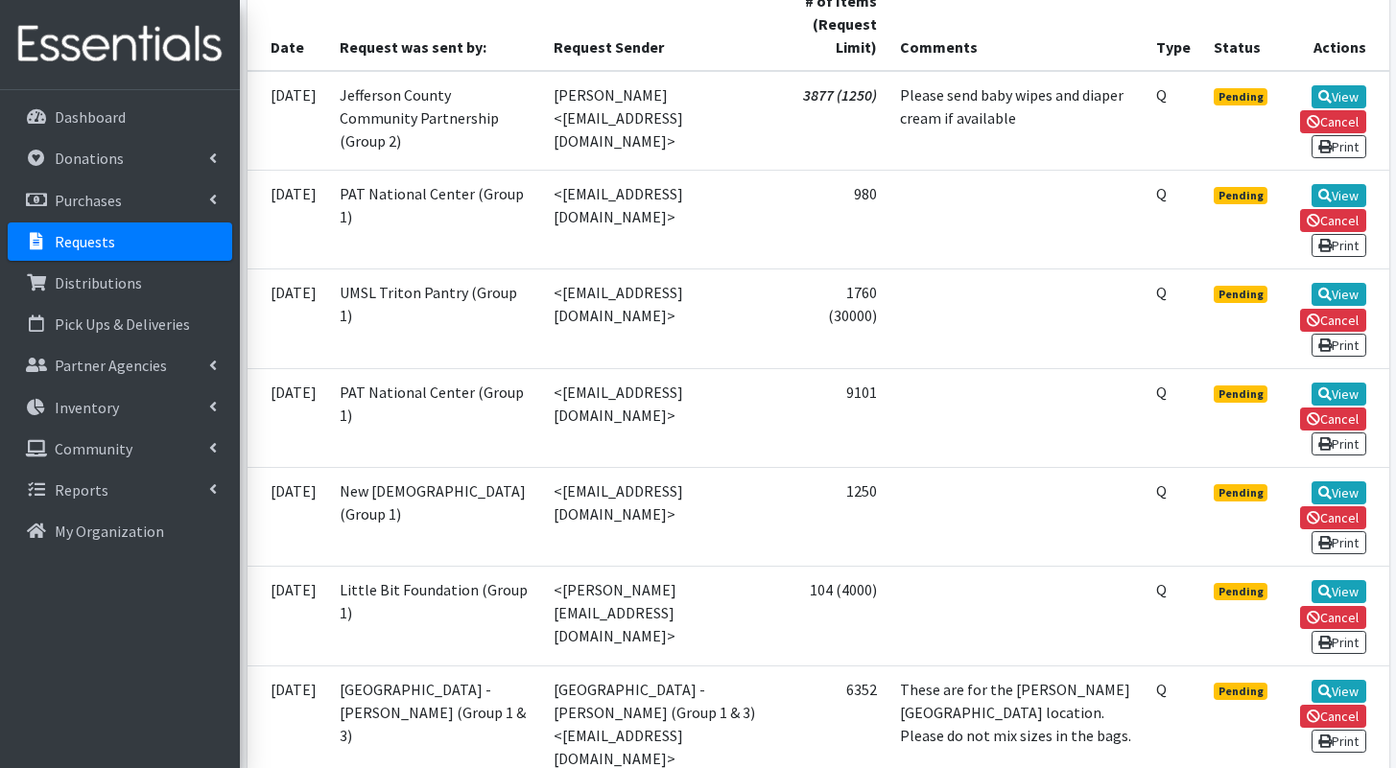
scroll to position [452, 0]
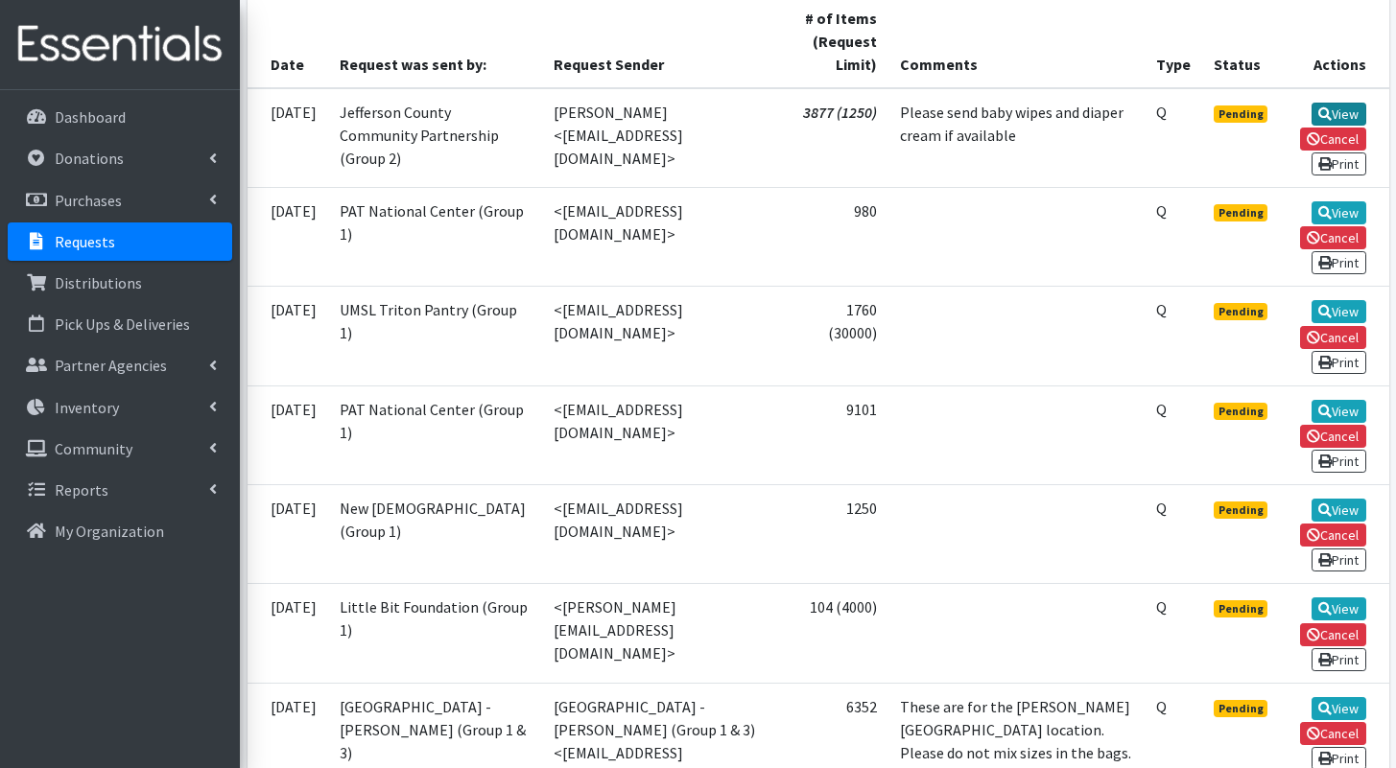
click at [1318, 110] on icon at bounding box center [1324, 113] width 13 height 13
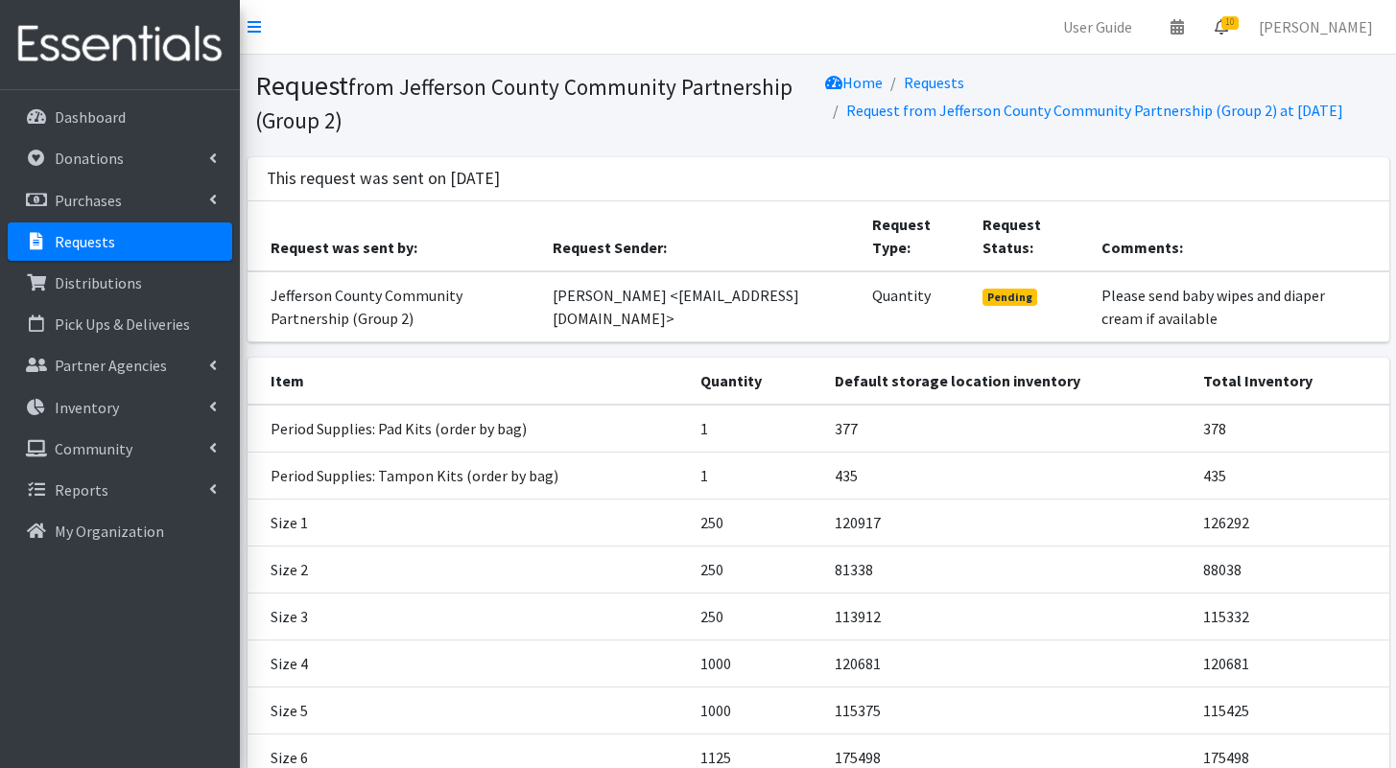
click at [1243, 31] on link "10" at bounding box center [1221, 27] width 44 height 38
click at [1241, 57] on link "10 Requests" at bounding box center [1106, 68] width 271 height 38
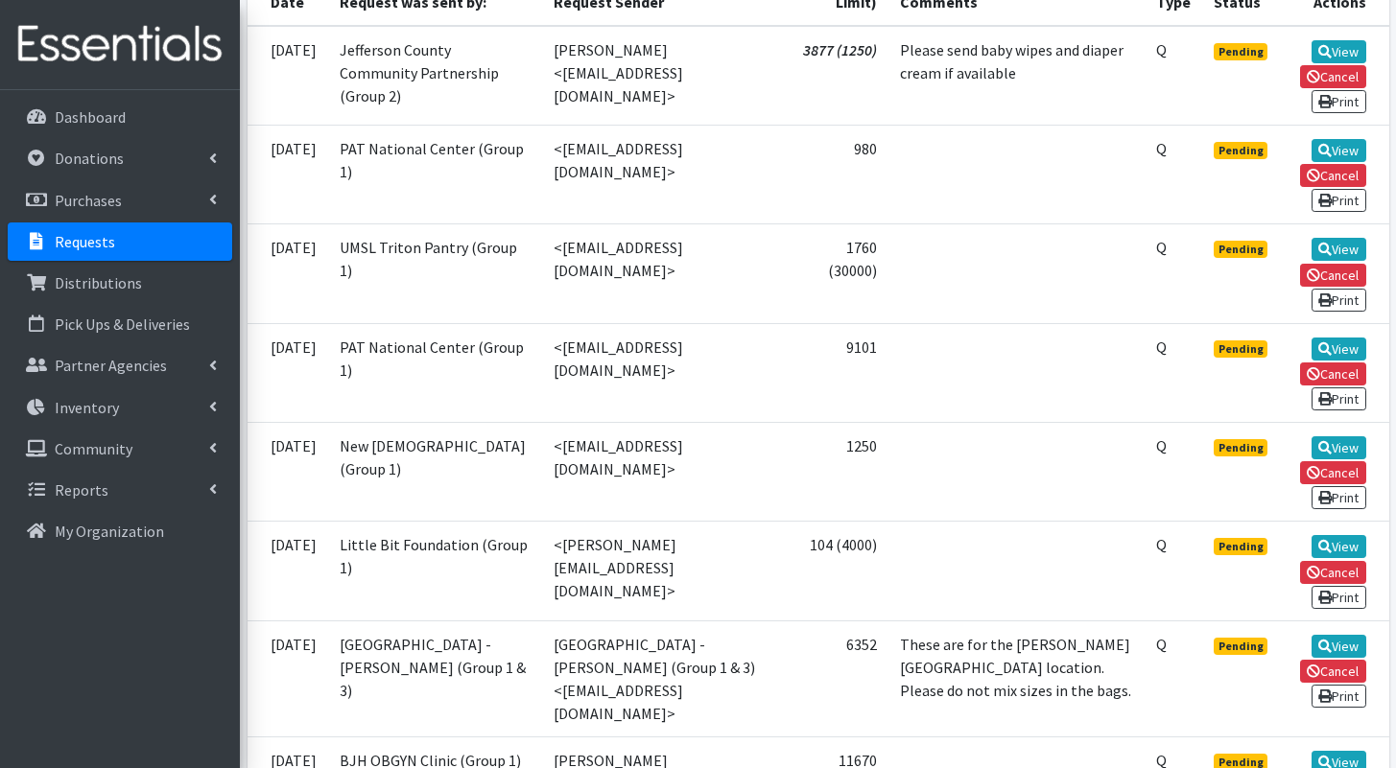
scroll to position [529, 0]
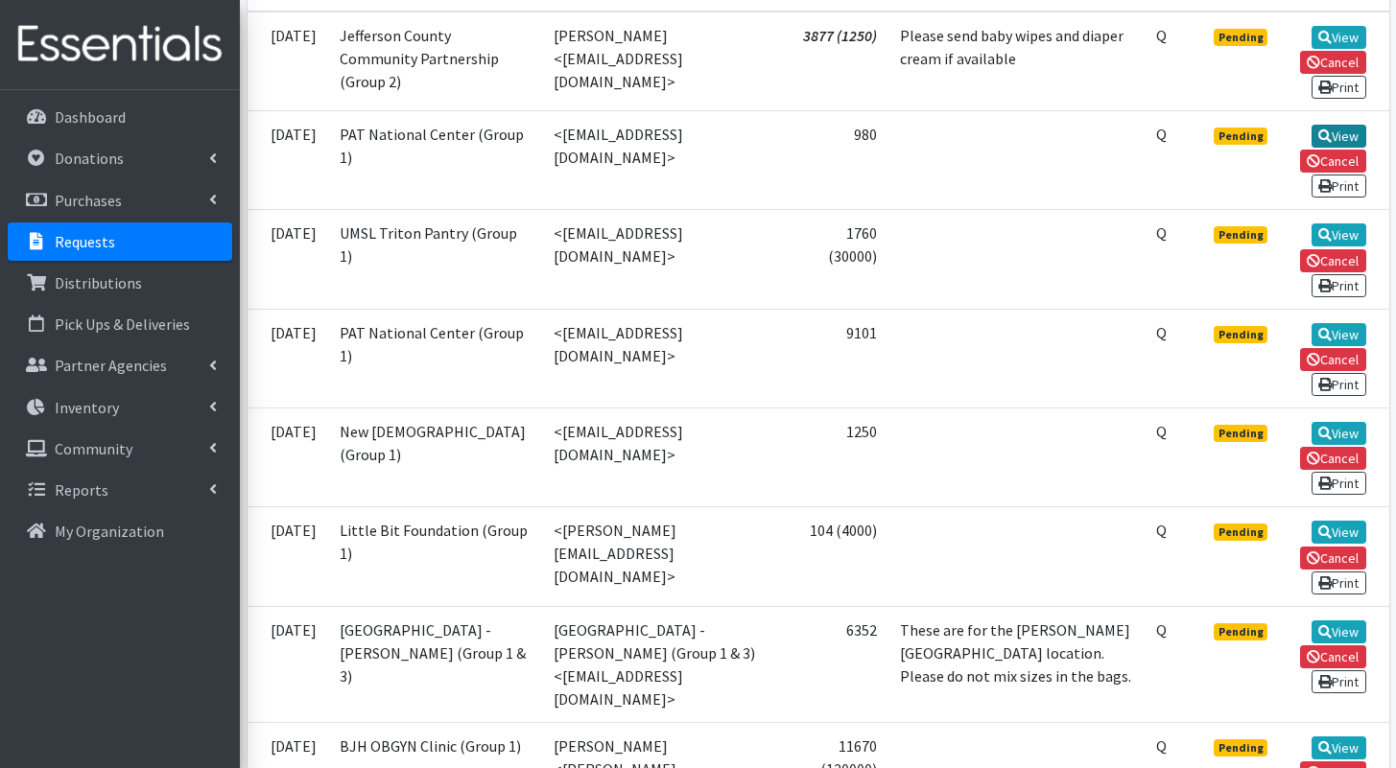
click at [1337, 148] on link "View" at bounding box center [1338, 136] width 55 height 23
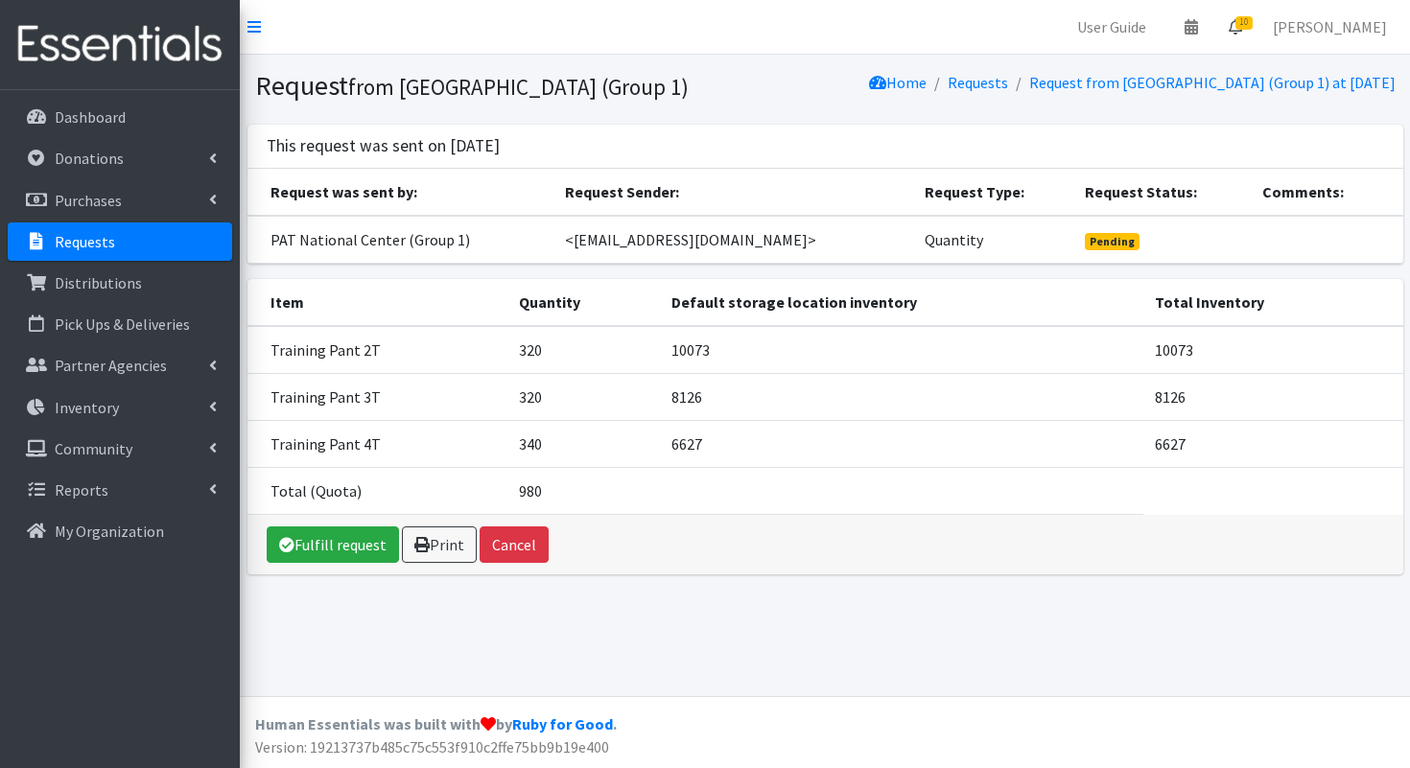
click at [1258, 13] on link "10" at bounding box center [1235, 27] width 44 height 38
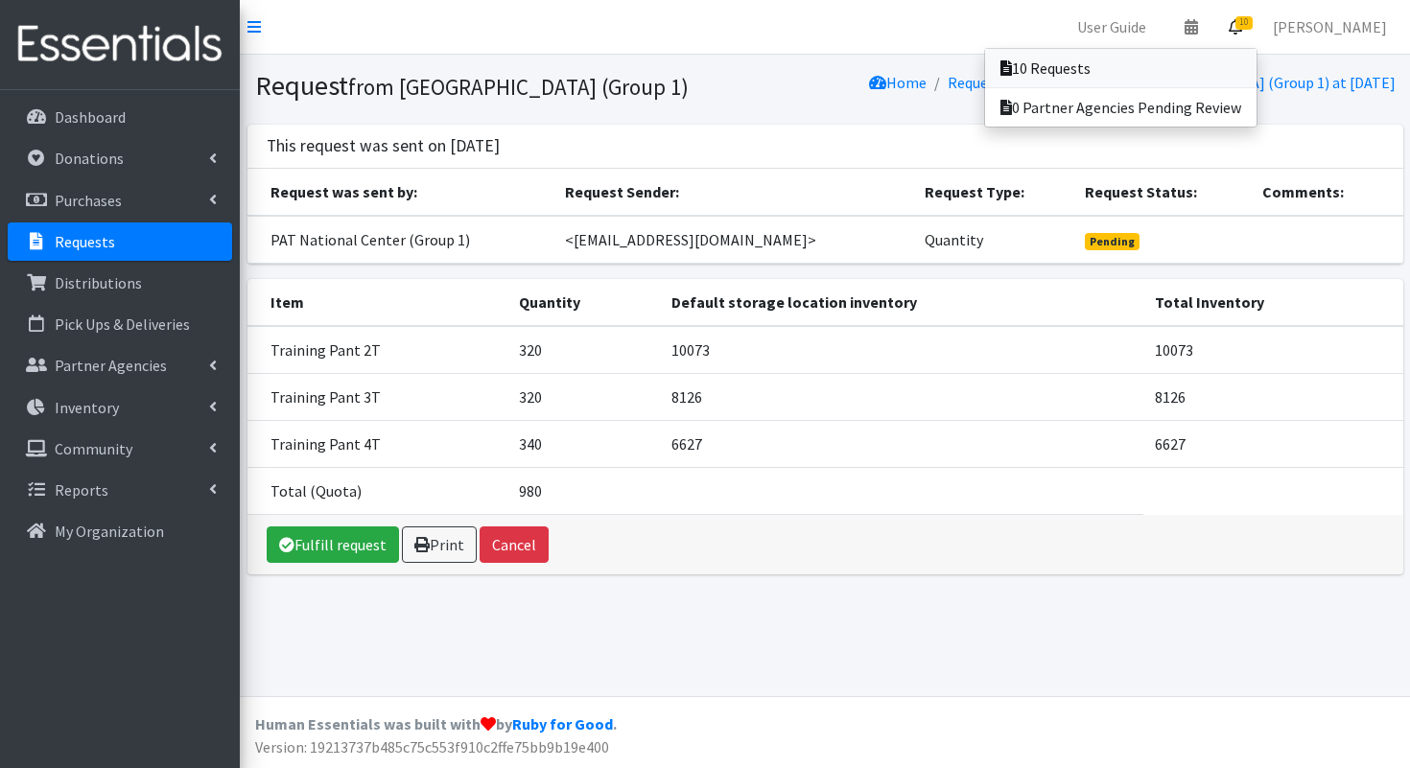
click at [1181, 75] on link "10 Requests" at bounding box center [1120, 68] width 271 height 38
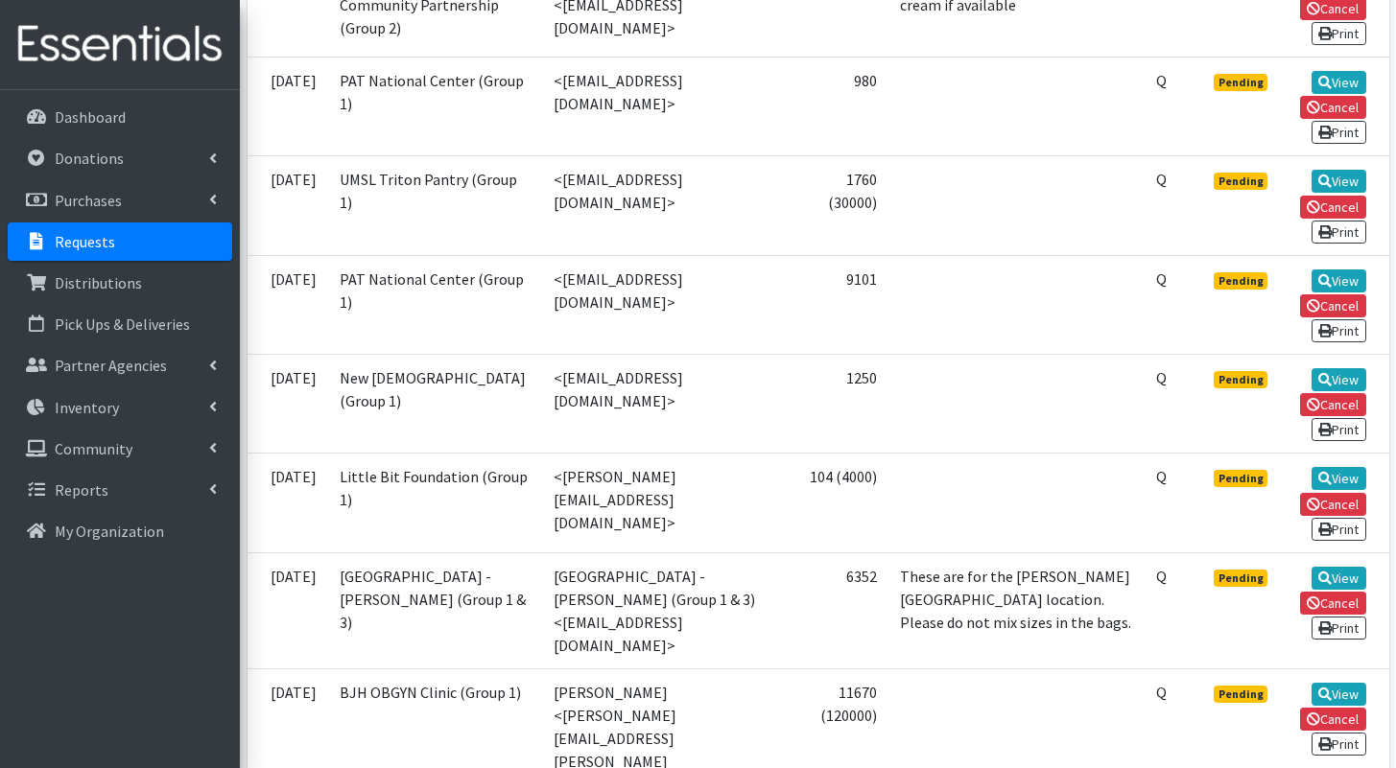
scroll to position [578, 0]
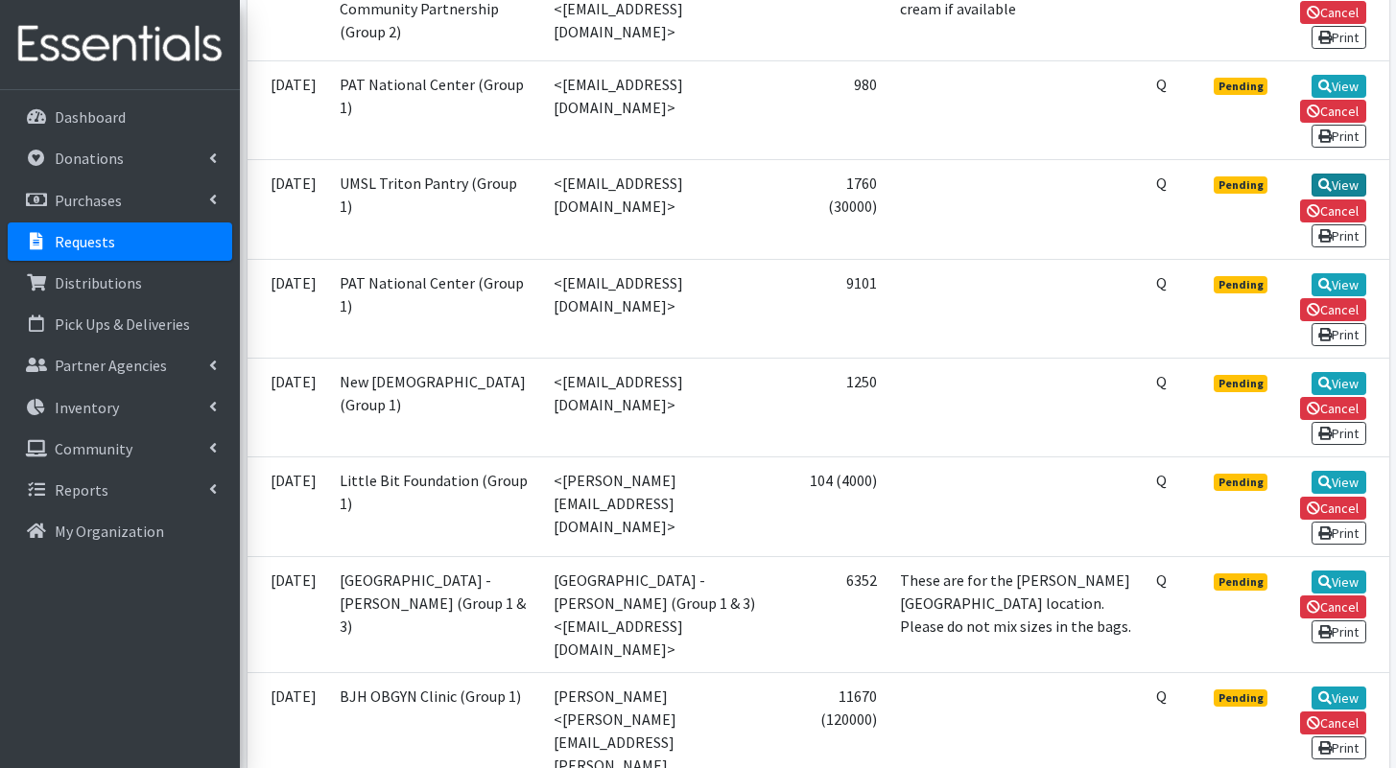
click at [1335, 197] on link "View" at bounding box center [1338, 185] width 55 height 23
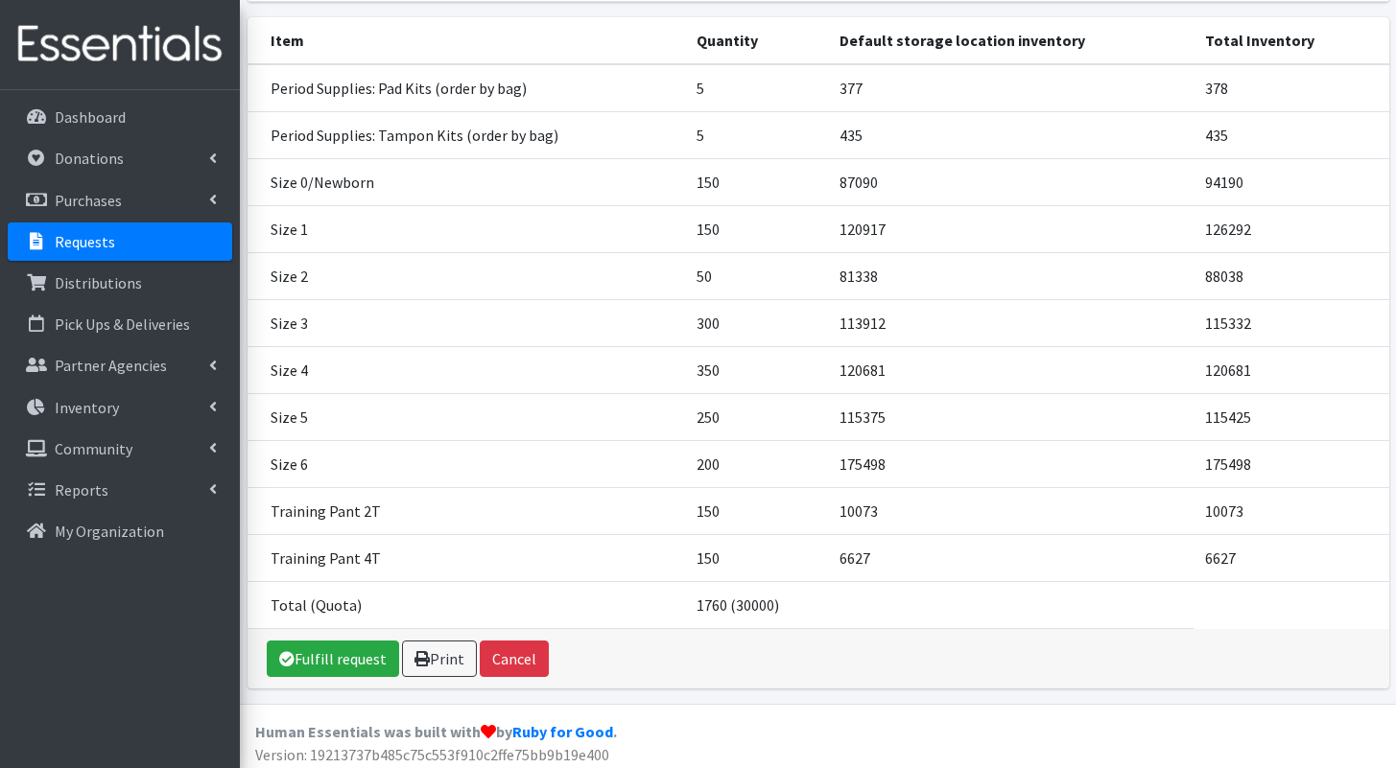
scroll to position [269, 0]
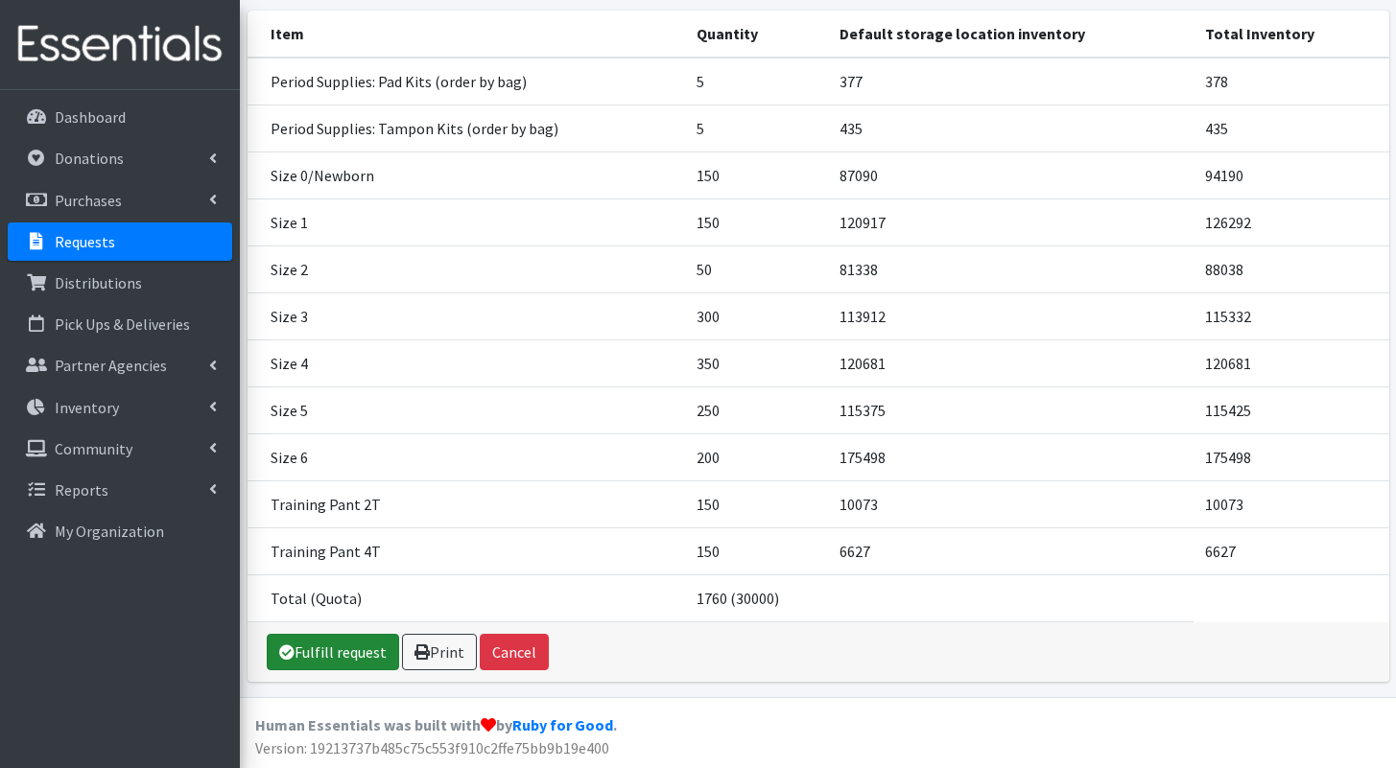
click at [335, 650] on link "Fulfill request" at bounding box center [333, 652] width 132 height 36
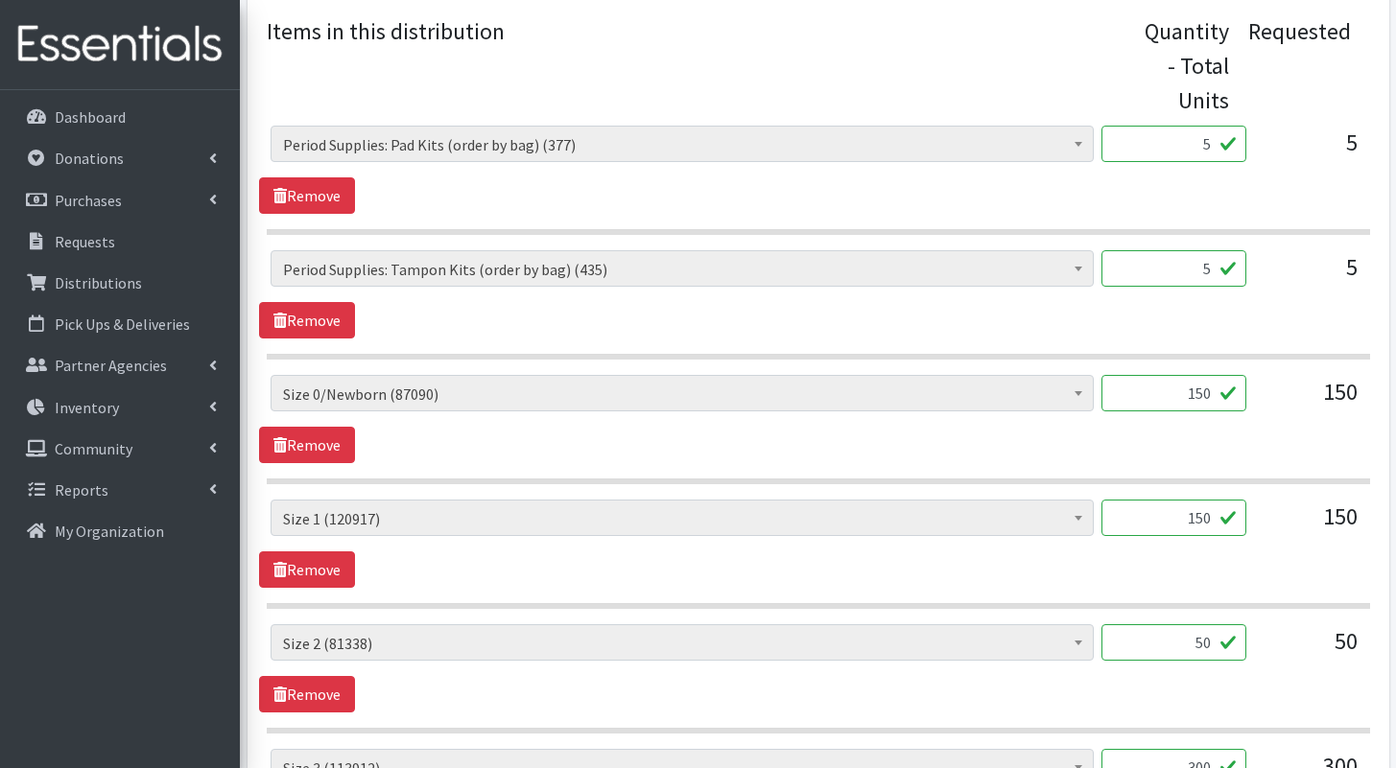
scroll to position [1765, 0]
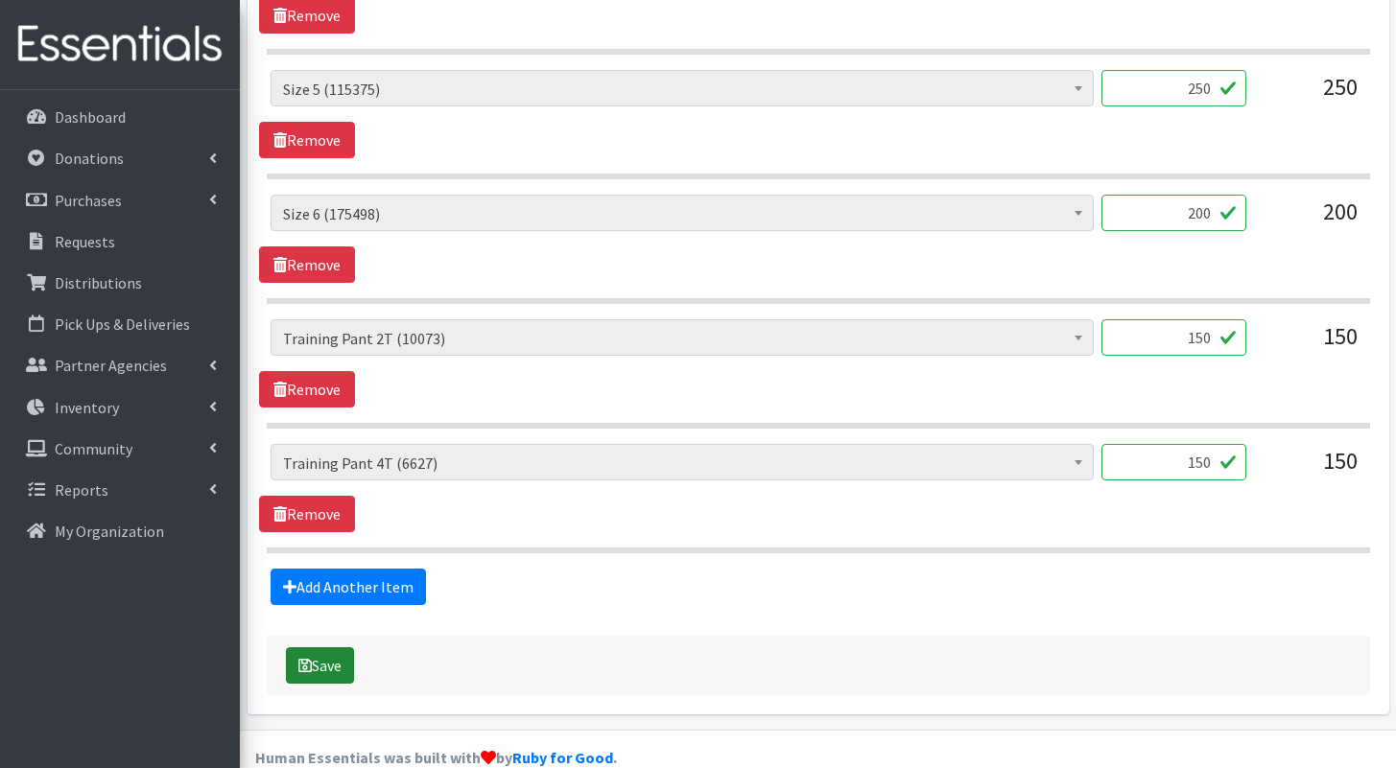
click at [344, 647] on button "Save" at bounding box center [320, 665] width 68 height 36
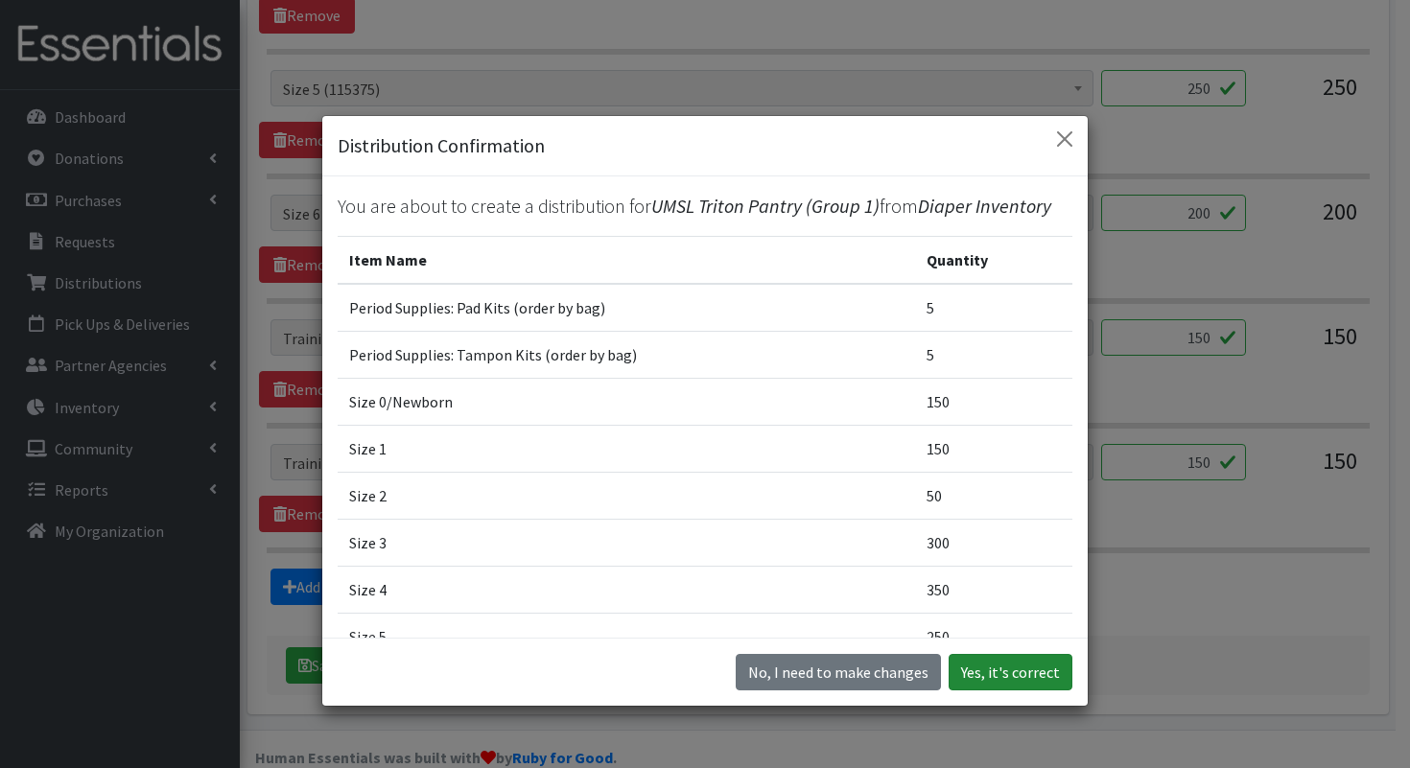
click at [996, 665] on button "Yes, it's correct" at bounding box center [1011, 672] width 124 height 36
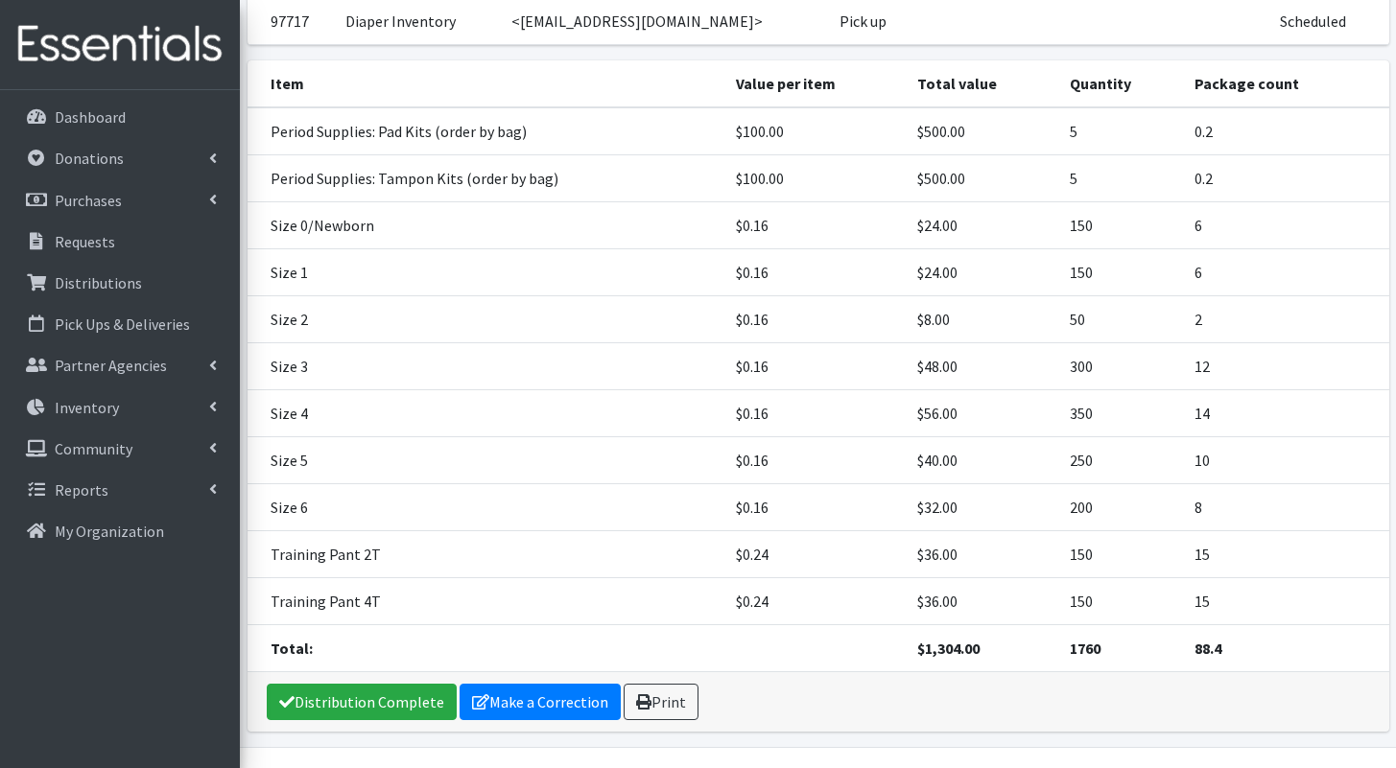
scroll to position [321, 0]
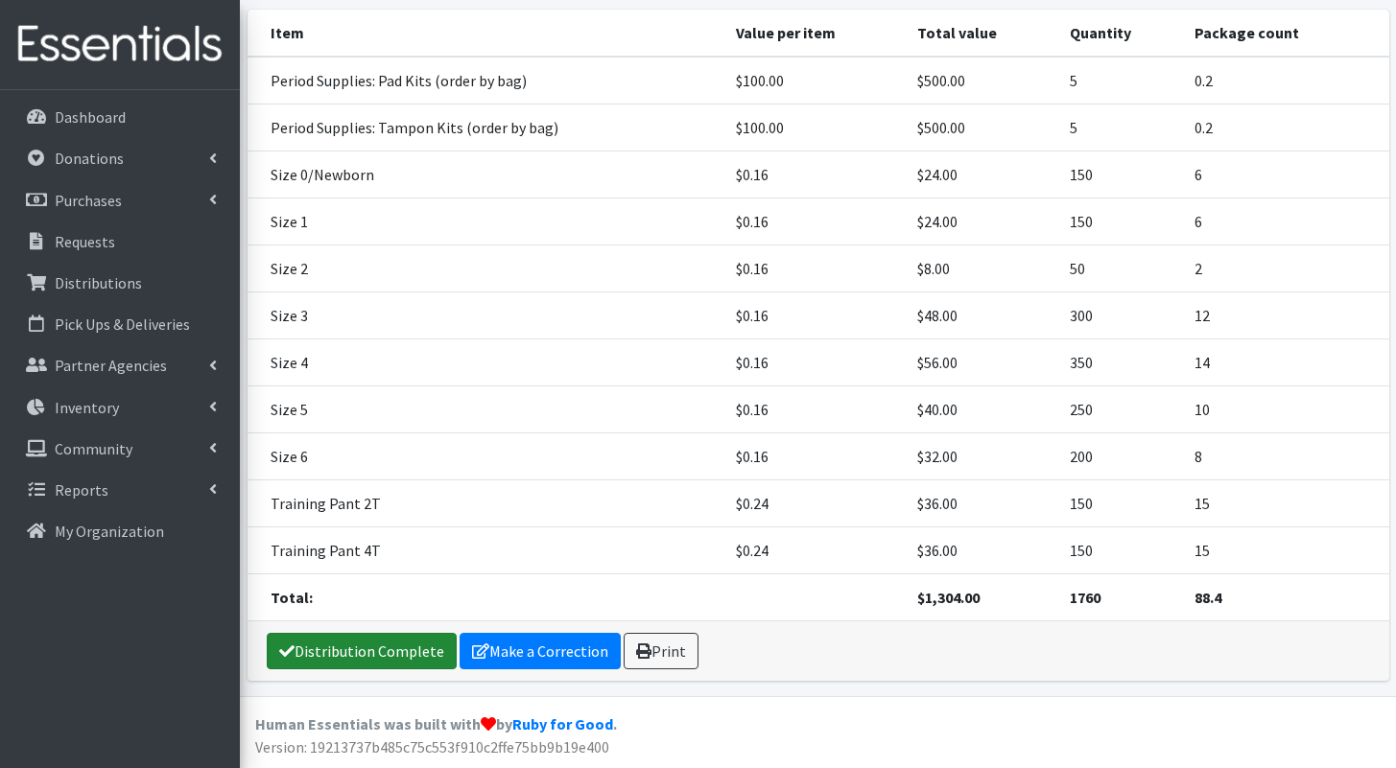
click at [378, 638] on link "Distribution Complete" at bounding box center [362, 651] width 190 height 36
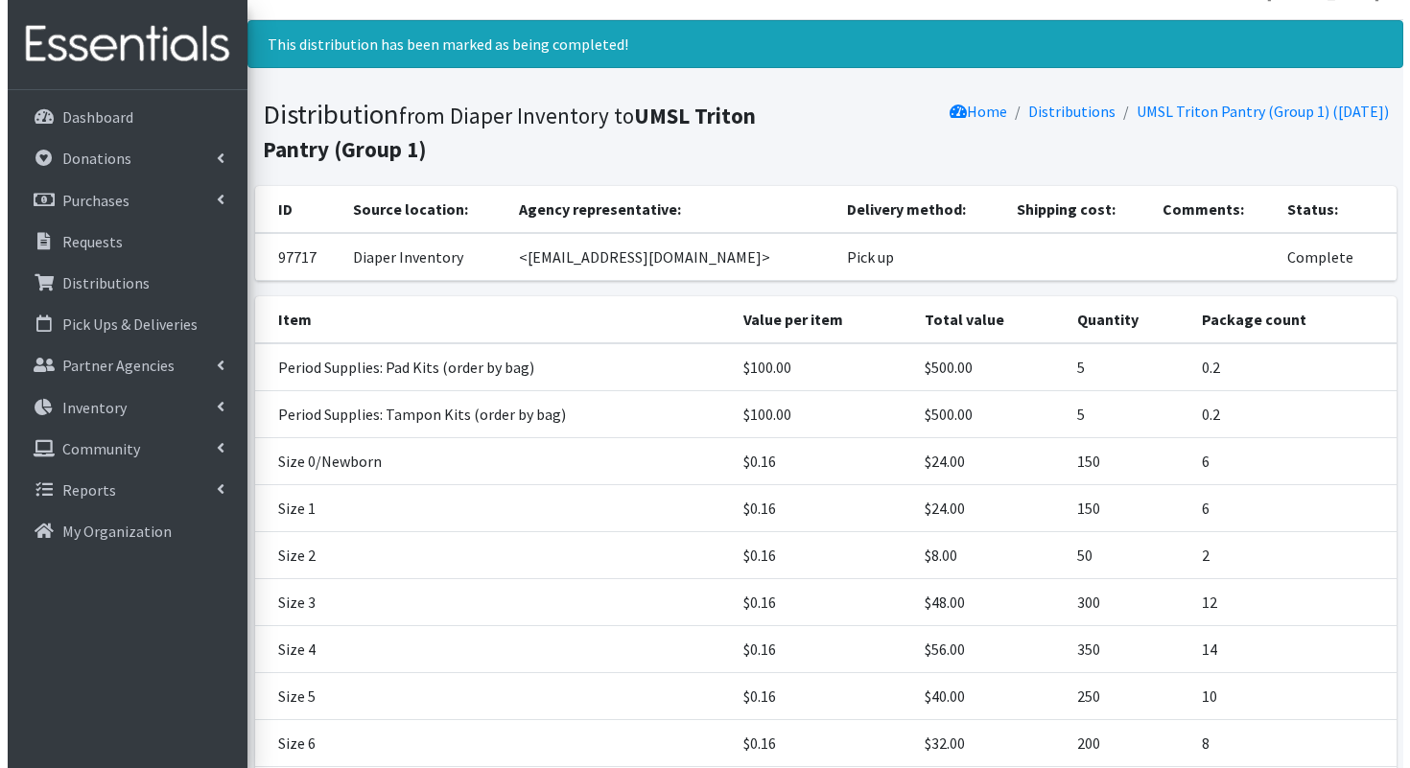
scroll to position [0, 0]
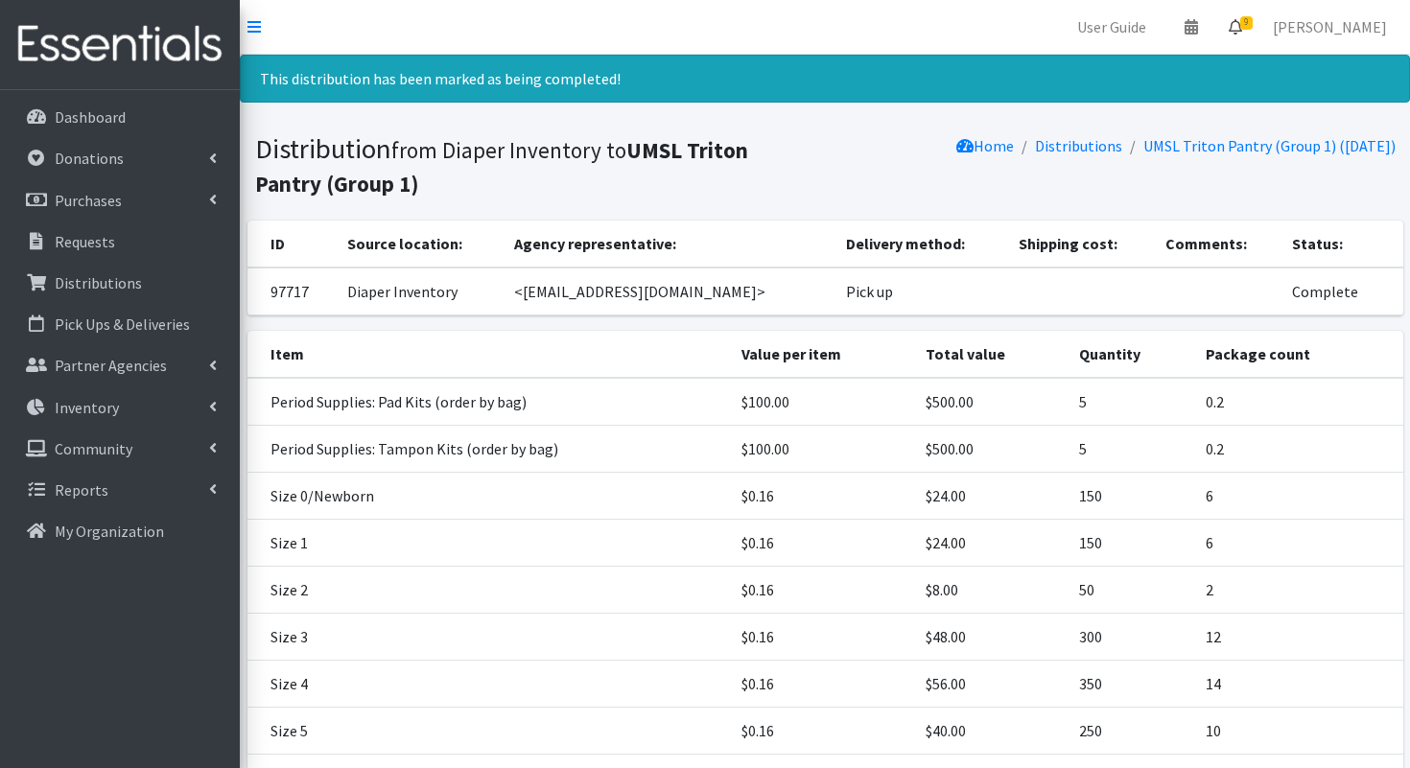
click at [1242, 26] on icon at bounding box center [1235, 26] width 13 height 15
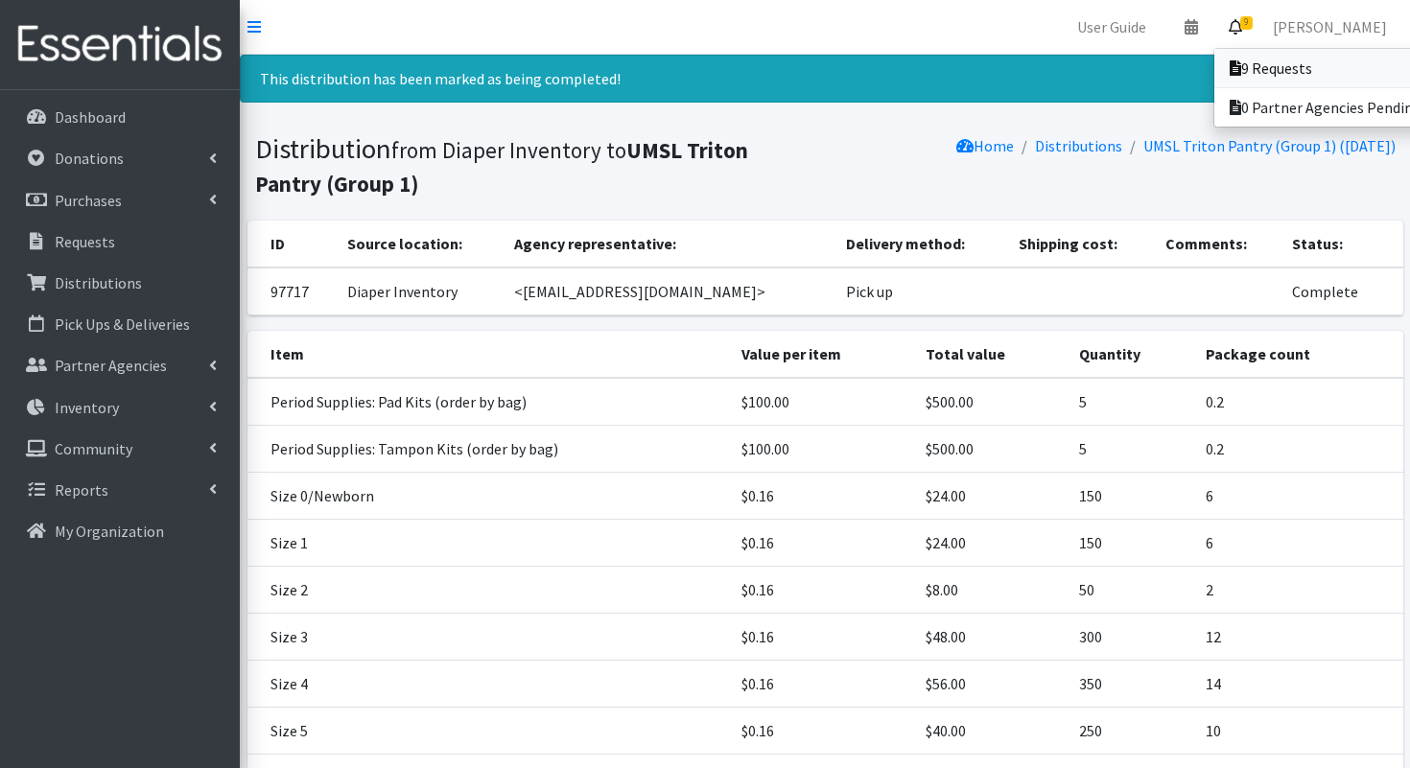
click at [1270, 57] on link "9 Requests" at bounding box center [1347, 68] width 267 height 38
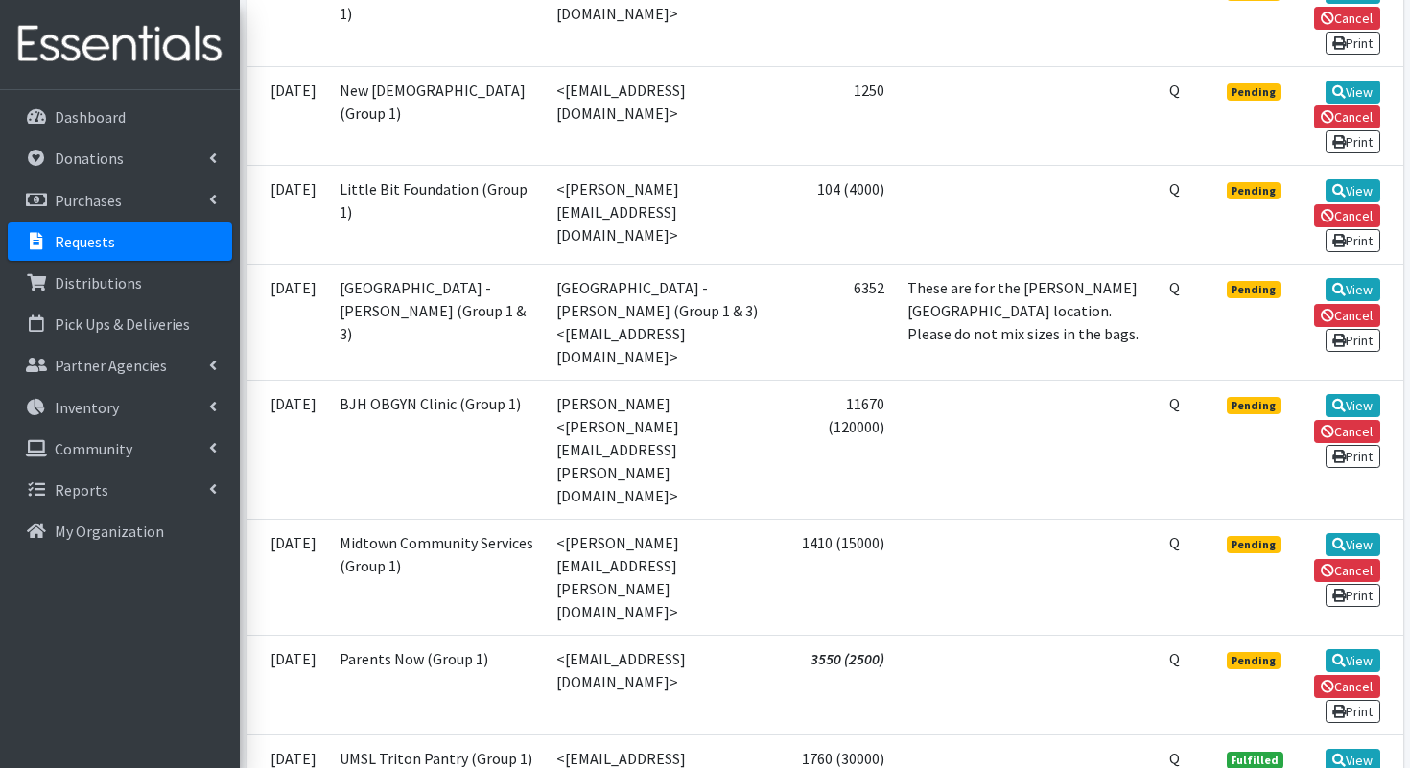
scroll to position [767, 0]
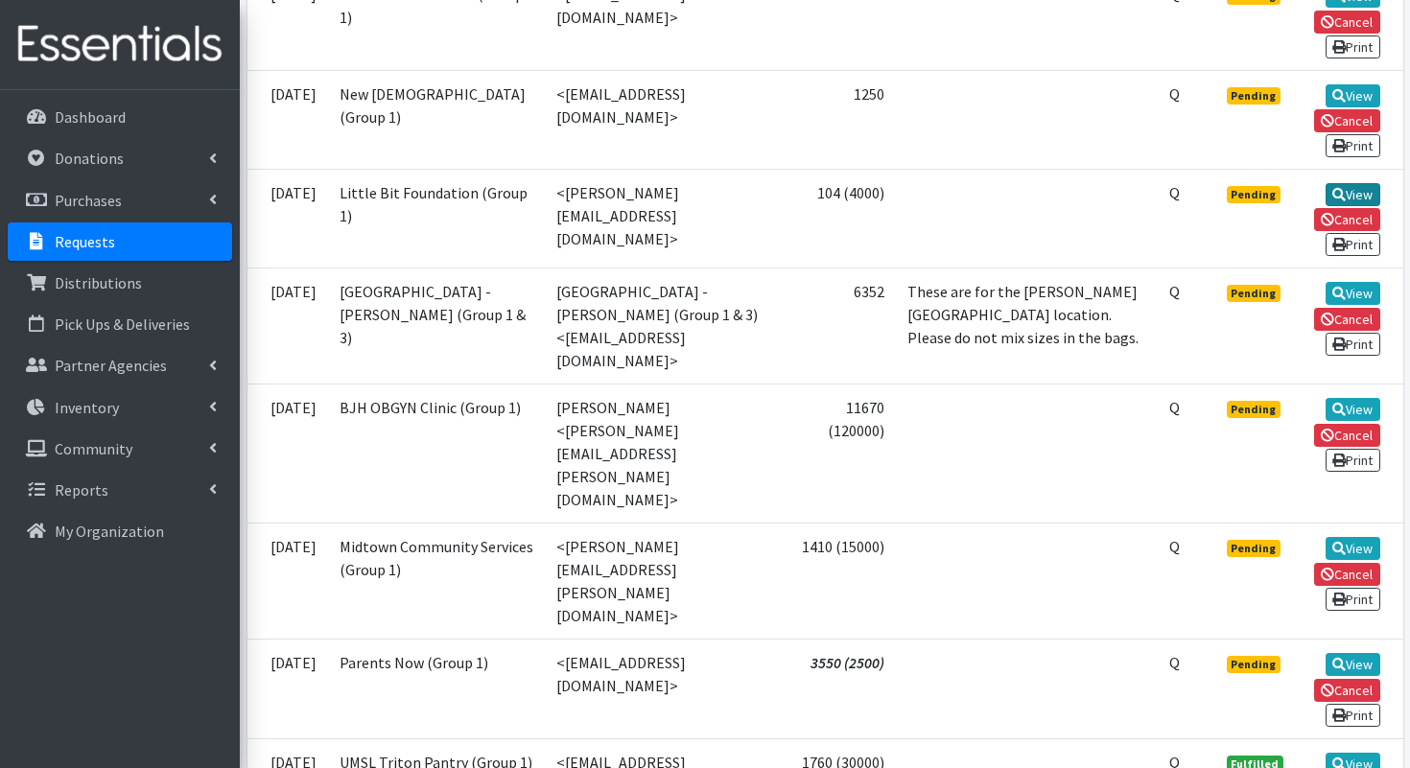
click at [1353, 201] on link "View" at bounding box center [1353, 194] width 55 height 23
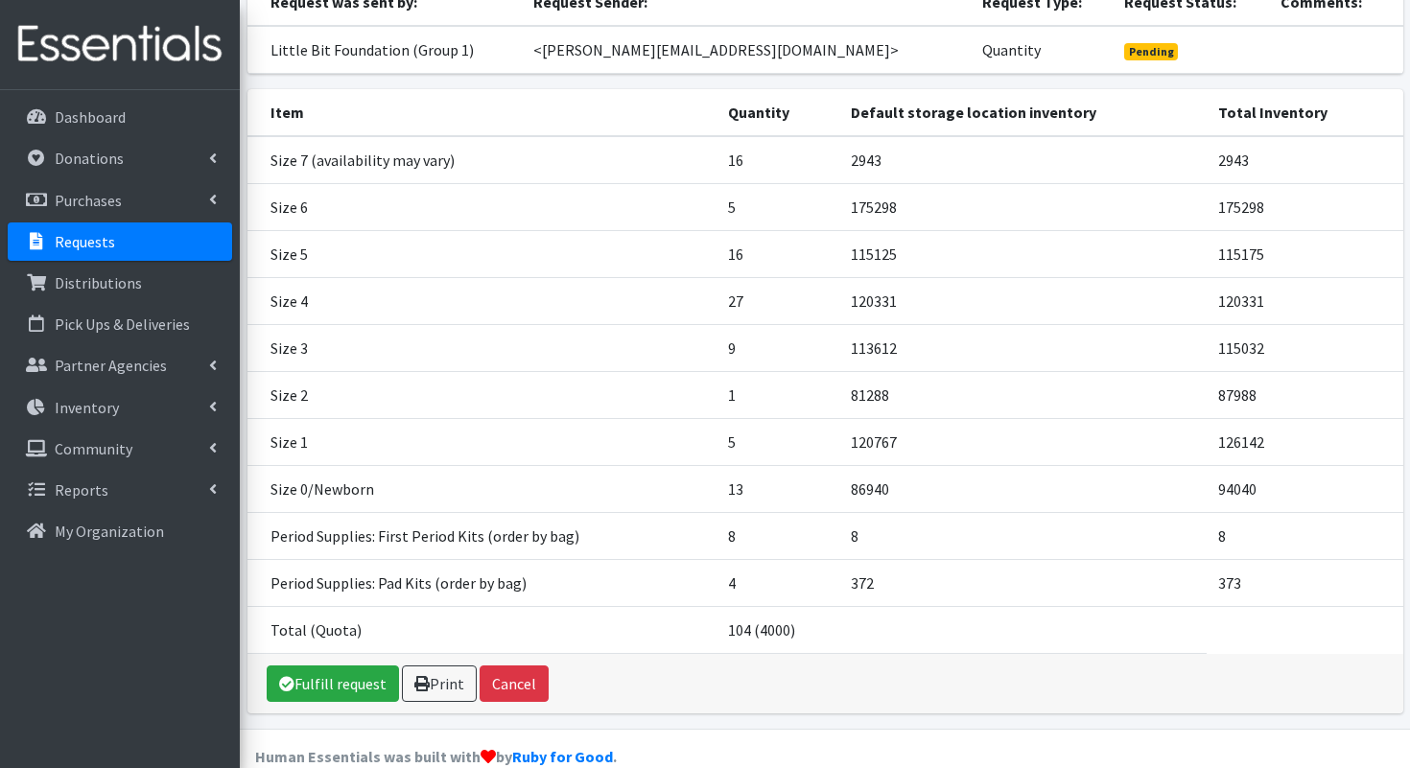
scroll to position [192, 0]
